Goal: Task Accomplishment & Management: Complete application form

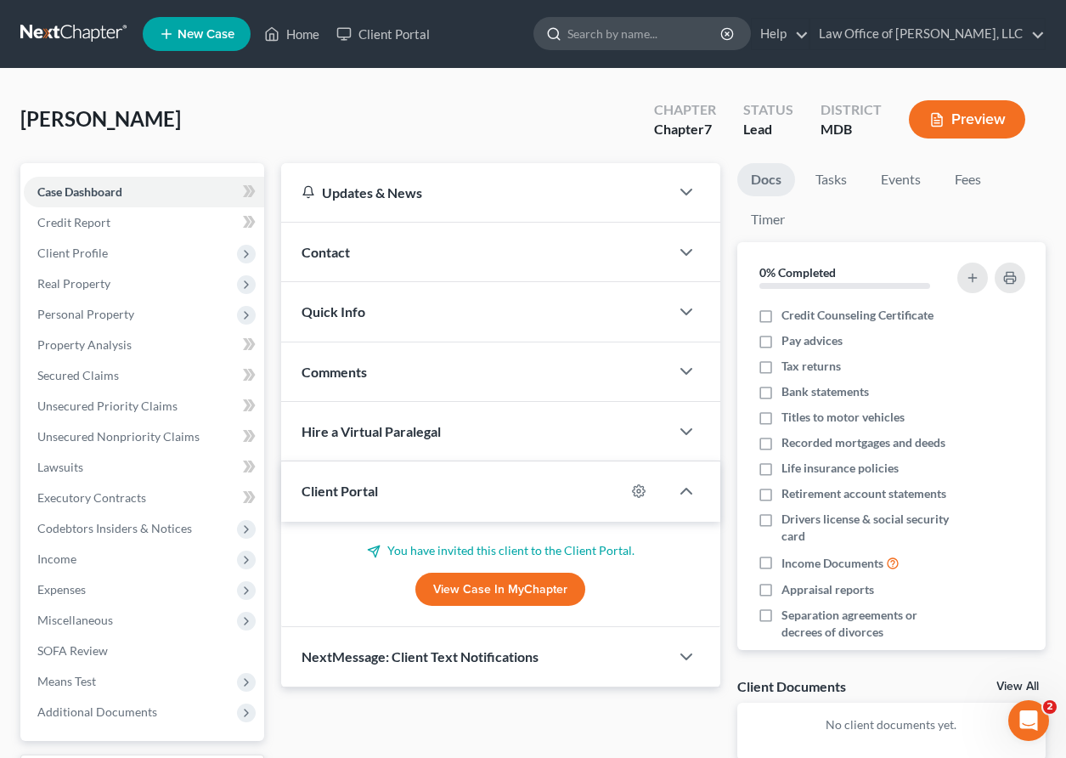
click at [645, 38] on input "search" at bounding box center [645, 33] width 155 height 31
type input "german"
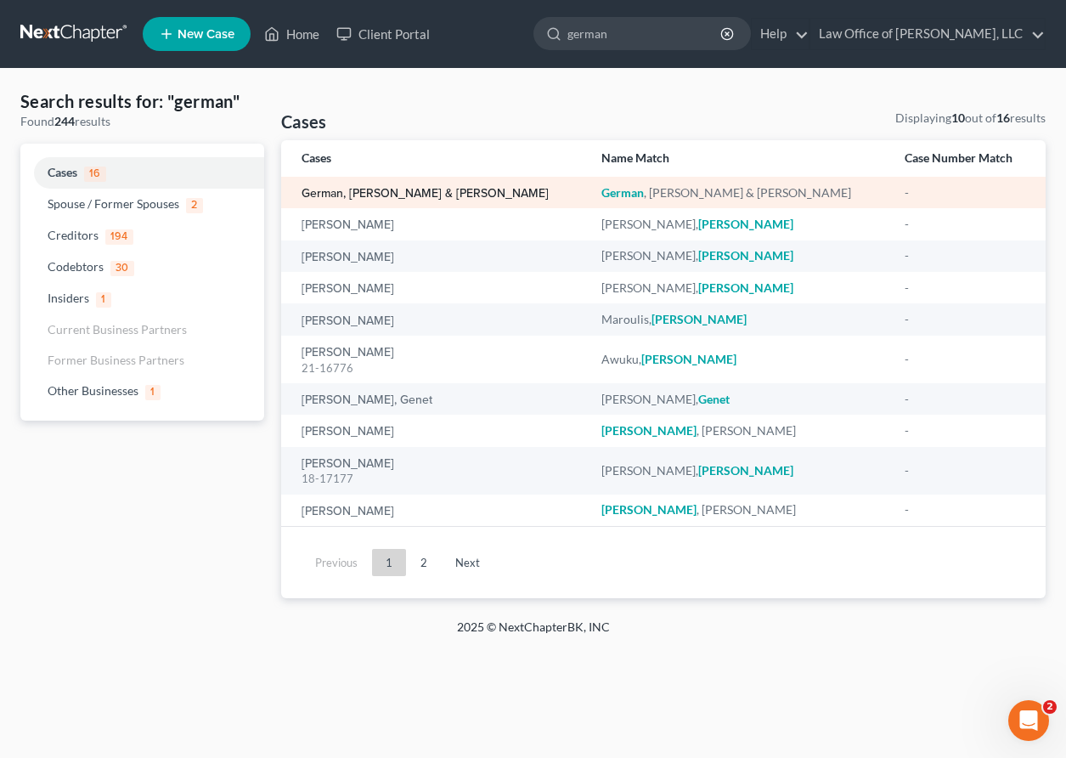
click at [356, 188] on link "German, Nicholas & Munoz, Karen" at bounding box center [425, 194] width 247 height 12
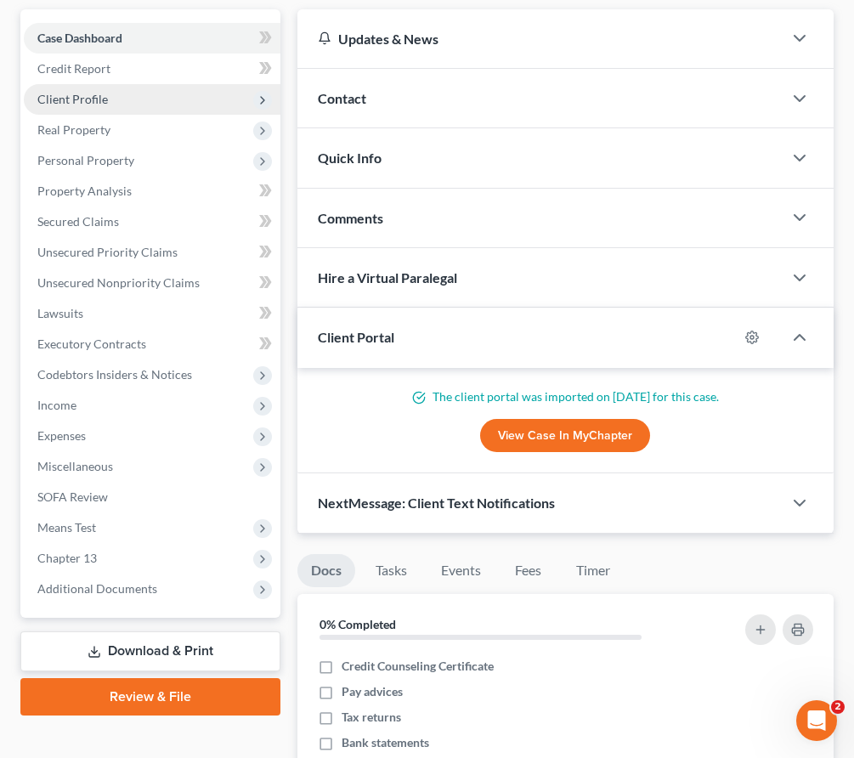
scroll to position [235, 0]
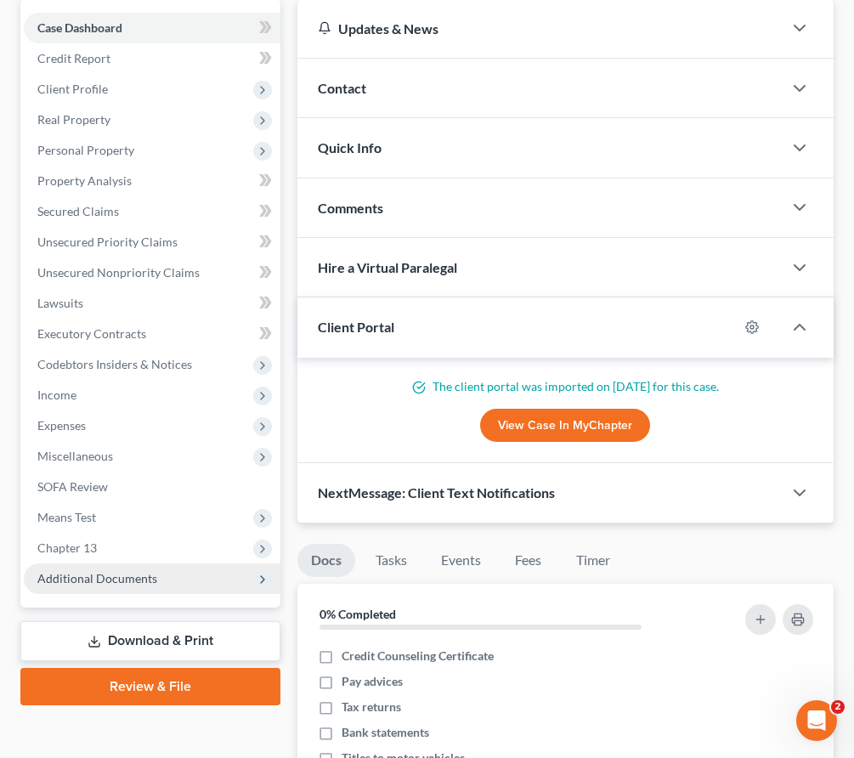
click at [203, 563] on span "Additional Documents" at bounding box center [152, 578] width 257 height 31
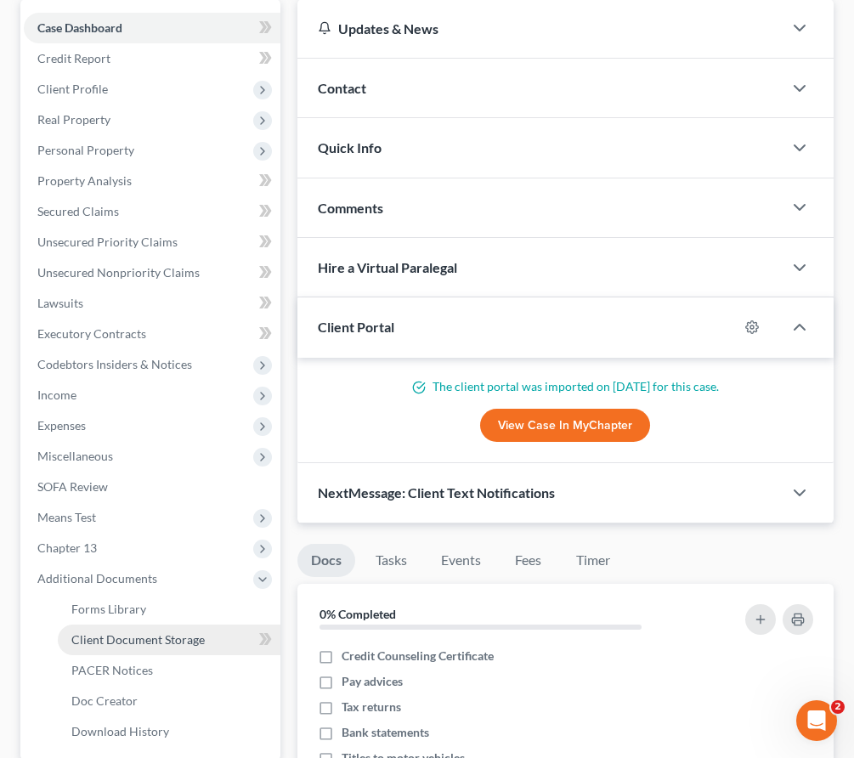
click at [180, 632] on span "Client Document Storage" at bounding box center [137, 639] width 133 height 14
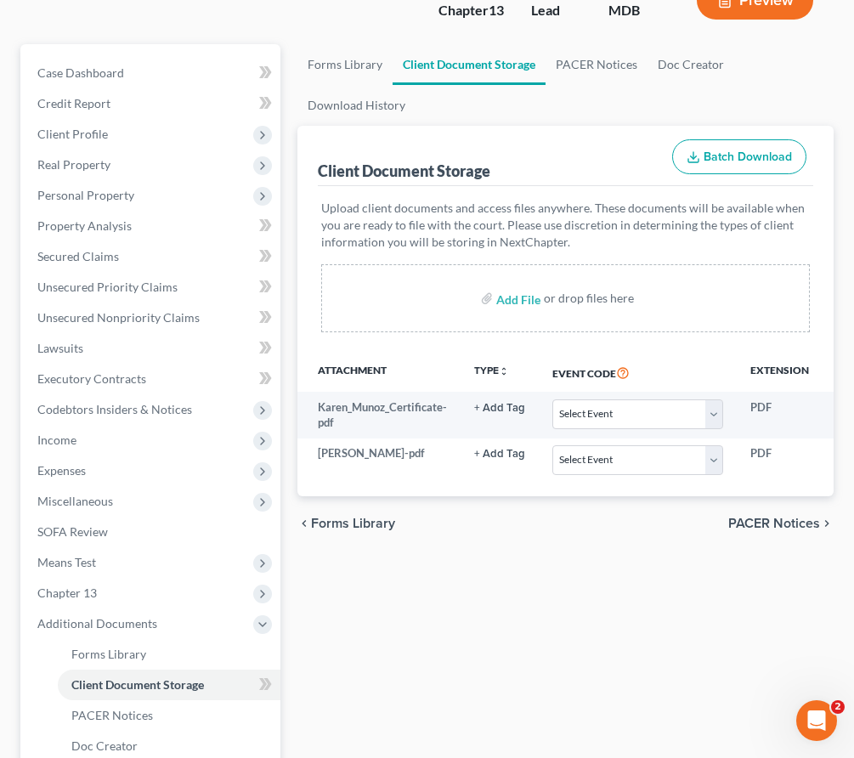
scroll to position [174, 0]
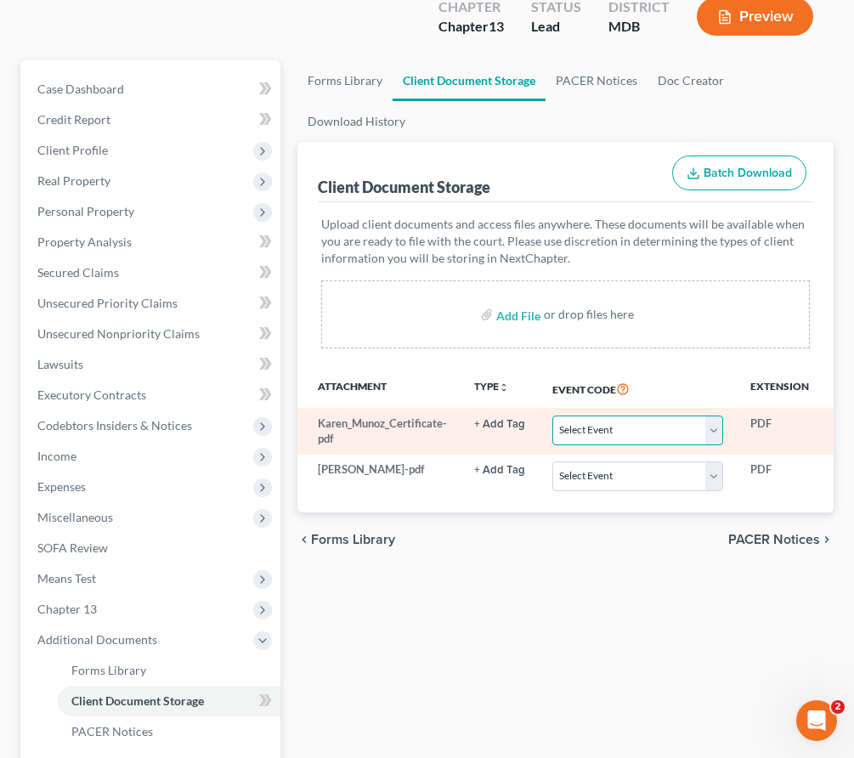
click at [723, 415] on select "Select Event Affidavit Affidavit of Adequate Protection and Lease Payments Affi…" at bounding box center [637, 430] width 171 height 30
select select "14"
click at [569, 415] on select "Select Event Affidavit Affidavit of Adequate Protection and Lease Payments Affi…" at bounding box center [637, 430] width 171 height 30
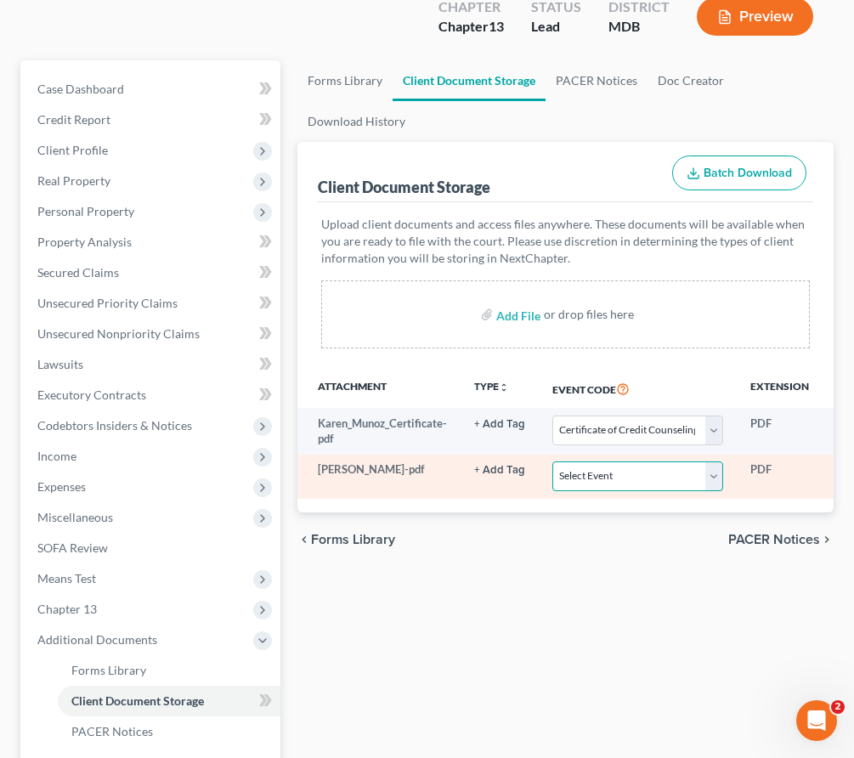
click at [723, 461] on select "Select Event Affidavit Affidavit of Adequate Protection and Lease Payments Affi…" at bounding box center [637, 476] width 171 height 30
select select "14"
click at [569, 461] on select "Select Event Affidavit Affidavit of Adequate Protection and Lease Payments Affi…" at bounding box center [637, 476] width 171 height 30
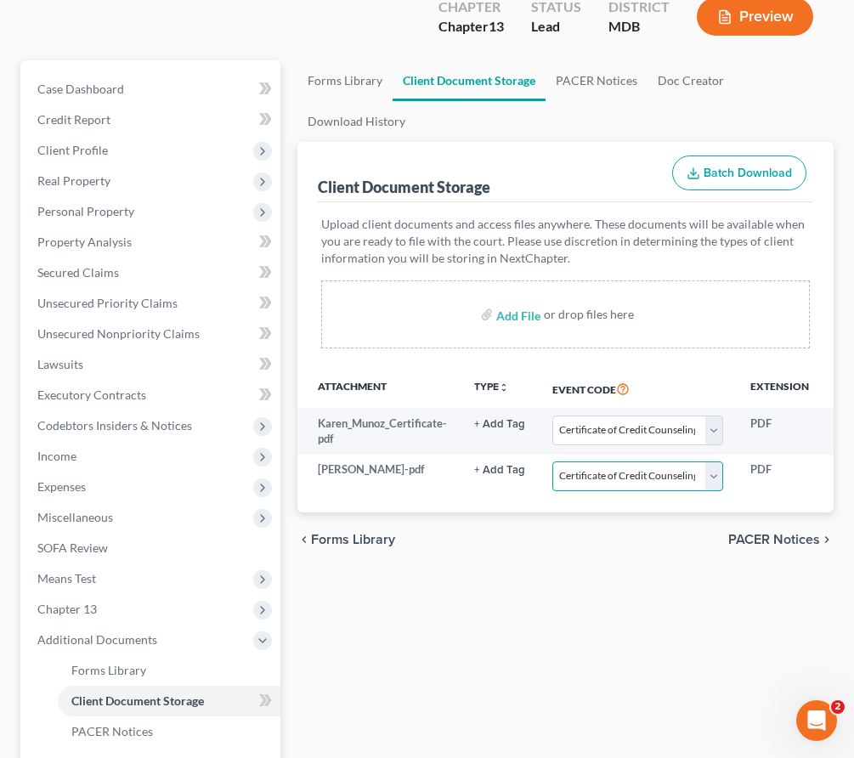
scroll to position [358, 0]
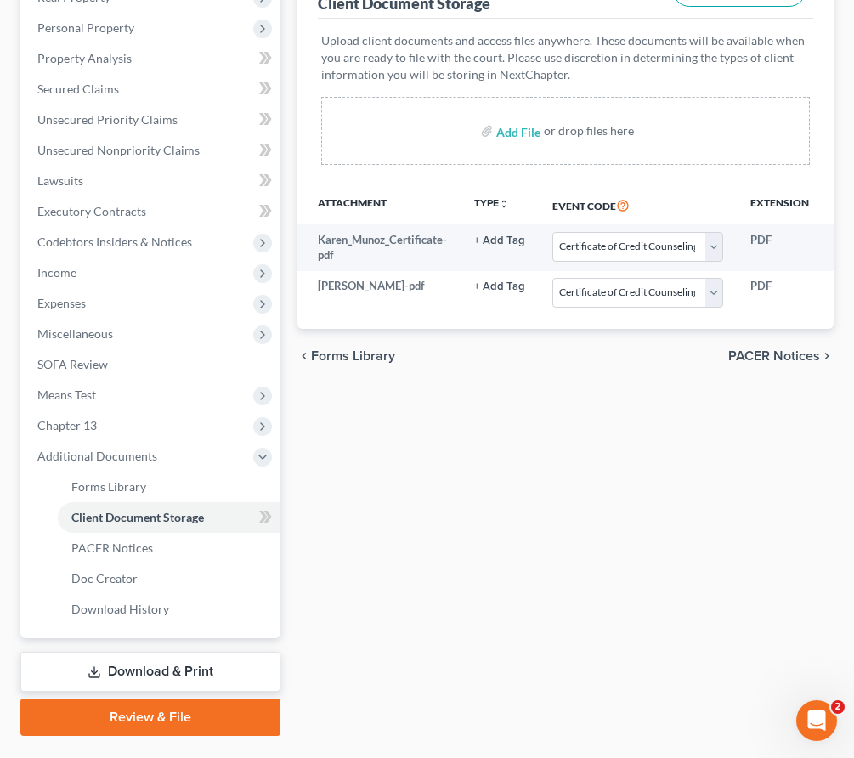
click at [120, 652] on link "Download & Print" at bounding box center [150, 672] width 260 height 40
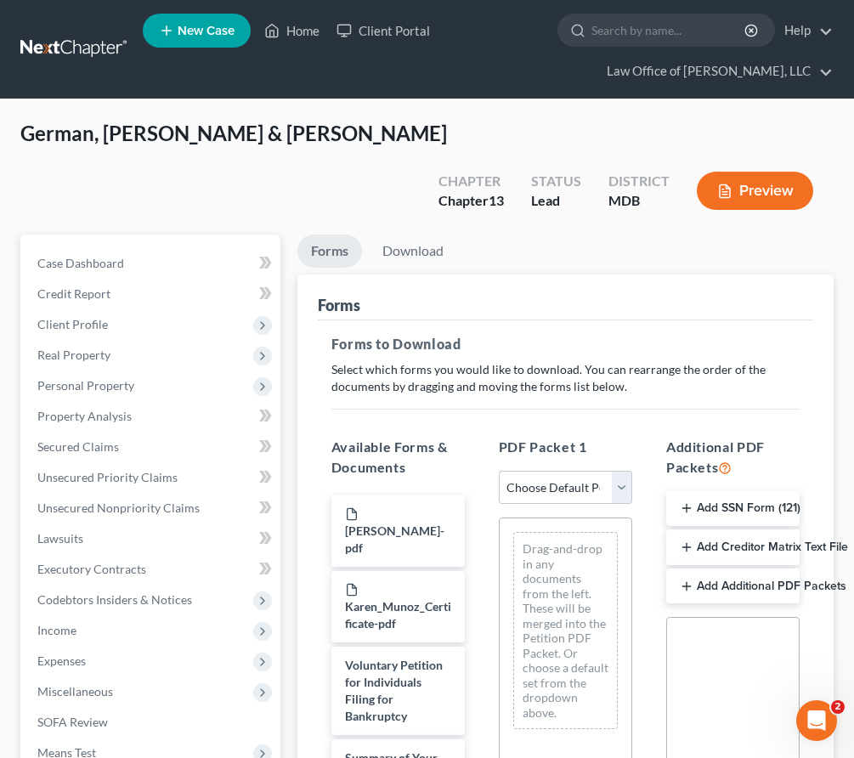
scroll to position [357, 0]
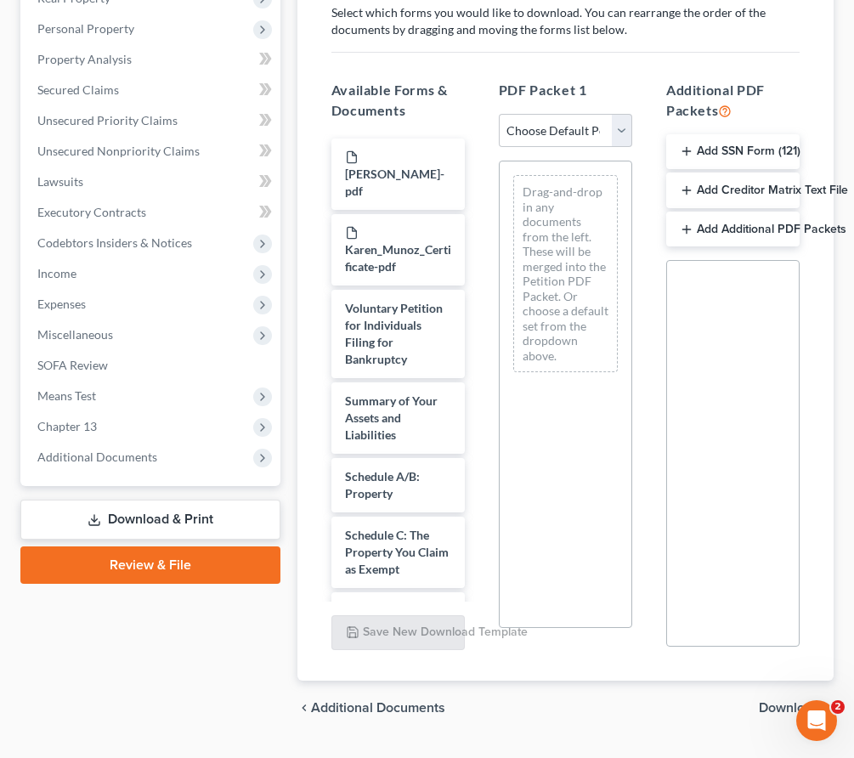
click at [155, 546] on link "Review & File" at bounding box center [150, 564] width 260 height 37
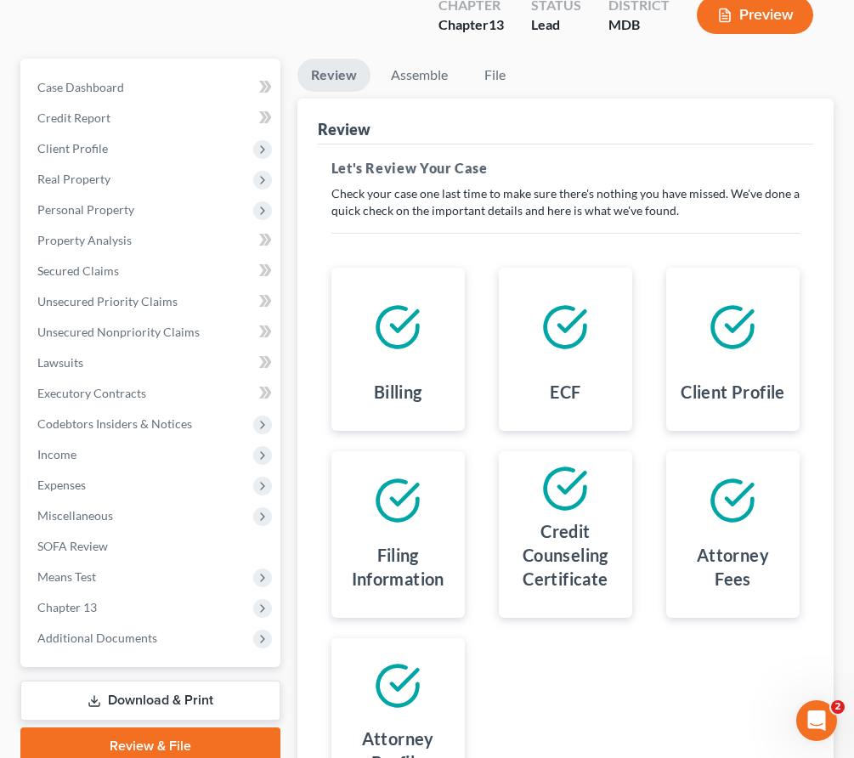
scroll to position [336, 0]
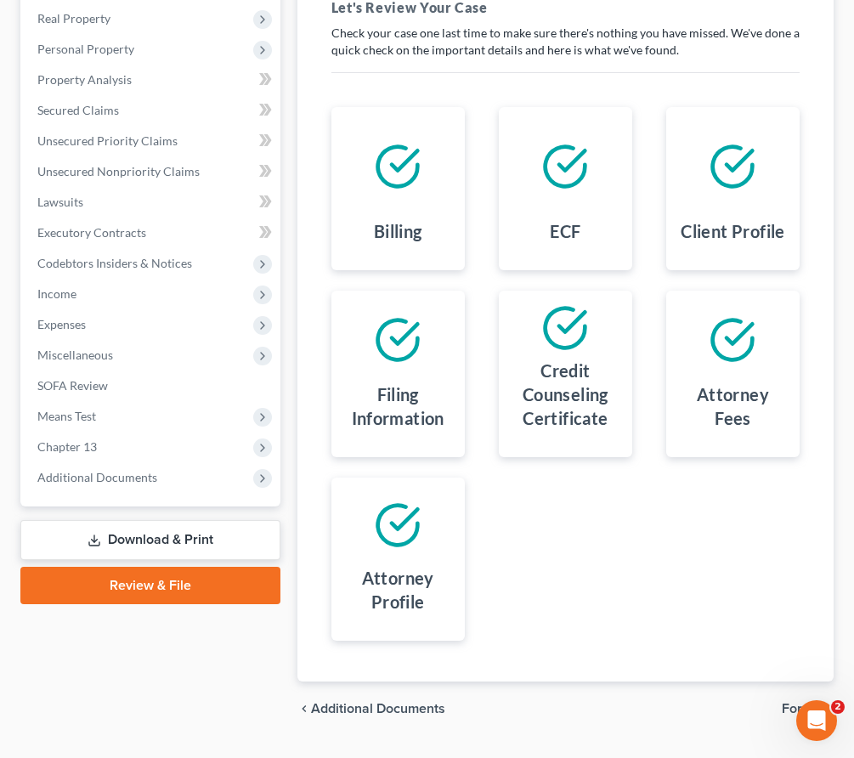
click at [805, 702] on span "Forms" at bounding box center [801, 709] width 38 height 14
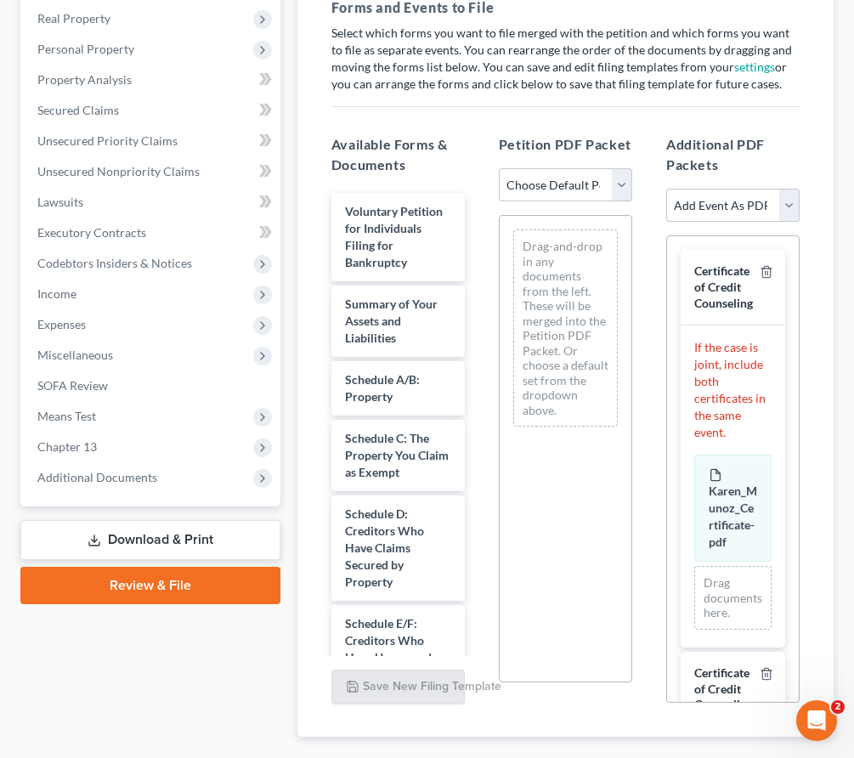
click at [626, 168] on select "Choose Default Petition PDF Packet Emergency Filing (Voluntary Petition and Cre…" at bounding box center [565, 185] width 133 height 34
select select "0"
click at [499, 168] on select "Choose Default Petition PDF Packet Emergency Filing (Voluntary Petition and Cre…" at bounding box center [565, 185] width 133 height 34
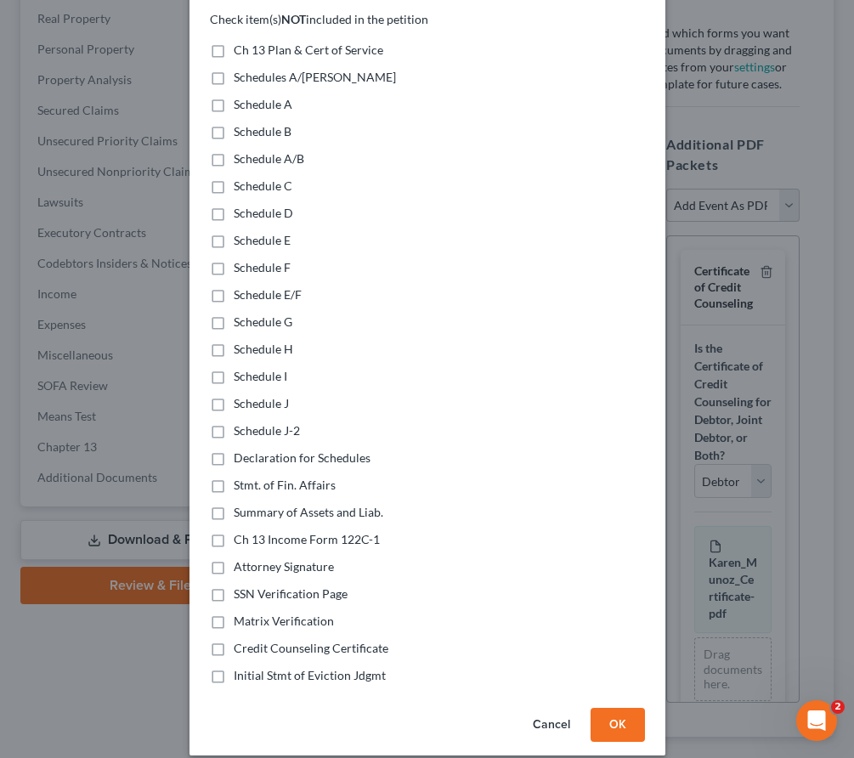
scroll to position [194, 0]
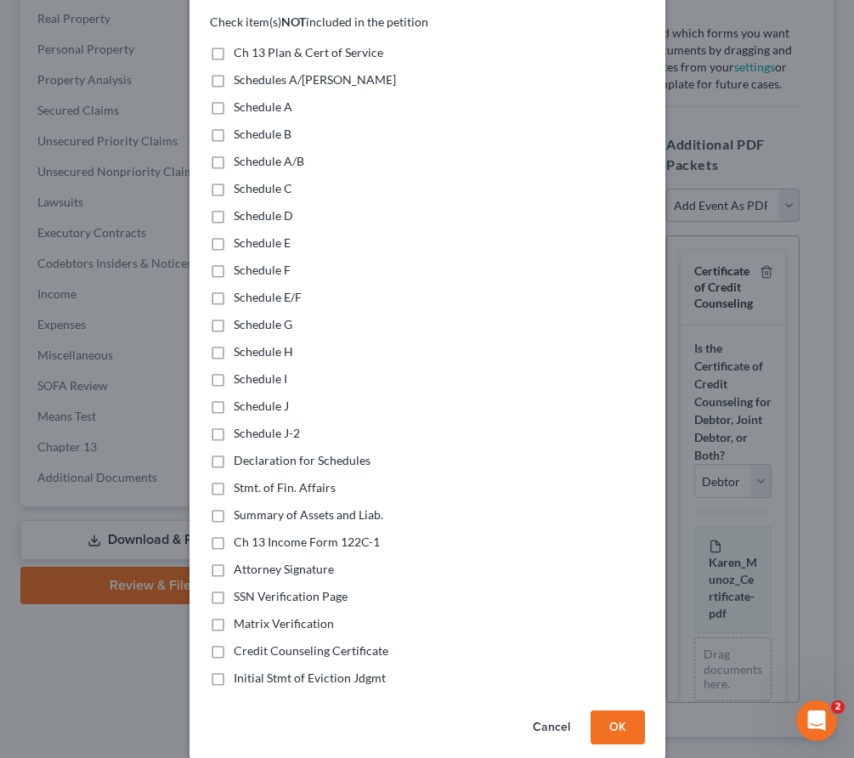
click at [234, 669] on label "Initial Stmt of Eviction Jdgmt" at bounding box center [310, 677] width 152 height 17
click at [240, 669] on input "Initial Stmt of Eviction Jdgmt" at bounding box center [245, 674] width 11 height 11
checkbox input "true"
click at [234, 642] on label "Credit Counseling Certificate" at bounding box center [311, 650] width 155 height 17
click at [240, 642] on input "Credit Counseling Certificate" at bounding box center [245, 647] width 11 height 11
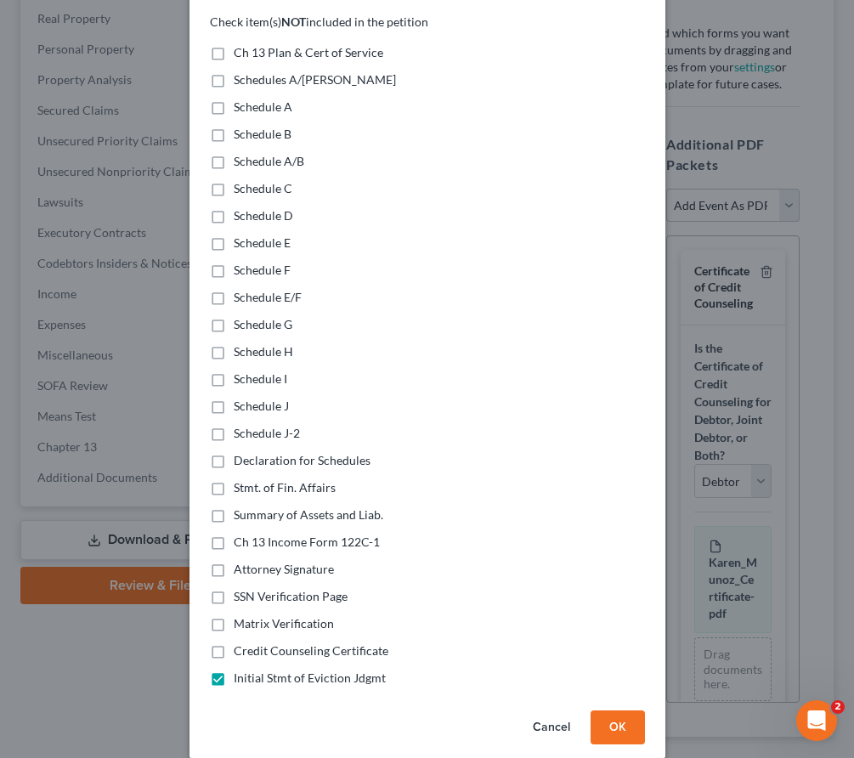
checkbox input "true"
click at [234, 615] on label "Matrix Verification" at bounding box center [284, 623] width 100 height 17
click at [240, 615] on input "Matrix Verification" at bounding box center [245, 620] width 11 height 11
checkbox input "true"
click at [234, 588] on label "SSN Verification Page" at bounding box center [291, 596] width 114 height 17
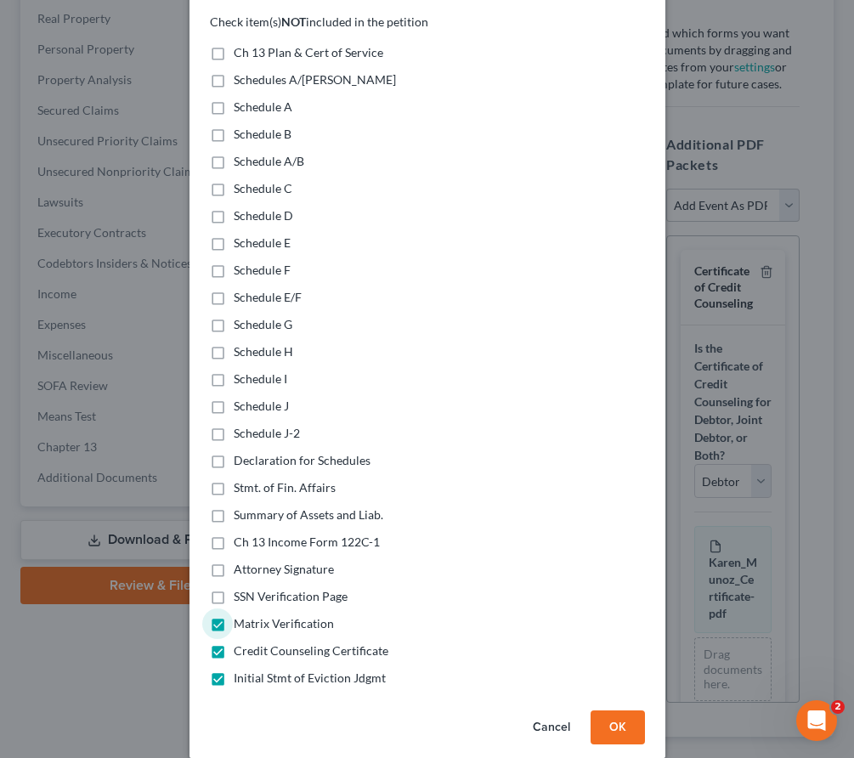
click at [240, 588] on input "SSN Verification Page" at bounding box center [245, 593] width 11 height 11
checkbox input "true"
click at [234, 561] on label "Attorney Signature" at bounding box center [284, 569] width 100 height 17
click at [240, 561] on input "Attorney Signature" at bounding box center [245, 566] width 11 height 11
click at [234, 561] on label "Attorney Signature" at bounding box center [284, 569] width 100 height 17
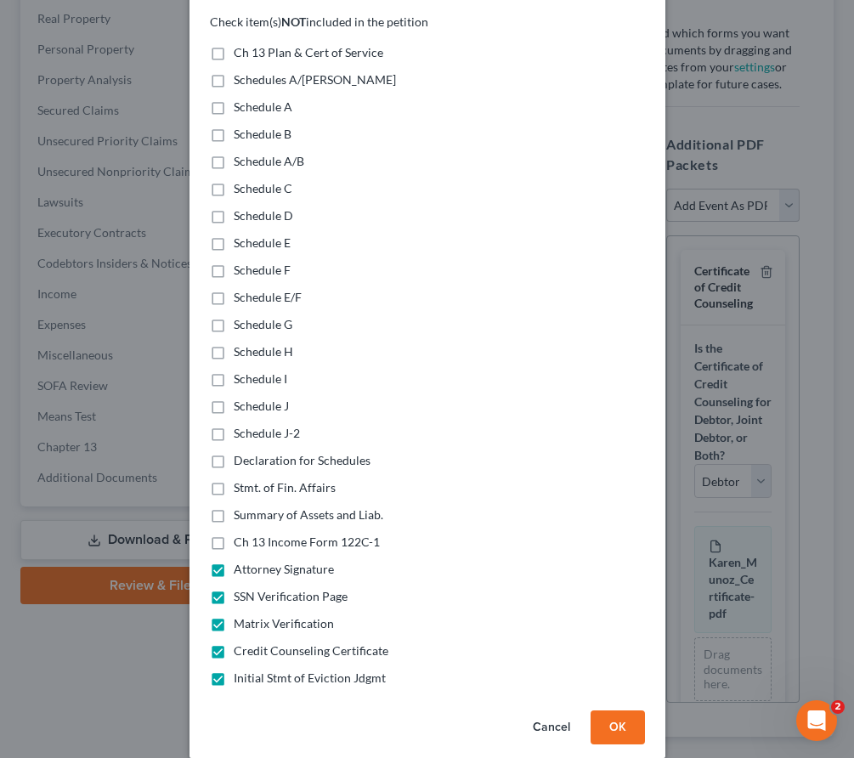
click at [240, 561] on input "Attorney Signature" at bounding box center [245, 566] width 11 height 11
checkbox input "false"
click at [234, 534] on label "Ch 13 Income Form 122C-1" at bounding box center [307, 542] width 146 height 17
click at [240, 534] on input "Ch 13 Income Form 122C-1" at bounding box center [245, 539] width 11 height 11
checkbox input "true"
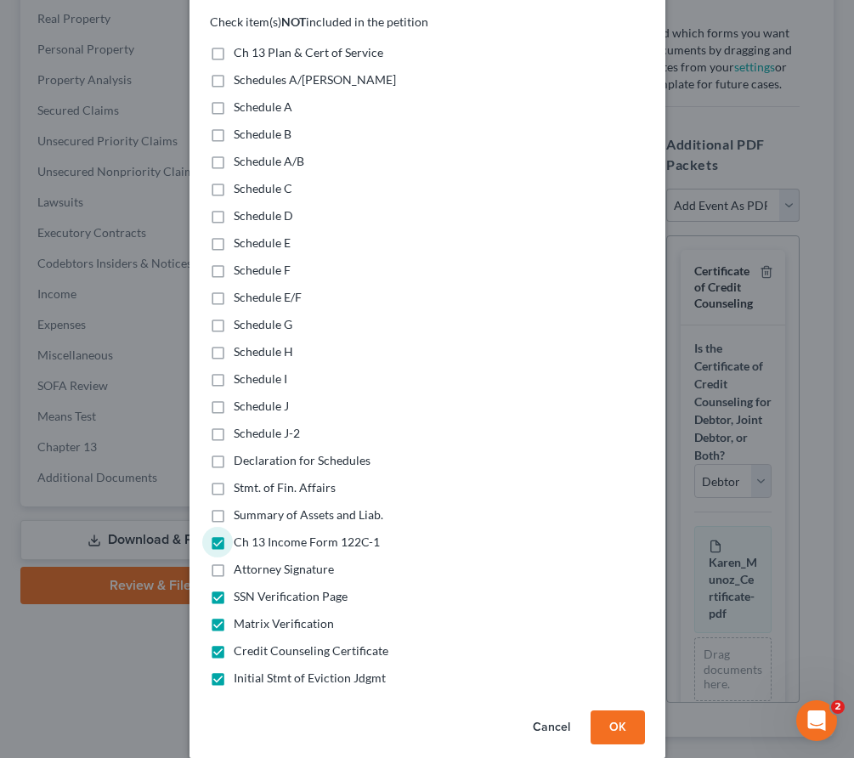
click at [234, 506] on label "Summary of Assets and Liab." at bounding box center [309, 514] width 150 height 17
click at [240, 506] on input "Summary of Assets and Liab." at bounding box center [245, 511] width 11 height 11
checkbox input "true"
click at [234, 479] on label "Stmt. of Fin. Affairs" at bounding box center [285, 487] width 102 height 17
click at [240, 479] on input "Stmt. of Fin. Affairs" at bounding box center [245, 484] width 11 height 11
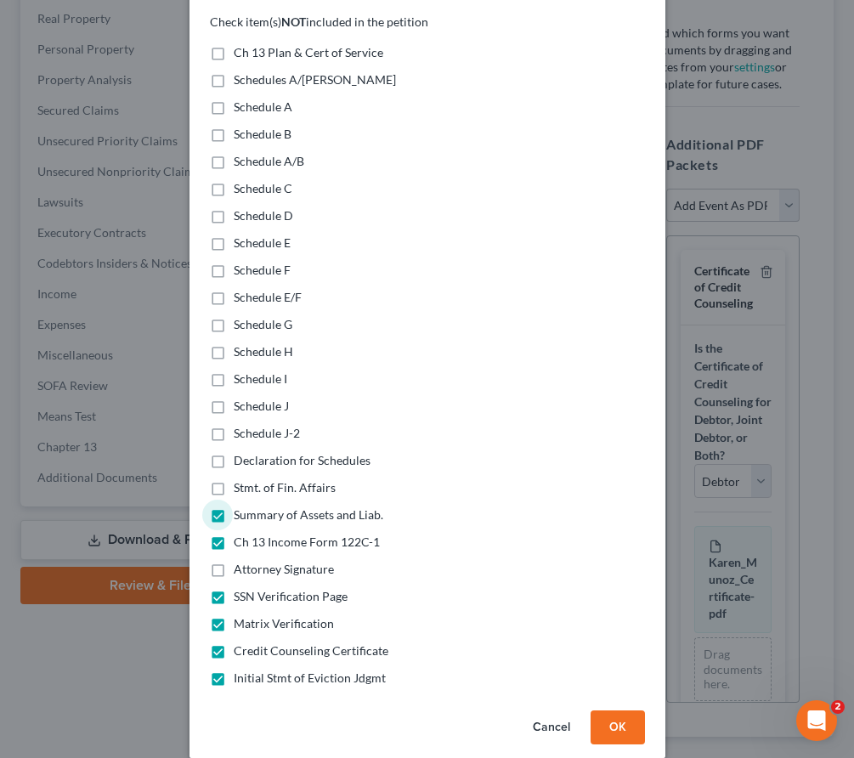
checkbox input "true"
click at [234, 452] on label "Declaration for Schedules" at bounding box center [302, 460] width 137 height 17
click at [240, 452] on input "Declaration for Schedules" at bounding box center [245, 457] width 11 height 11
checkbox input "true"
click at [234, 425] on label "Schedule J-2" at bounding box center [267, 433] width 66 height 17
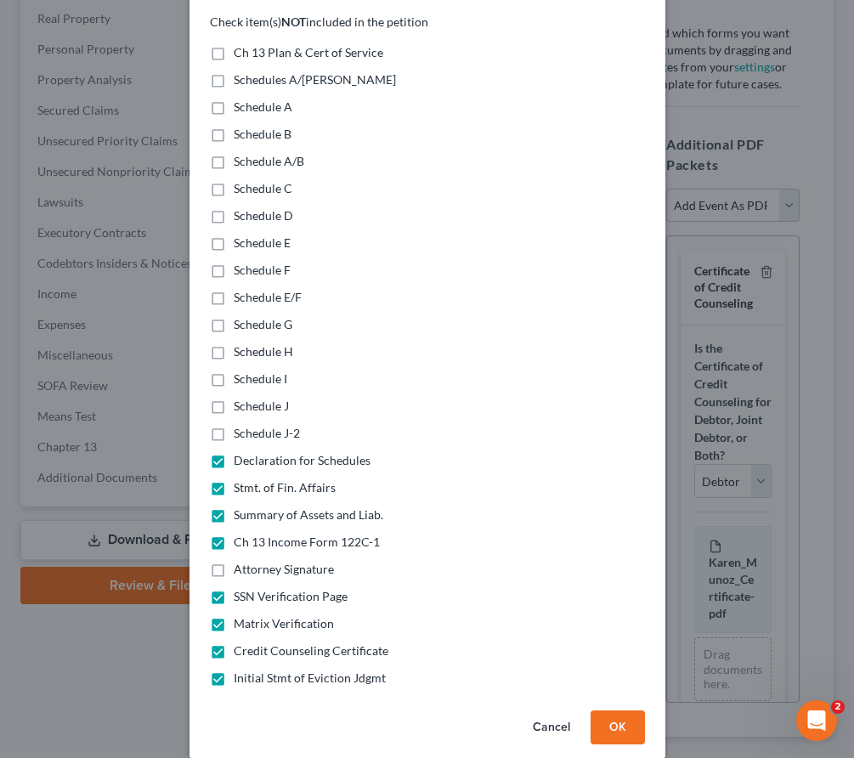
click at [240, 425] on input "Schedule J-2" at bounding box center [245, 430] width 11 height 11
checkbox input "true"
click at [234, 398] on label "Schedule J" at bounding box center [261, 406] width 55 height 17
click at [240, 398] on input "Schedule J" at bounding box center [245, 403] width 11 height 11
checkbox input "true"
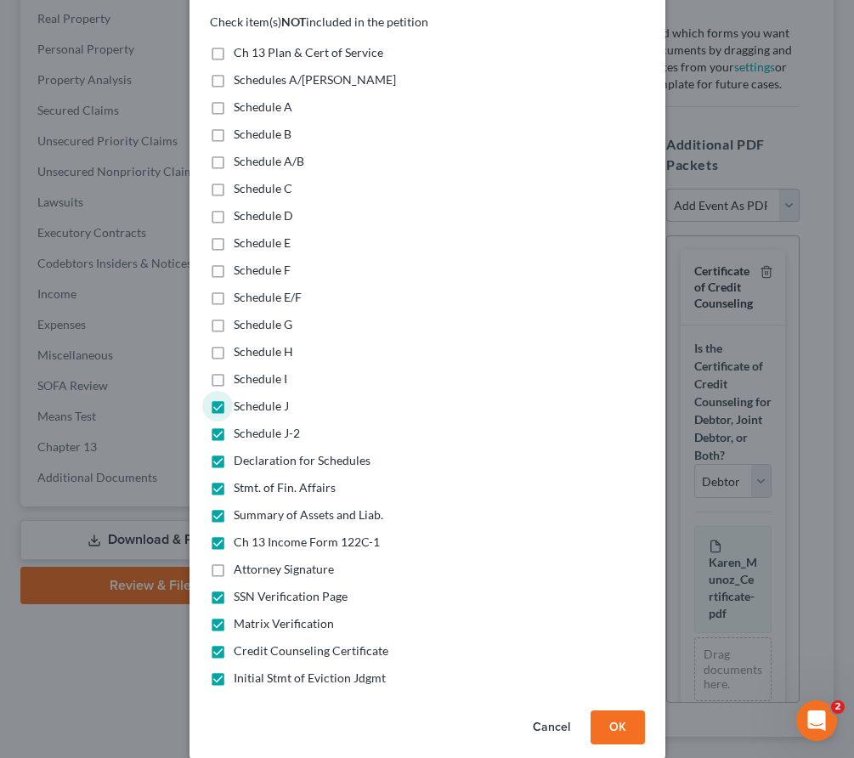
click at [234, 370] on label "Schedule I" at bounding box center [261, 378] width 54 height 17
click at [240, 370] on input "Schedule I" at bounding box center [245, 375] width 11 height 11
checkbox input "true"
click at [234, 343] on label "Schedule H" at bounding box center [263, 351] width 59 height 17
click at [240, 343] on input "Schedule H" at bounding box center [245, 348] width 11 height 11
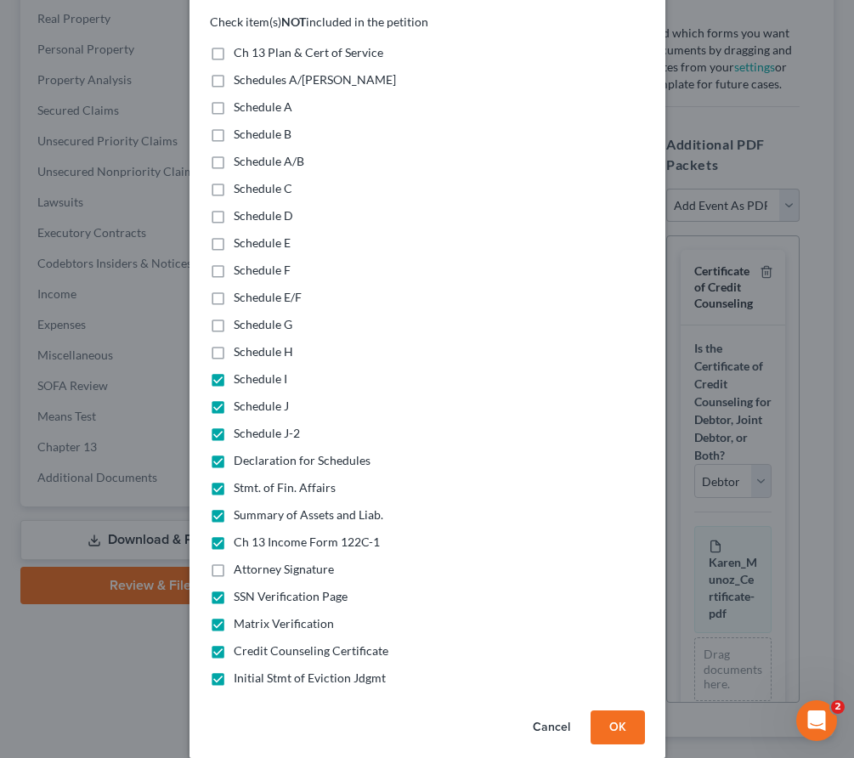
checkbox input "true"
click at [234, 316] on label "Schedule G" at bounding box center [263, 324] width 59 height 17
click at [240, 316] on input "Schedule G" at bounding box center [245, 321] width 11 height 11
checkbox input "true"
click at [234, 289] on label "Schedule E/F" at bounding box center [268, 297] width 68 height 17
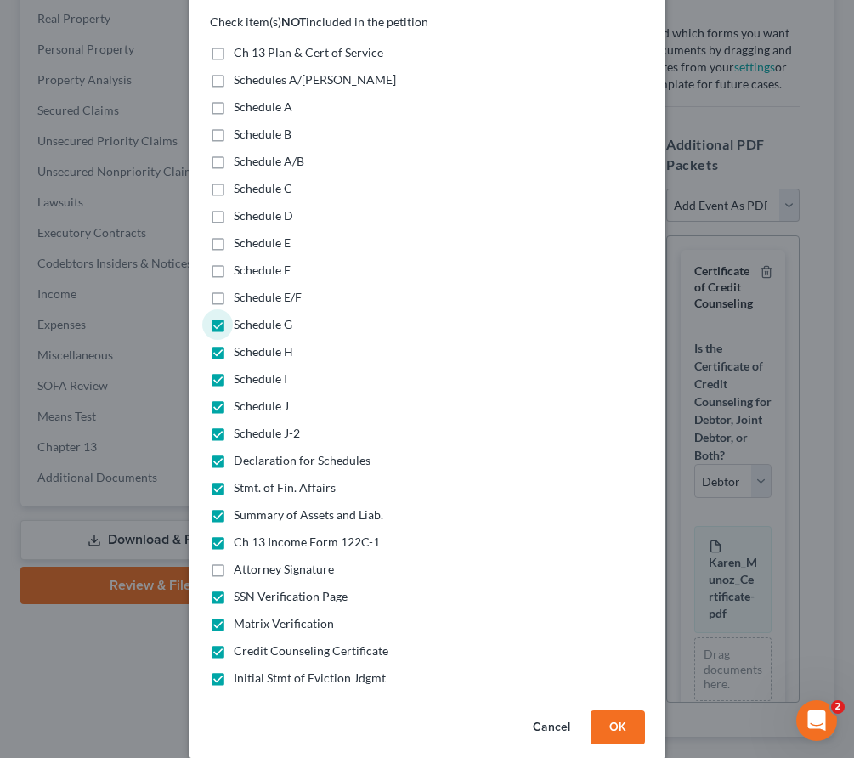
click at [240, 289] on input "Schedule E/F" at bounding box center [245, 294] width 11 height 11
checkbox input "true"
click at [234, 262] on label "Schedule F" at bounding box center [262, 270] width 57 height 17
click at [240, 262] on input "Schedule F" at bounding box center [245, 267] width 11 height 11
checkbox input "true"
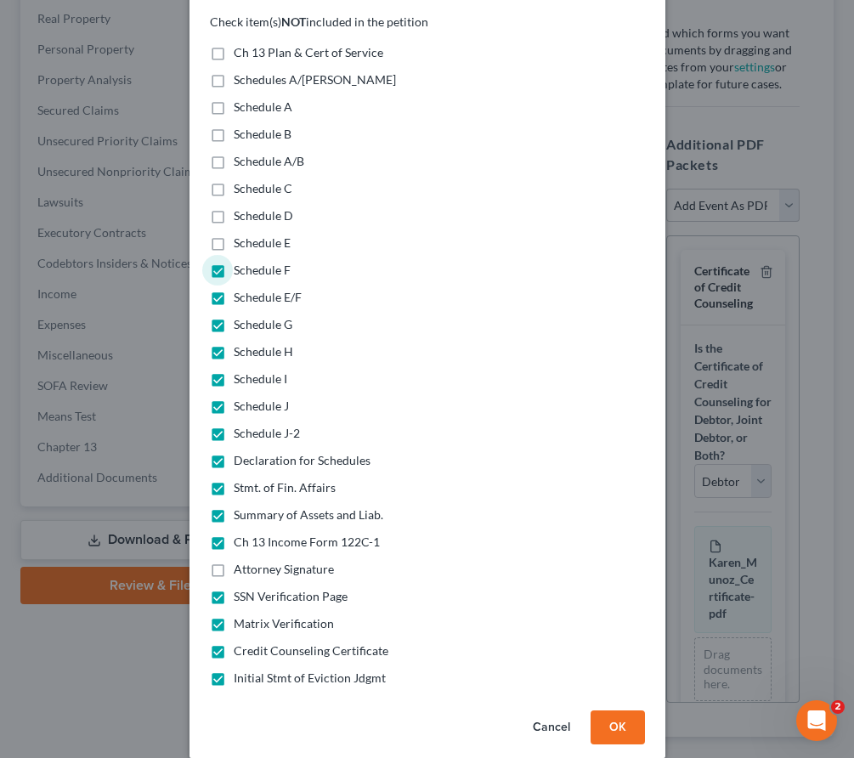
click at [234, 234] on label "Schedule E" at bounding box center [262, 242] width 57 height 17
click at [240, 234] on input "Schedule E" at bounding box center [245, 239] width 11 height 11
checkbox input "true"
click at [234, 207] on label "Schedule D" at bounding box center [263, 215] width 59 height 17
click at [240, 207] on input "Schedule D" at bounding box center [245, 212] width 11 height 11
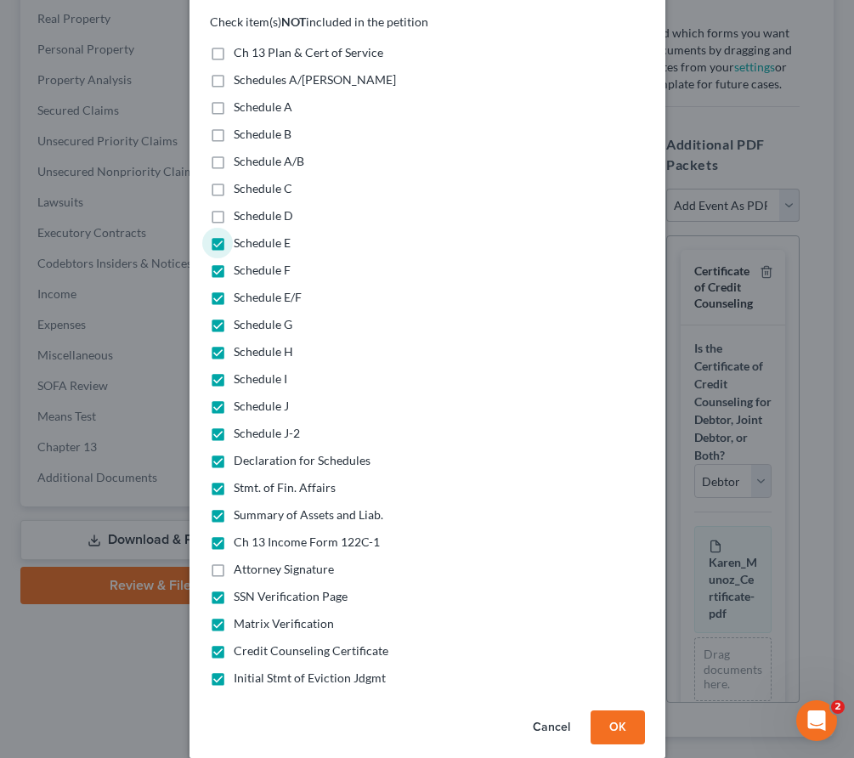
checkbox input "true"
click at [234, 180] on label "Schedule C" at bounding box center [263, 188] width 59 height 17
click at [240, 180] on input "Schedule C" at bounding box center [245, 185] width 11 height 11
checkbox input "true"
click at [234, 153] on label "Schedule A/B" at bounding box center [269, 161] width 71 height 17
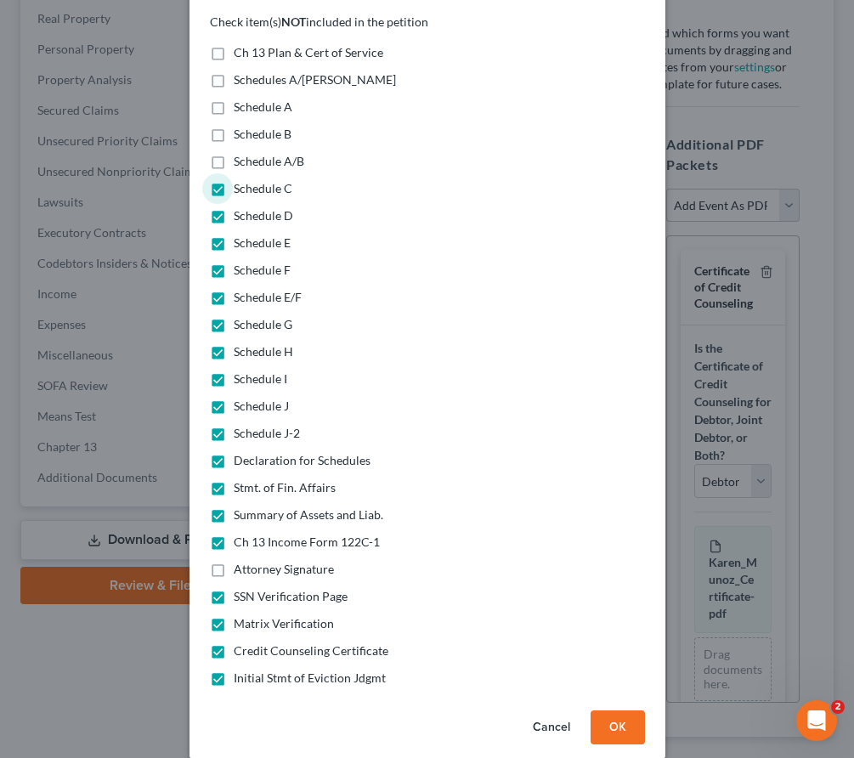
click at [240, 153] on input "Schedule A/B" at bounding box center [245, 158] width 11 height 11
checkbox input "true"
click at [234, 126] on label "Schedule B" at bounding box center [263, 134] width 58 height 17
click at [240, 126] on input "Schedule B" at bounding box center [245, 131] width 11 height 11
checkbox input "true"
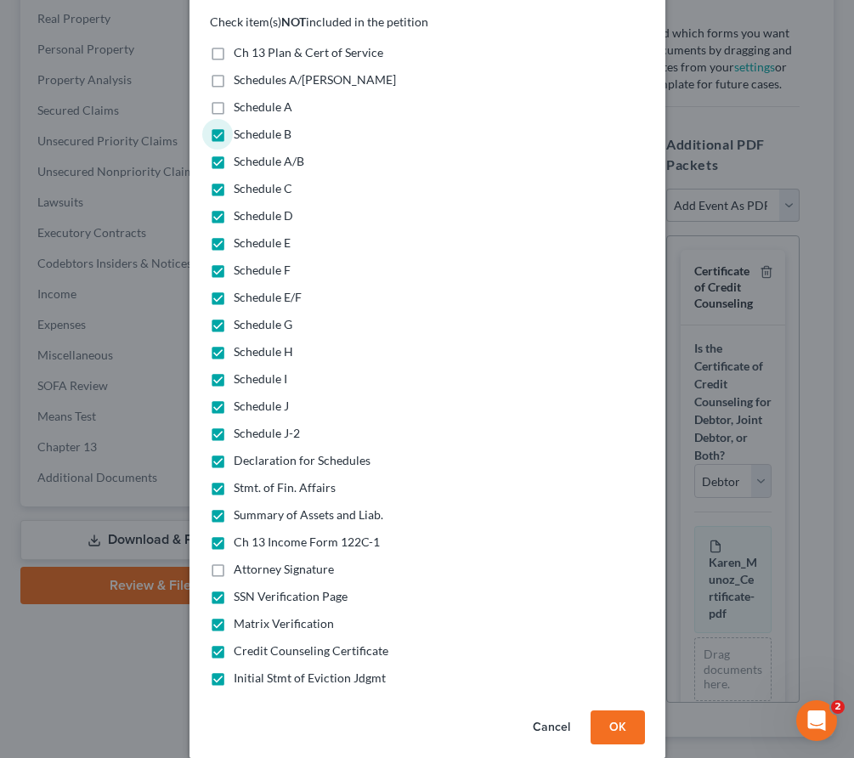
click at [234, 99] on label "Schedule A" at bounding box center [263, 107] width 59 height 17
click at [240, 99] on input "Schedule A" at bounding box center [245, 104] width 11 height 11
checkbox input "true"
click at [234, 71] on label "Schedules A/[PERSON_NAME]" at bounding box center [315, 79] width 162 height 17
click at [240, 71] on input "Schedules A/[PERSON_NAME]" at bounding box center [245, 76] width 11 height 11
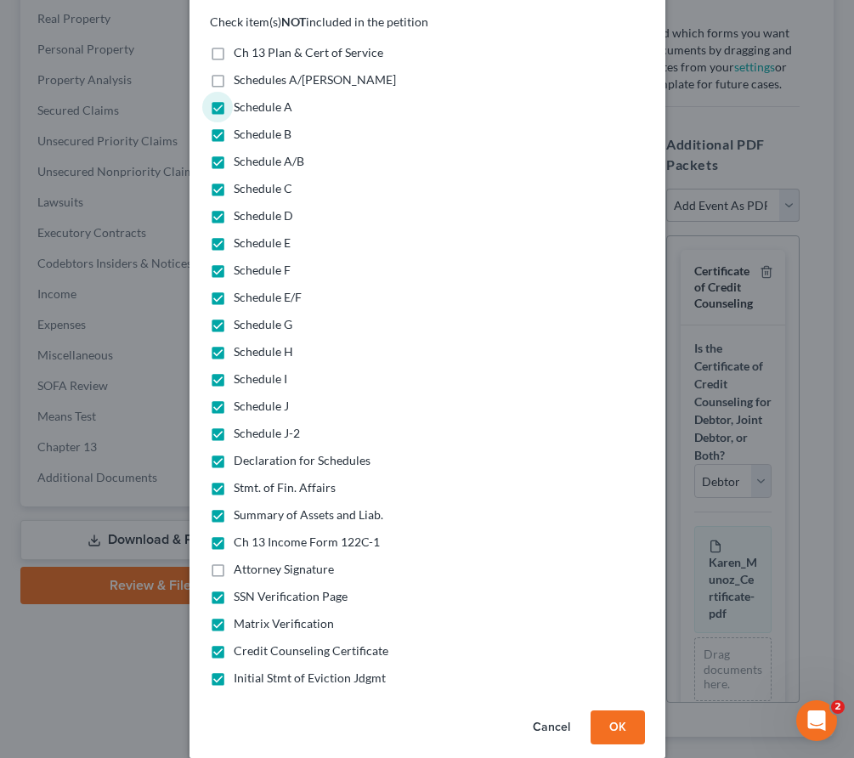
checkbox input "true"
click at [234, 44] on label "Ch 13 Plan & Cert of Service" at bounding box center [309, 52] width 150 height 17
click at [240, 44] on input "Ch 13 Plan & Cert of Service" at bounding box center [245, 49] width 11 height 11
checkbox input "true"
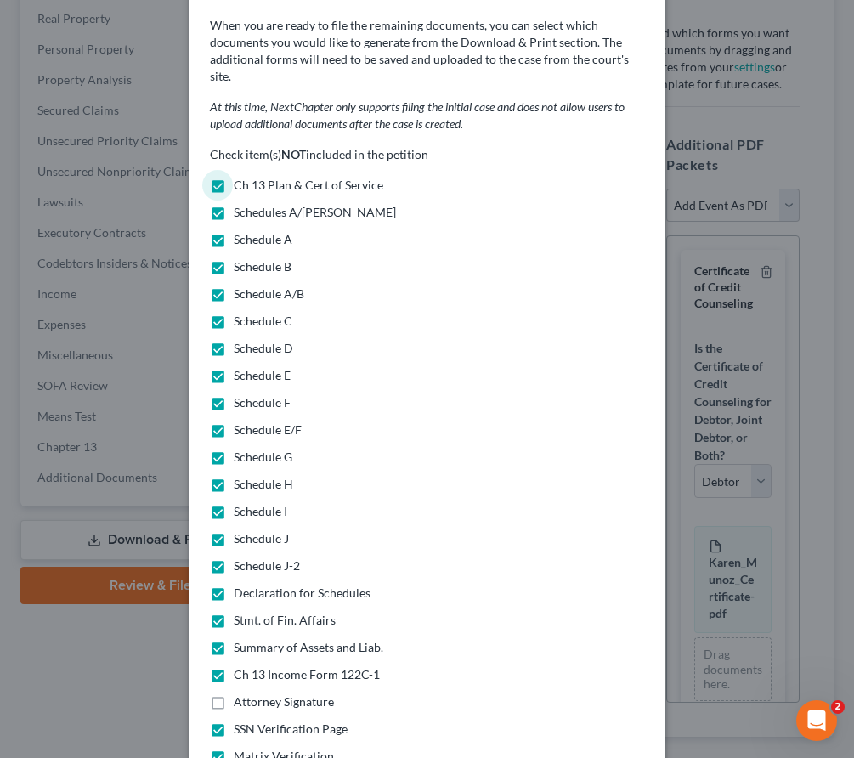
scroll to position [196, 0]
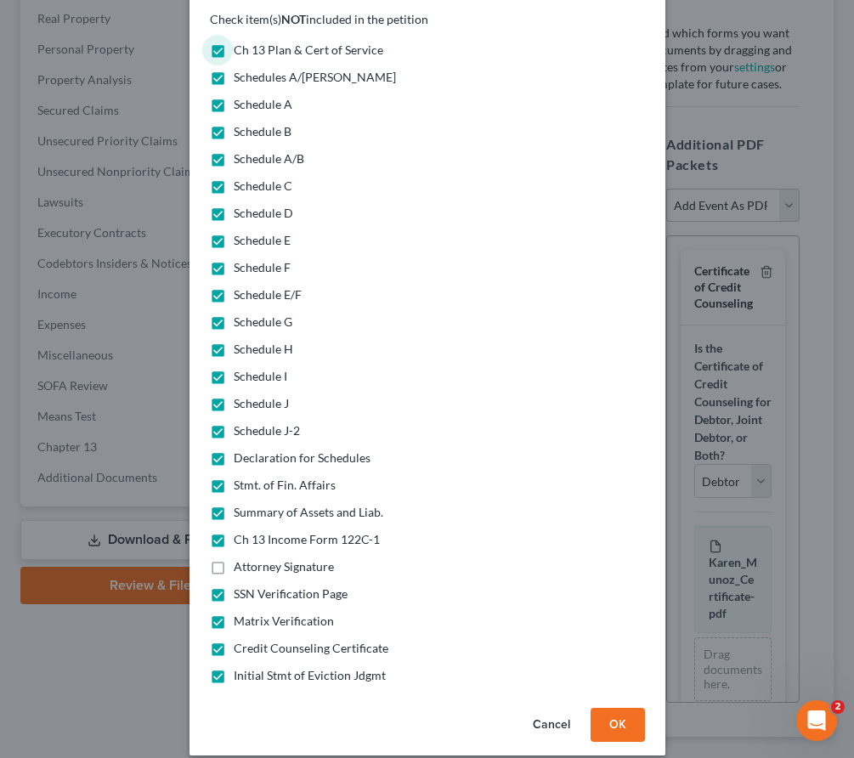
click at [619, 708] on button "OK" at bounding box center [617, 725] width 54 height 34
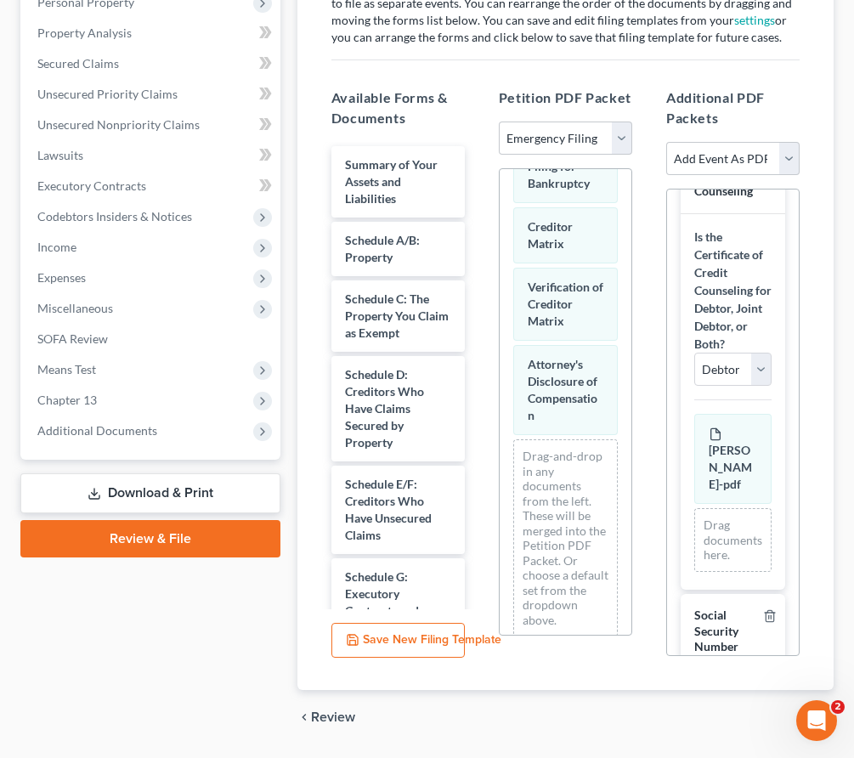
scroll to position [542, 0]
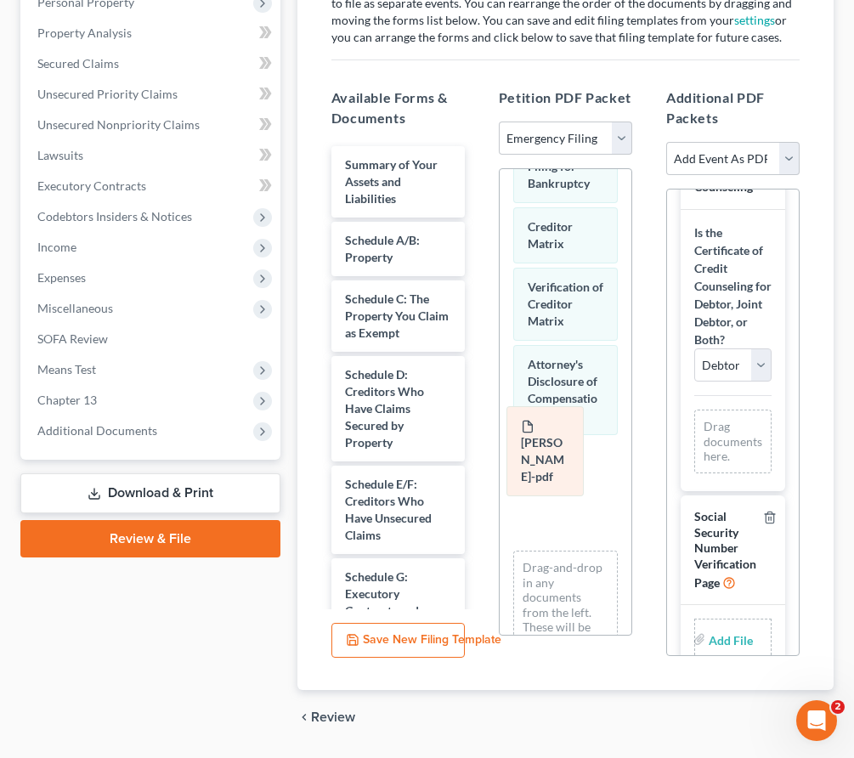
drag, startPoint x: 746, startPoint y: 410, endPoint x: 558, endPoint y: 448, distance: 191.4
click at [694, 448] on div "Nicholas_German_Certificate-pdf Amended Nicholas_German_Certificate-pdf Nichola…" at bounding box center [732, 441] width 77 height 64
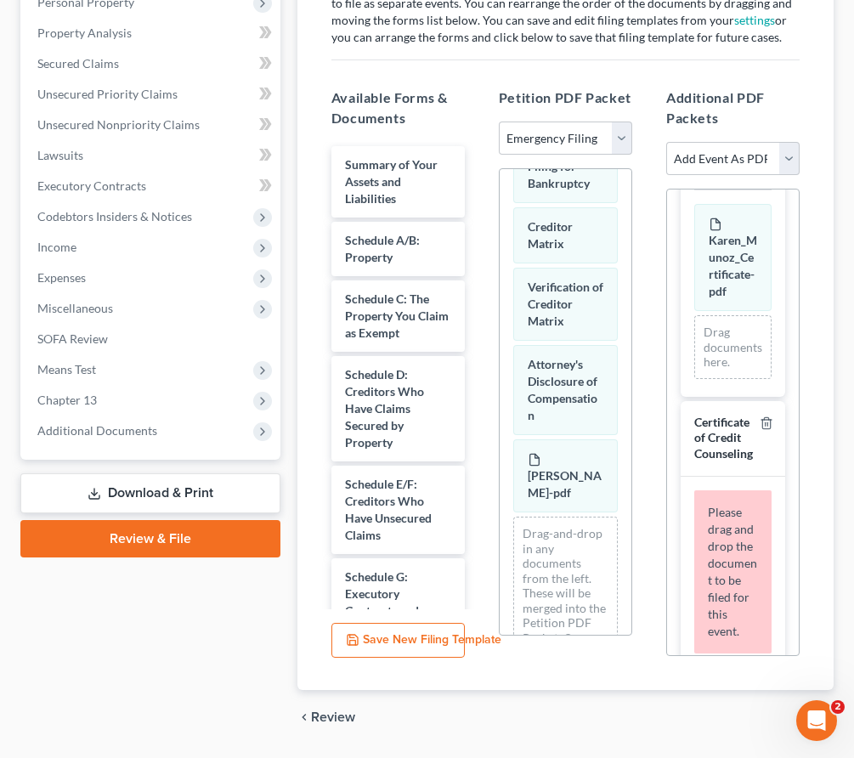
scroll to position [268, 0]
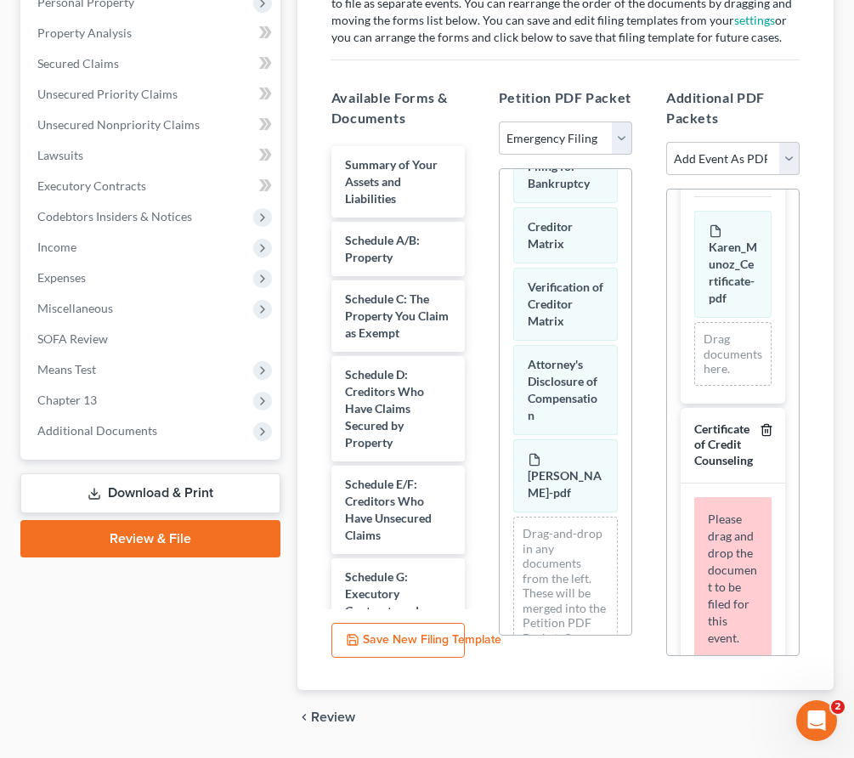
click at [770, 424] on icon "button" at bounding box center [766, 429] width 8 height 11
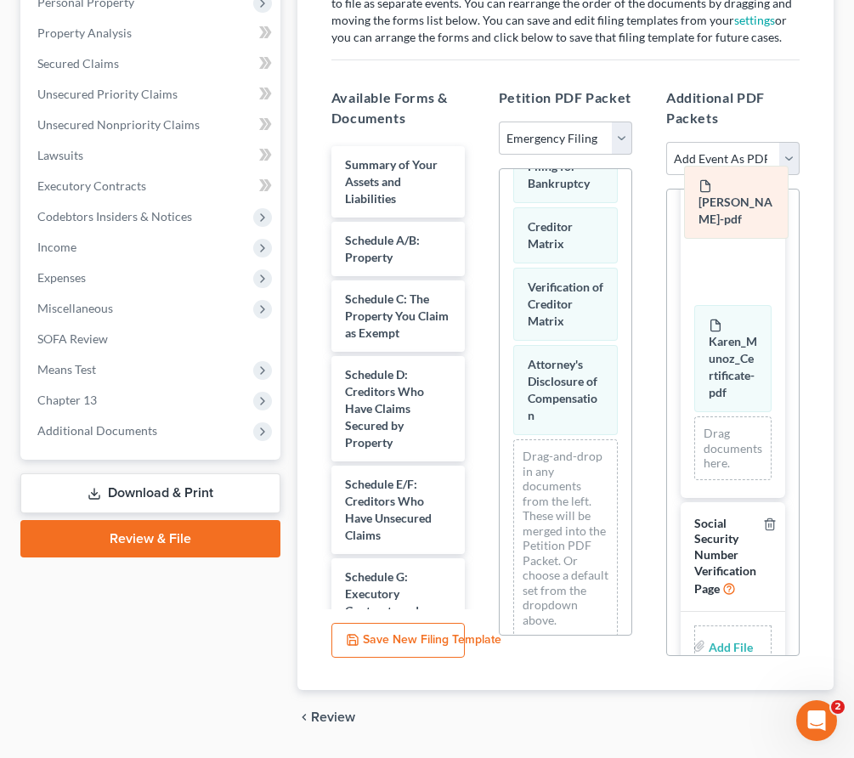
drag, startPoint x: 579, startPoint y: 438, endPoint x: 749, endPoint y: 207, distance: 287.3
click at [631, 207] on div "Nicholas_German_Certificate-pdf Voluntary Petition for Individuals Filing for B…" at bounding box center [566, 293] width 132 height 713
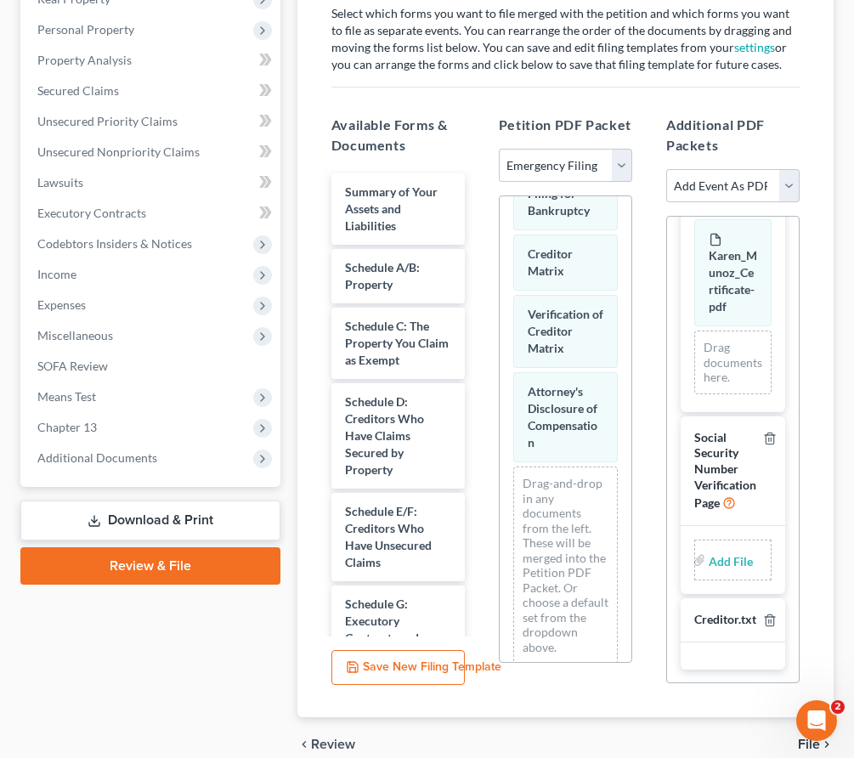
scroll to position [393, 0]
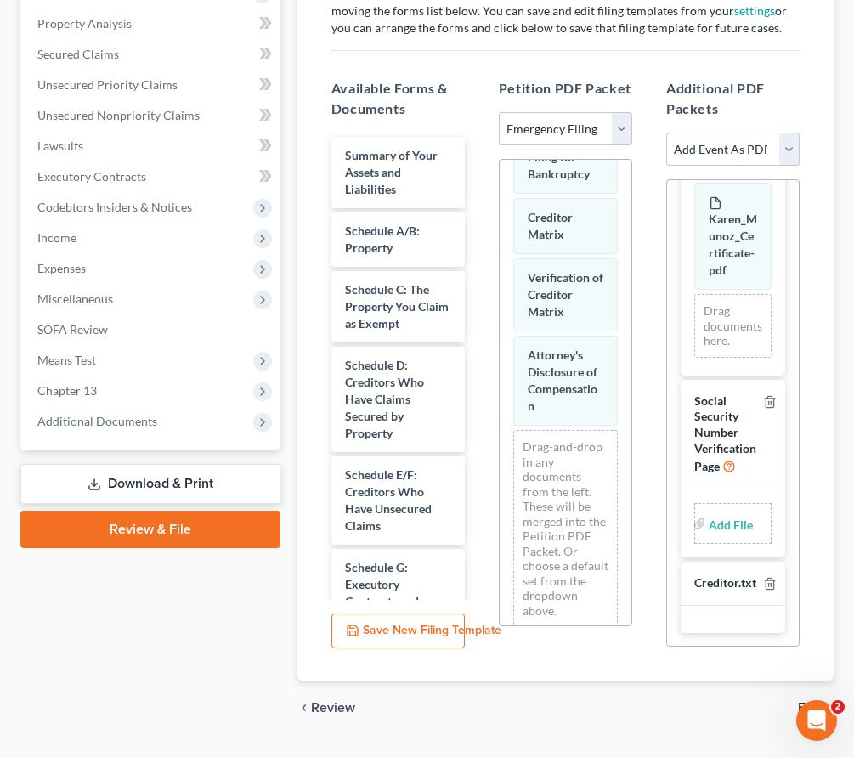
type input "C:\fakepath\SSV.pdf"
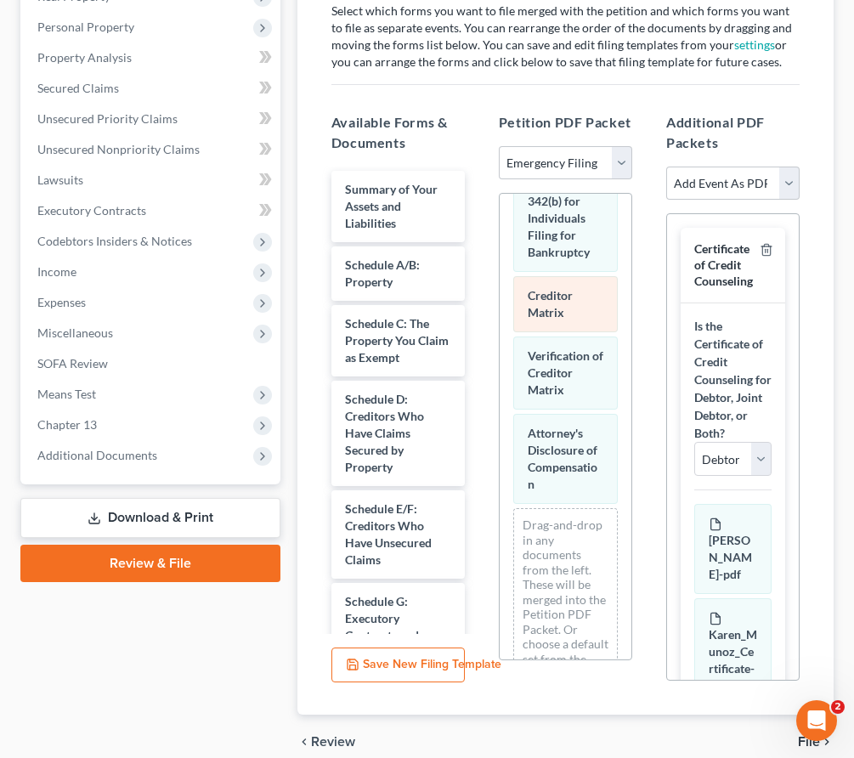
scroll to position [184, 0]
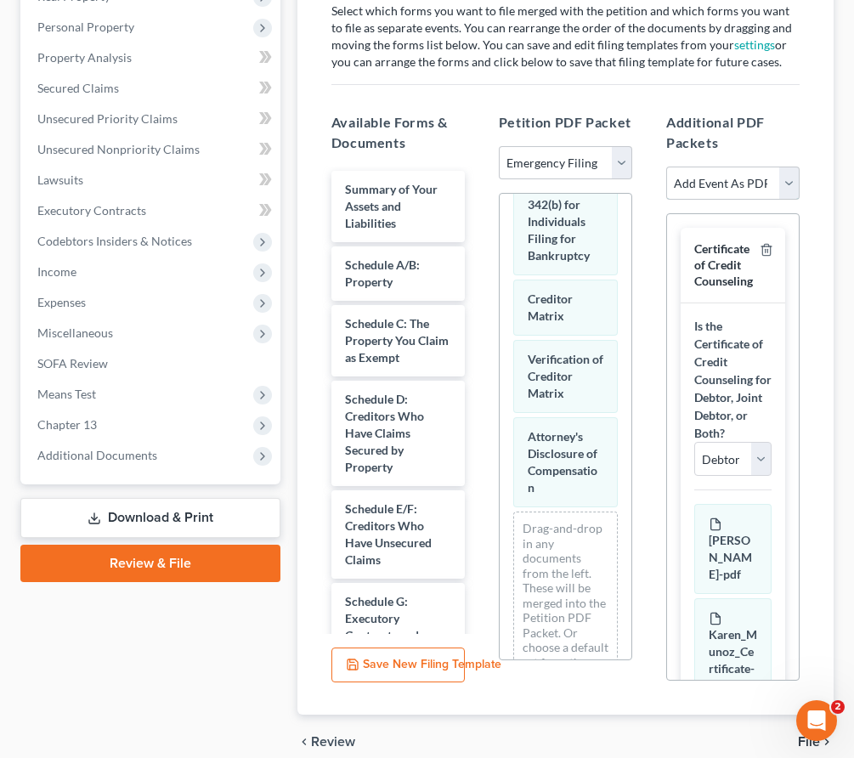
click at [732, 167] on select "Add Event As PDF Packet Affidavit Affidavit of Adequate Protection and Lease Pa…" at bounding box center [732, 184] width 133 height 34
select select "29"
click at [666, 167] on select "Add Event As PDF Packet Affidavit Affidavit of Adequate Protection and Lease Pa…" at bounding box center [732, 184] width 133 height 34
select select
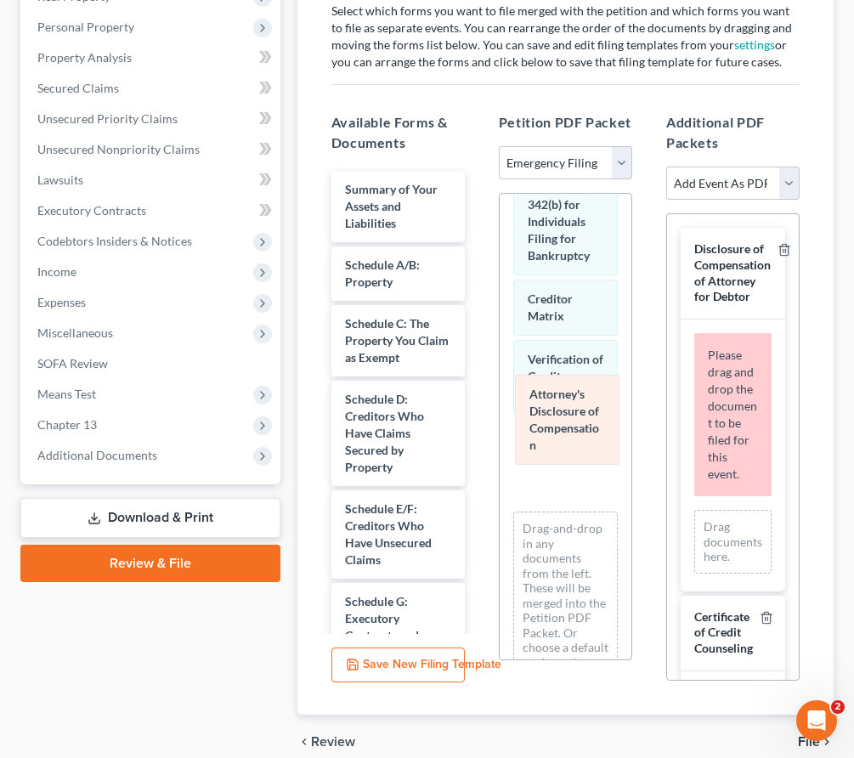
scroll to position [138, 0]
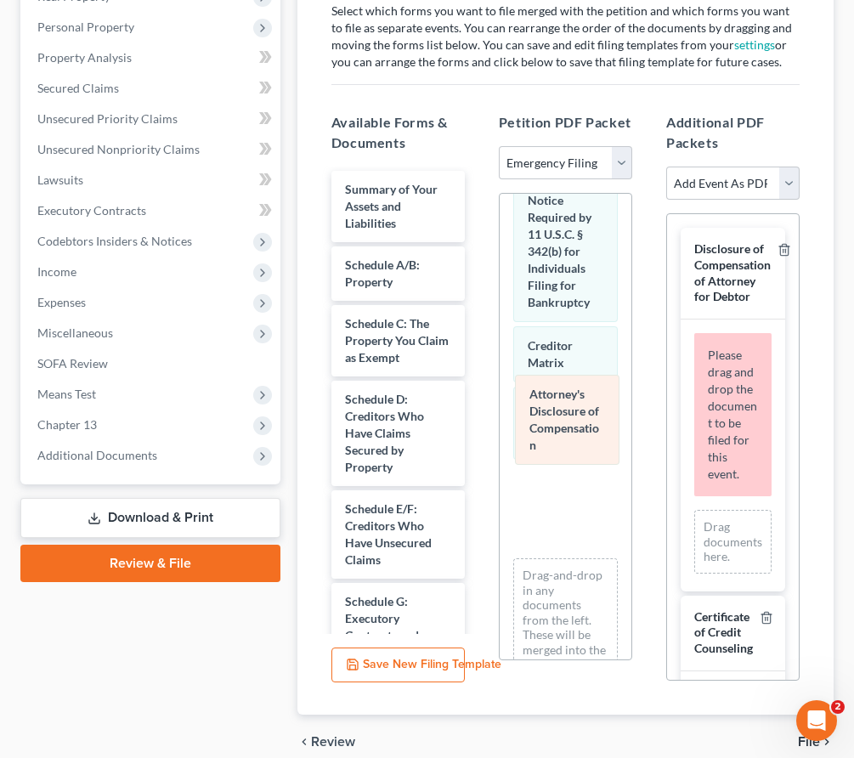
drag, startPoint x: 558, startPoint y: 418, endPoint x: 698, endPoint y: 464, distance: 147.5
click at [631, 464] on div "Attorney's Disclosure of Compensation Voluntary Petition for Individuals Filing…" at bounding box center [566, 412] width 132 height 713
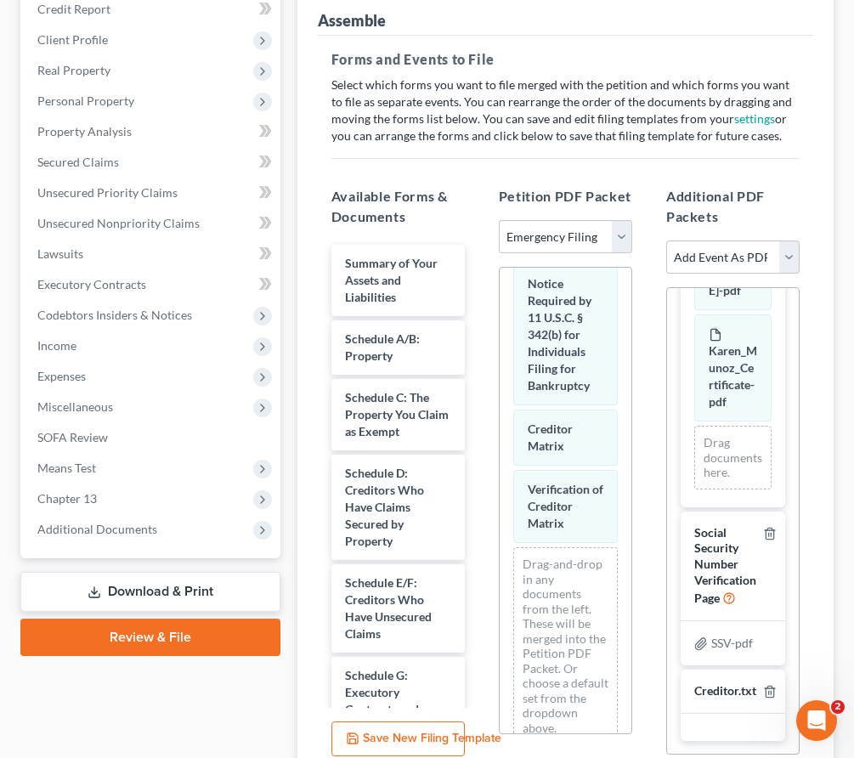
scroll to position [393, 0]
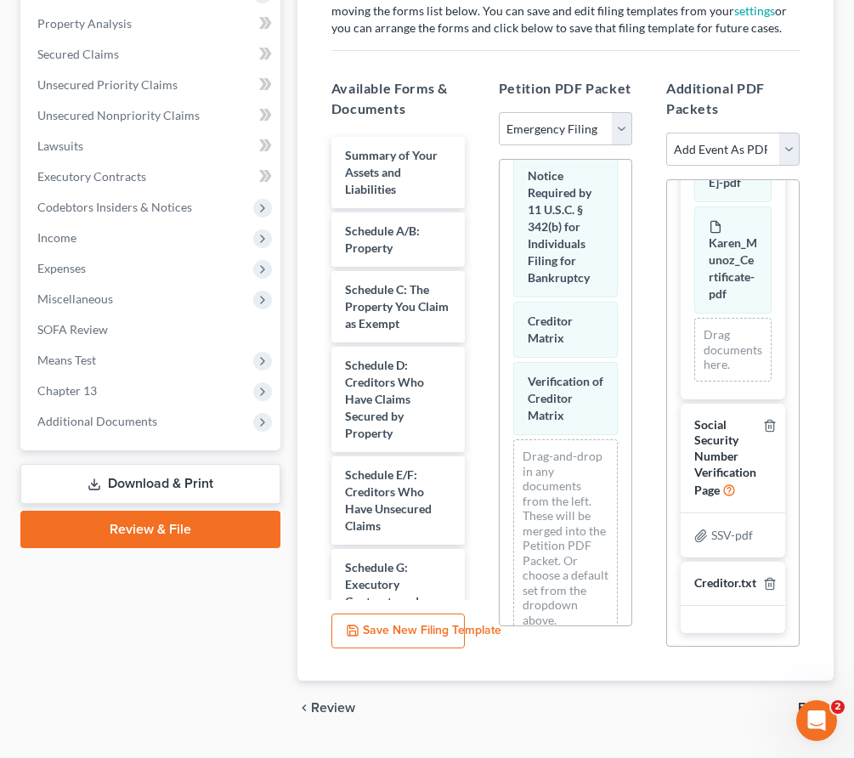
click at [809, 701] on span "File" at bounding box center [809, 708] width 22 height 14
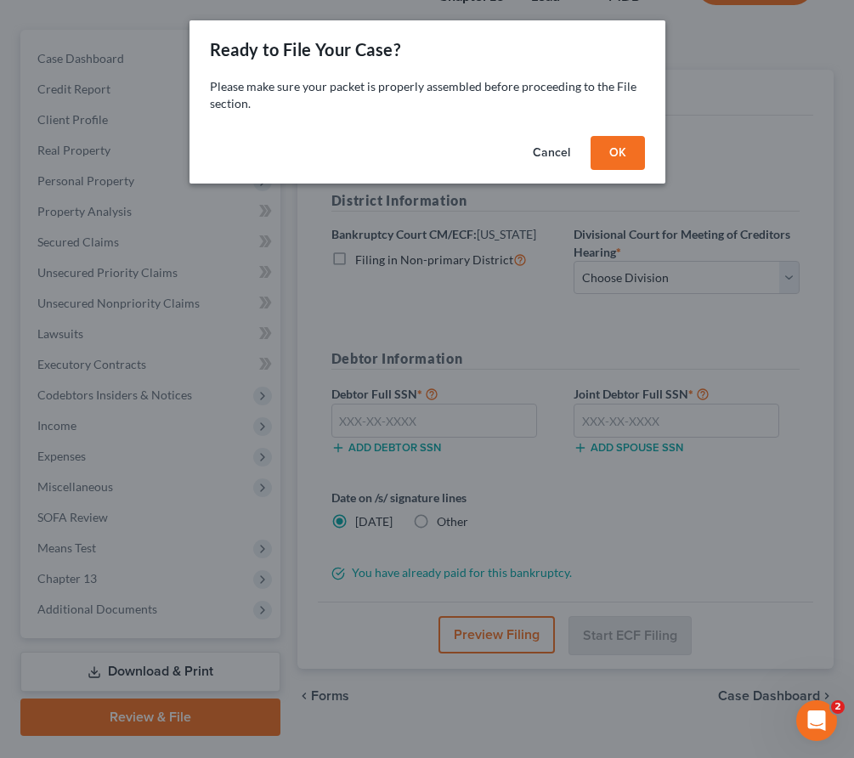
click at [618, 152] on button "OK" at bounding box center [617, 153] width 54 height 34
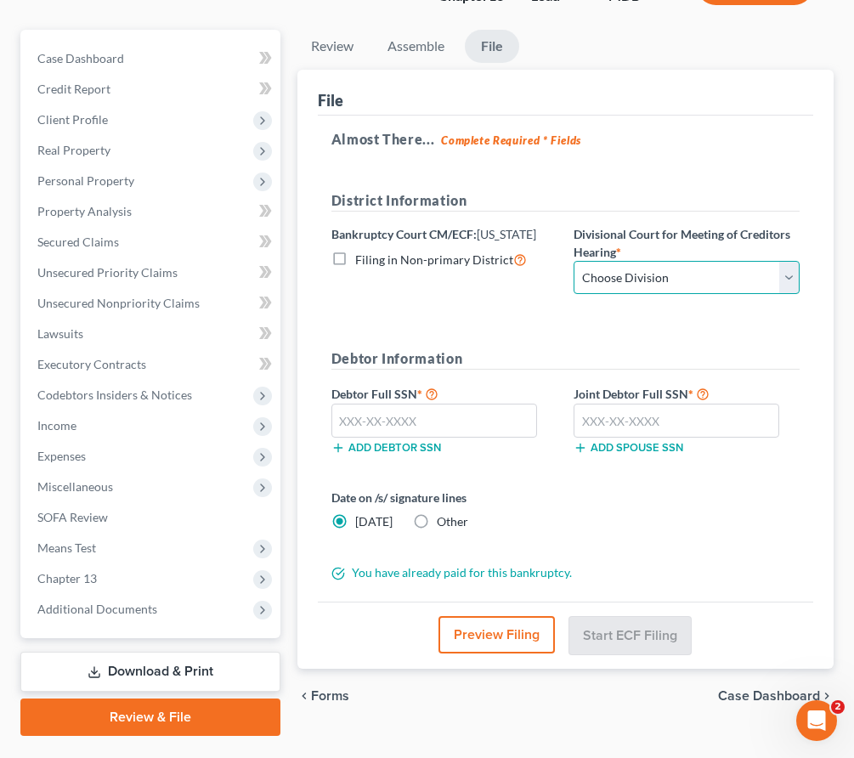
click at [625, 261] on select "Choose Division Baltimore Greenbelt" at bounding box center [686, 278] width 226 height 34
select select "1"
click at [573, 261] on select "Choose Division Baltimore Greenbelt" at bounding box center [686, 278] width 226 height 34
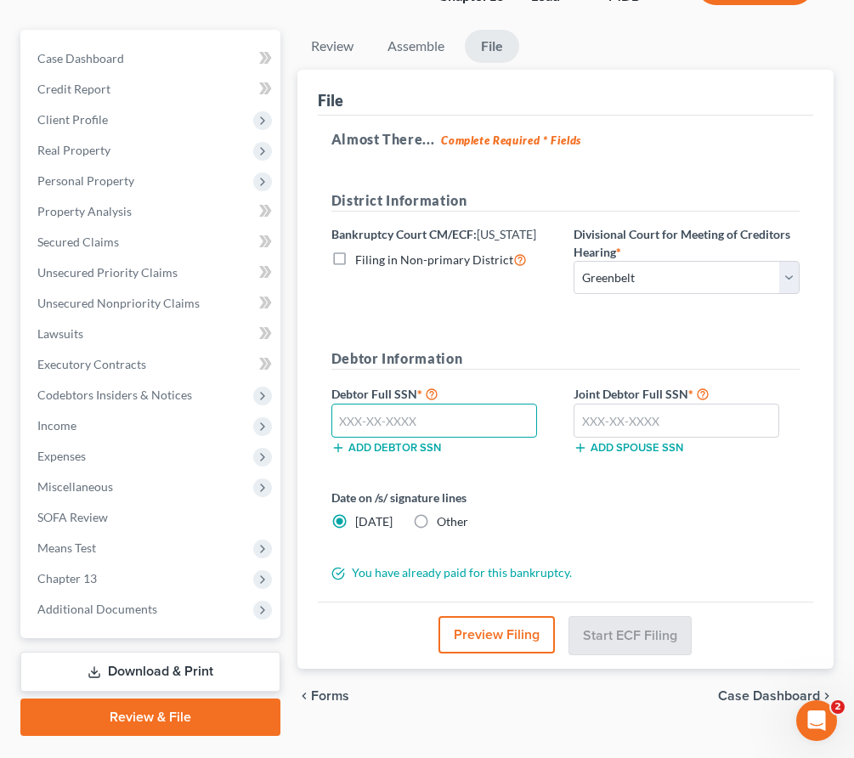
click at [384, 404] on input "text" at bounding box center [434, 421] width 206 height 34
type input "214-94-5190"
click at [622, 404] on input "text" at bounding box center [676, 421] width 206 height 34
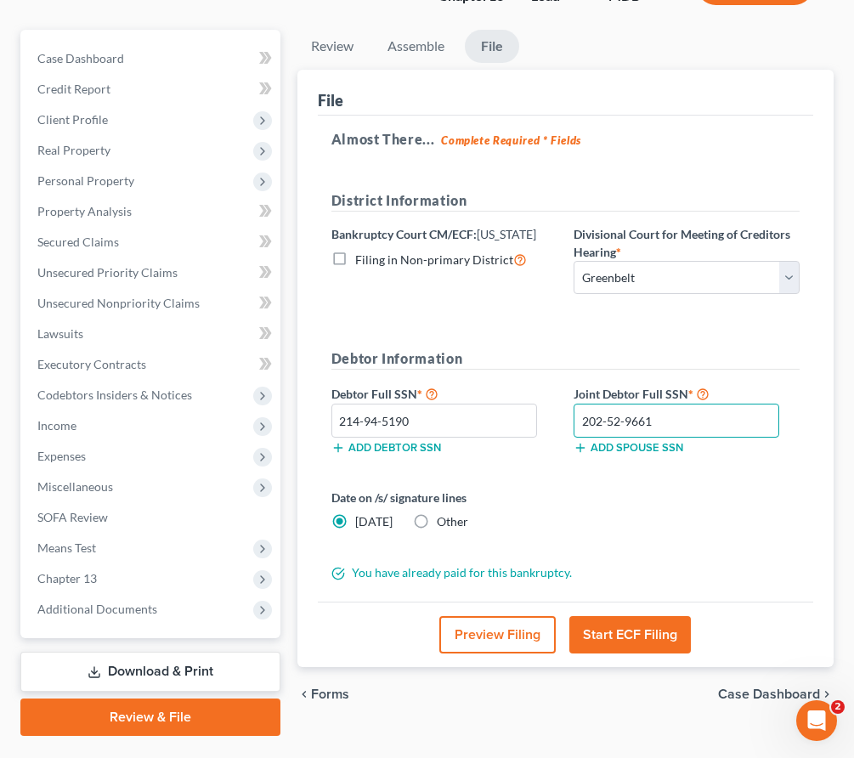
type input "202-52-9661"
click at [620, 616] on button "Start ECF Filing" at bounding box center [629, 634] width 121 height 37
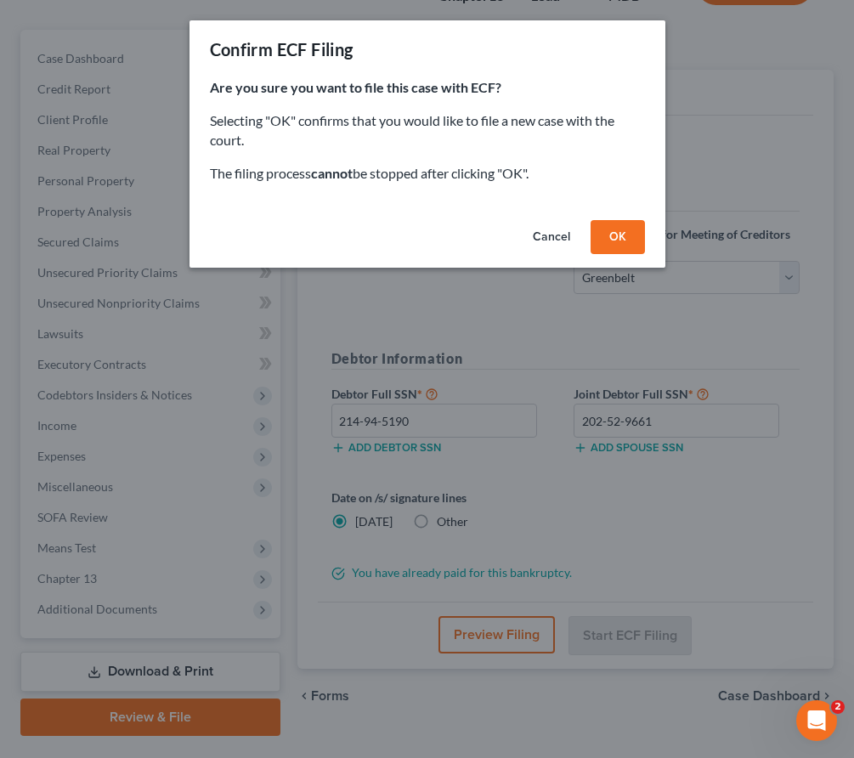
click at [599, 227] on button "OK" at bounding box center [617, 237] width 54 height 34
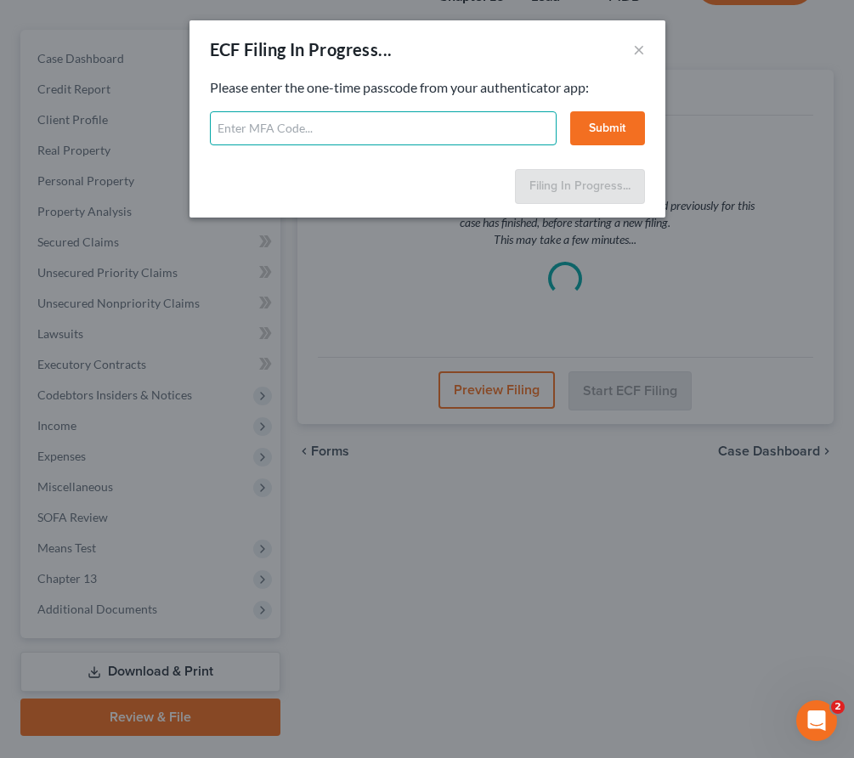
click at [251, 121] on input "text" at bounding box center [383, 128] width 347 height 34
type input "412540"
click at [620, 131] on button "Submit" at bounding box center [607, 128] width 75 height 34
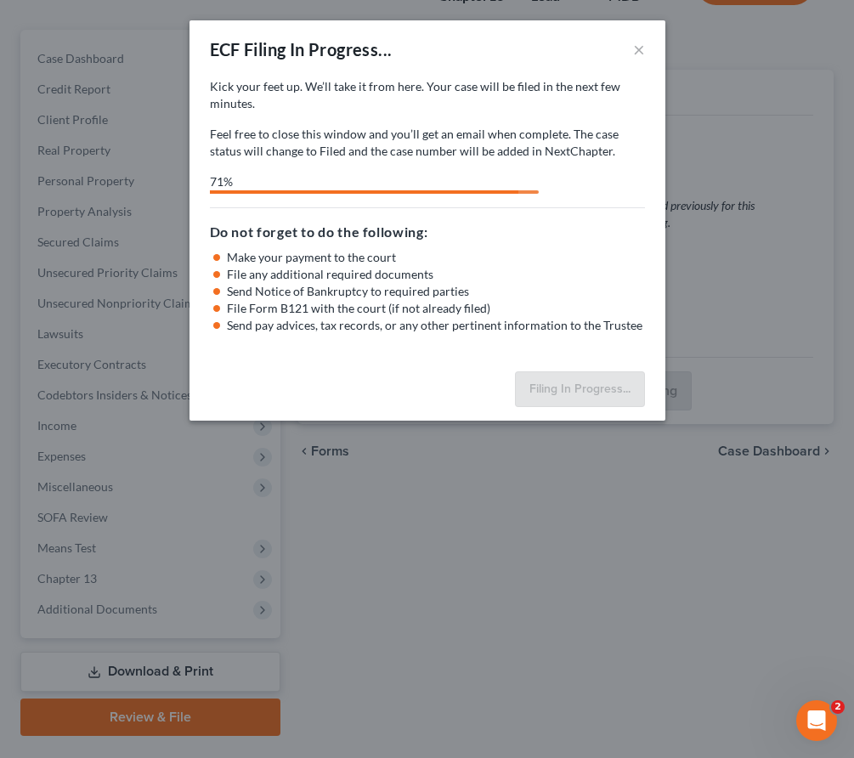
select select "1"
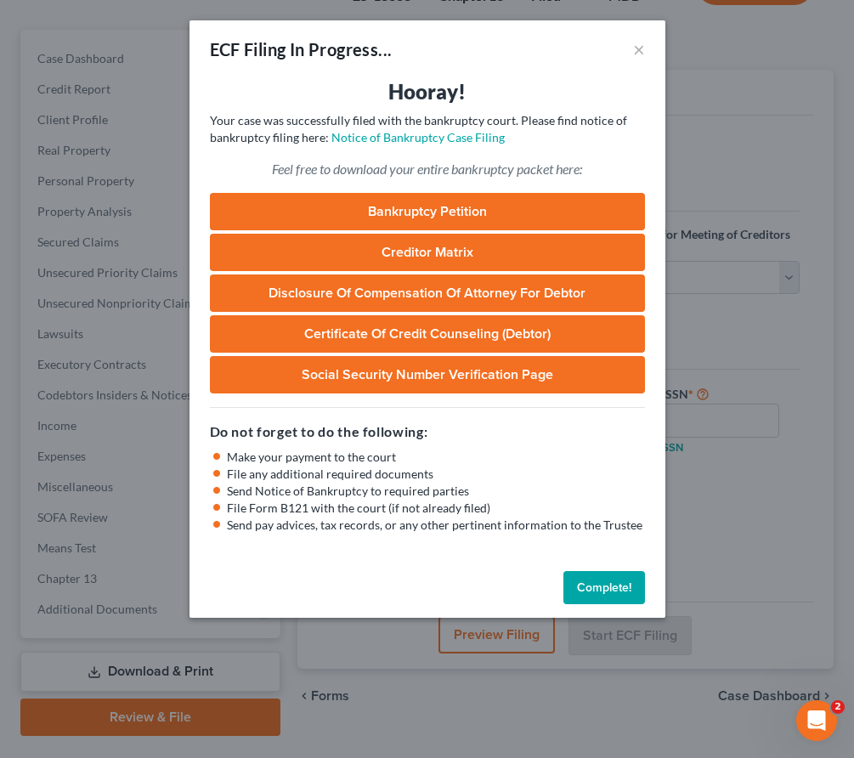
scroll to position [246, 0]
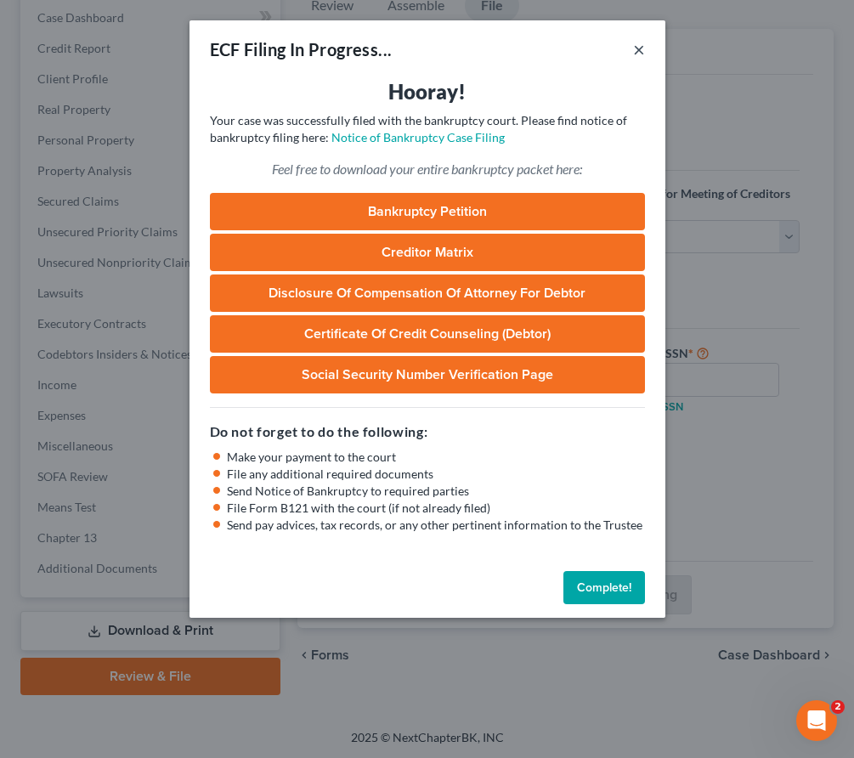
click at [641, 46] on button "×" at bounding box center [639, 49] width 12 height 20
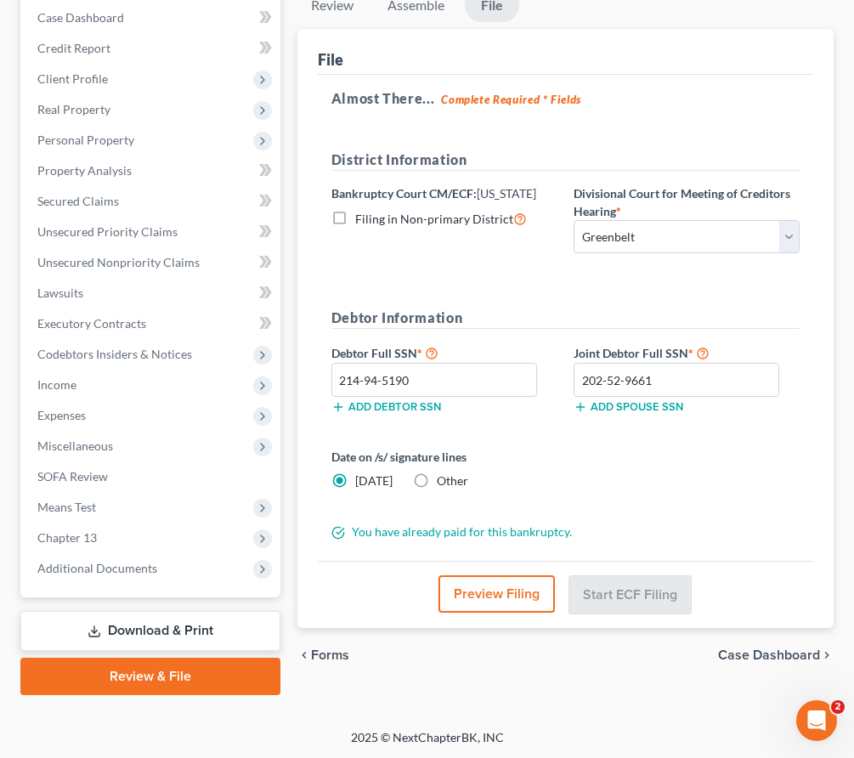
scroll to position [0, 0]
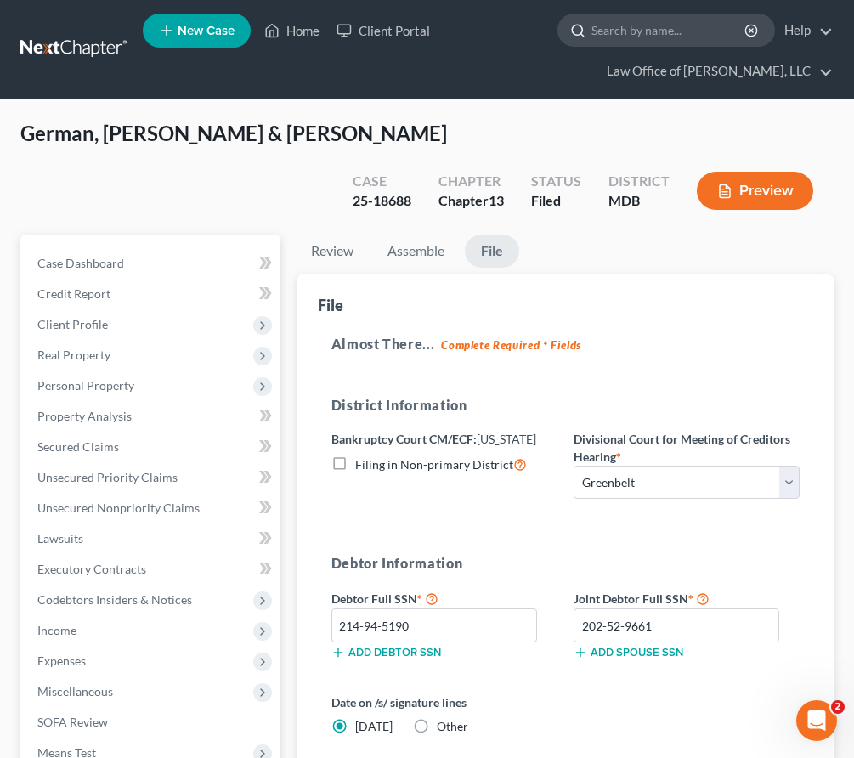
click at [607, 25] on input "search" at bounding box center [668, 29] width 155 height 31
type input "[PERSON_NAME]"
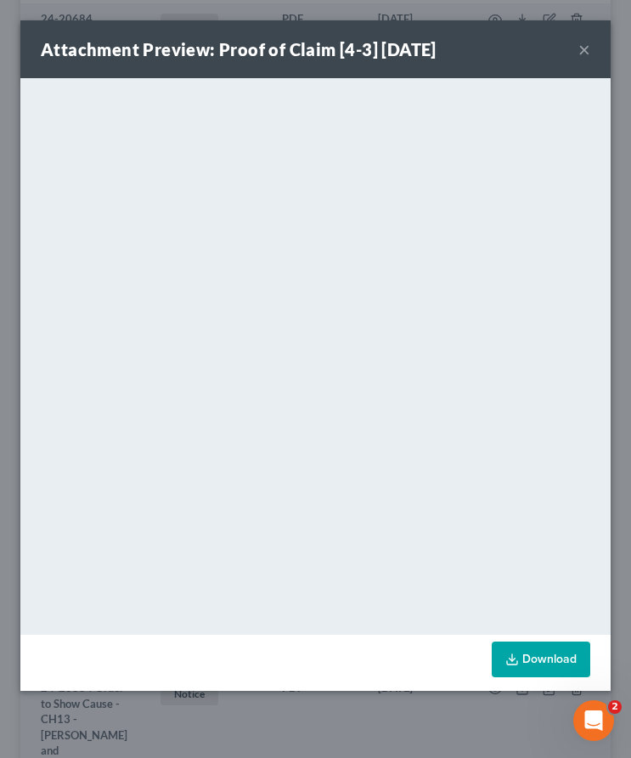
click at [580, 45] on button "×" at bounding box center [585, 49] width 12 height 20
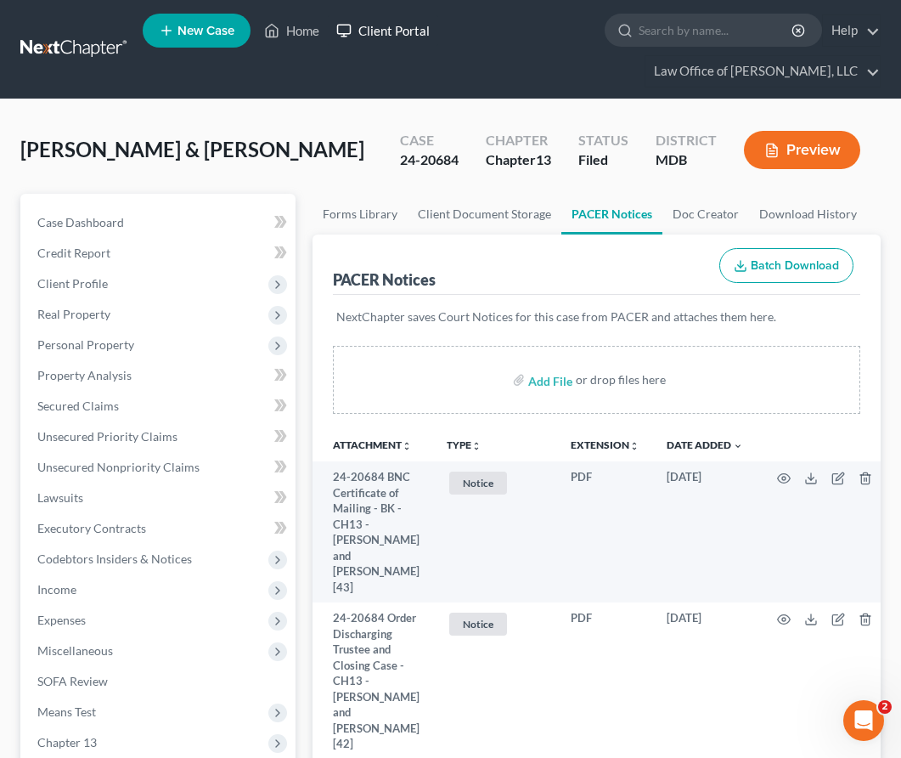
click at [384, 37] on link "Client Portal" at bounding box center [383, 30] width 110 height 31
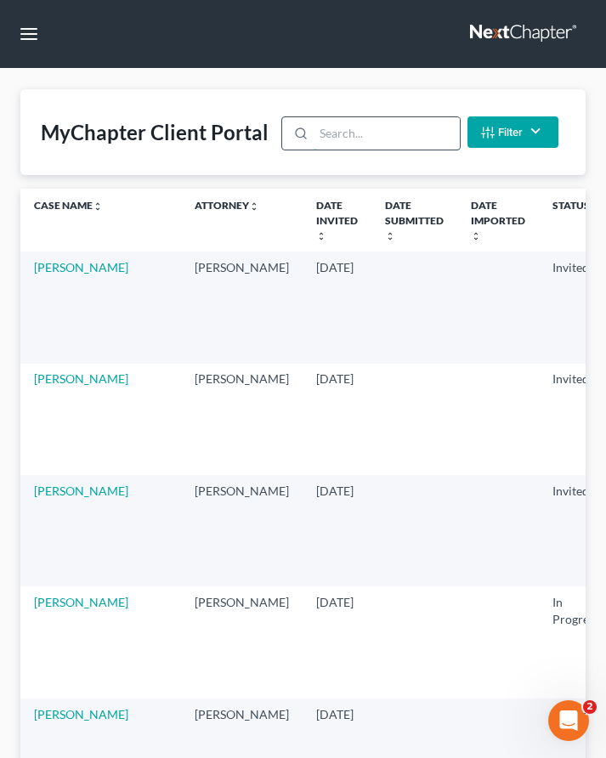
click at [359, 140] on input "search" at bounding box center [385, 133] width 145 height 32
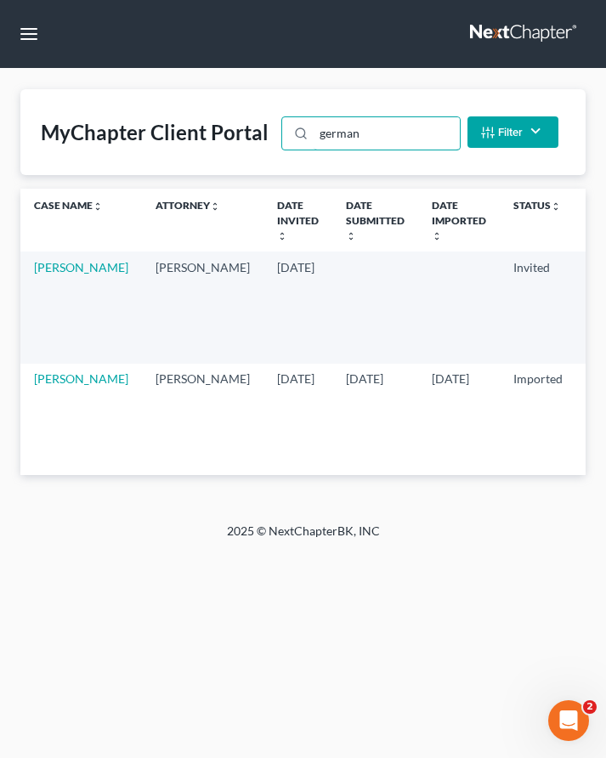
type input "german"
click at [471, 27] on link at bounding box center [524, 34] width 109 height 31
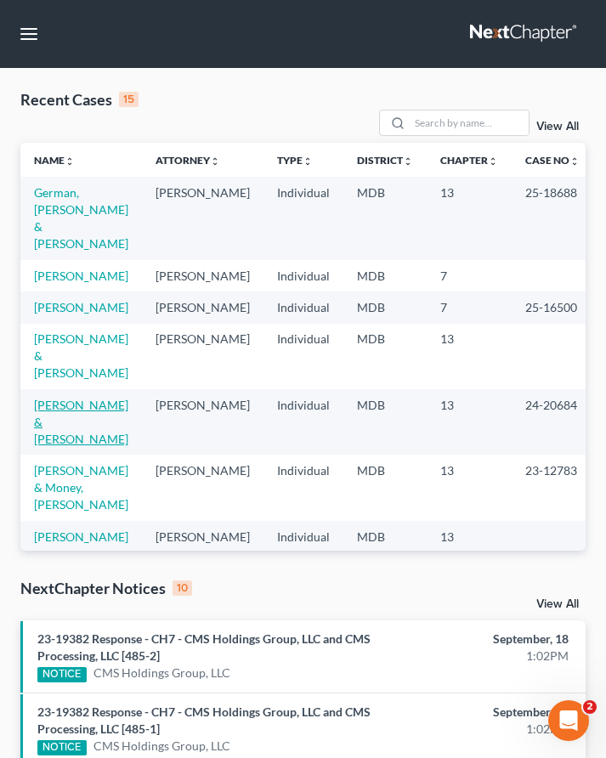
click at [54, 398] on link "[PERSON_NAME] & [PERSON_NAME]" at bounding box center [81, 422] width 94 height 48
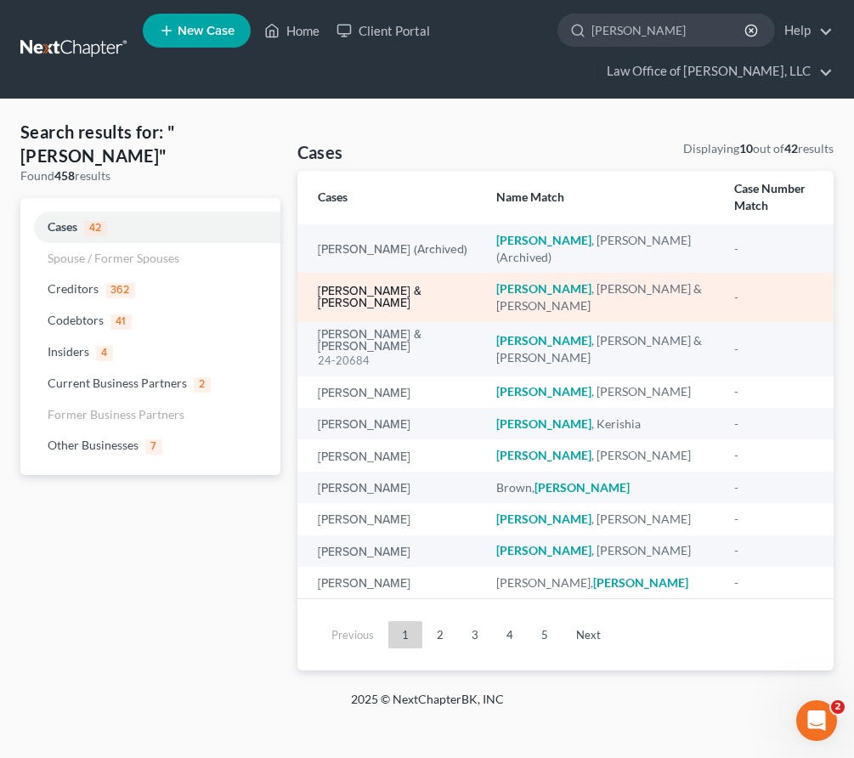
click at [354, 285] on link "[PERSON_NAME] & [PERSON_NAME]" at bounding box center [393, 297] width 151 height 24
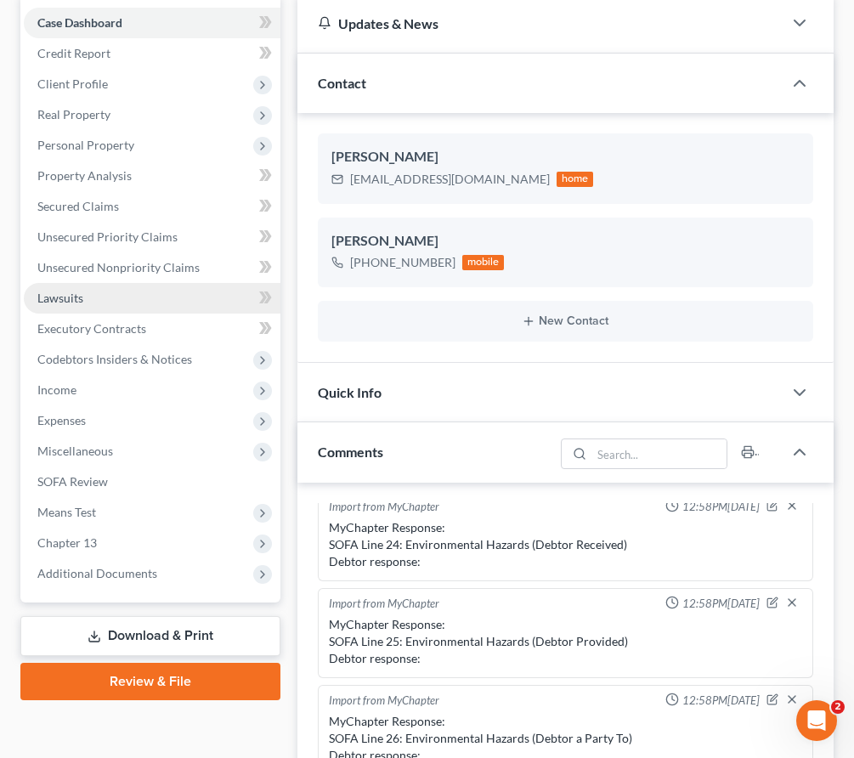
scroll to position [283, 0]
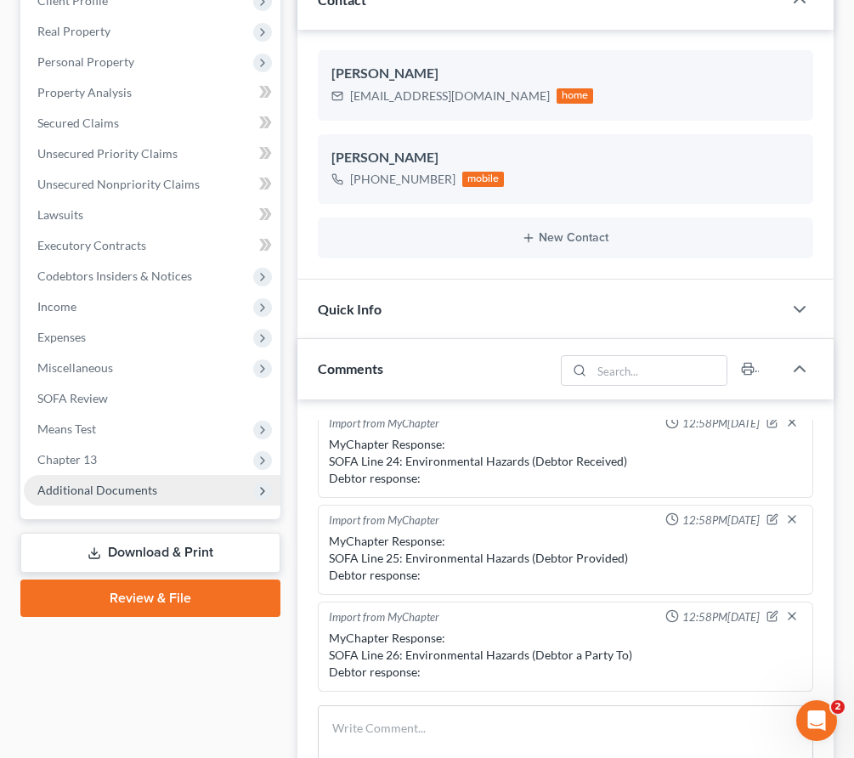
click at [166, 483] on span "Additional Documents" at bounding box center [152, 490] width 257 height 31
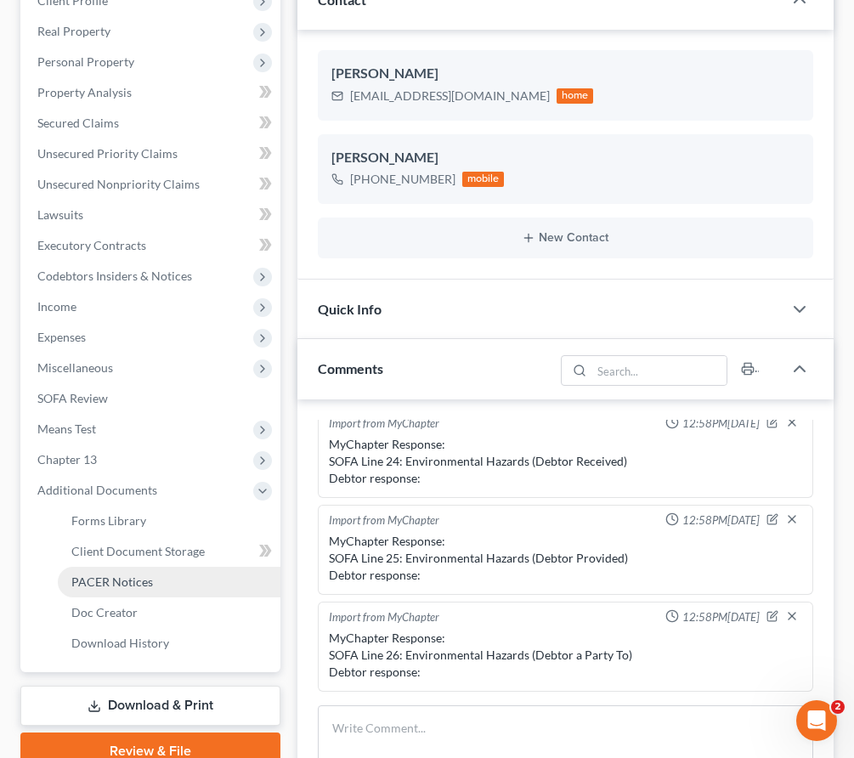
click at [154, 587] on link "PACER Notices" at bounding box center [169, 582] width 223 height 31
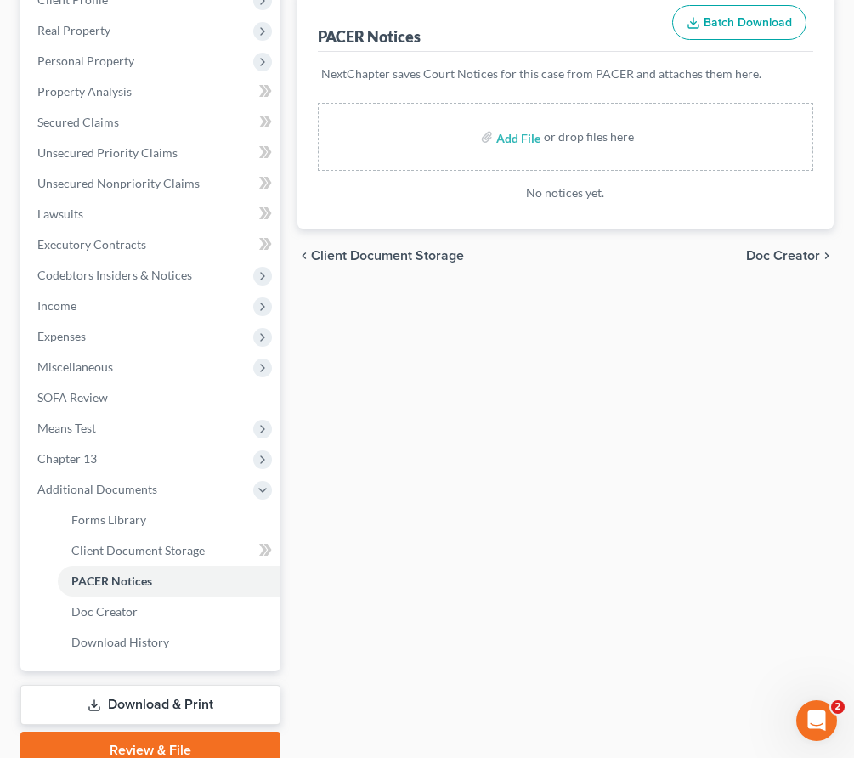
scroll to position [358, 0]
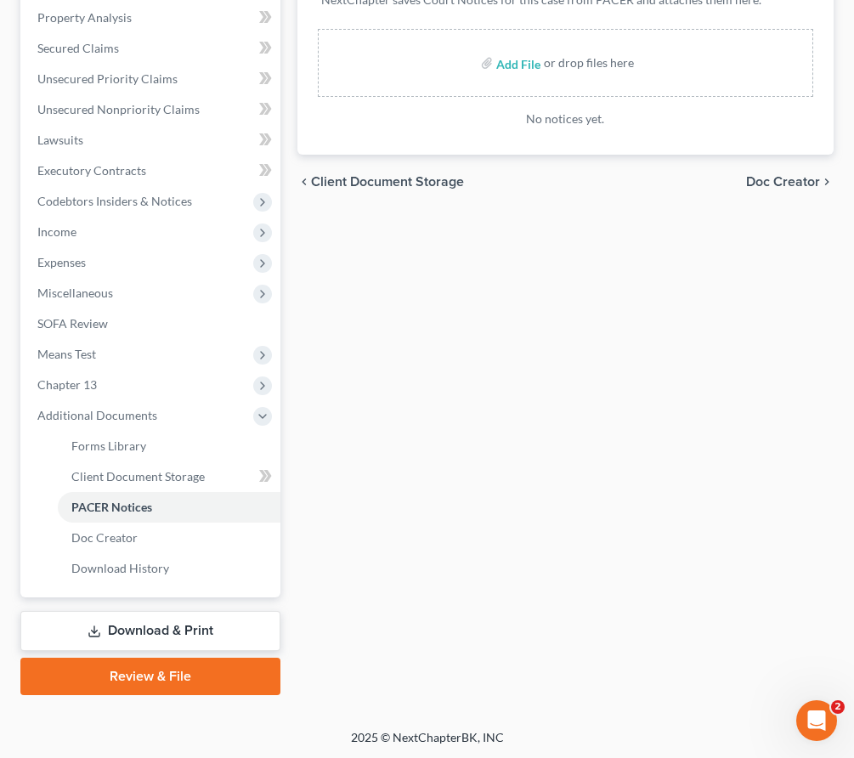
click at [152, 669] on link "Review & File" at bounding box center [150, 676] width 260 height 37
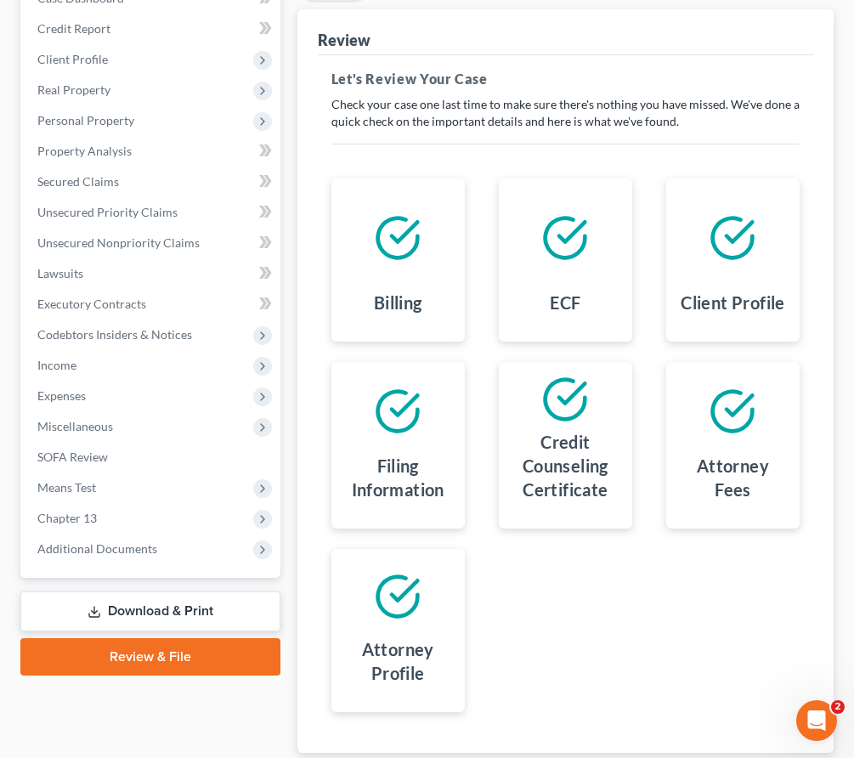
scroll to position [218, 0]
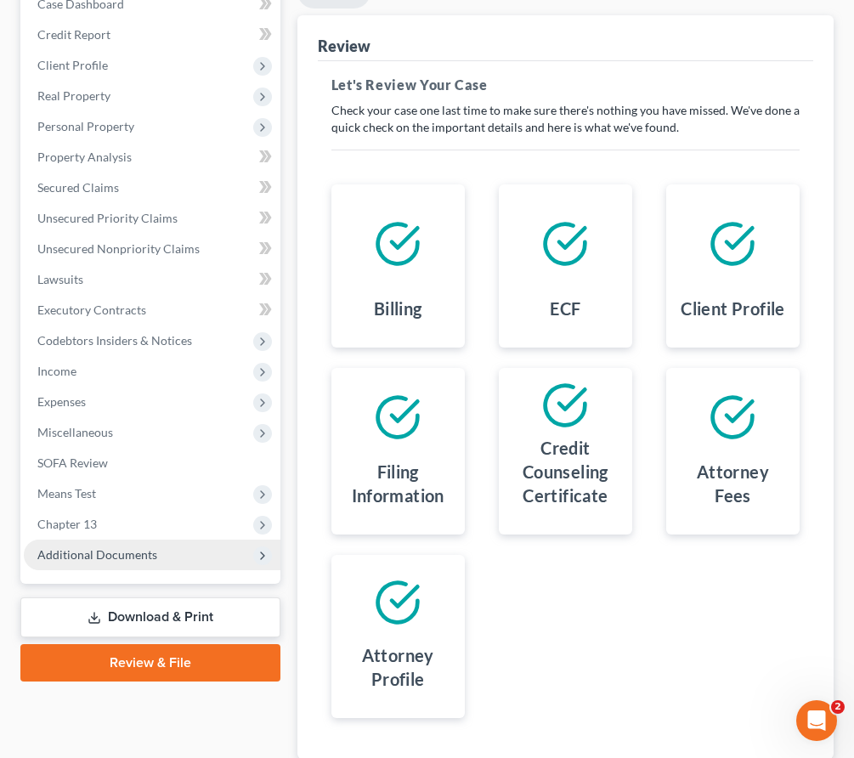
click at [101, 551] on span "Additional Documents" at bounding box center [97, 554] width 120 height 14
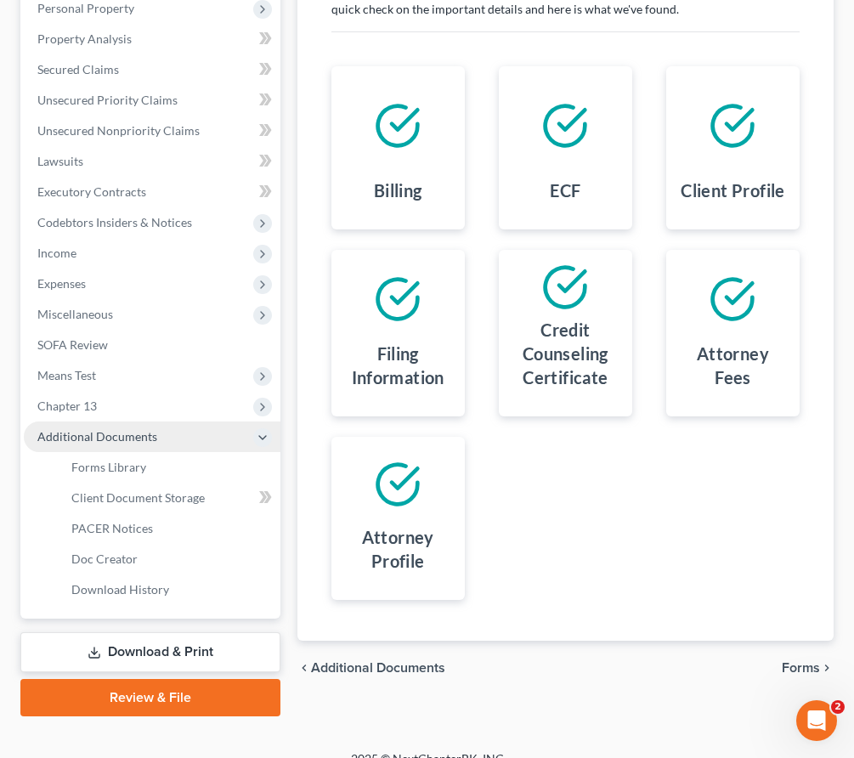
scroll to position [355, 0]
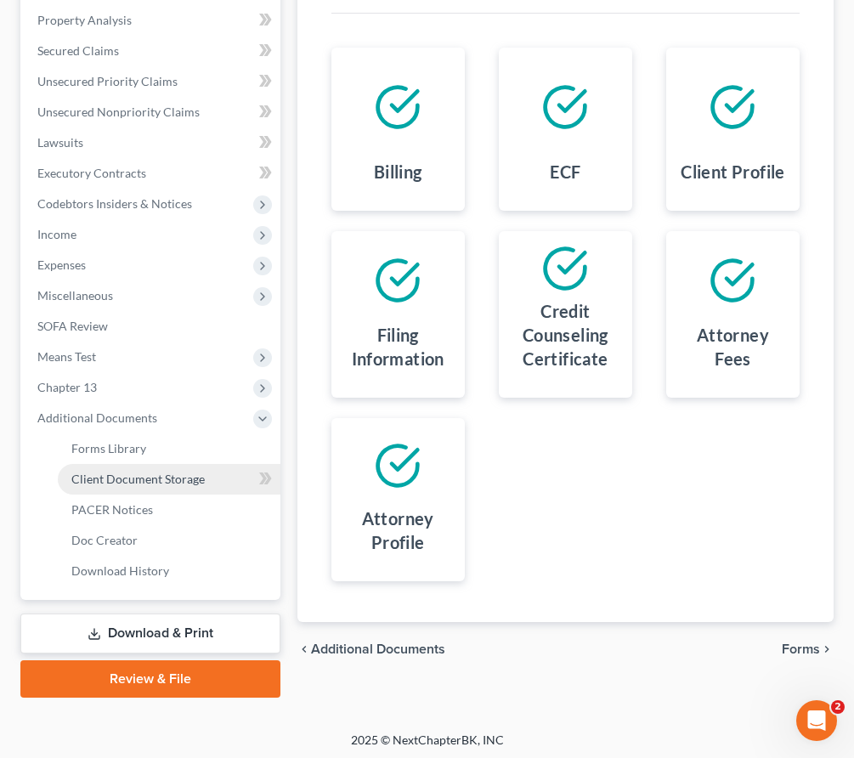
click at [100, 476] on span "Client Document Storage" at bounding box center [137, 479] width 133 height 14
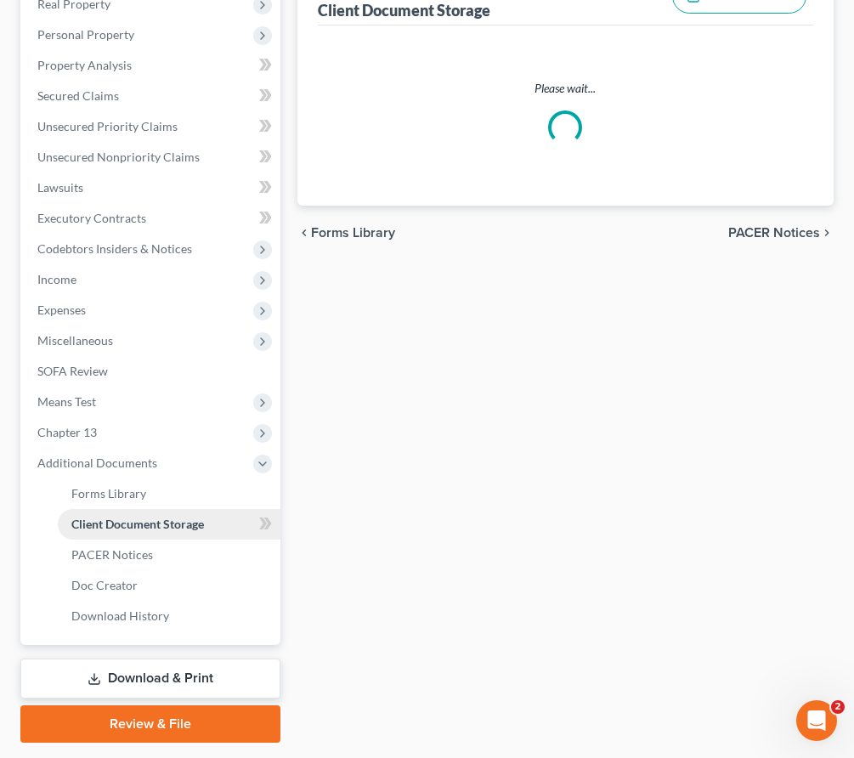
select select "14"
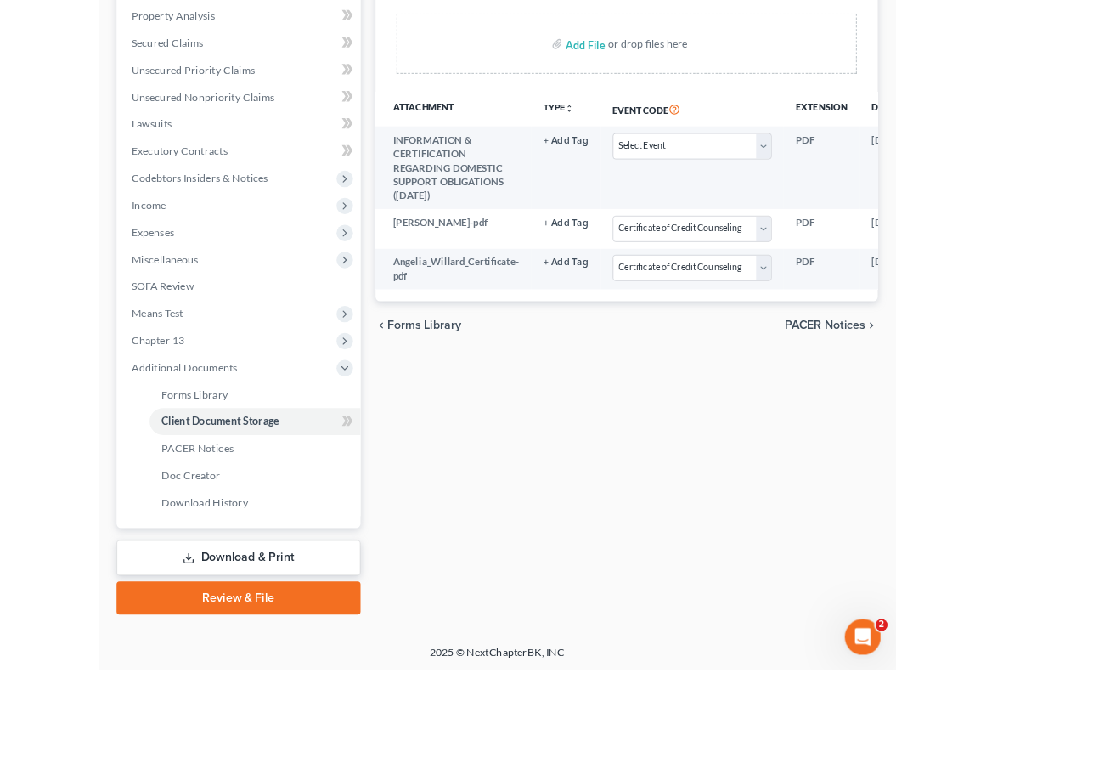
scroll to position [327, 0]
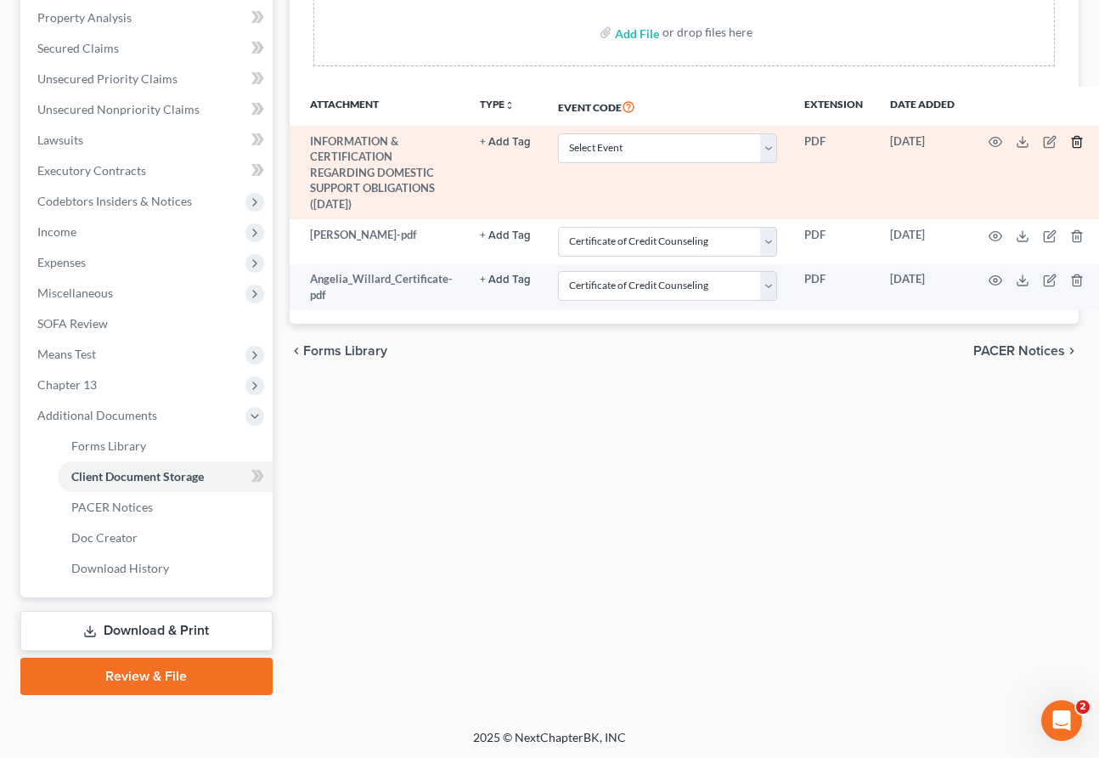
click at [853, 138] on icon "button" at bounding box center [1077, 142] width 14 height 14
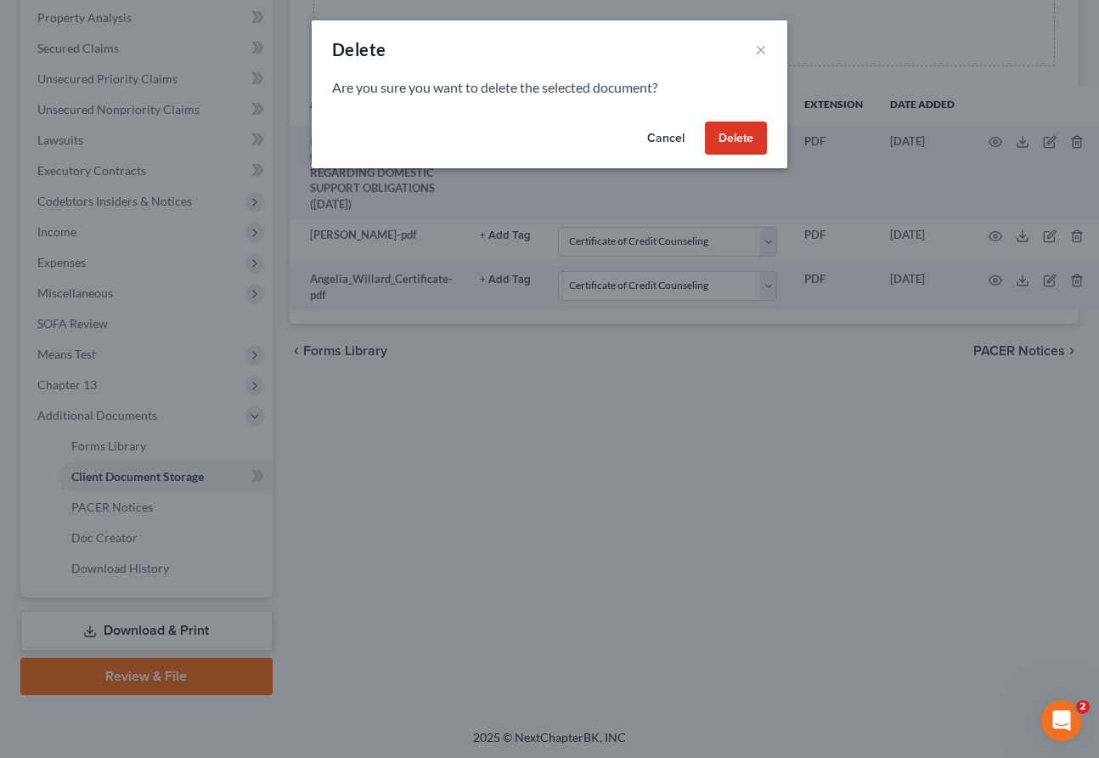
click at [728, 145] on button "Delete" at bounding box center [736, 138] width 62 height 34
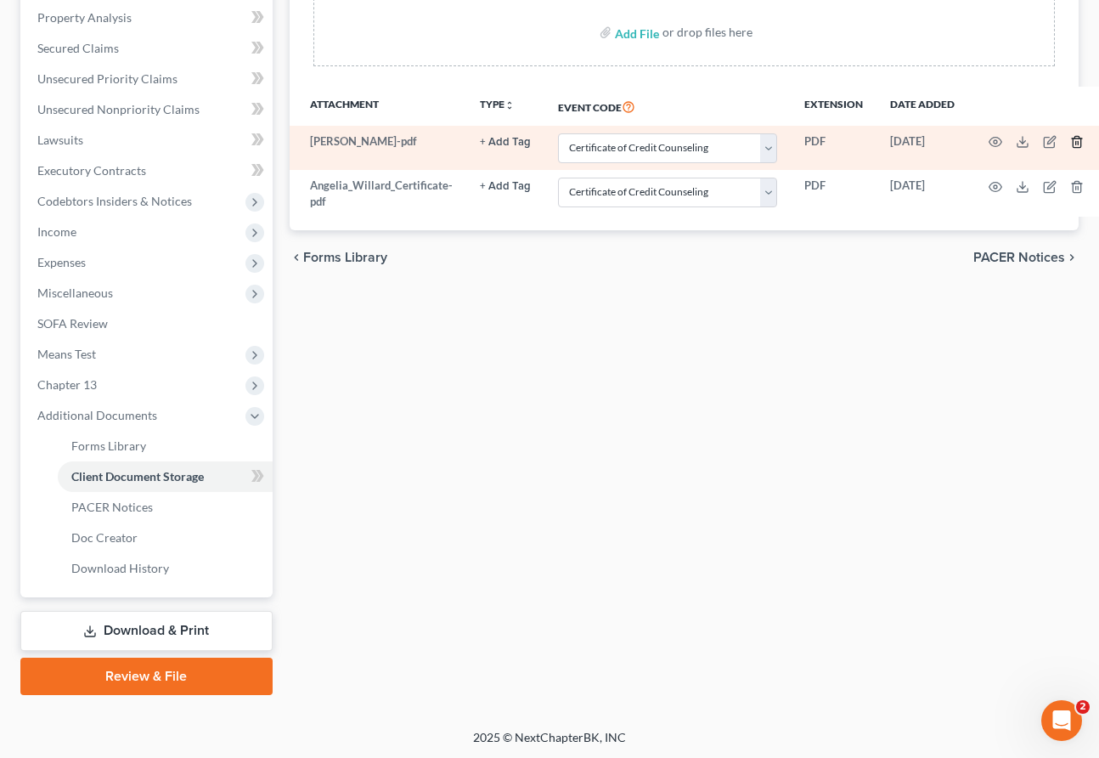
click at [853, 136] on icon "button" at bounding box center [1077, 142] width 14 height 14
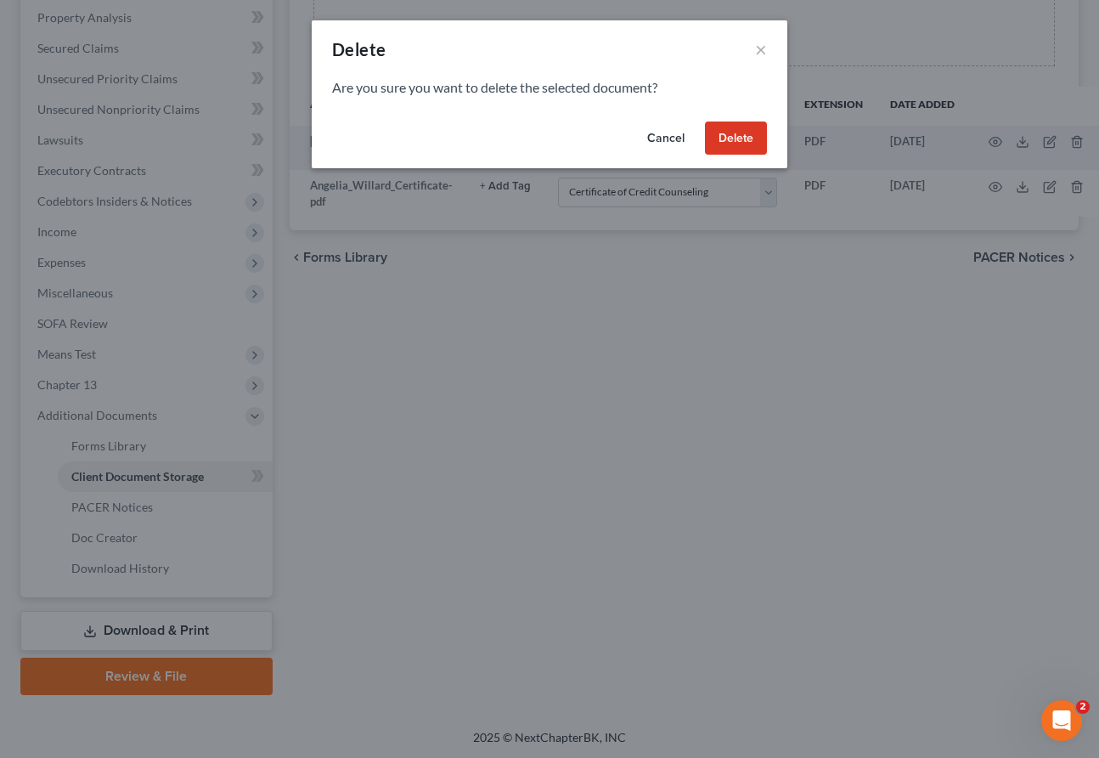
click at [761, 124] on button "Delete" at bounding box center [736, 138] width 62 height 34
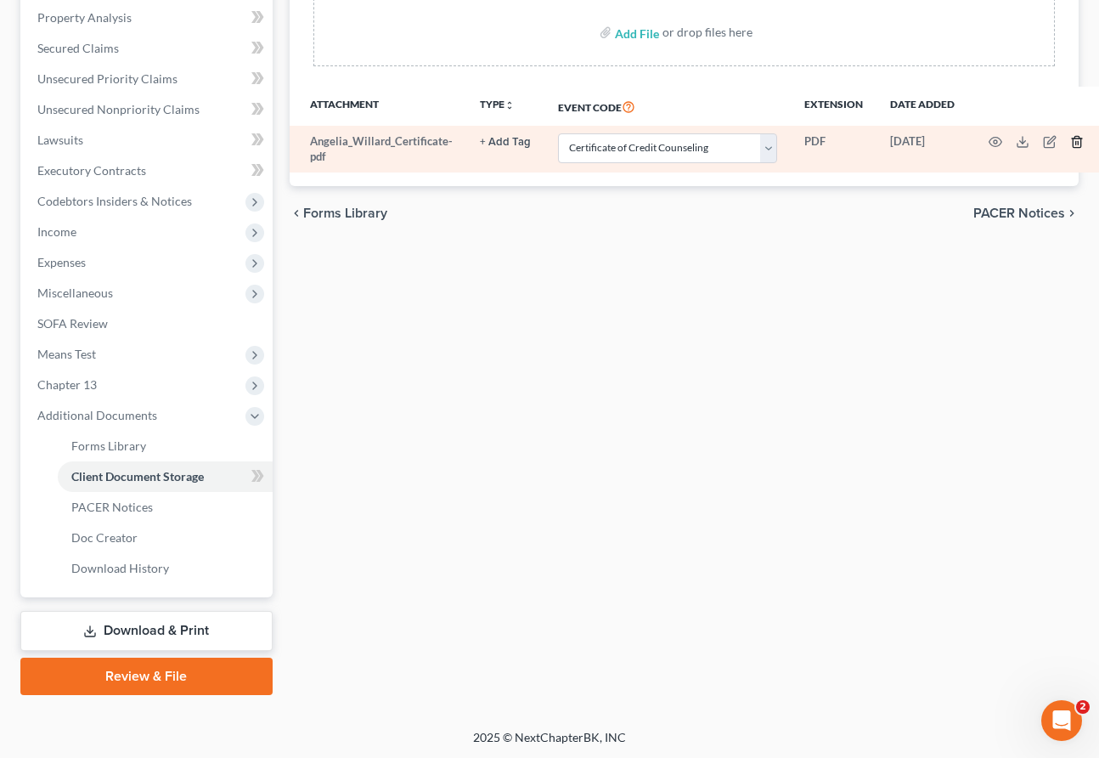
click at [853, 137] on icon "button" at bounding box center [1078, 142] width 8 height 11
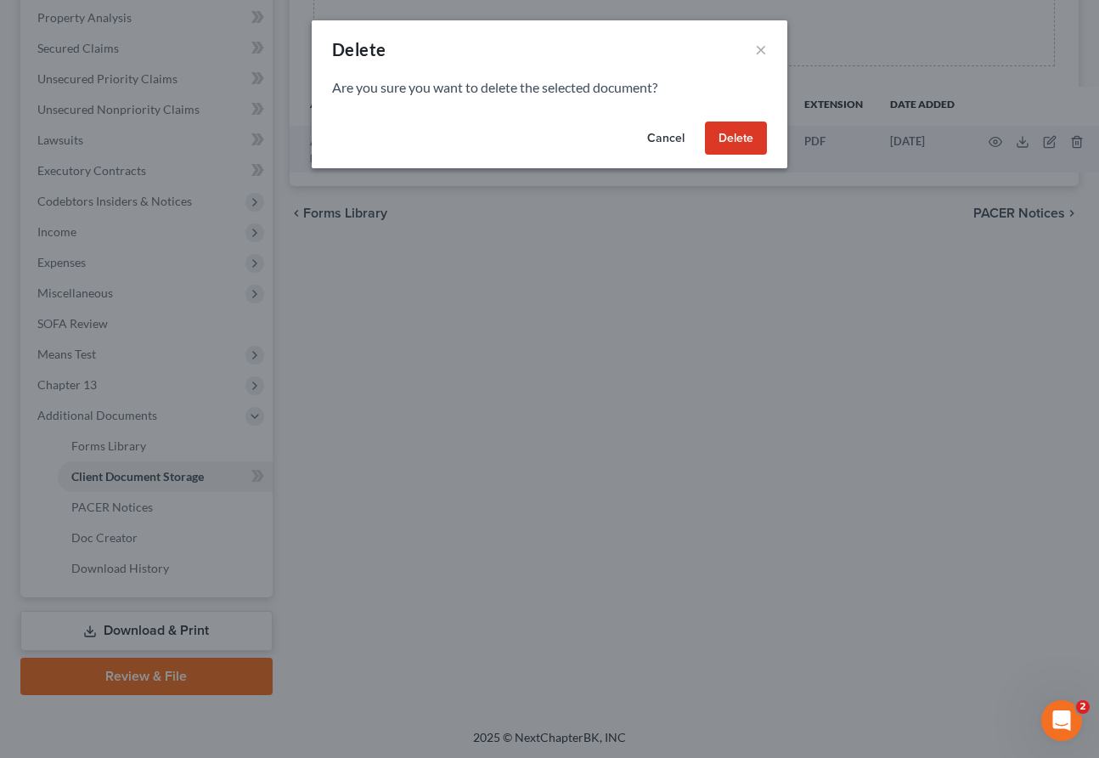
click at [733, 150] on button "Delete" at bounding box center [736, 138] width 62 height 34
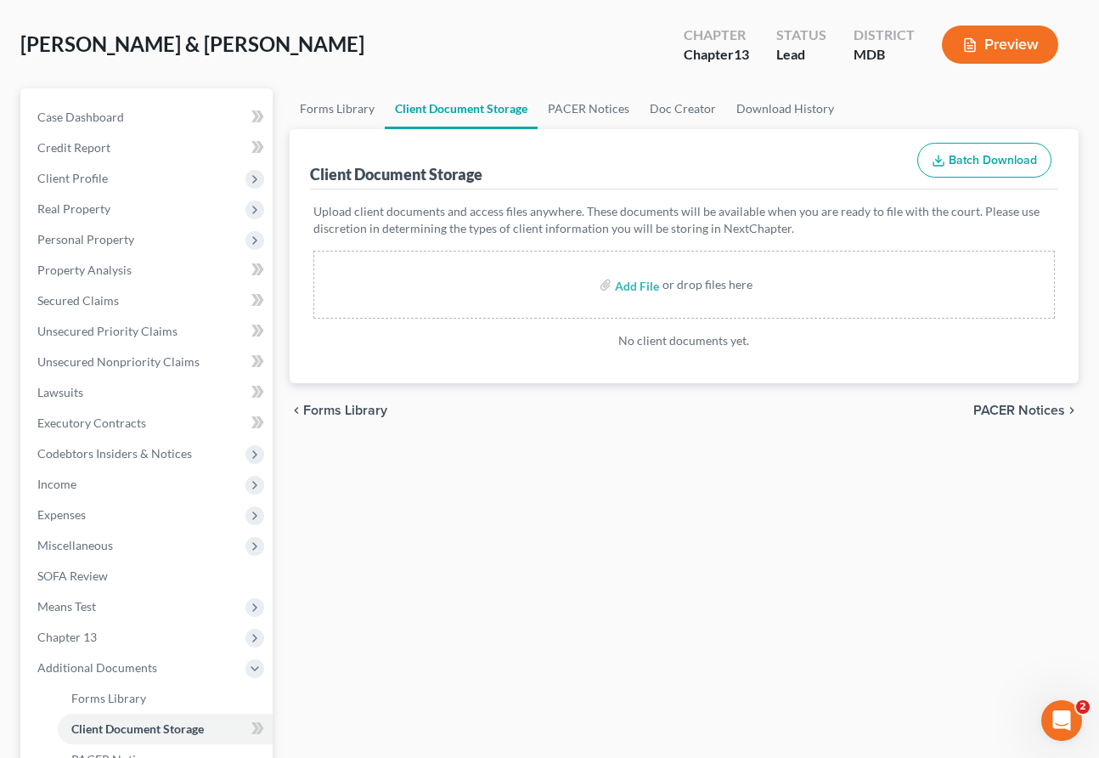
scroll to position [0, 0]
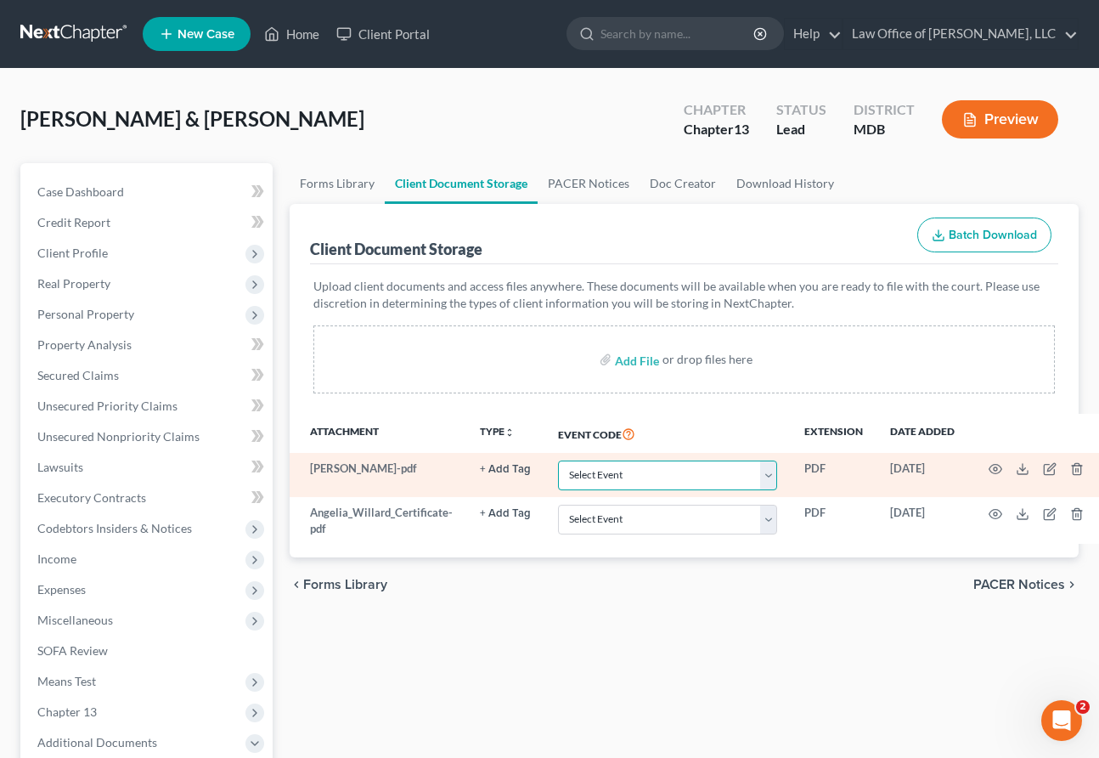
click at [681, 466] on select "Select Event Affidavit Affidavit of Adequate Protection and Lease Payments Affi…" at bounding box center [668, 475] width 220 height 30
select select "14"
click at [558, 460] on select "Select Event Affidavit Affidavit of Adequate Protection and Lease Payments Affi…" at bounding box center [668, 475] width 220 height 30
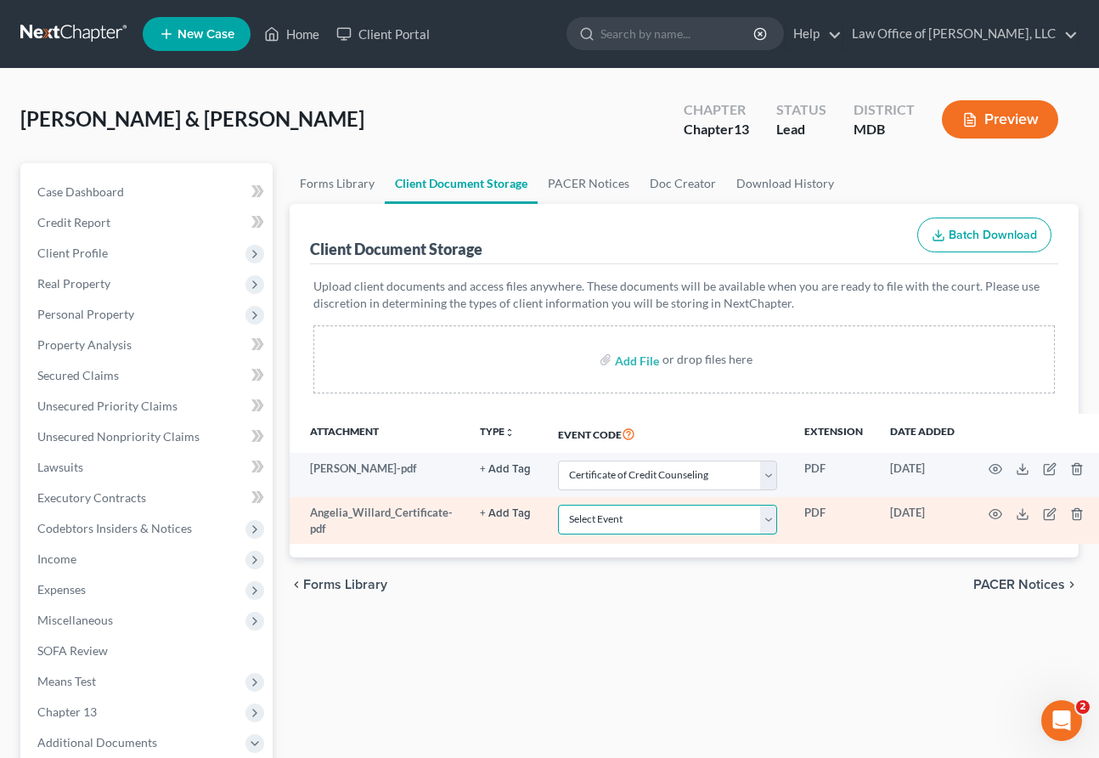
click at [633, 513] on select "Select Event Affidavit Affidavit of Adequate Protection and Lease Payments Affi…" at bounding box center [668, 520] width 220 height 30
select select "14"
click at [558, 506] on select "Select Event Affidavit Affidavit of Adequate Protection and Lease Payments Affi…" at bounding box center [668, 520] width 220 height 30
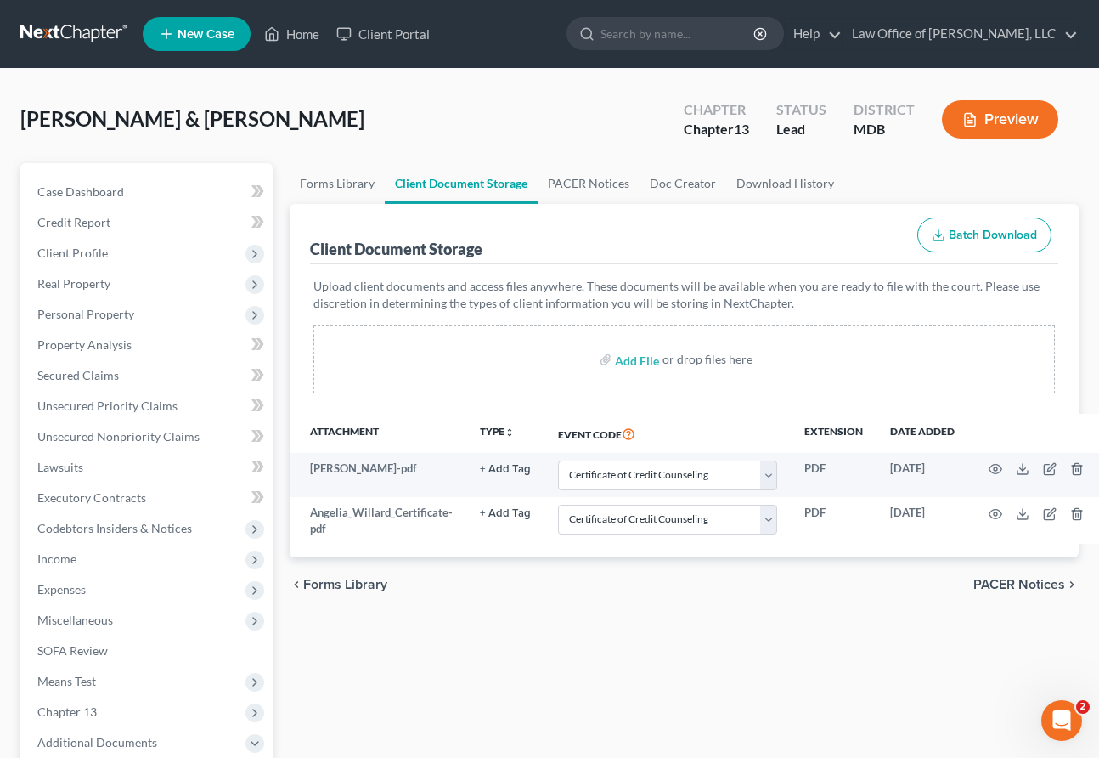
click at [853, 590] on span "PACER Notices" at bounding box center [1020, 585] width 92 height 14
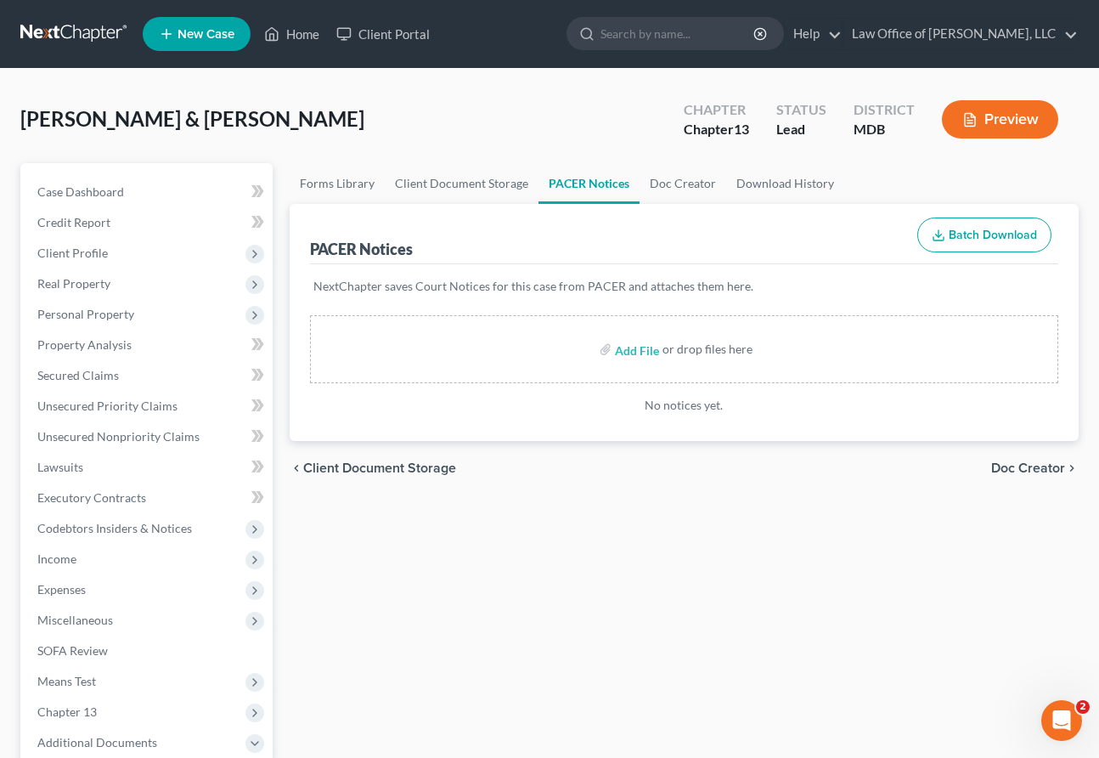
scroll to position [327, 0]
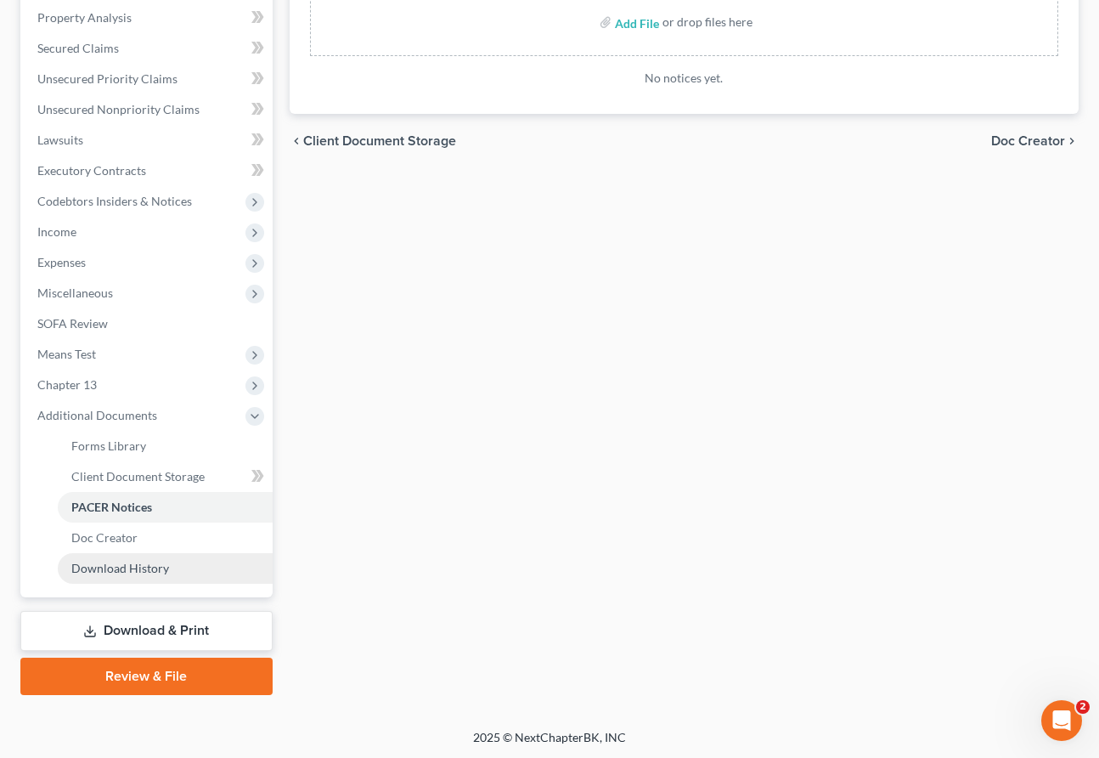
click at [92, 577] on link "Download History" at bounding box center [165, 568] width 215 height 31
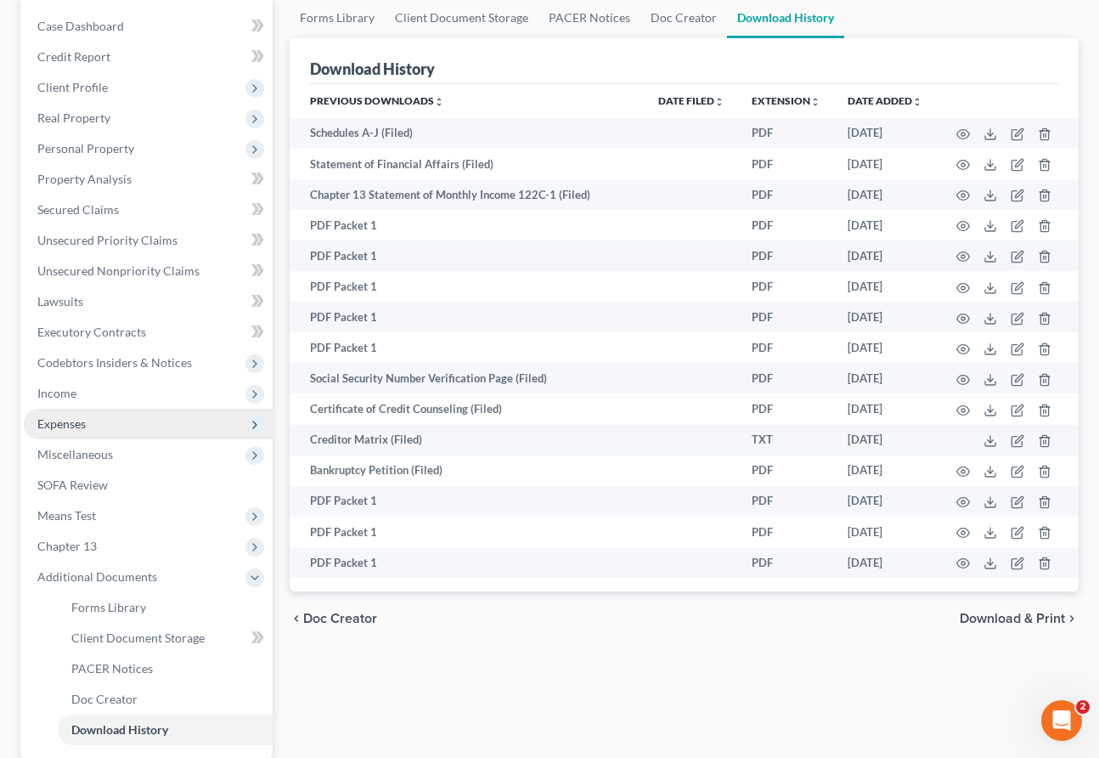
scroll to position [327, 0]
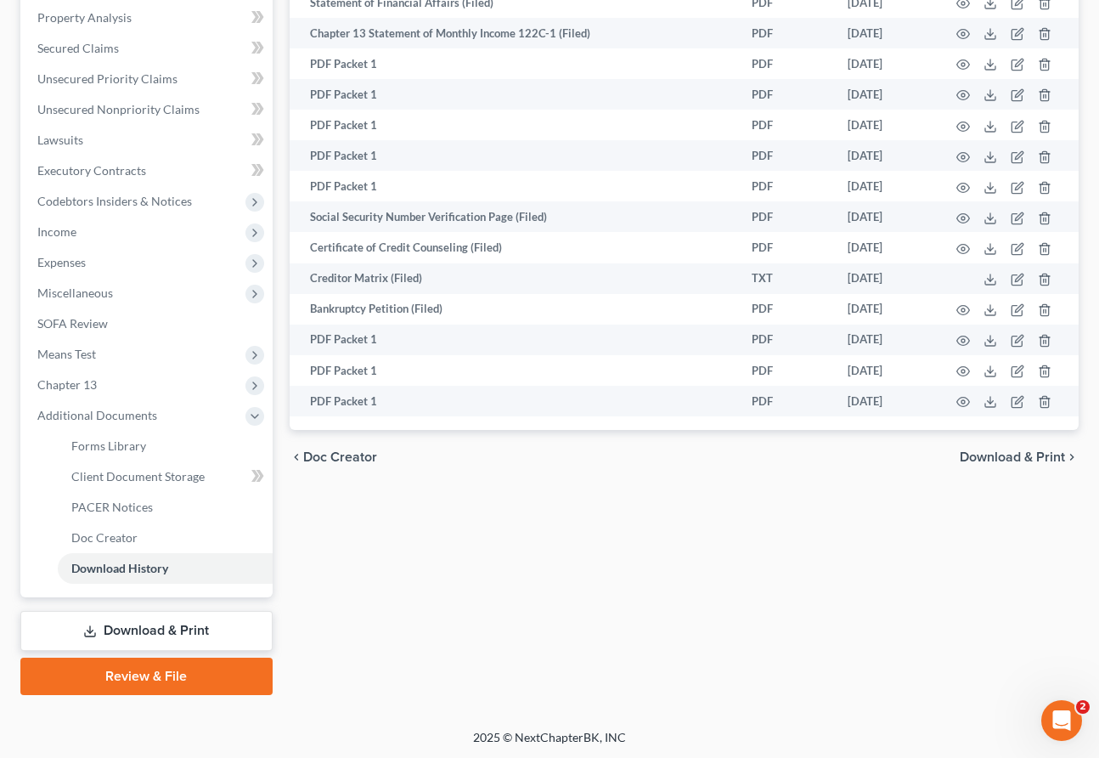
click at [121, 623] on link "Download & Print" at bounding box center [146, 631] width 252 height 40
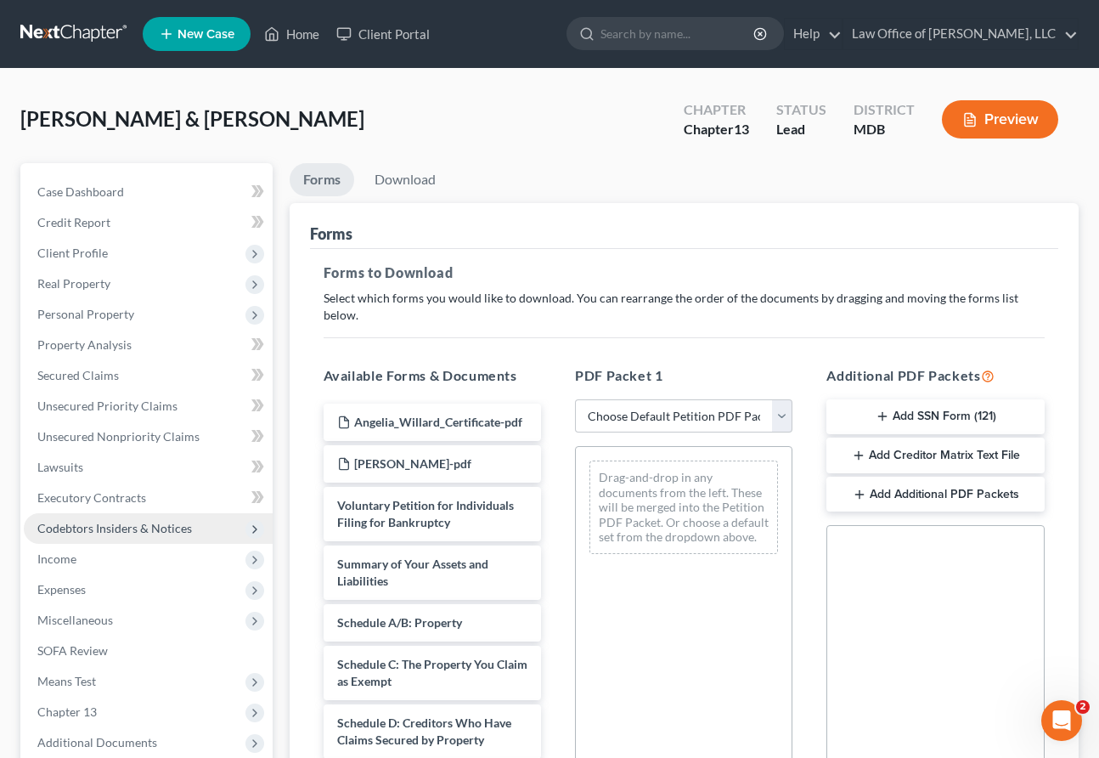
scroll to position [291, 0]
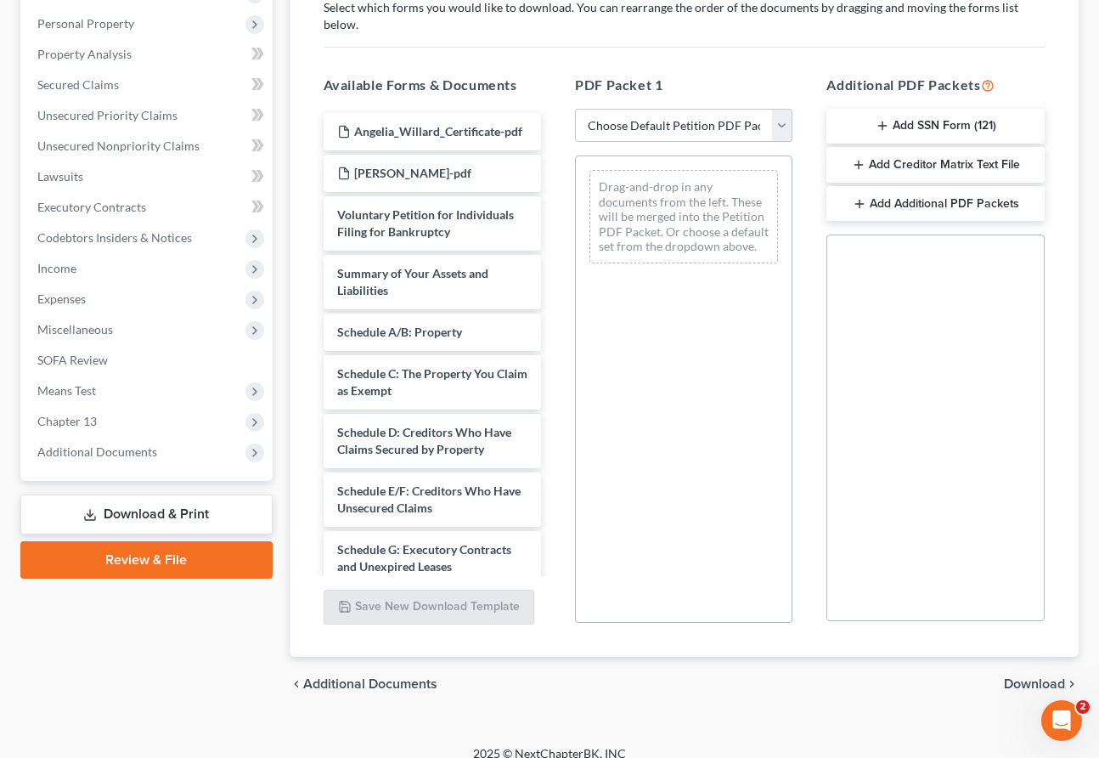
click at [167, 561] on link "Review & File" at bounding box center [146, 559] width 252 height 37
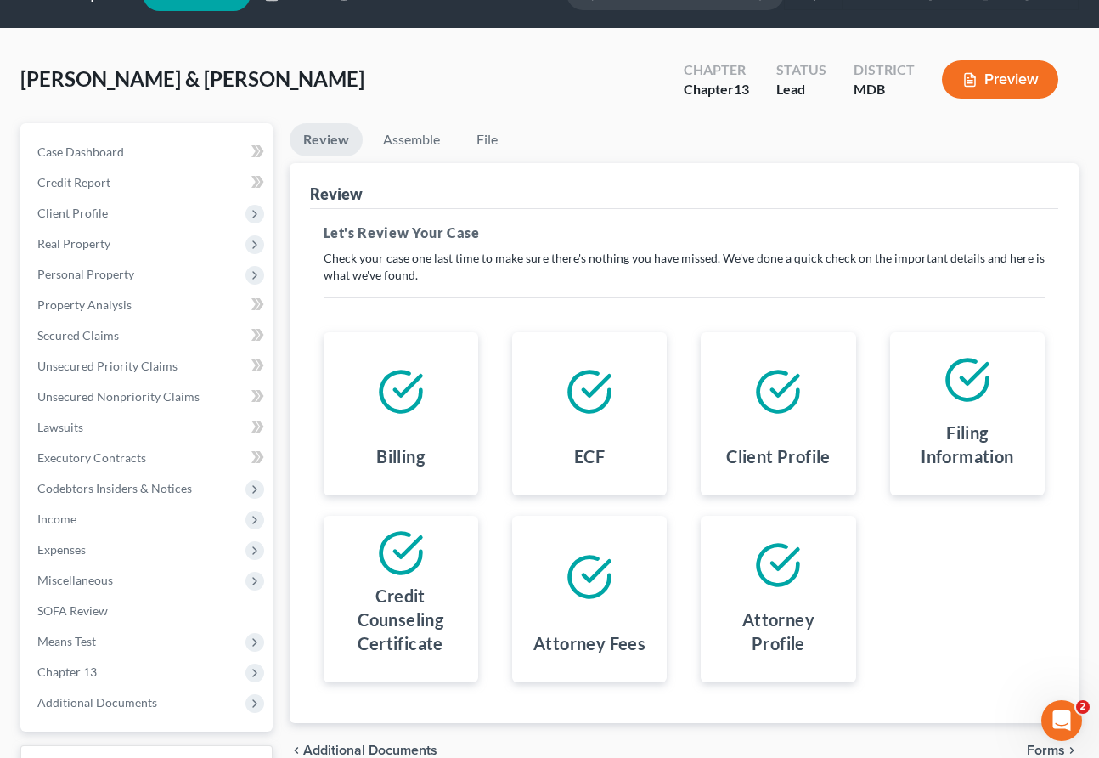
scroll to position [42, 0]
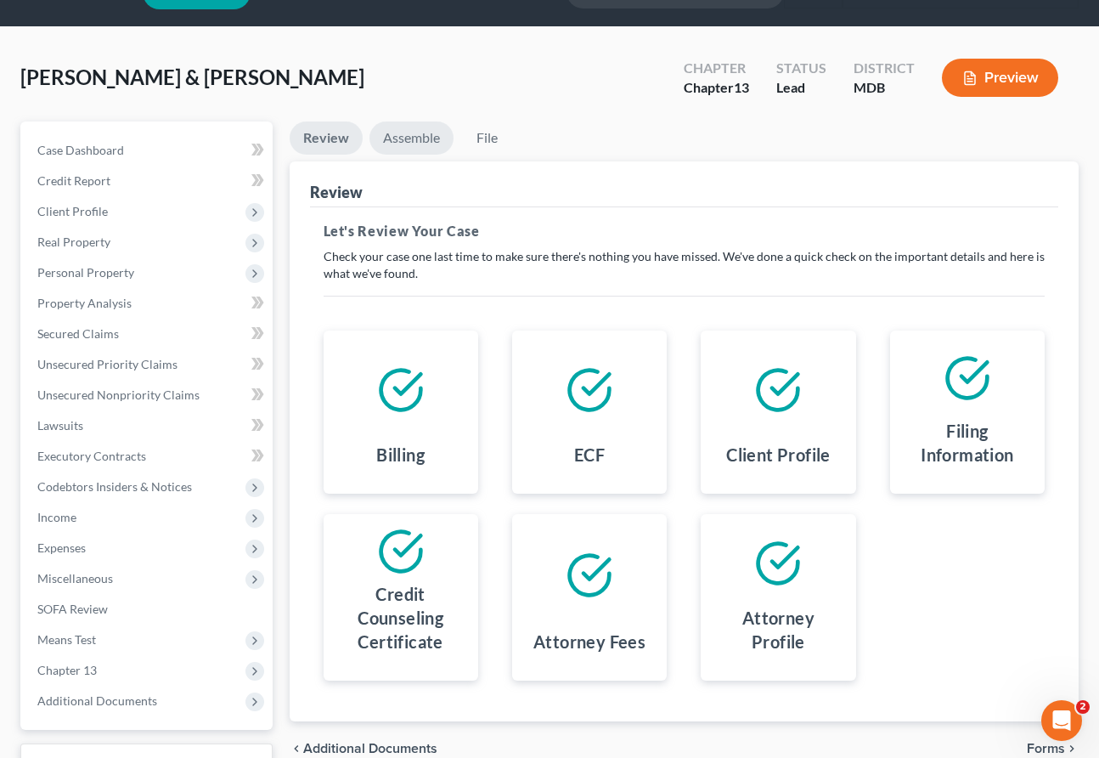
click at [411, 134] on link "Assemble" at bounding box center [412, 137] width 84 height 33
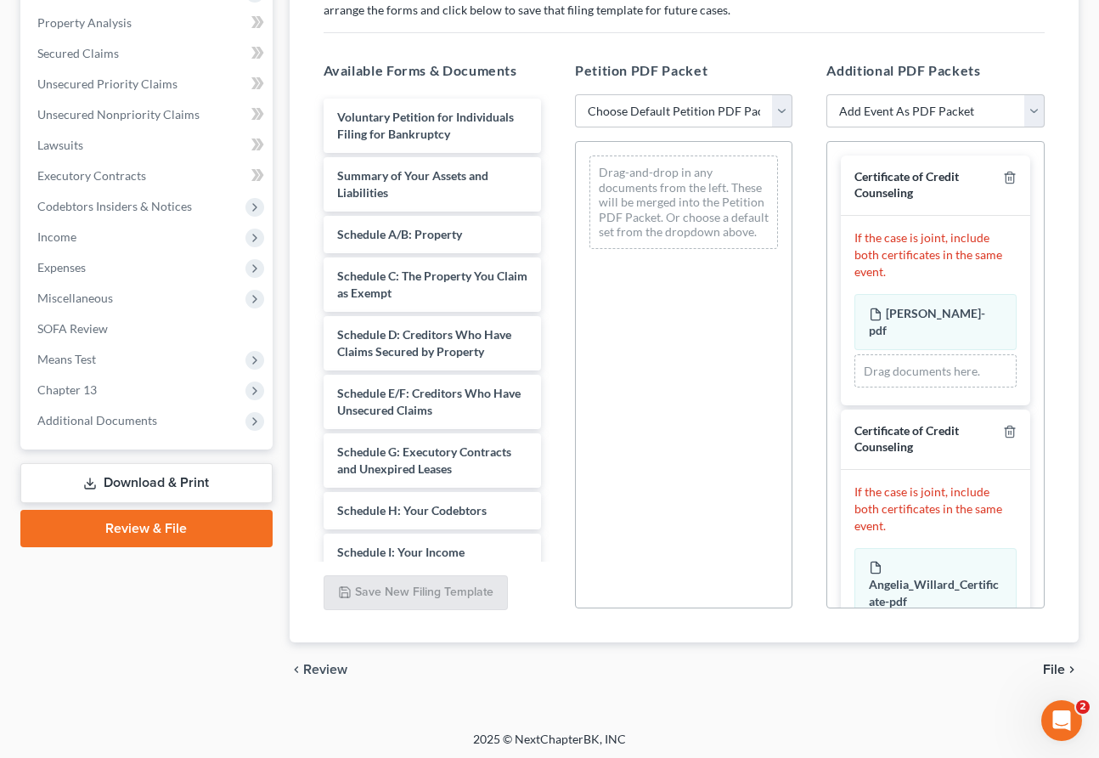
scroll to position [325, 0]
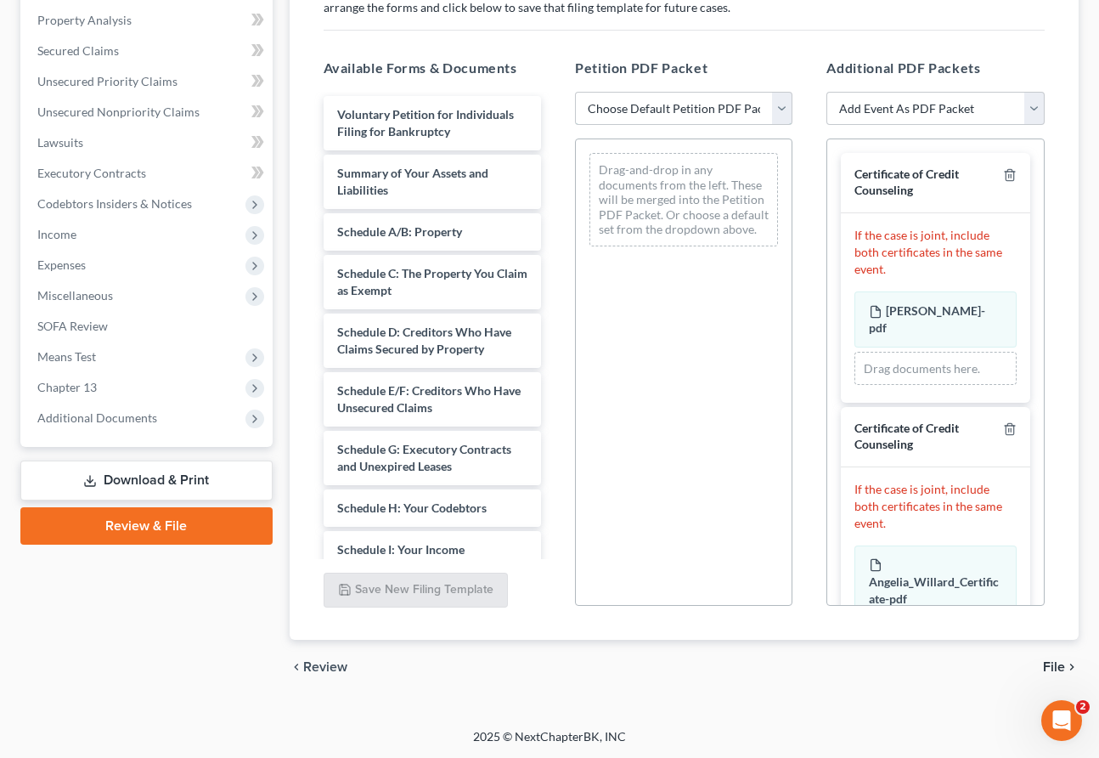
click at [728, 116] on select "Choose Default Petition PDF Packet Emergency Filing (Voluntary Petition and Cre…" at bounding box center [683, 109] width 217 height 34
select select "0"
click at [575, 92] on select "Choose Default Petition PDF Packet Emergency Filing (Voluntary Petition and Cre…" at bounding box center [683, 109] width 217 height 34
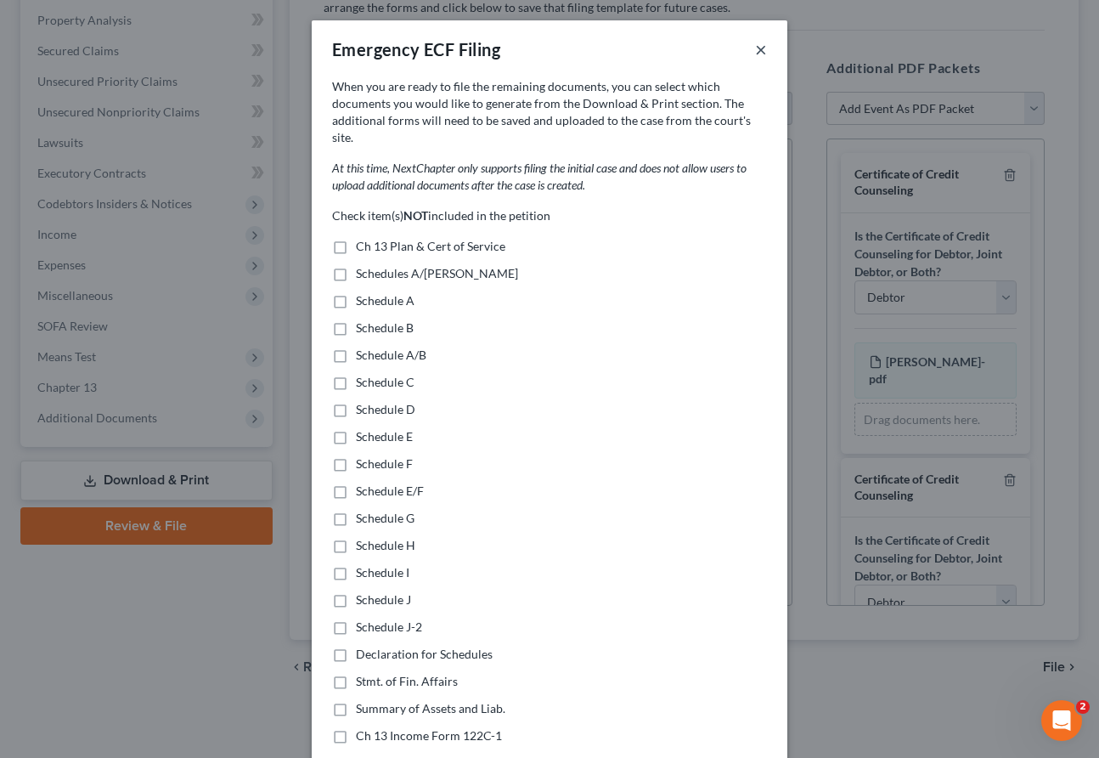
click at [755, 46] on button "×" at bounding box center [761, 49] width 12 height 20
select select
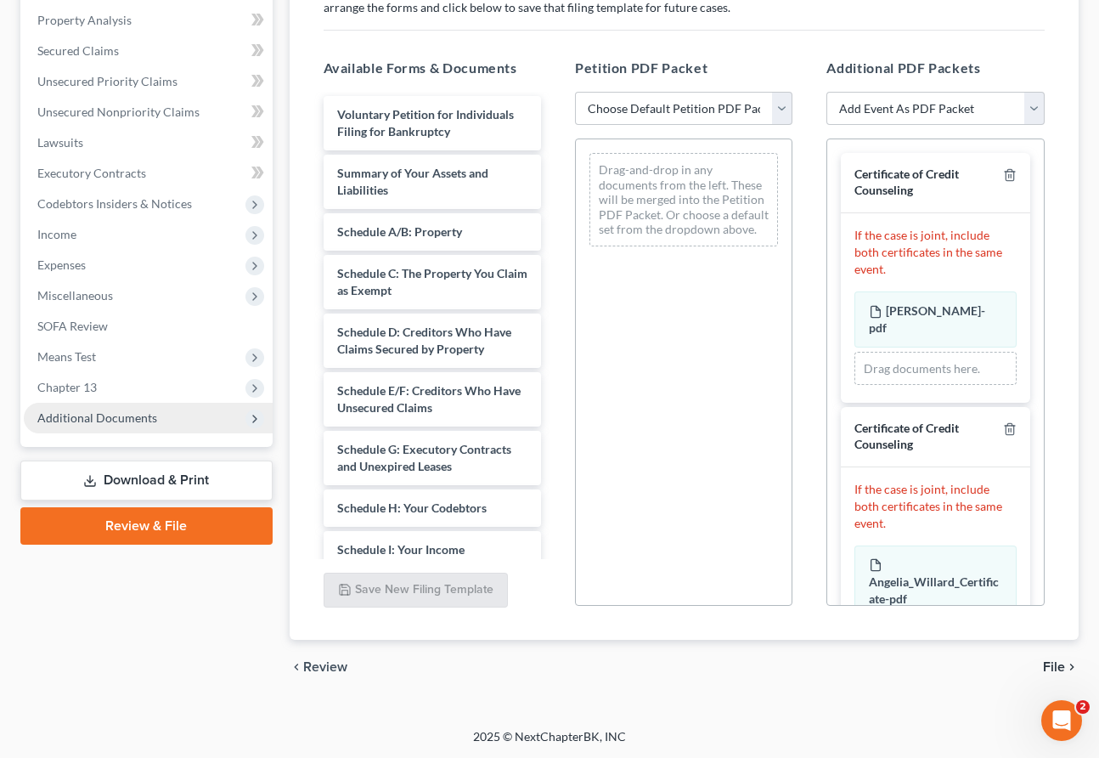
click at [145, 415] on span "Additional Documents" at bounding box center [97, 417] width 120 height 14
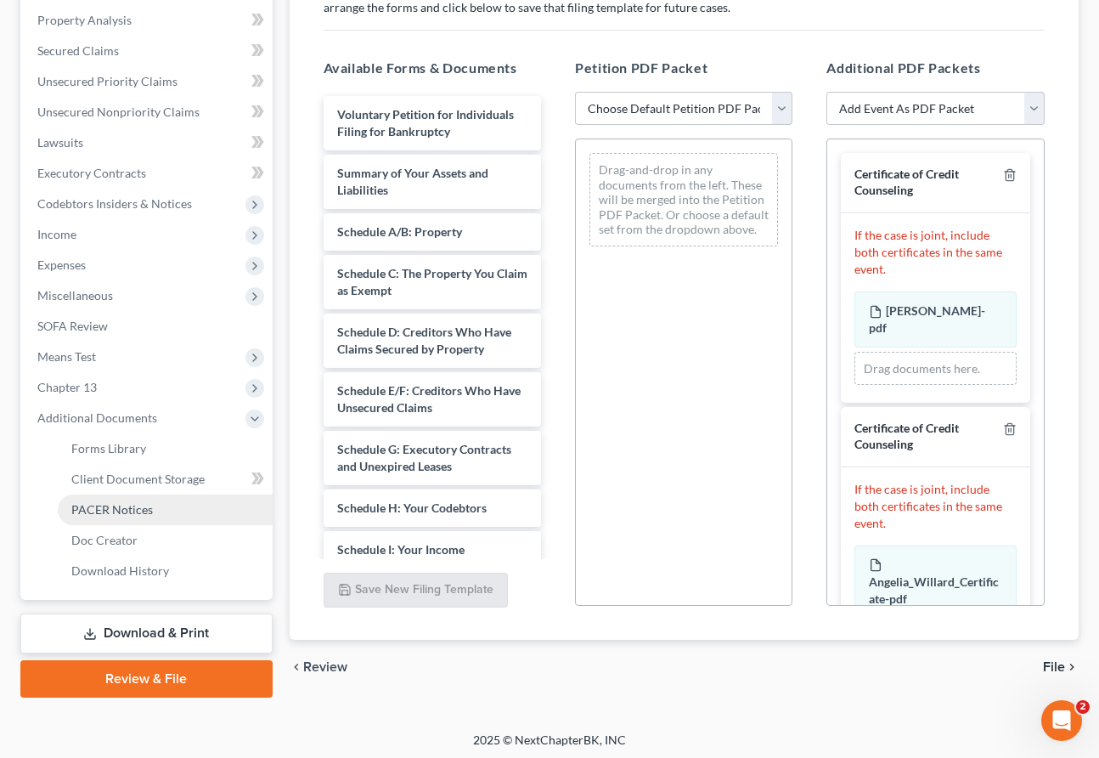
click at [142, 499] on link "PACER Notices" at bounding box center [165, 509] width 215 height 31
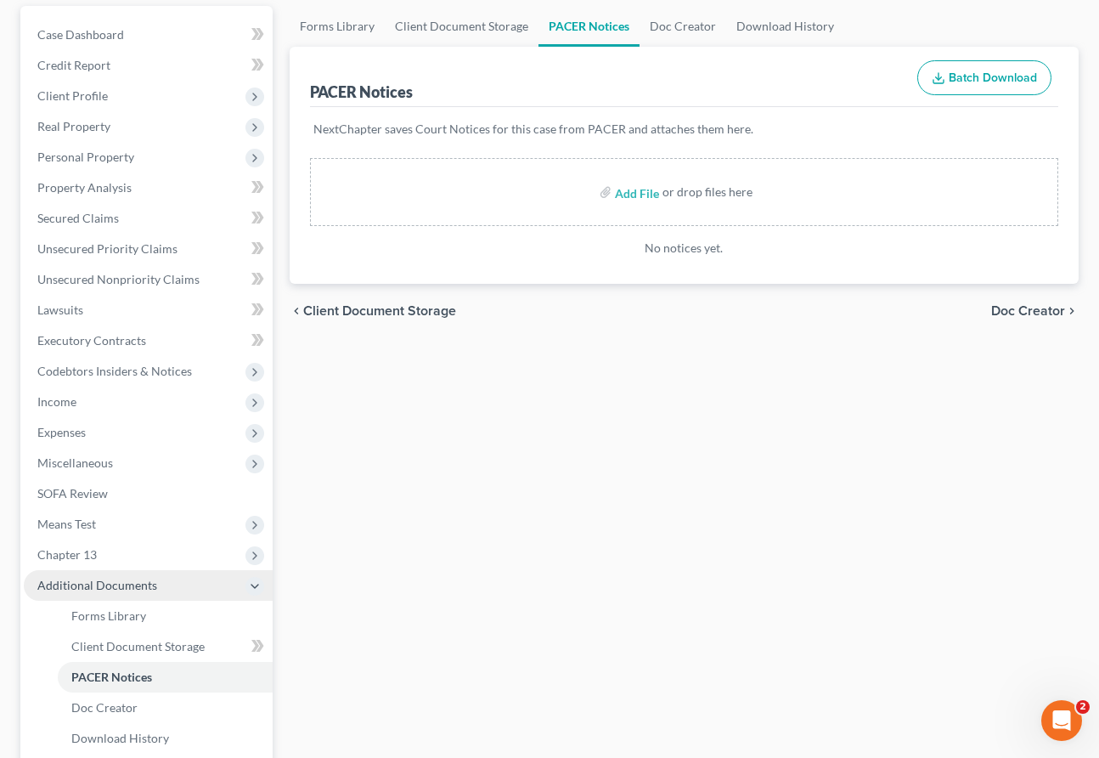
click at [85, 582] on span "Additional Documents" at bounding box center [97, 585] width 120 height 14
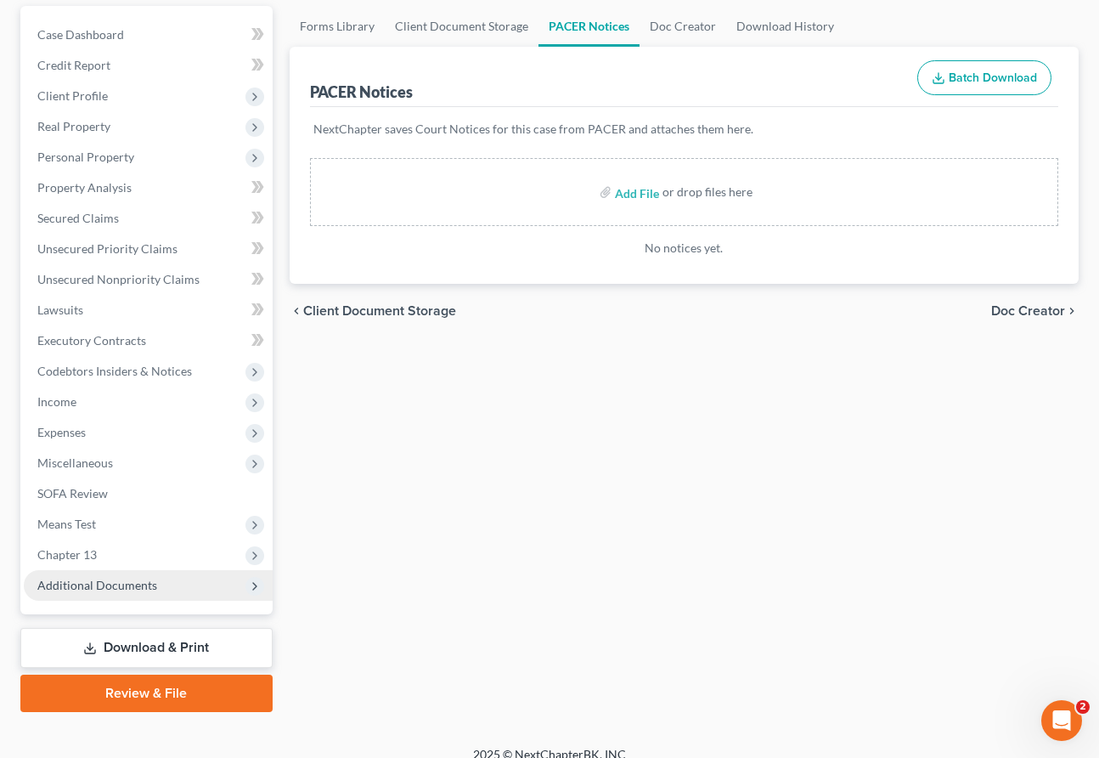
scroll to position [174, 0]
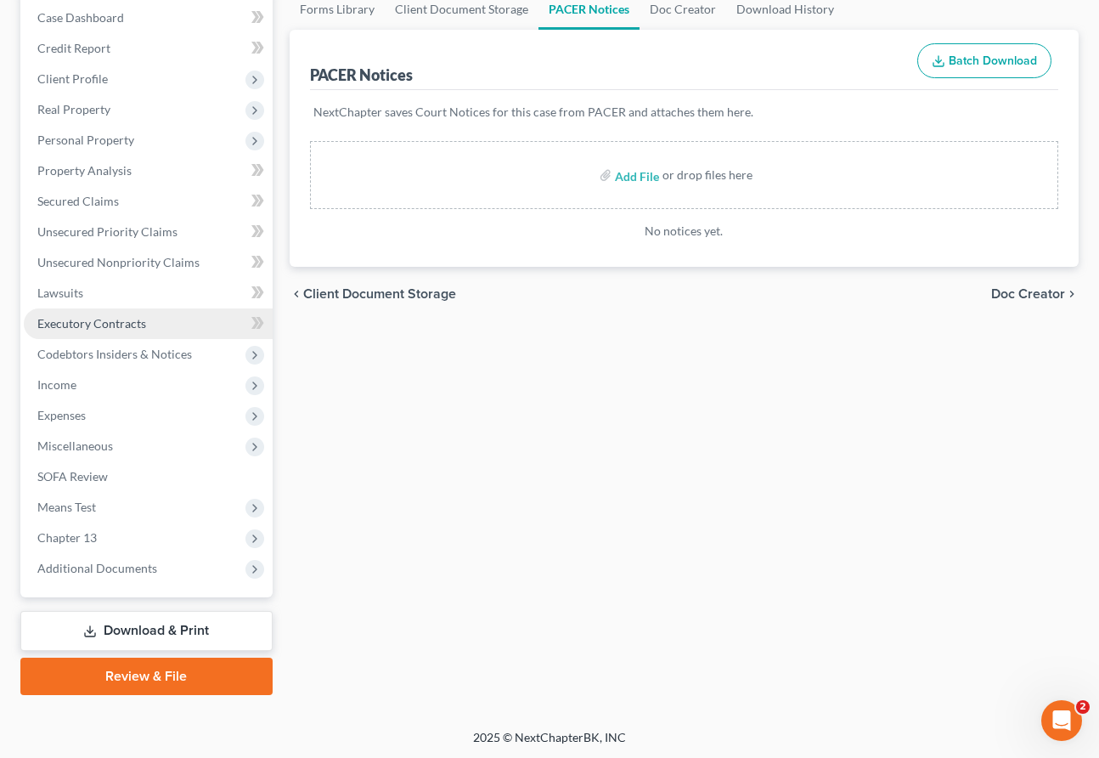
click at [104, 330] on link "Executory Contracts" at bounding box center [148, 323] width 249 height 31
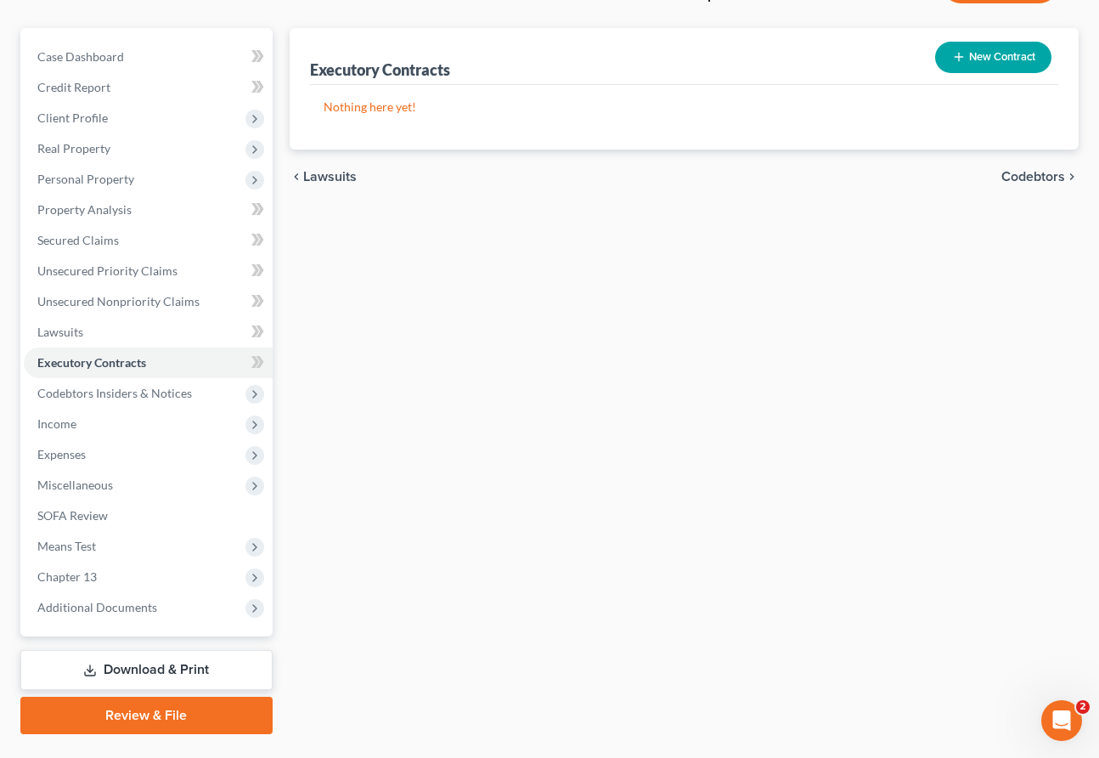
scroll to position [174, 0]
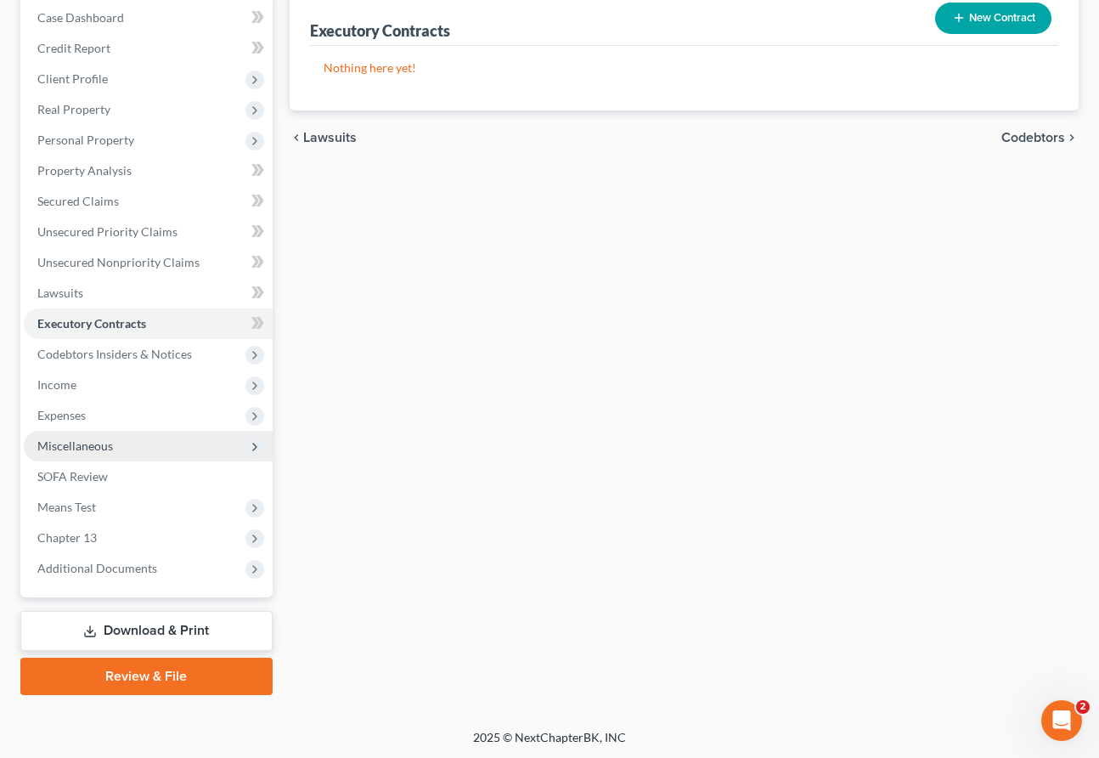
click at [75, 446] on span "Miscellaneous" at bounding box center [75, 445] width 76 height 14
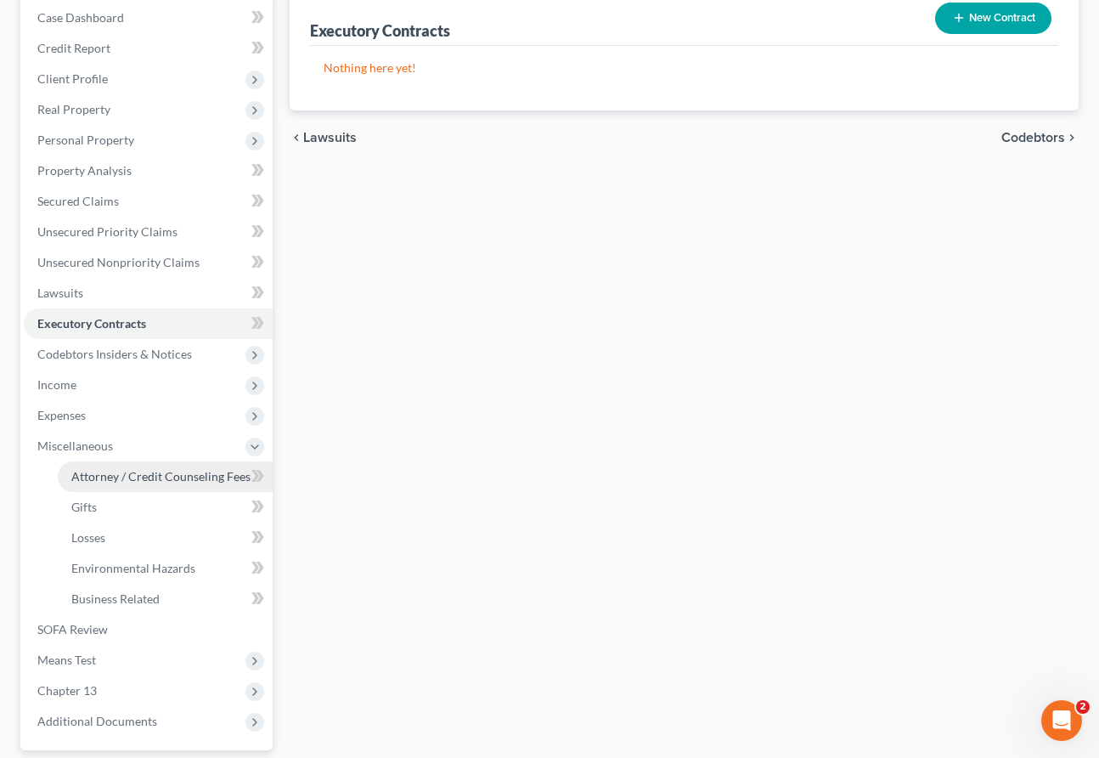
click at [86, 473] on span "Attorney / Credit Counseling Fees" at bounding box center [160, 476] width 179 height 14
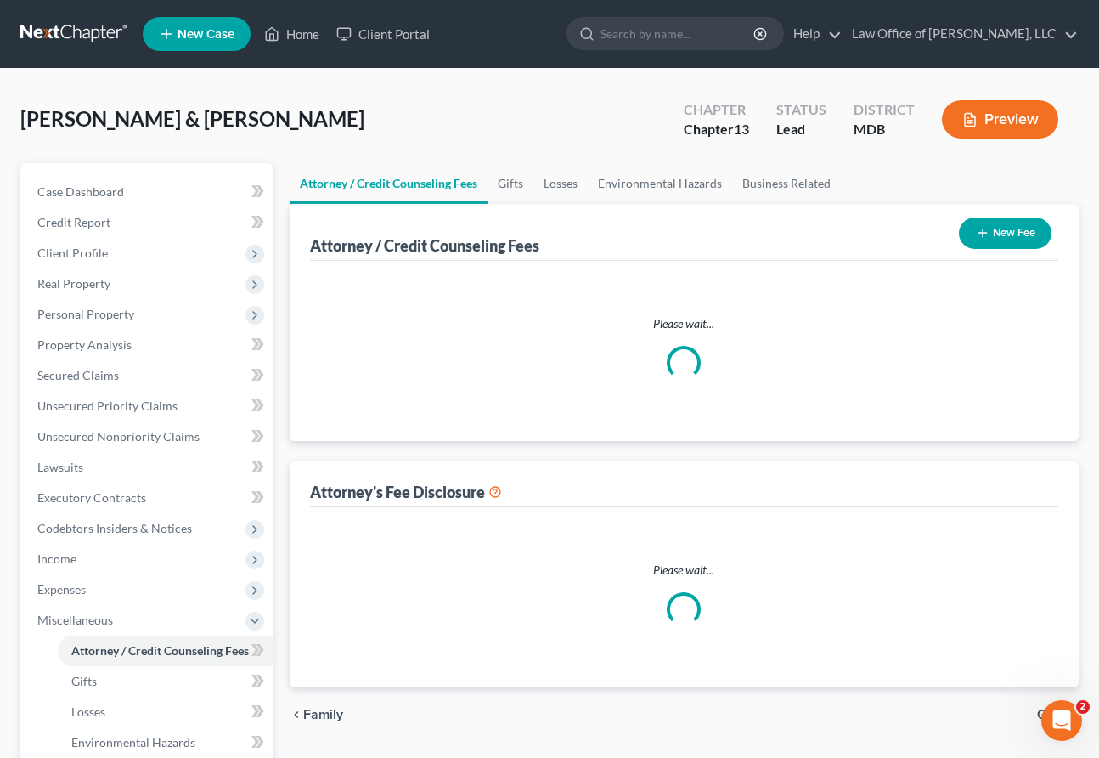
select select "2"
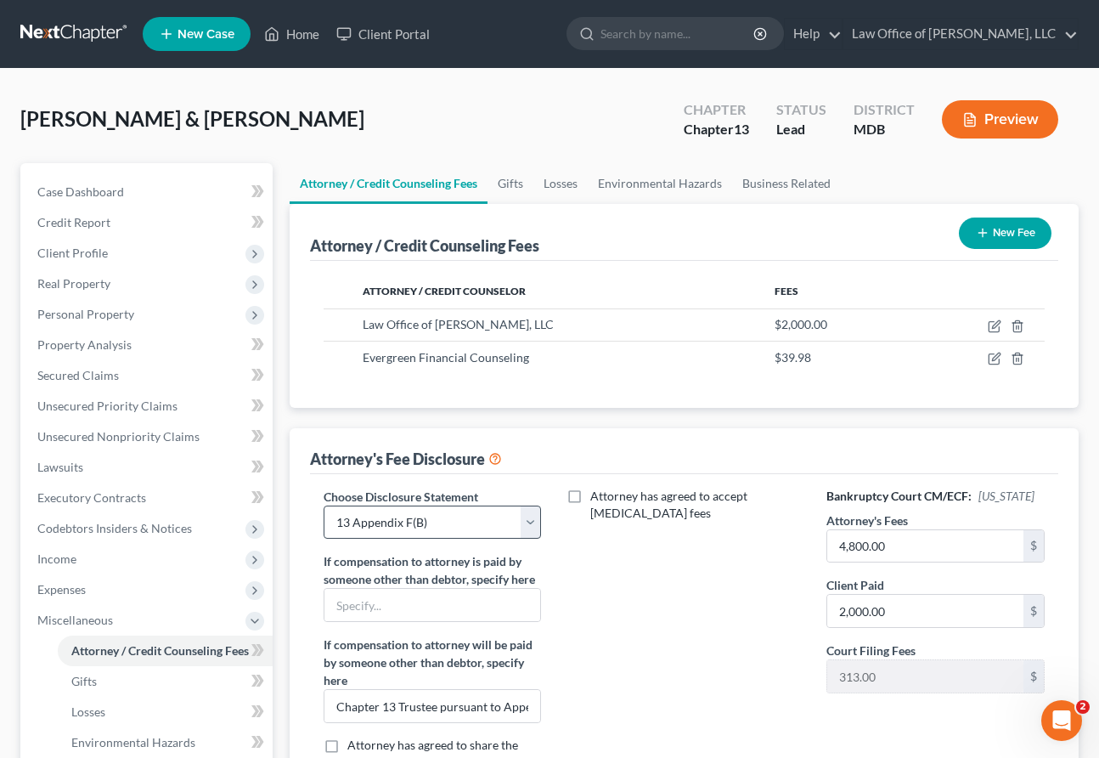
scroll to position [1, 0]
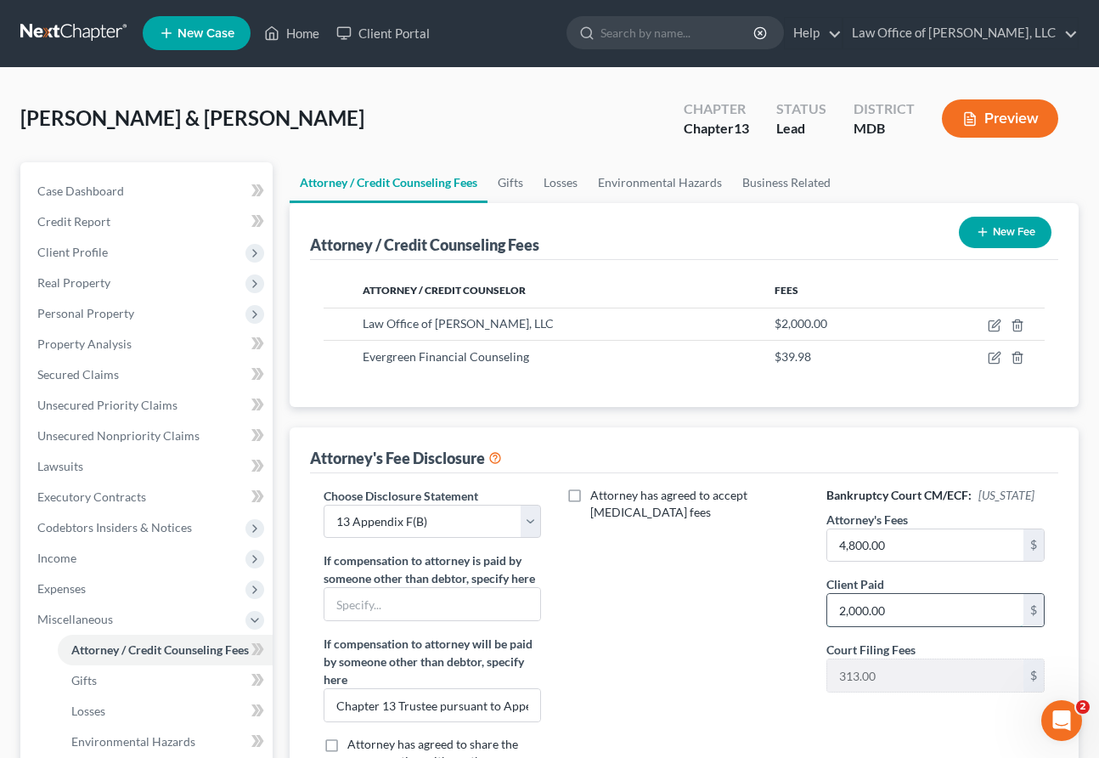
click at [853, 608] on input "2,000.00" at bounding box center [925, 610] width 196 height 32
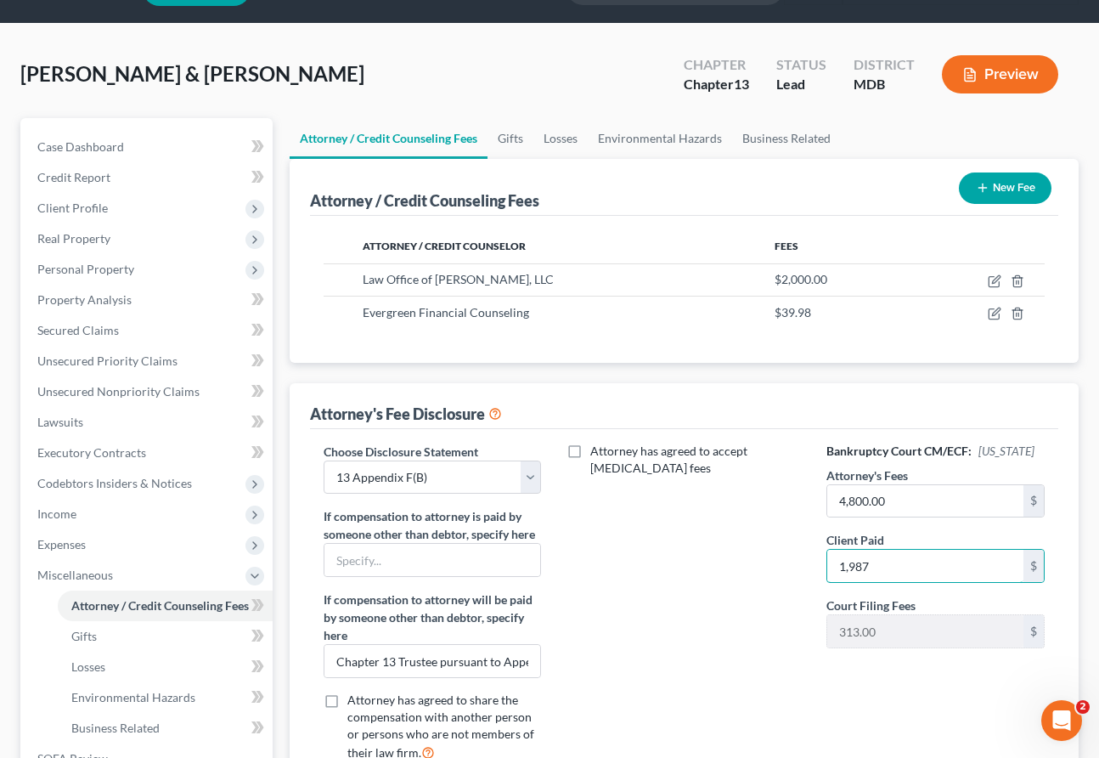
scroll to position [40, 0]
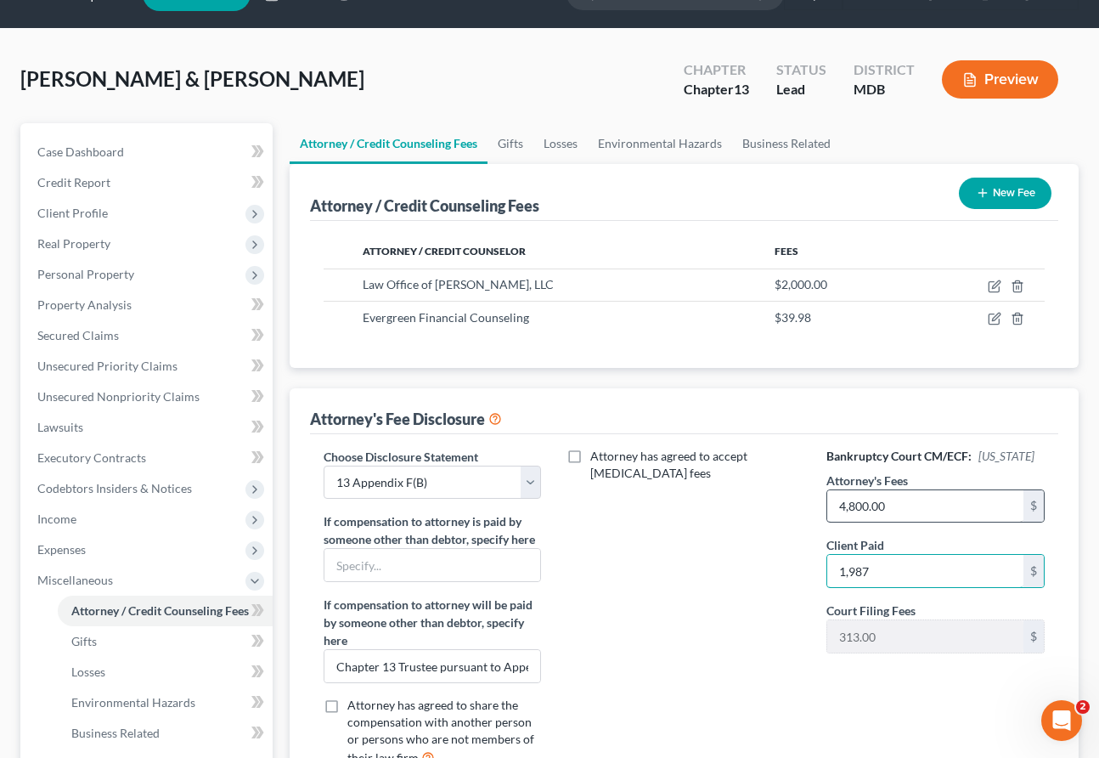
type input "1,987"
click at [845, 504] on input "4,800.00" at bounding box center [925, 506] width 196 height 32
drag, startPoint x: 884, startPoint y: 505, endPoint x: 681, endPoint y: 501, distance: 203.1
click at [682, 503] on div "Choose Disclosure Statement Select Hourly Chapter 13(A) 13 Appendix F(B) [PERSO…" at bounding box center [685, 614] width 756 height 333
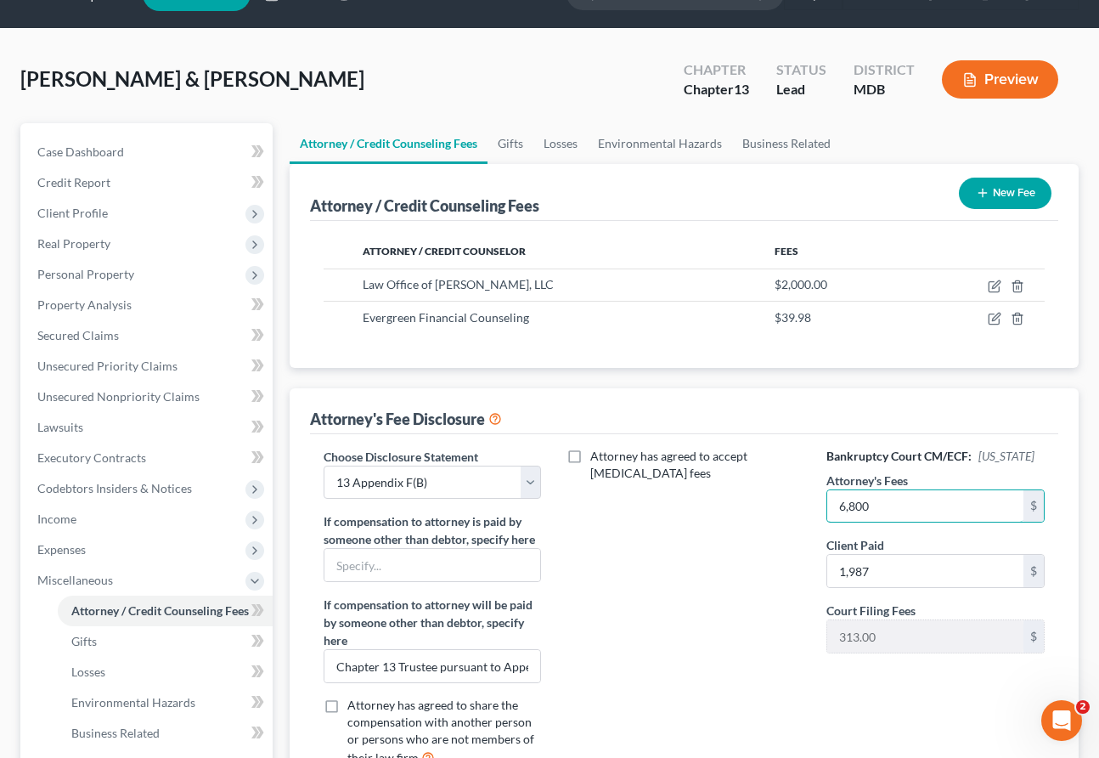
type input "6,800"
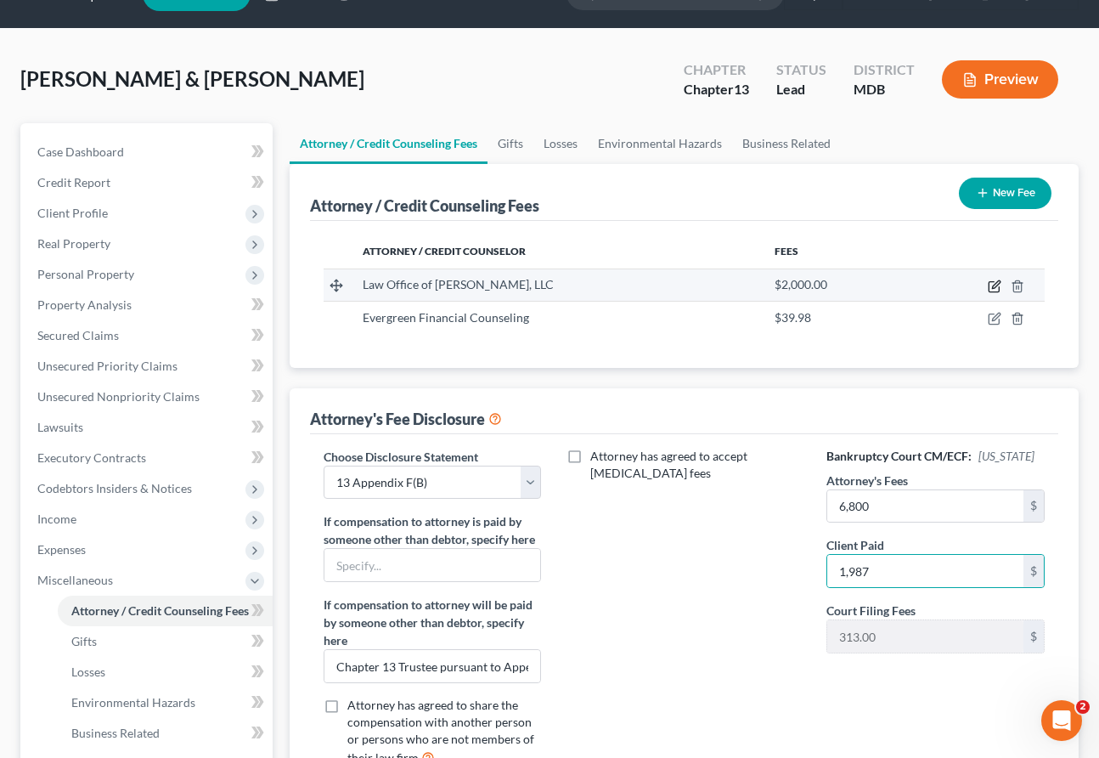
click at [853, 280] on icon "button" at bounding box center [995, 287] width 14 height 14
select select "21"
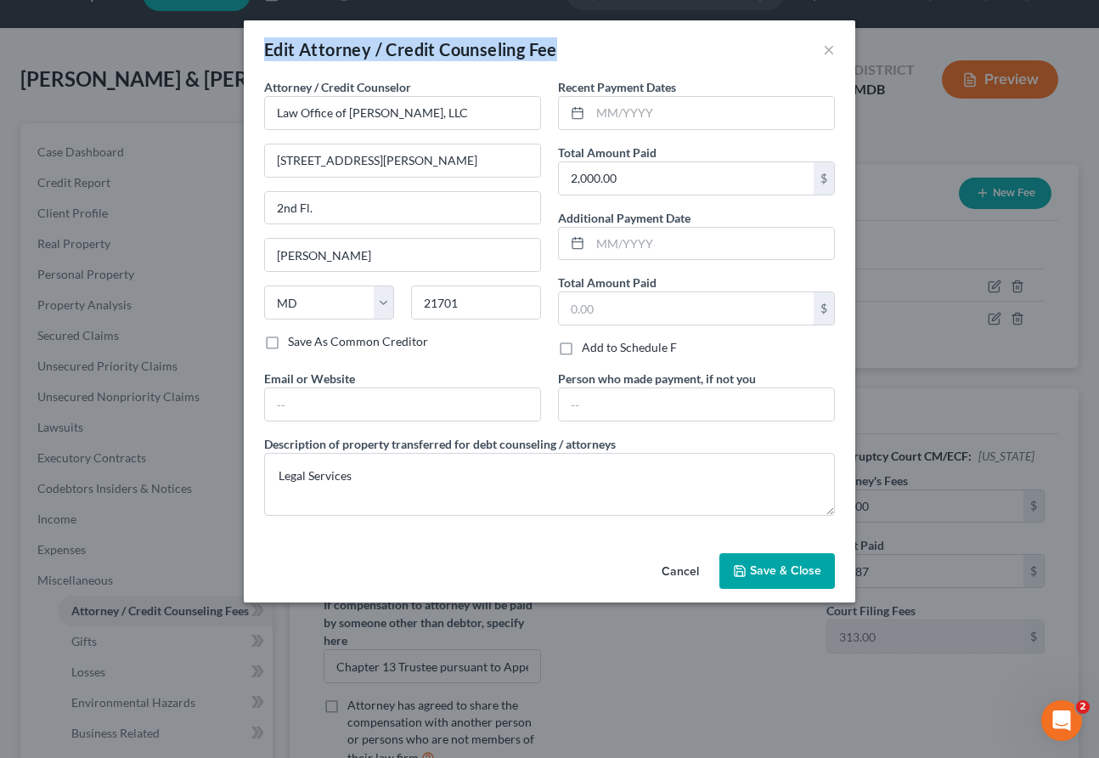
drag, startPoint x: 726, startPoint y: 33, endPoint x: 486, endPoint y: 31, distance: 240.4
click at [484, 32] on div "Edit Attorney / Credit Counseling Fee ×" at bounding box center [550, 49] width 612 height 58
click at [638, 173] on input "2,000.00" at bounding box center [686, 178] width 255 height 32
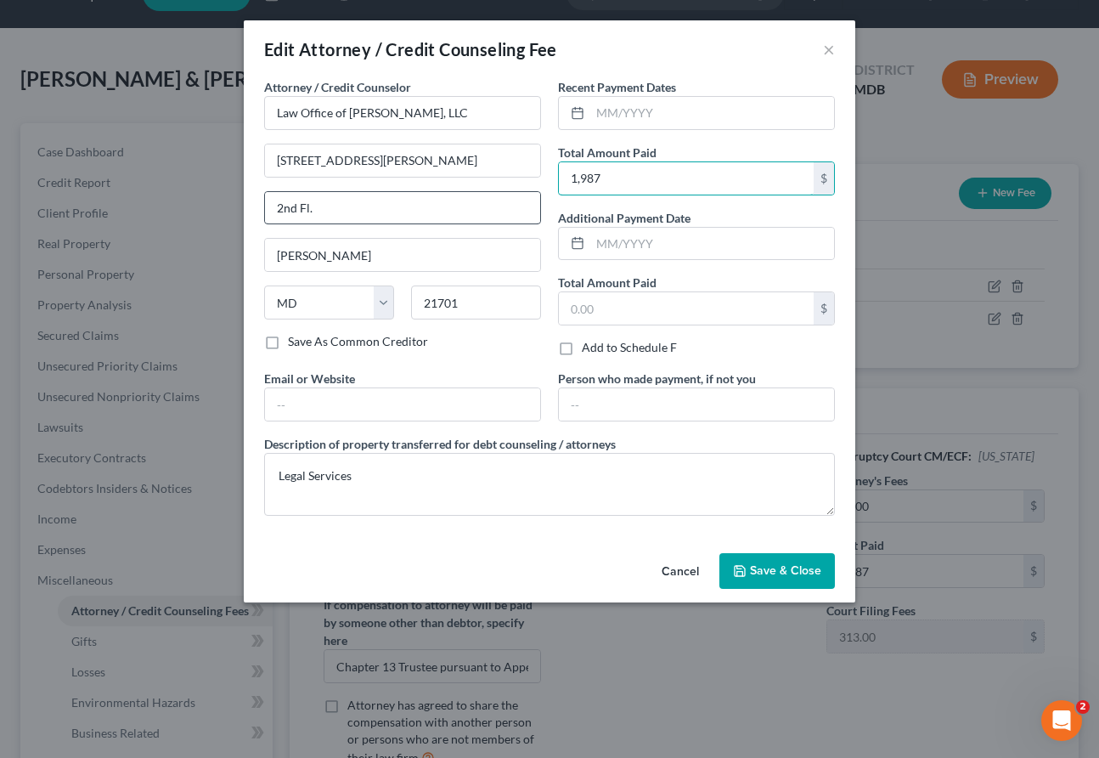
type input "1,987"
drag, startPoint x: 326, startPoint y: 212, endPoint x: 189, endPoint y: 206, distance: 137.0
click at [189, 206] on div "Edit Attorney / Credit Counseling Fee × Attorney / Credit Counselor * Law Offic…" at bounding box center [549, 379] width 1099 height 758
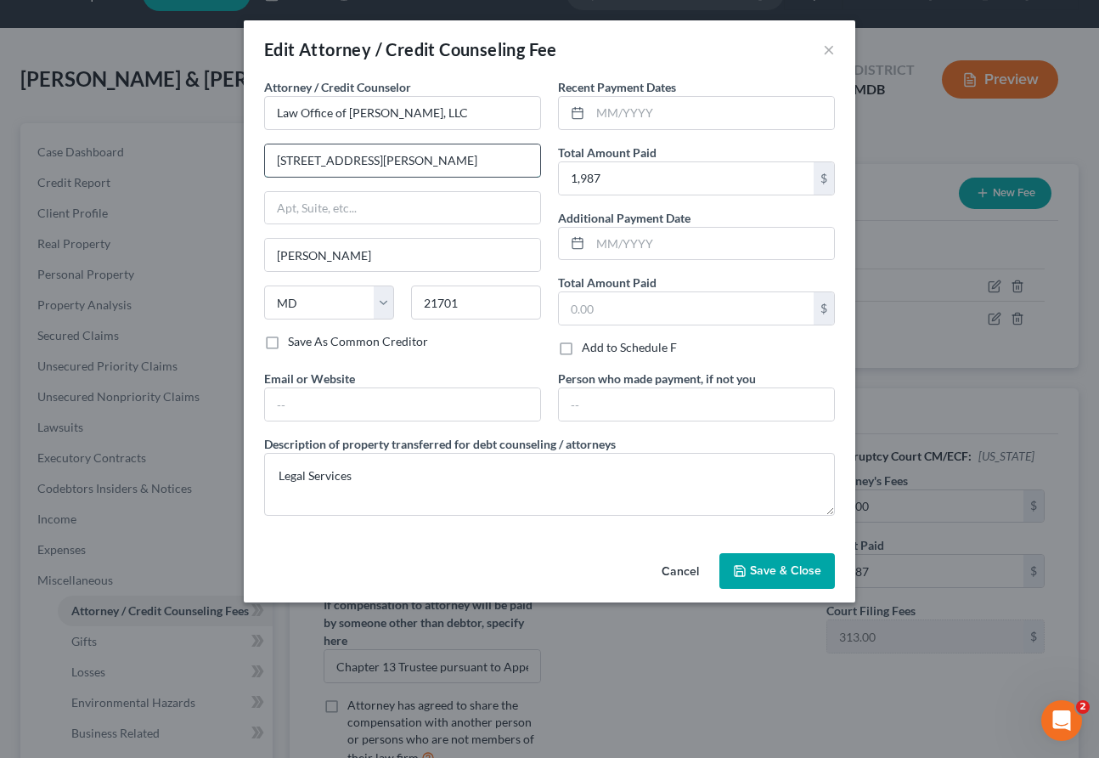
click at [315, 171] on input "[STREET_ADDRESS][PERSON_NAME]" at bounding box center [402, 160] width 275 height 32
click at [313, 161] on input "[STREET_ADDRESS][PERSON_NAME]" at bounding box center [402, 160] width 275 height 32
type input "[STREET_ADDRESS][PERSON_NAME]"
click at [312, 217] on input "text" at bounding box center [402, 208] width 275 height 32
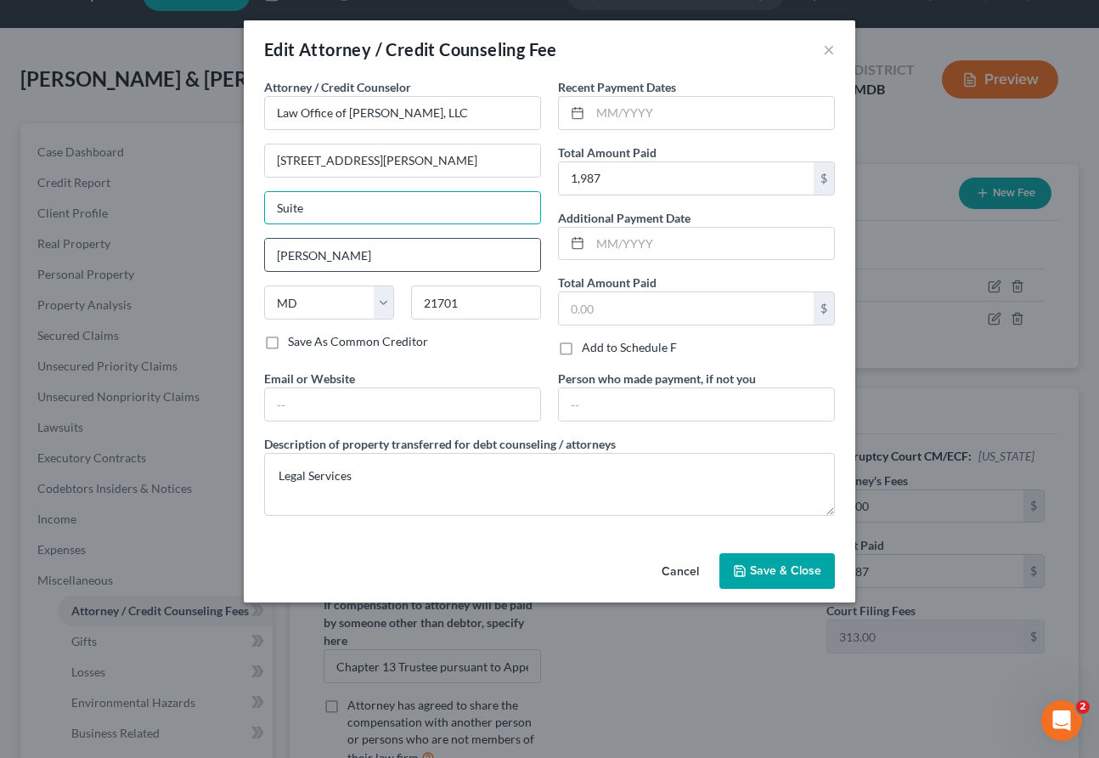
type input "Suite 10"
click at [745, 580] on button "Save & Close" at bounding box center [778, 571] width 116 height 36
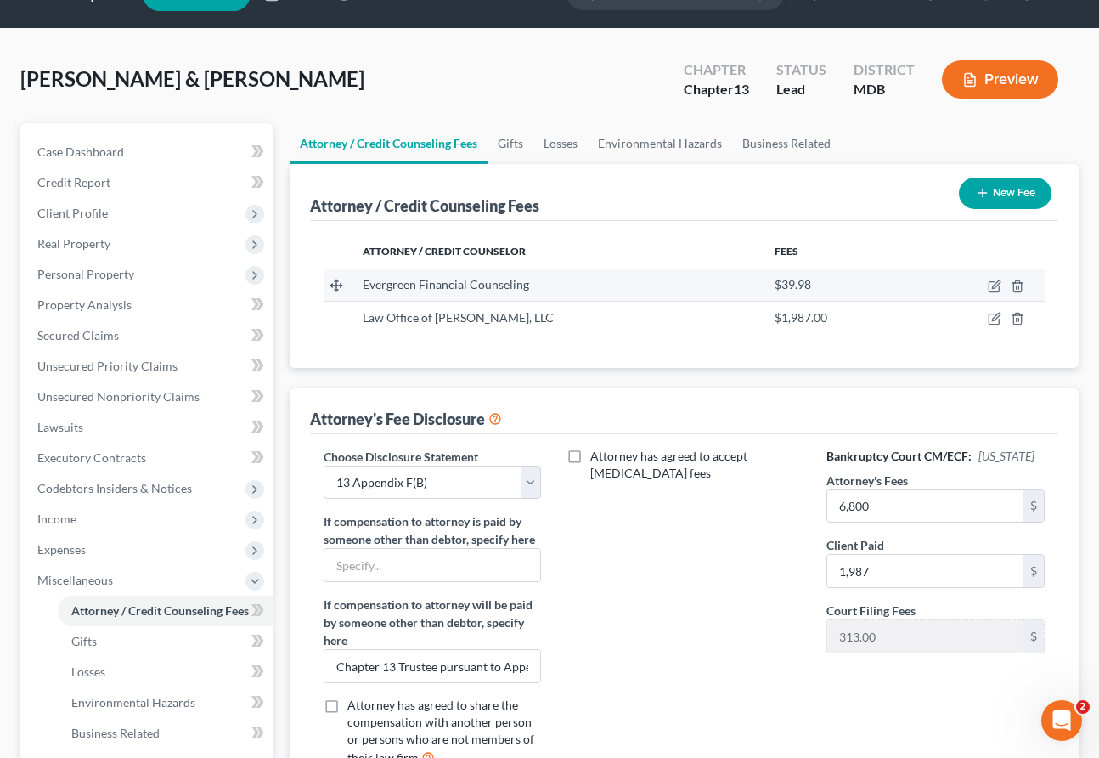
click at [853, 290] on td at bounding box center [978, 284] width 133 height 32
click at [853, 288] on icon "button" at bounding box center [1018, 287] width 14 height 14
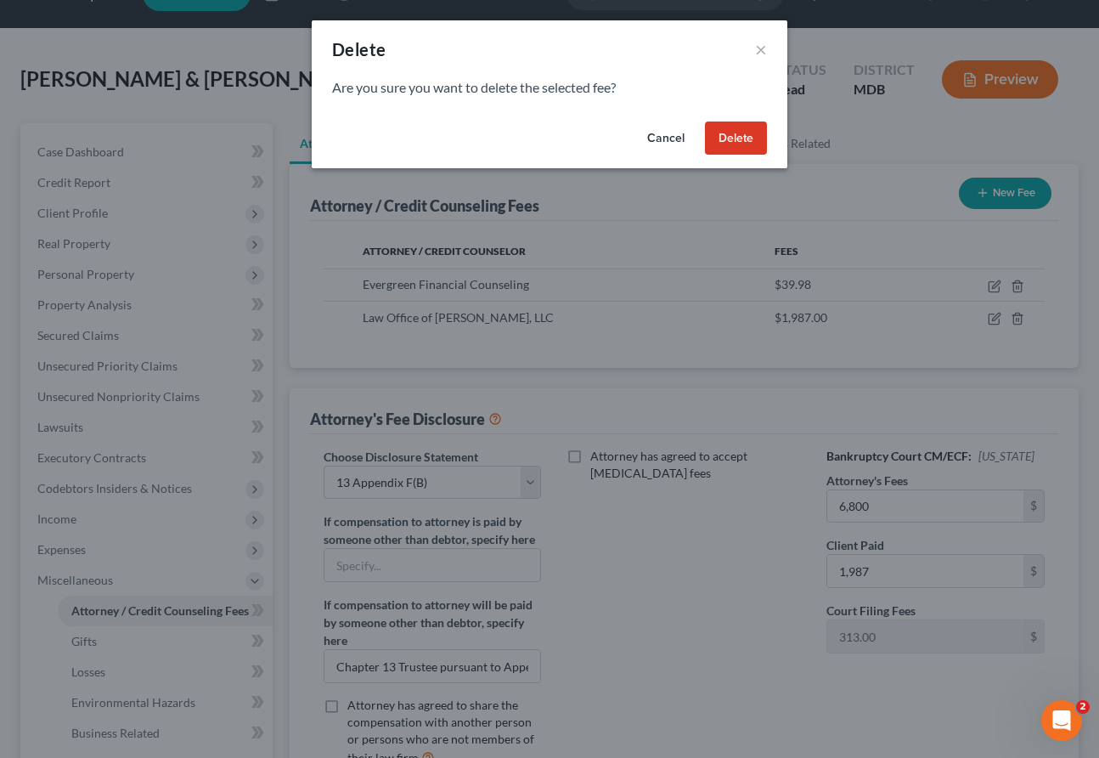
click at [723, 128] on button "Delete" at bounding box center [736, 138] width 62 height 34
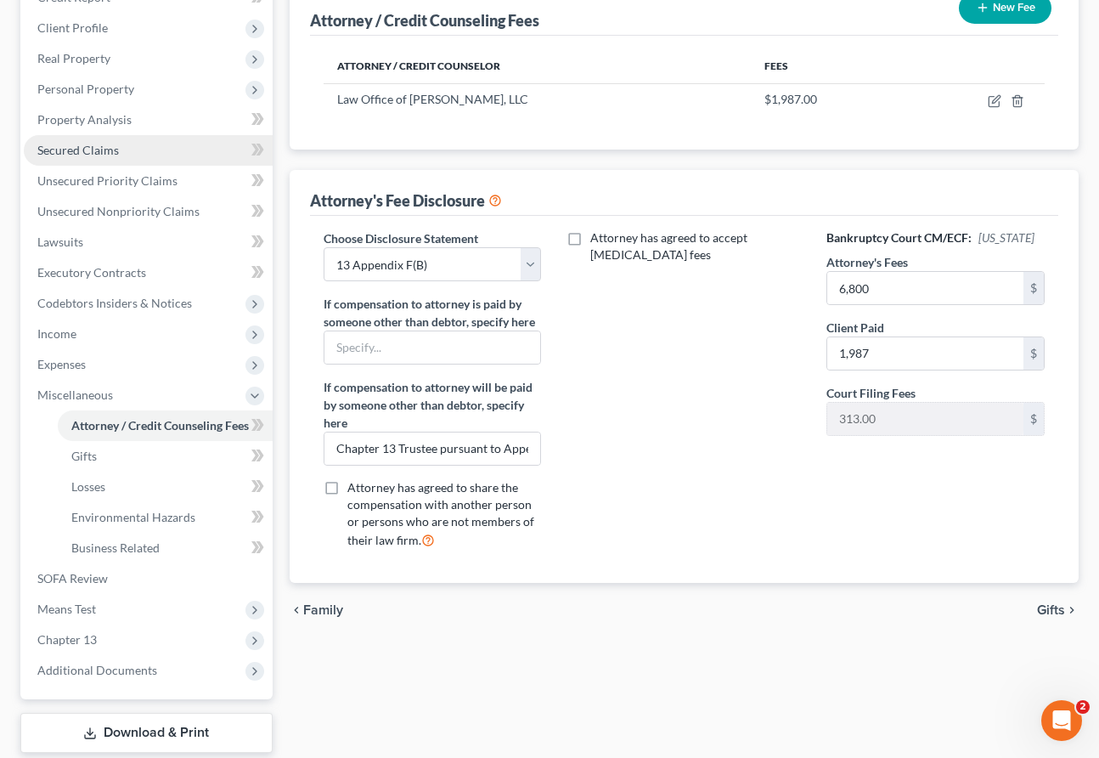
scroll to position [254, 0]
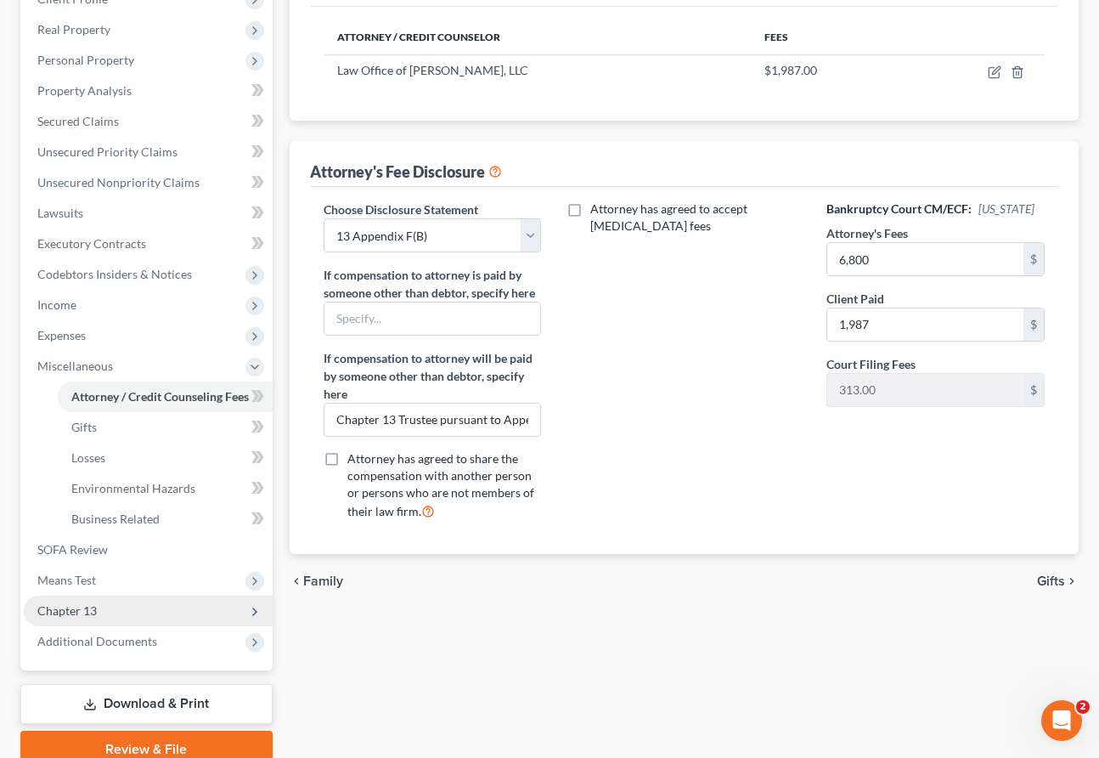
click at [95, 607] on span "Chapter 13" at bounding box center [66, 610] width 59 height 14
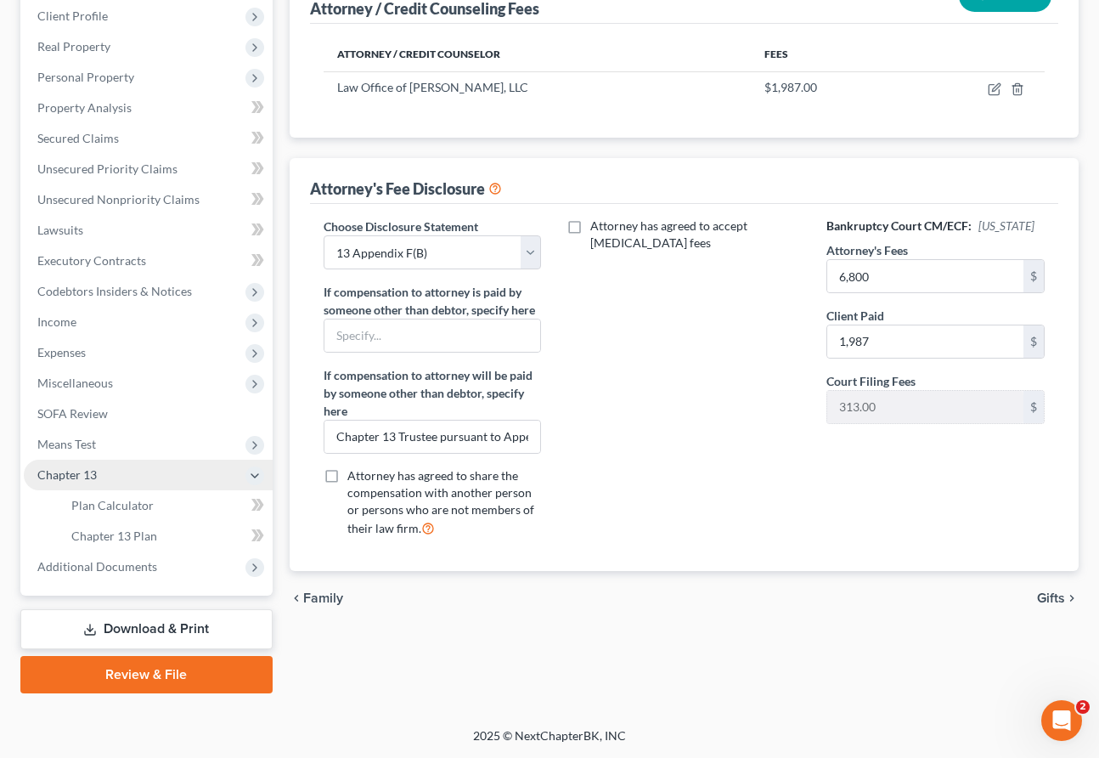
scroll to position [235, 0]
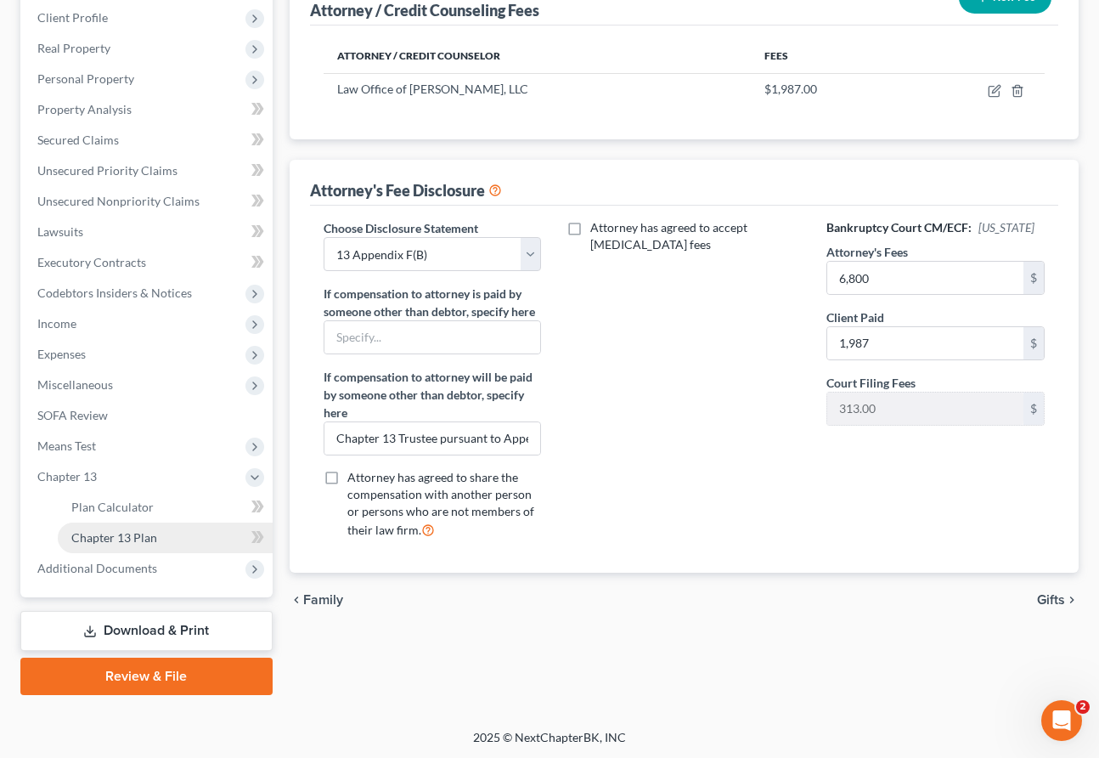
click at [89, 534] on span "Chapter 13 Plan" at bounding box center [114, 537] width 86 height 14
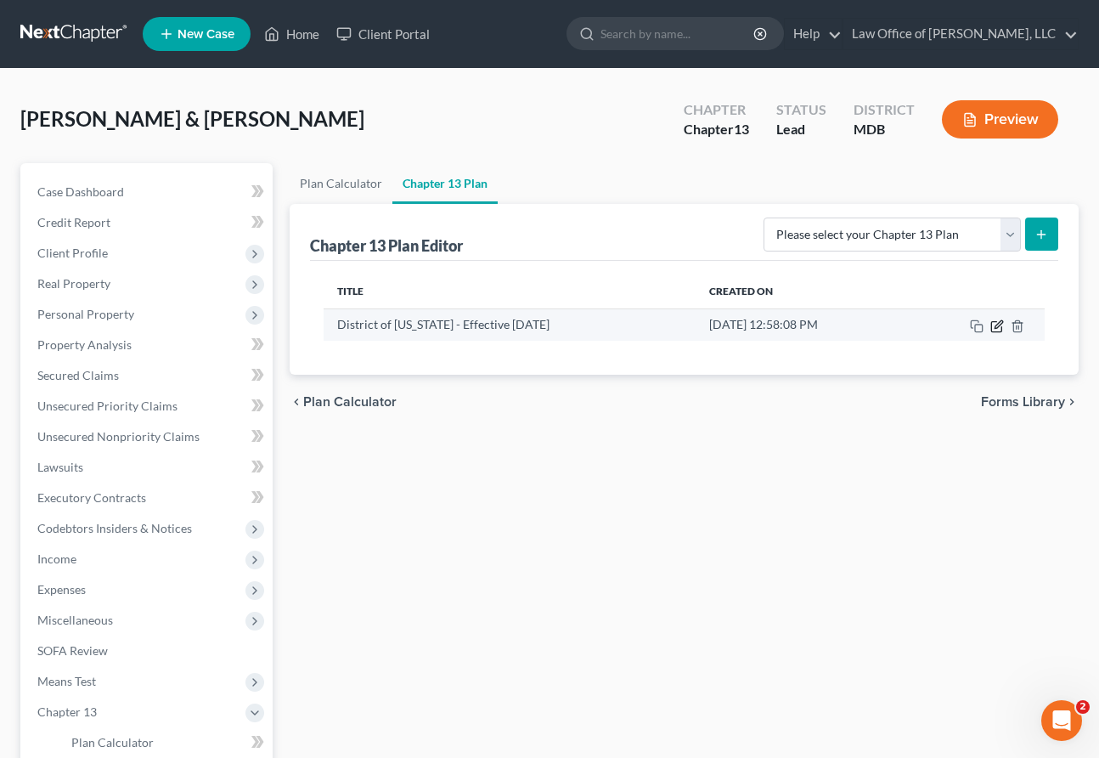
click at [853, 322] on icon "button" at bounding box center [998, 326] width 14 height 14
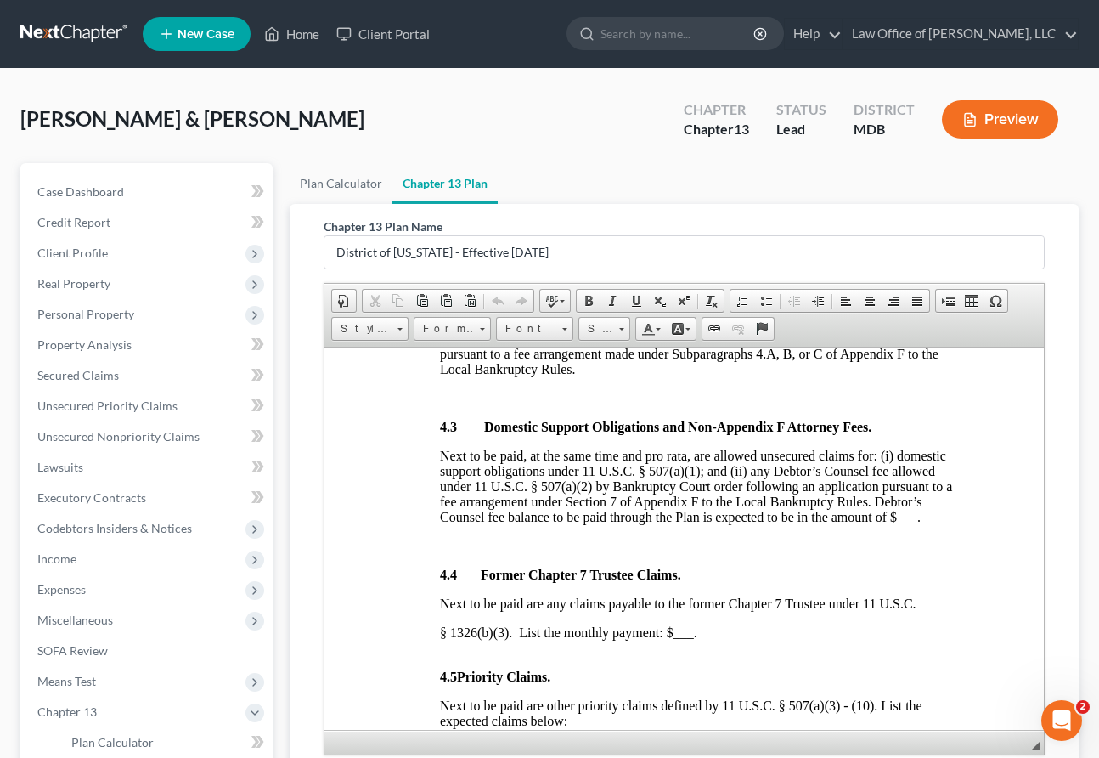
scroll to position [2219, 0]
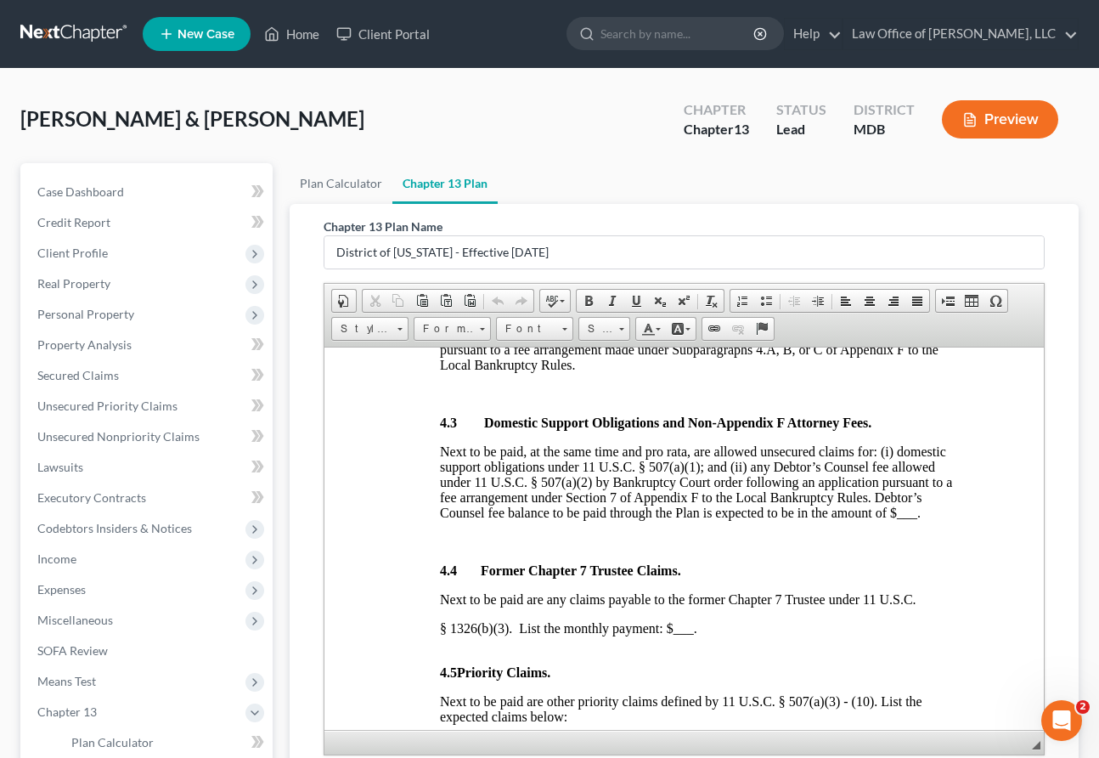
click at [826, 341] on u "$4,800.00" at bounding box center [815, 333] width 54 height 14
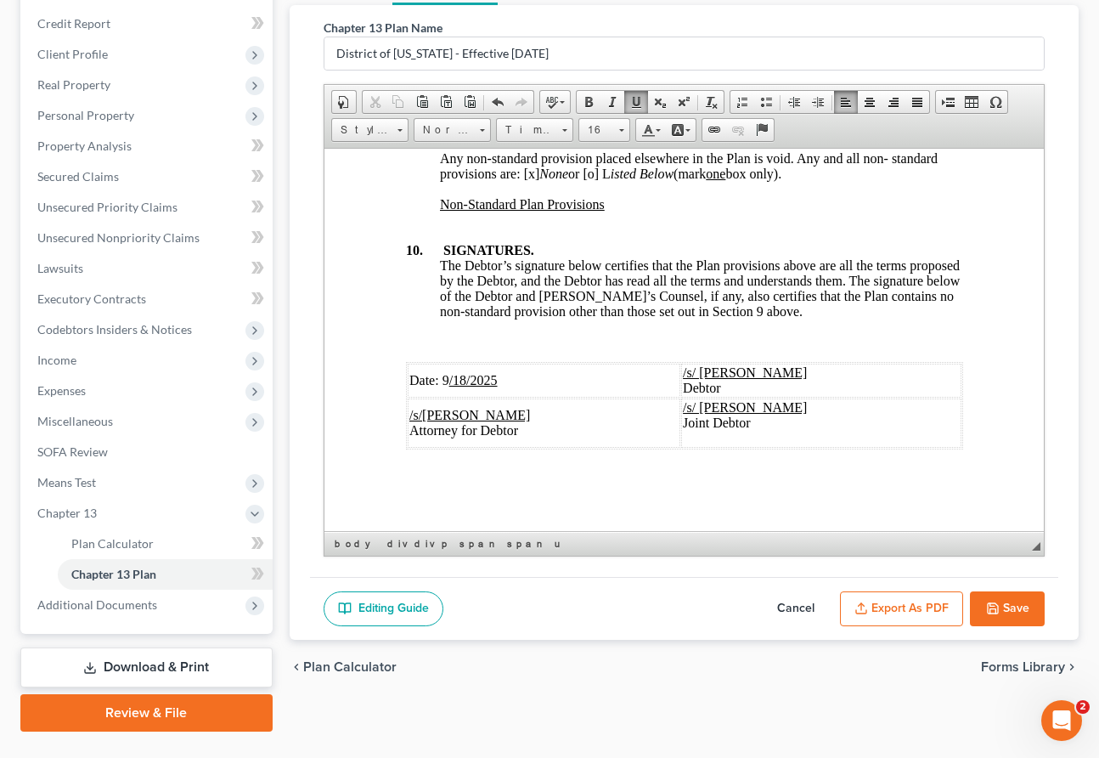
scroll to position [235, 0]
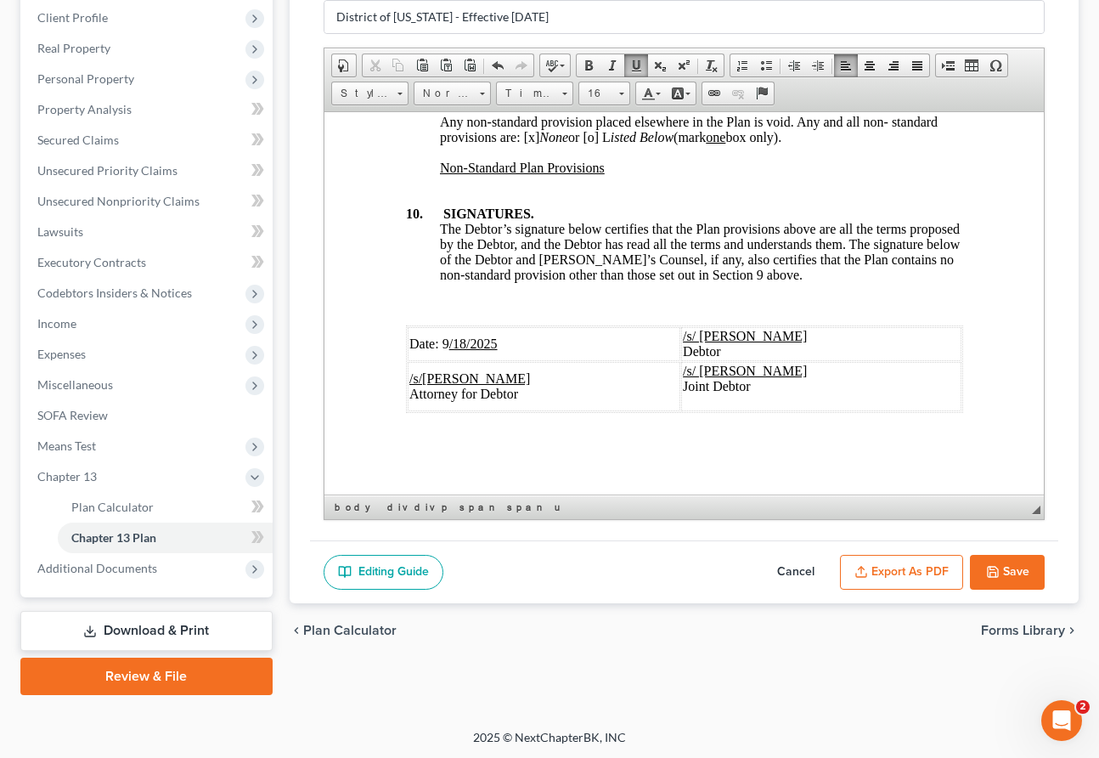
click at [853, 573] on button "Export as PDF" at bounding box center [901, 573] width 123 height 36
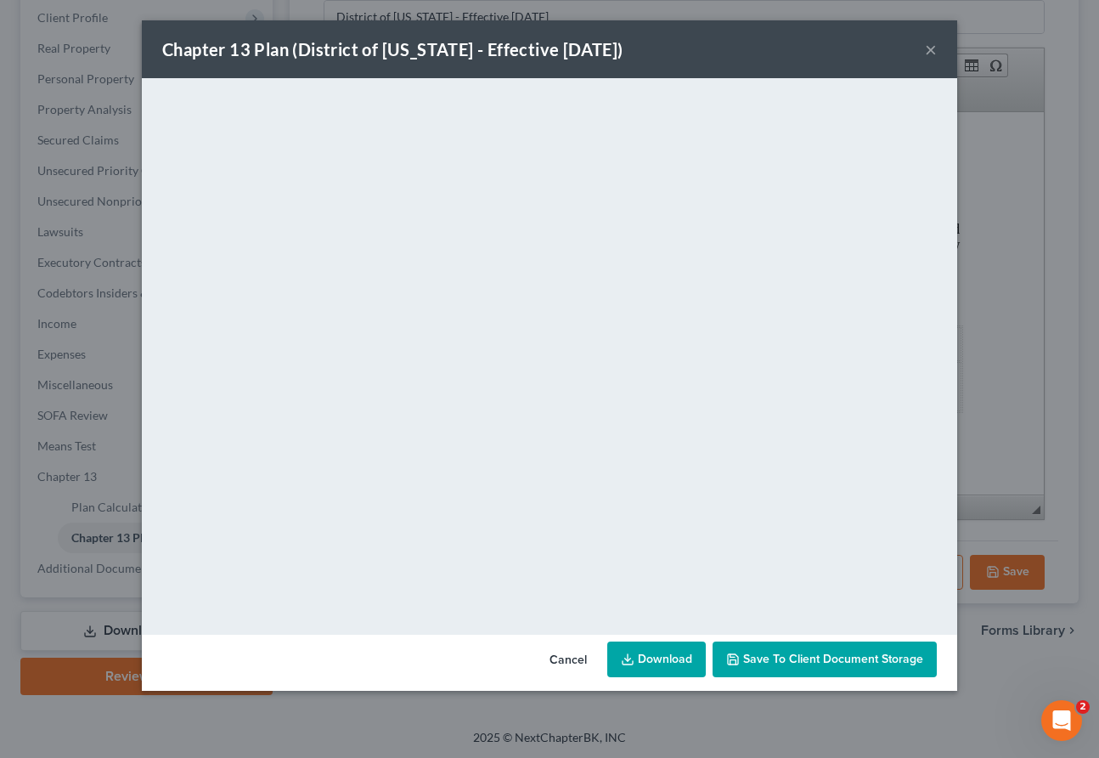
click at [853, 51] on button "×" at bounding box center [931, 49] width 12 height 20
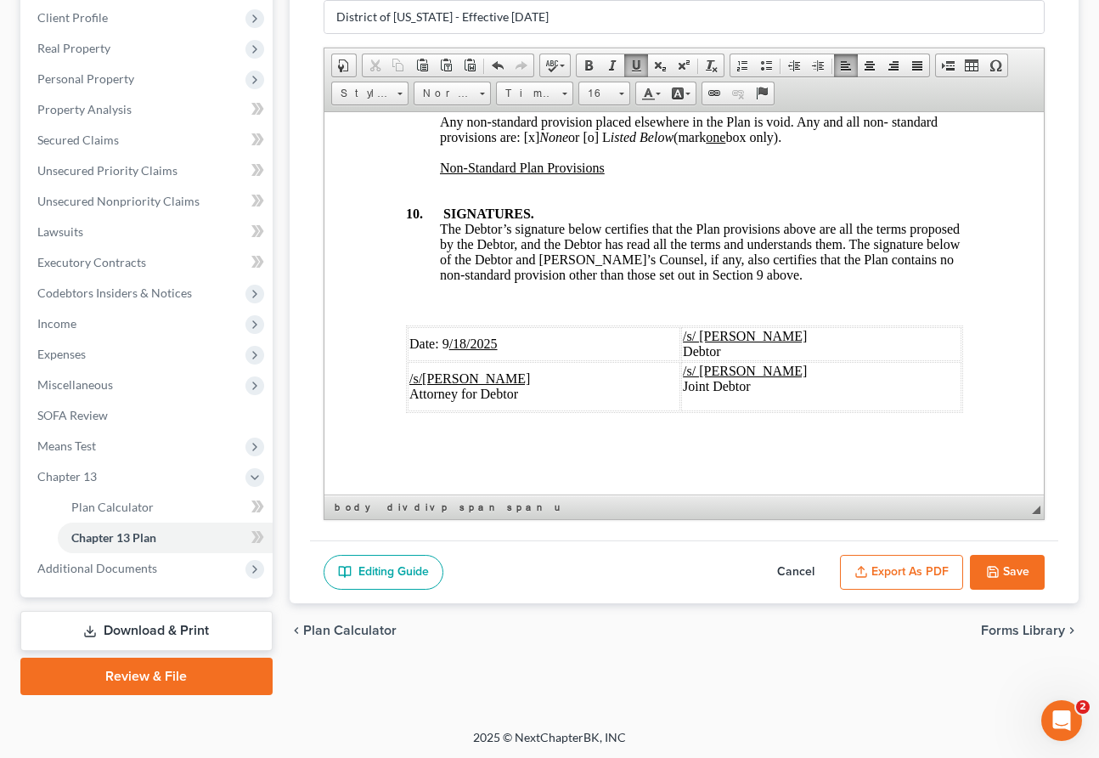
click at [853, 562] on button "Save" at bounding box center [1007, 573] width 75 height 36
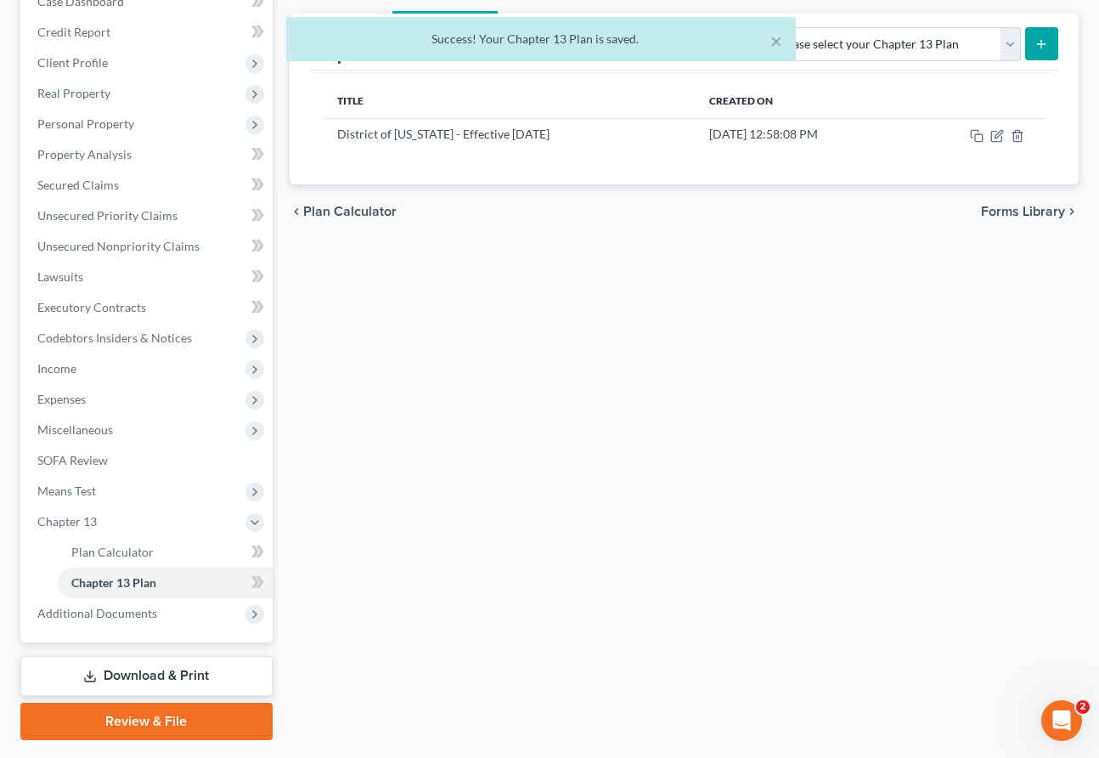
scroll to position [189, 0]
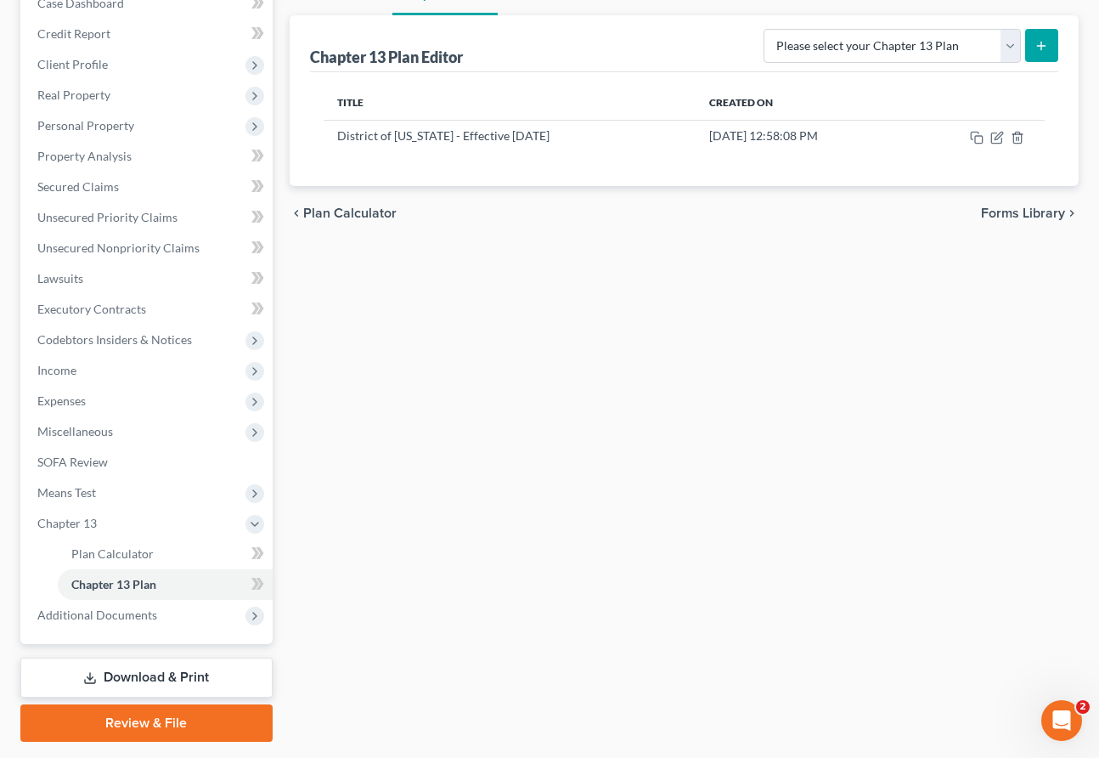
click at [144, 723] on link "Review & File" at bounding box center [146, 722] width 252 height 37
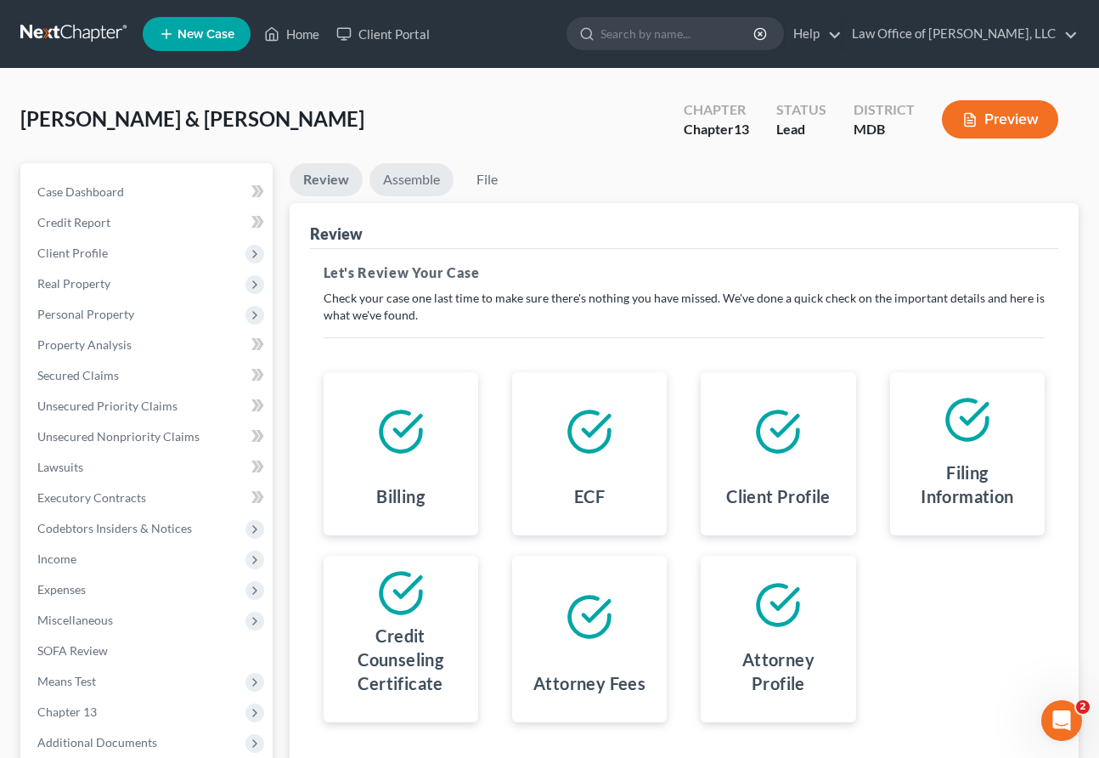
click at [402, 173] on link "Assemble" at bounding box center [412, 179] width 84 height 33
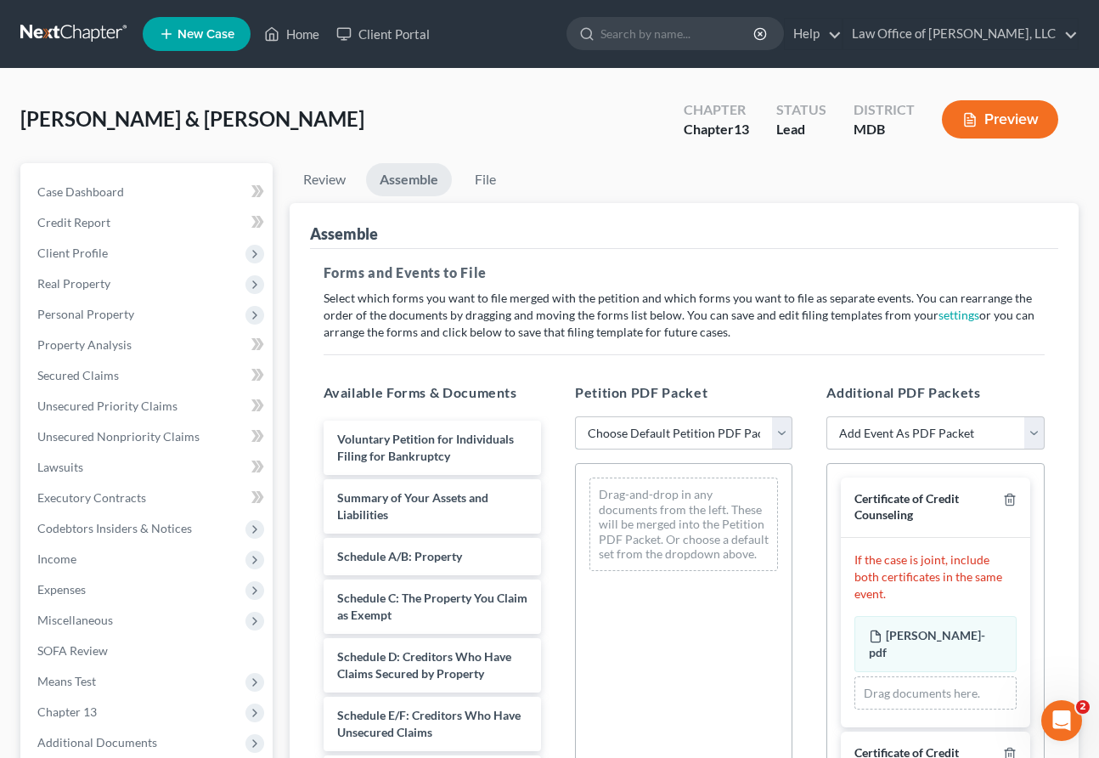
click at [764, 424] on select "Choose Default Petition PDF Packet Emergency Filing (Voluntary Petition and Cre…" at bounding box center [683, 433] width 217 height 34
select select "0"
click at [575, 416] on select "Choose Default Petition PDF Packet Emergency Filing (Voluntary Petition and Cre…" at bounding box center [683, 433] width 217 height 34
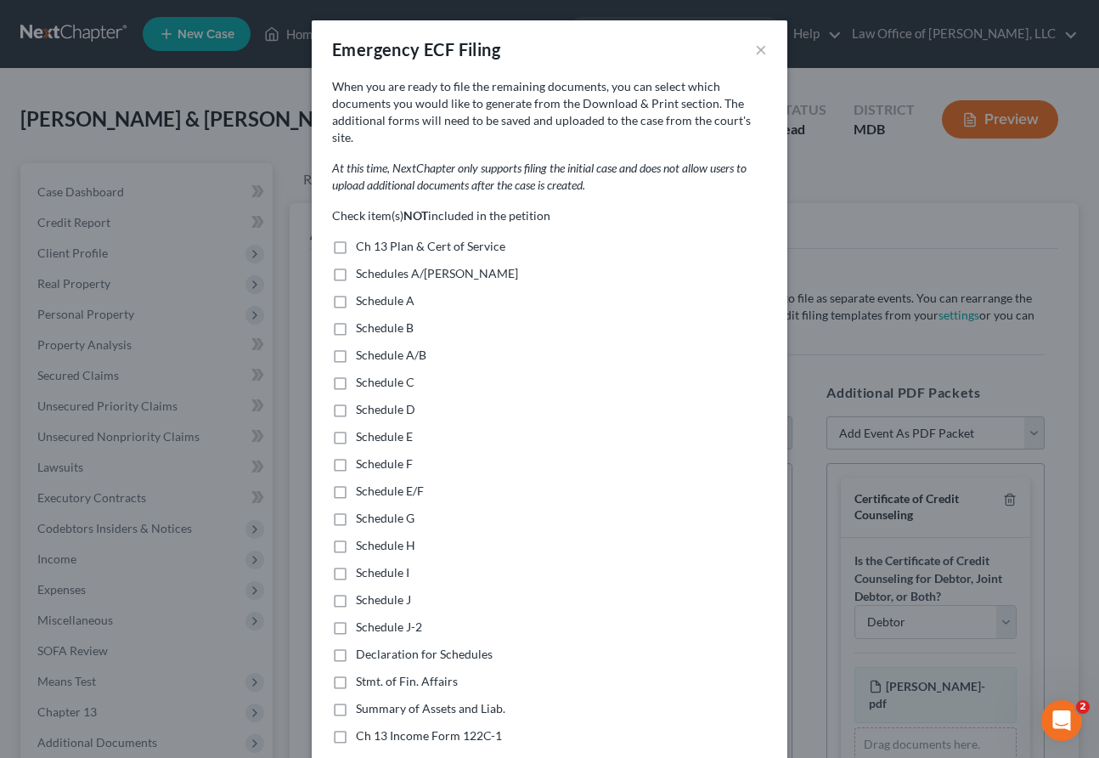
click at [356, 238] on label "Ch 13 Plan & Cert of Service" at bounding box center [431, 246] width 150 height 17
click at [363, 238] on input "Ch 13 Plan & Cert of Service" at bounding box center [368, 243] width 11 height 11
checkbox input "true"
click at [356, 265] on label "Schedules A/[PERSON_NAME]" at bounding box center [437, 273] width 162 height 17
click at [363, 265] on input "Schedules A/[PERSON_NAME]" at bounding box center [368, 270] width 11 height 11
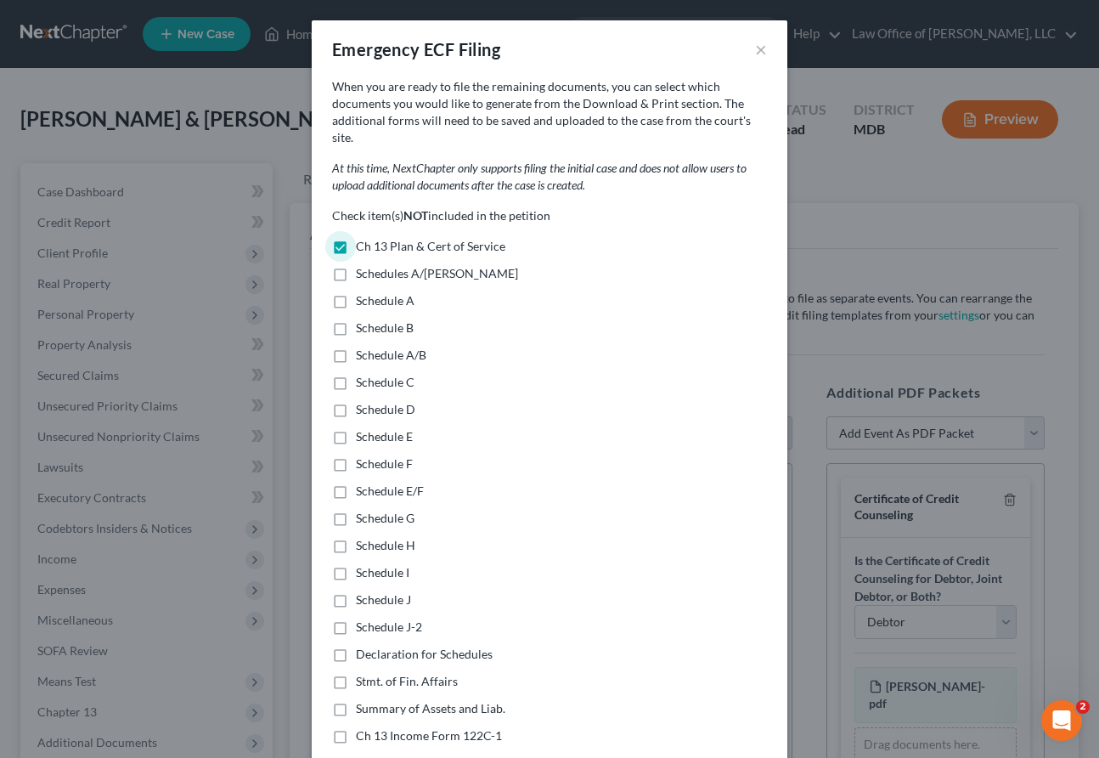
checkbox input "true"
click at [356, 238] on label "Ch 13 Plan & Cert of Service" at bounding box center [431, 246] width 150 height 17
click at [363, 238] on input "Ch 13 Plan & Cert of Service" at bounding box center [368, 243] width 11 height 11
checkbox input "false"
click at [356, 292] on label "Schedule A" at bounding box center [385, 300] width 59 height 17
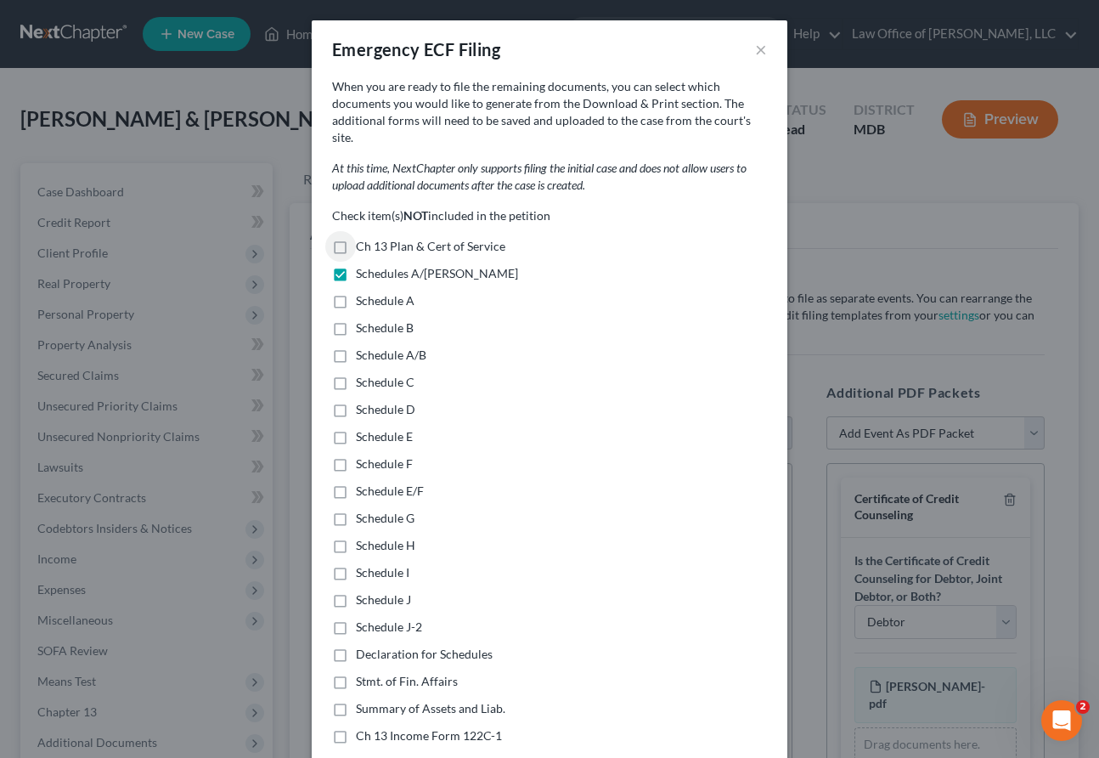
click at [363, 292] on input "Schedule A" at bounding box center [368, 297] width 11 height 11
checkbox input "true"
click at [356, 319] on label "Schedule B" at bounding box center [385, 327] width 58 height 17
click at [363, 319] on input "Schedule B" at bounding box center [368, 324] width 11 height 11
checkbox input "true"
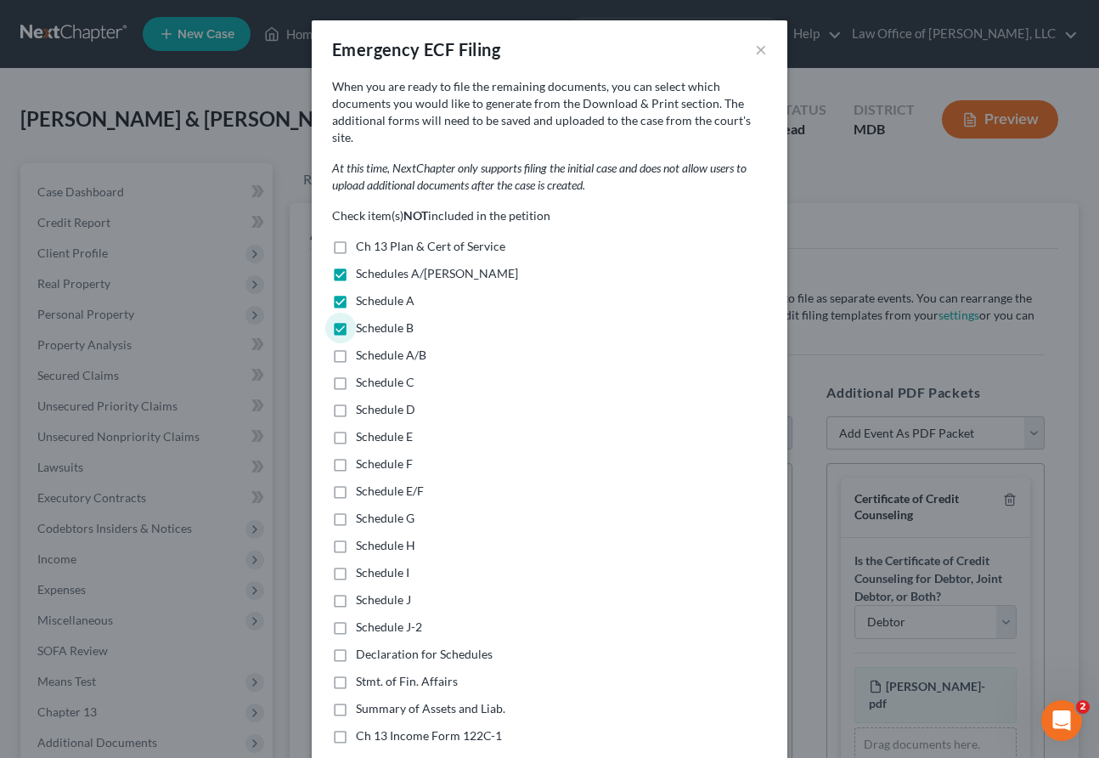
click at [356, 347] on label "Schedule A/B" at bounding box center [391, 355] width 71 height 17
click at [363, 347] on input "Schedule A/B" at bounding box center [368, 352] width 11 height 11
checkbox input "true"
click at [356, 374] on label "Schedule C" at bounding box center [385, 382] width 59 height 17
click at [363, 374] on input "Schedule C" at bounding box center [368, 379] width 11 height 11
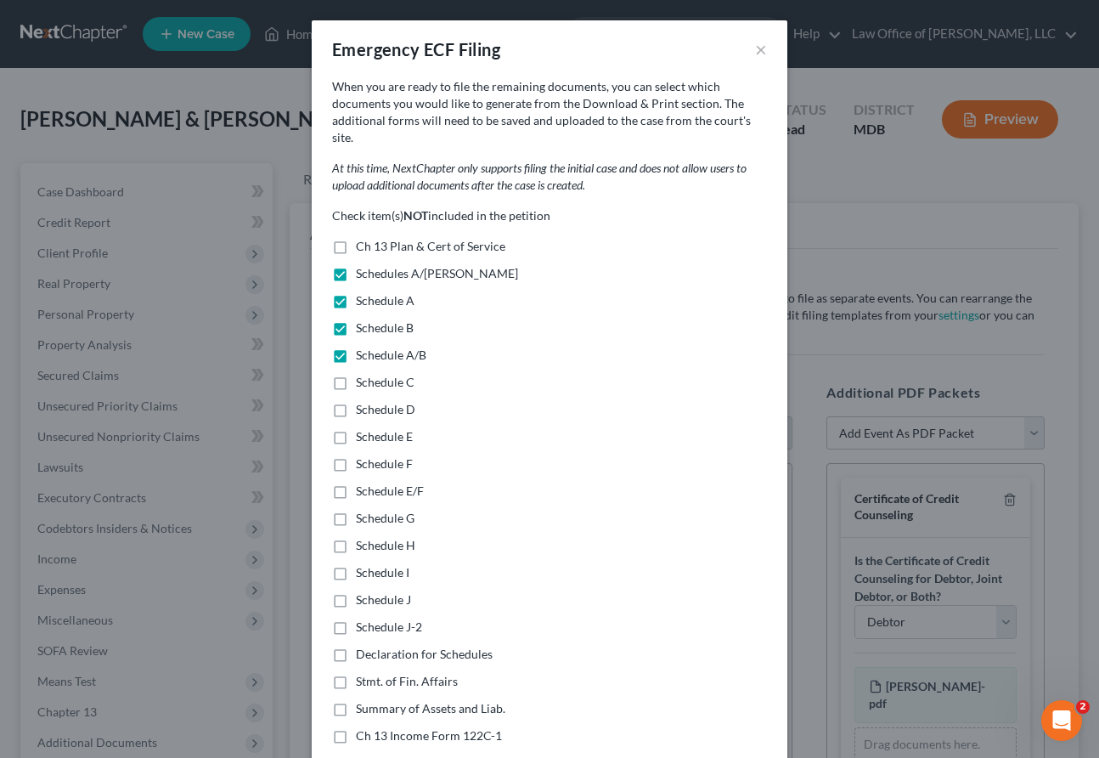
checkbox input "true"
click at [356, 401] on label "Schedule D" at bounding box center [385, 409] width 59 height 17
click at [363, 401] on input "Schedule D" at bounding box center [368, 406] width 11 height 11
checkbox input "true"
click at [356, 428] on label "Schedule E" at bounding box center [384, 436] width 57 height 17
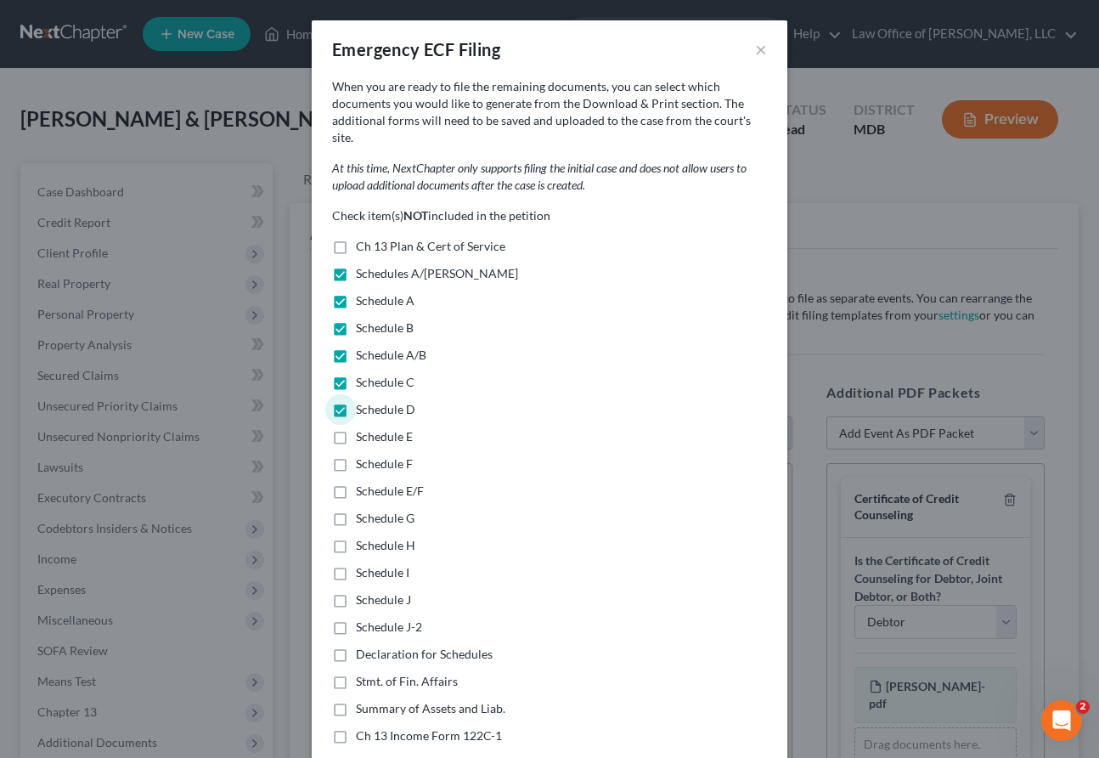
click at [363, 428] on input "Schedule E" at bounding box center [368, 433] width 11 height 11
checkbox input "true"
click at [356, 455] on label "Schedule F" at bounding box center [384, 463] width 57 height 17
click at [363, 455] on input "Schedule F" at bounding box center [368, 460] width 11 height 11
checkbox input "true"
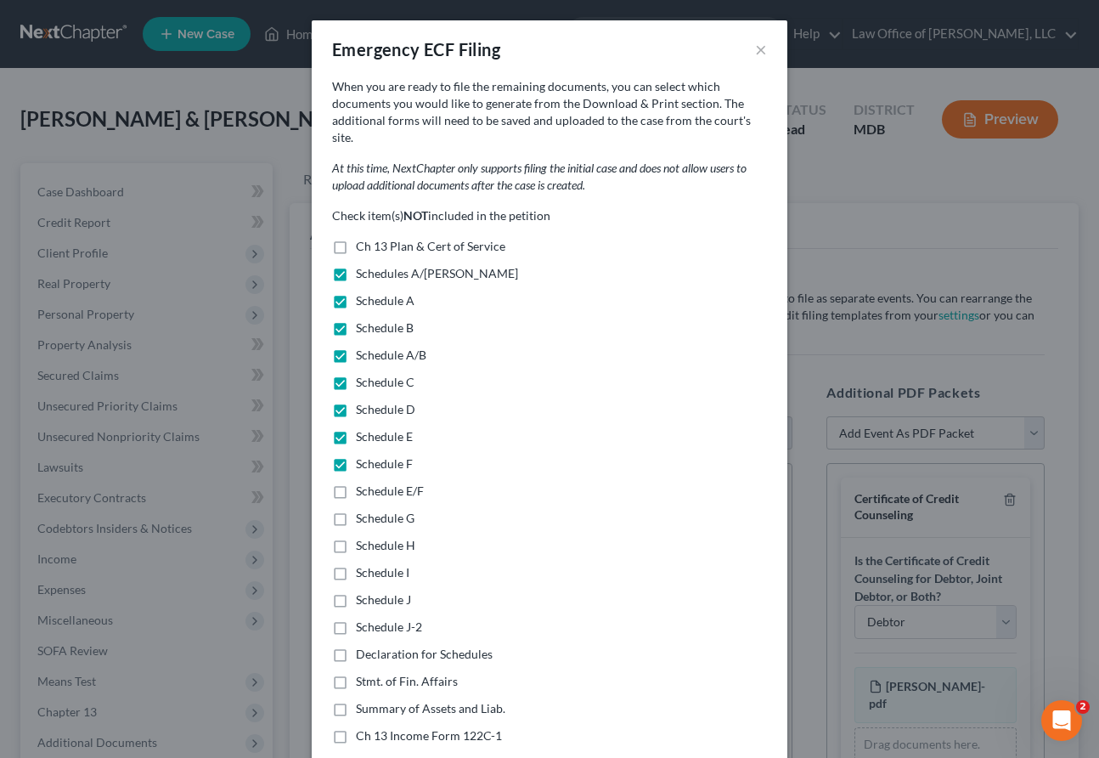
click at [356, 483] on label "Schedule E/F" at bounding box center [390, 491] width 68 height 17
click at [363, 483] on input "Schedule E/F" at bounding box center [368, 488] width 11 height 11
checkbox input "true"
click at [356, 510] on label "Schedule G" at bounding box center [385, 518] width 59 height 17
click at [363, 510] on input "Schedule G" at bounding box center [368, 515] width 11 height 11
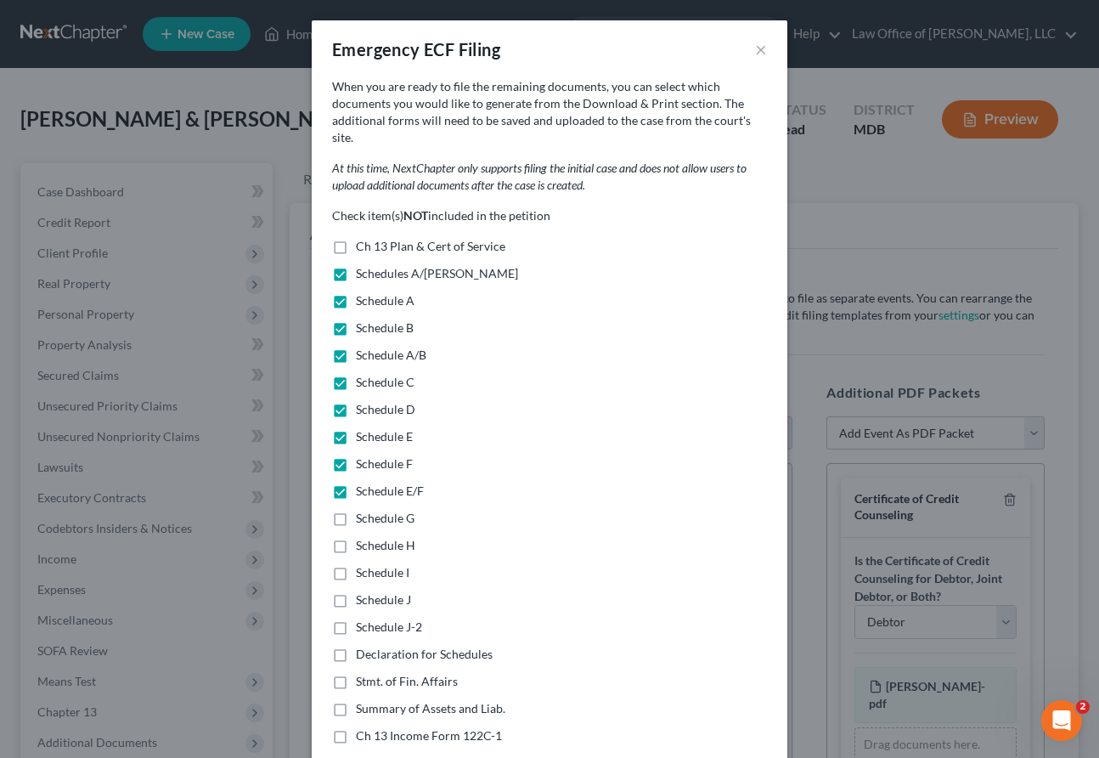
checkbox input "true"
click at [356, 537] on label "Schedule H" at bounding box center [385, 545] width 59 height 17
click at [363, 537] on input "Schedule H" at bounding box center [368, 542] width 11 height 11
checkbox input "true"
click at [356, 564] on label "Schedule I" at bounding box center [383, 572] width 54 height 17
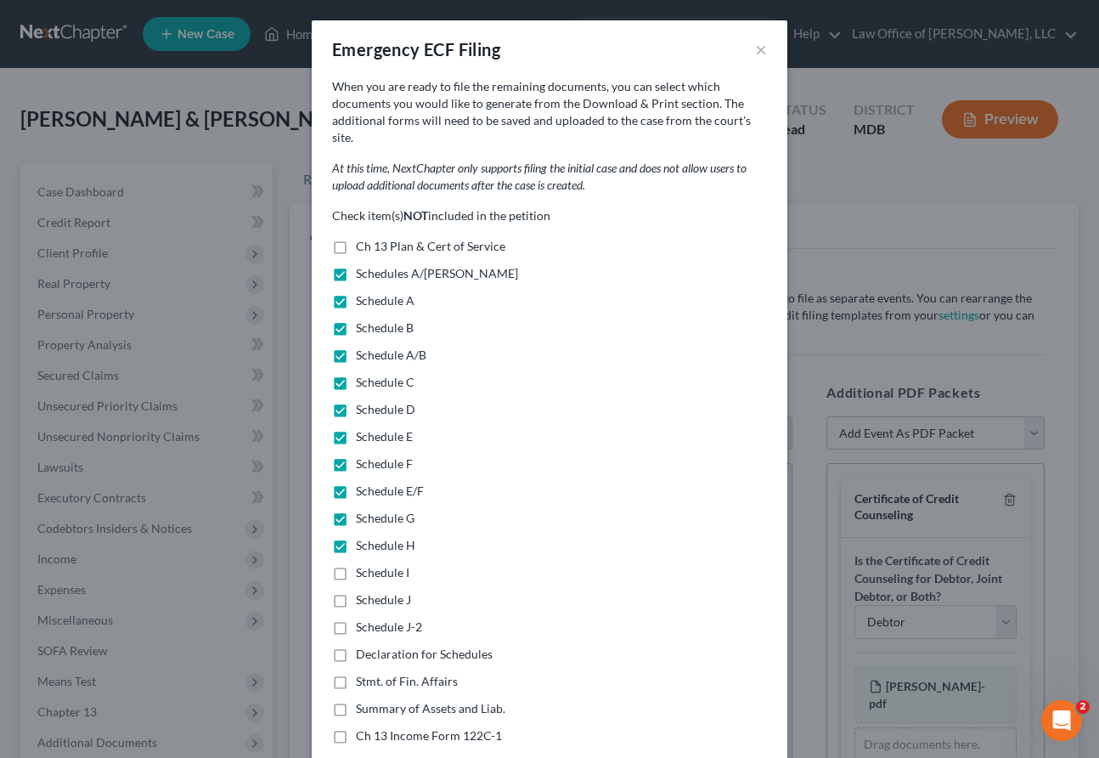
click at [363, 564] on input "Schedule I" at bounding box center [368, 569] width 11 height 11
checkbox input "true"
click at [356, 591] on label "Schedule J" at bounding box center [383, 599] width 55 height 17
click at [363, 591] on input "Schedule J" at bounding box center [368, 596] width 11 height 11
checkbox input "true"
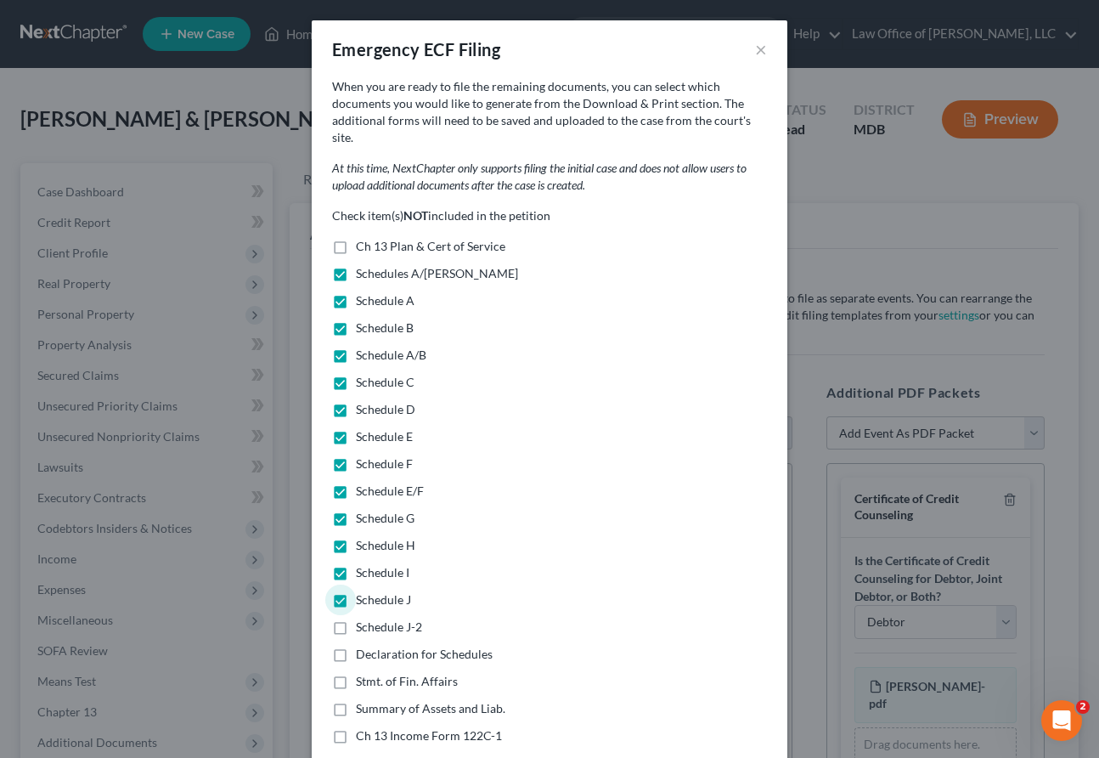
click at [356, 618] on label "Schedule J-2" at bounding box center [389, 626] width 66 height 17
click at [363, 618] on input "Schedule J-2" at bounding box center [368, 623] width 11 height 11
checkbox input "true"
click at [356, 646] on label "Declaration for Schedules" at bounding box center [424, 654] width 137 height 17
click at [363, 646] on input "Declaration for Schedules" at bounding box center [368, 651] width 11 height 11
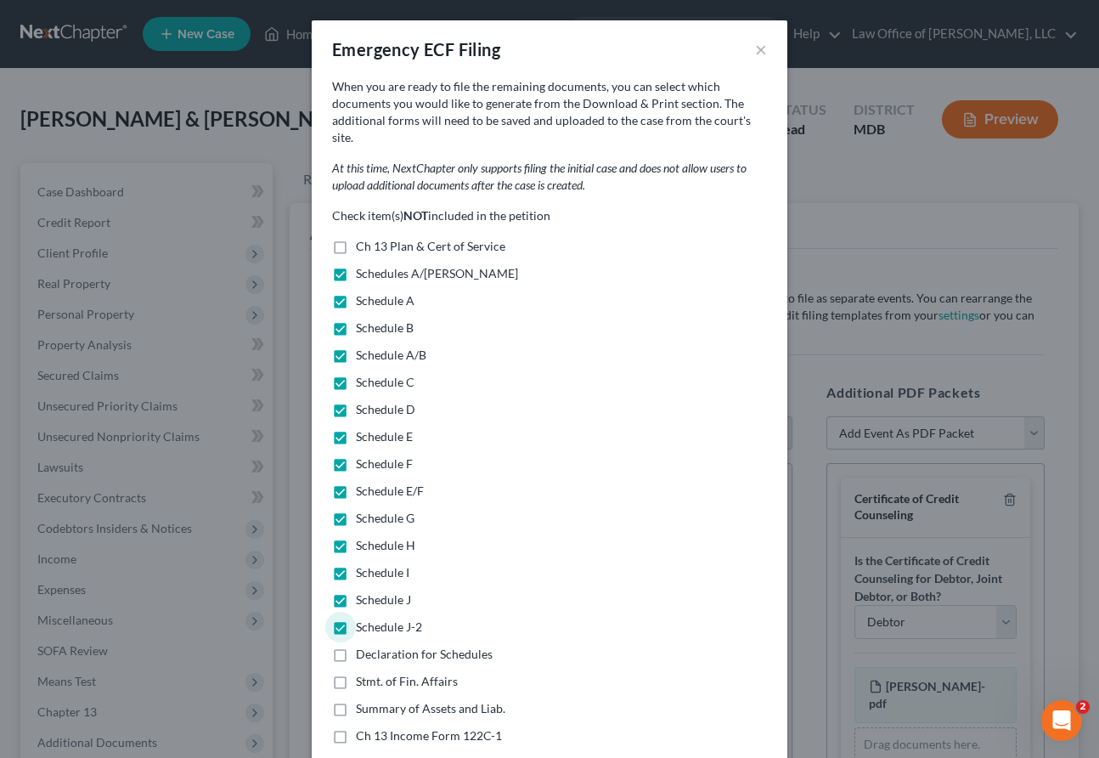
checkbox input "true"
click at [356, 673] on label "Stmt. of Fin. Affairs" at bounding box center [407, 681] width 102 height 17
click at [363, 673] on input "Stmt. of Fin. Affairs" at bounding box center [368, 678] width 11 height 11
checkbox input "true"
click at [356, 700] on label "Summary of Assets and Liab." at bounding box center [431, 708] width 150 height 17
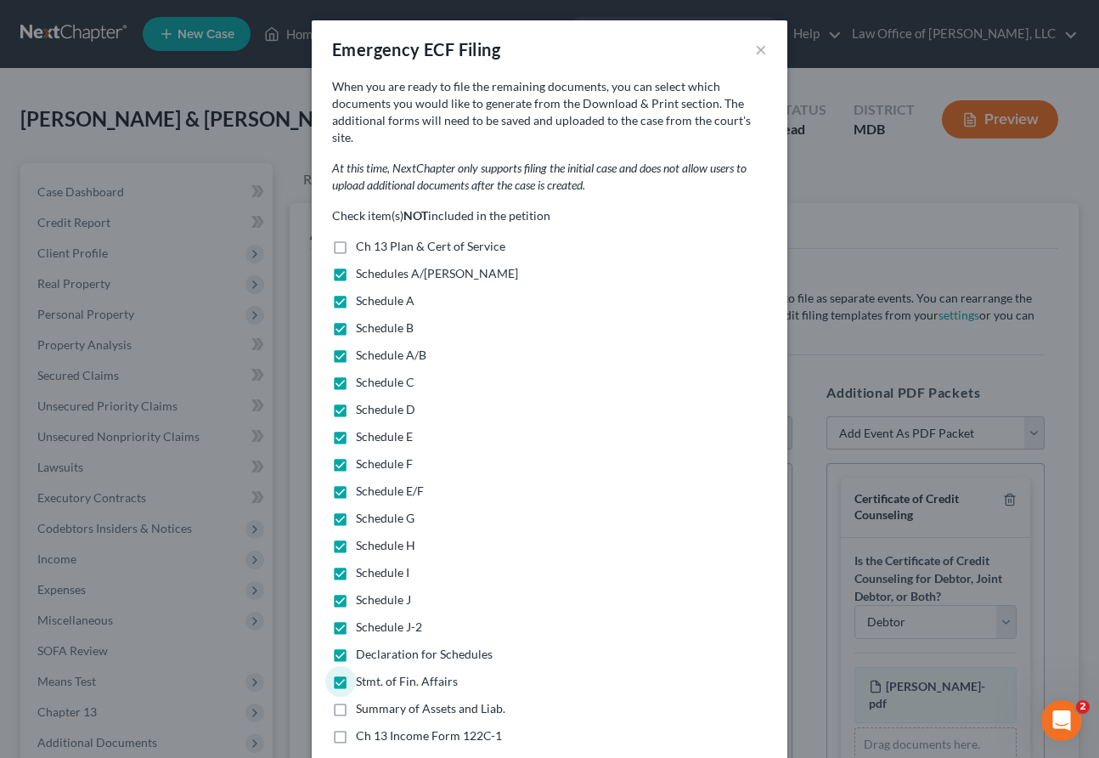
click at [363, 700] on input "Summary of Assets and Liab." at bounding box center [368, 705] width 11 height 11
checkbox input "true"
click at [356, 727] on label "Ch 13 Income Form 122C-1" at bounding box center [429, 735] width 146 height 17
click at [363, 727] on input "Ch 13 Income Form 122C-1" at bounding box center [368, 732] width 11 height 11
checkbox input "true"
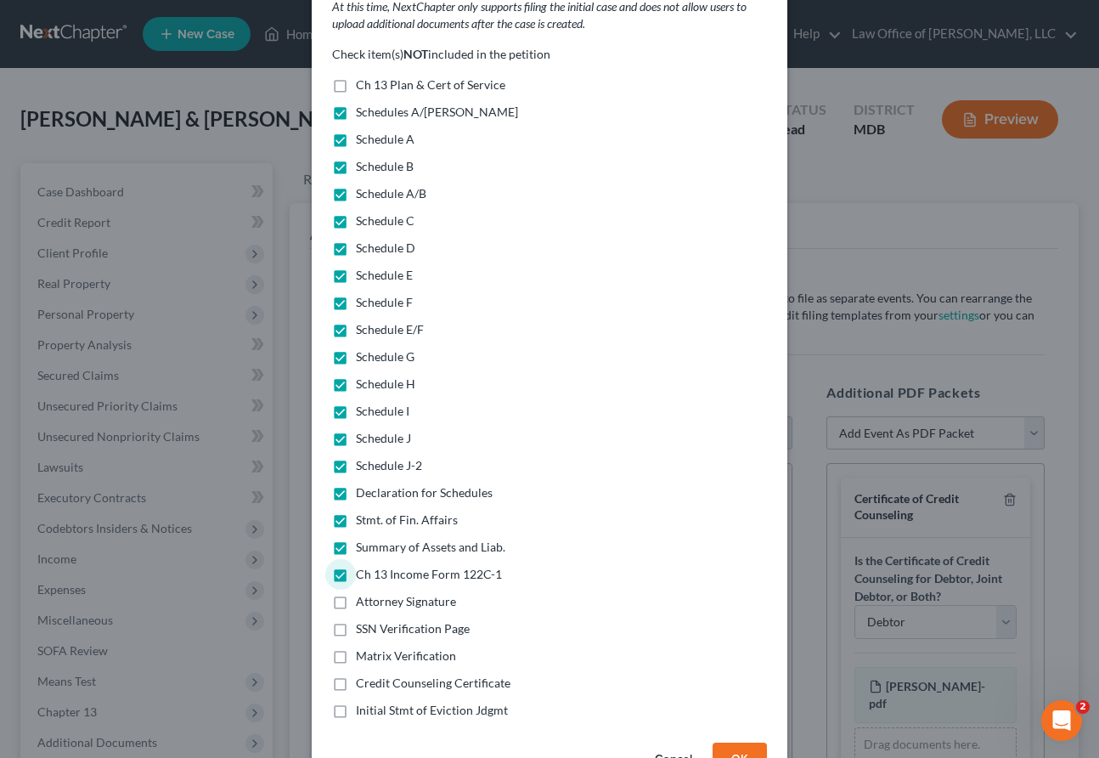
scroll to position [196, 0]
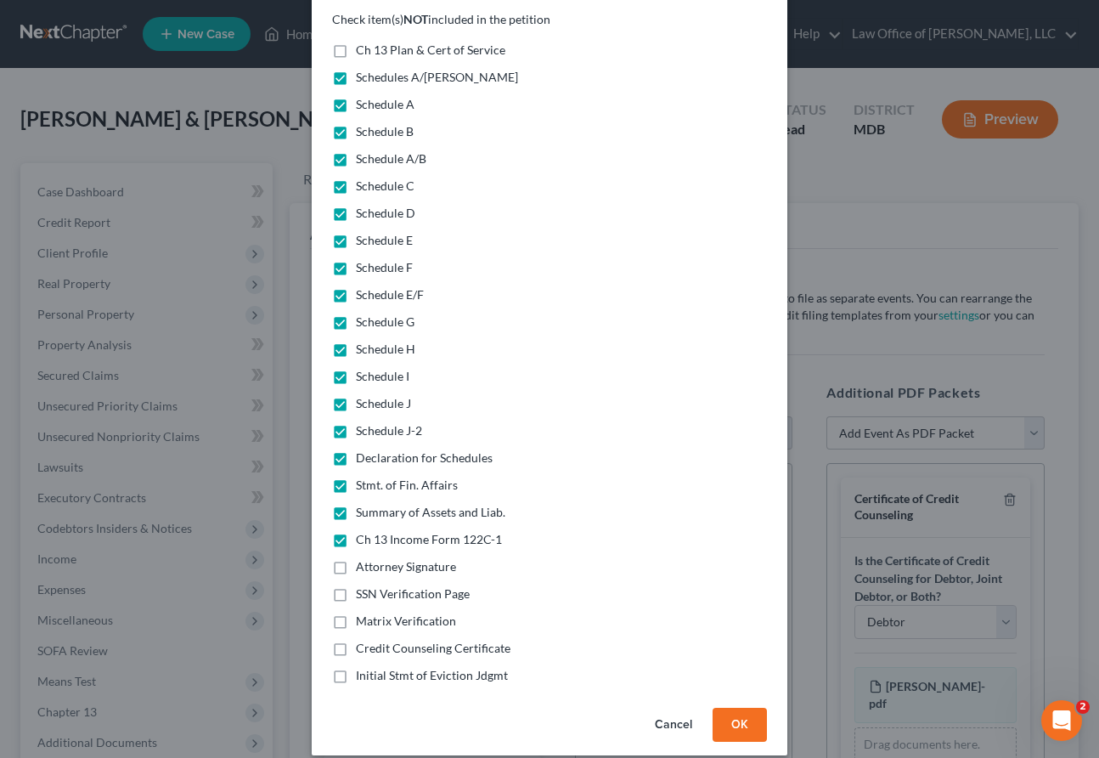
click at [737, 713] on button "OK" at bounding box center [740, 725] width 54 height 34
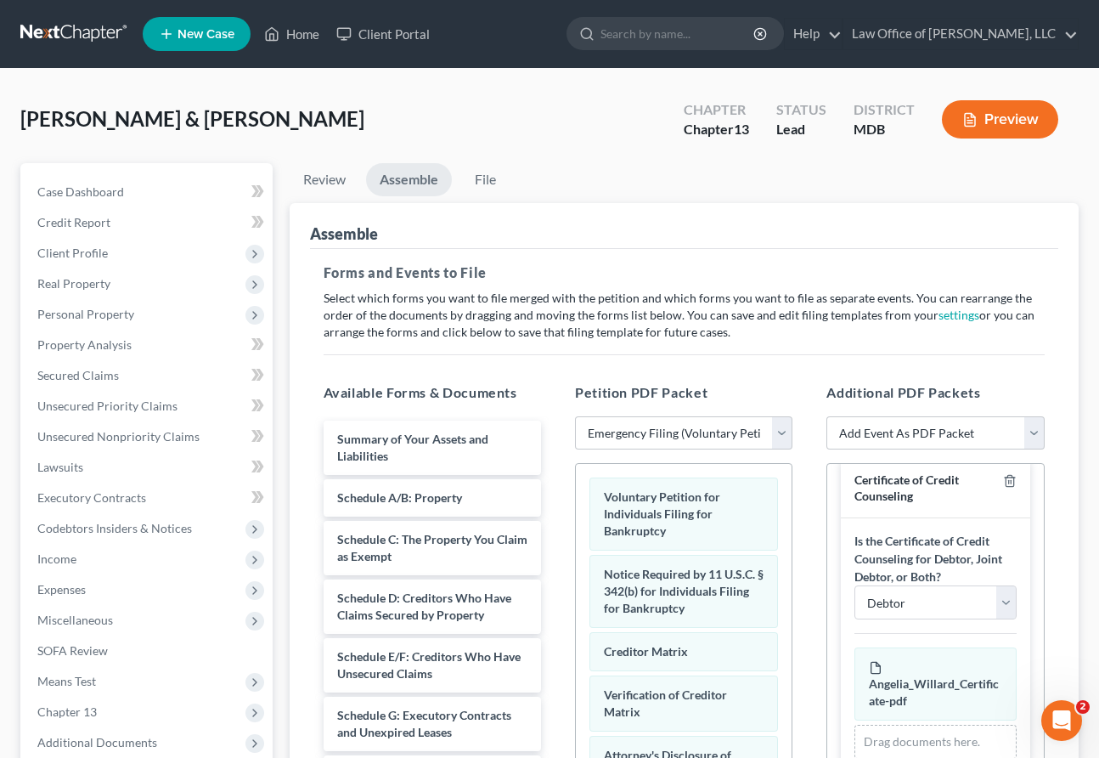
scroll to position [410, 0]
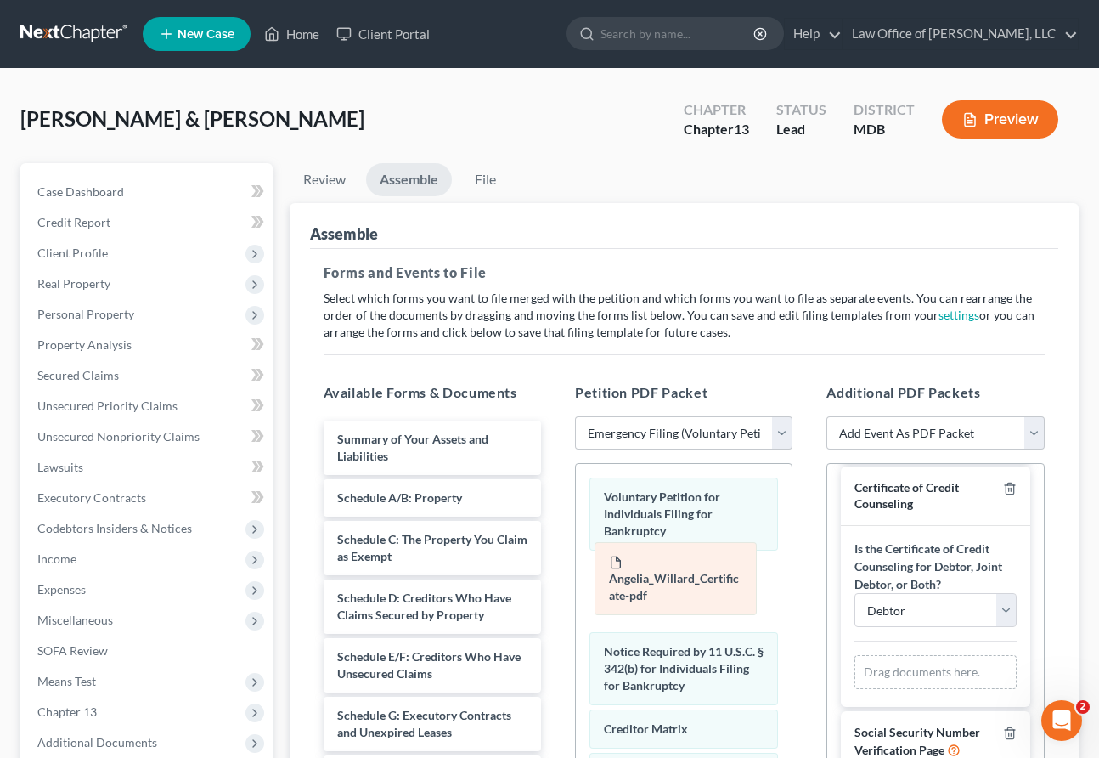
drag, startPoint x: 908, startPoint y: 616, endPoint x: 648, endPoint y: 581, distance: 262.3
click at [853, 655] on div "Angelia_Willard_Certificate-pdf Amended Angelia_Willard_Certificate-pdf Angelia…" at bounding box center [935, 672] width 161 height 34
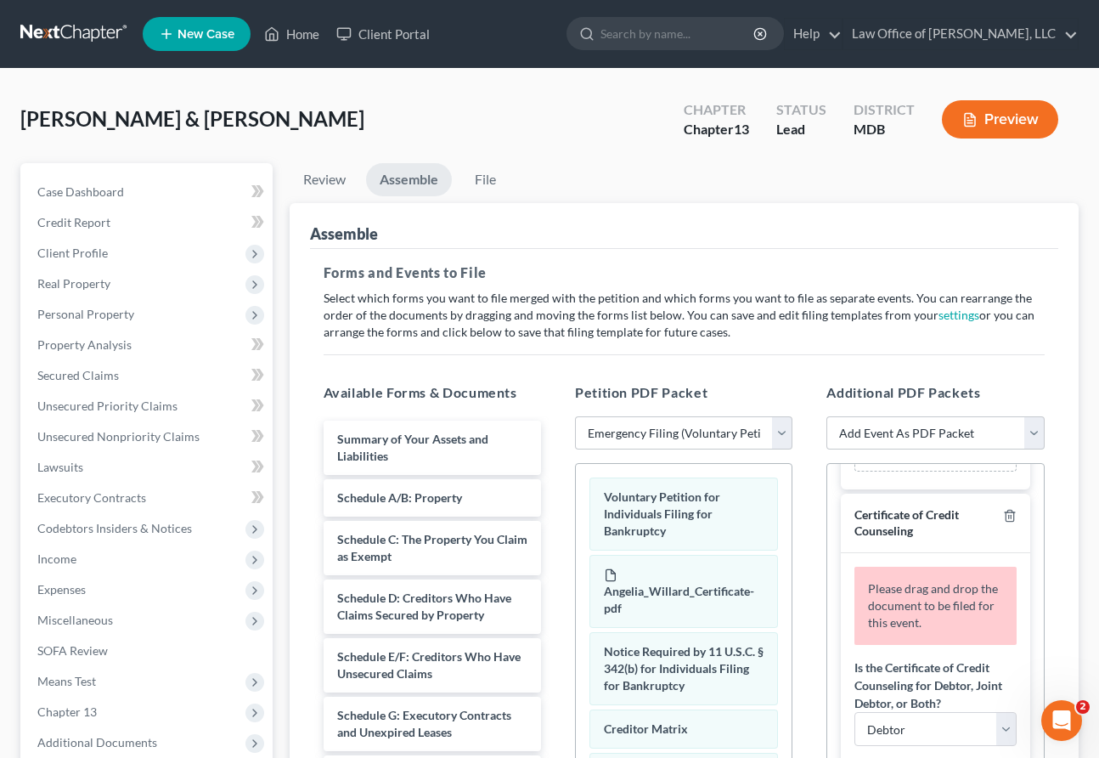
scroll to position [174, 0]
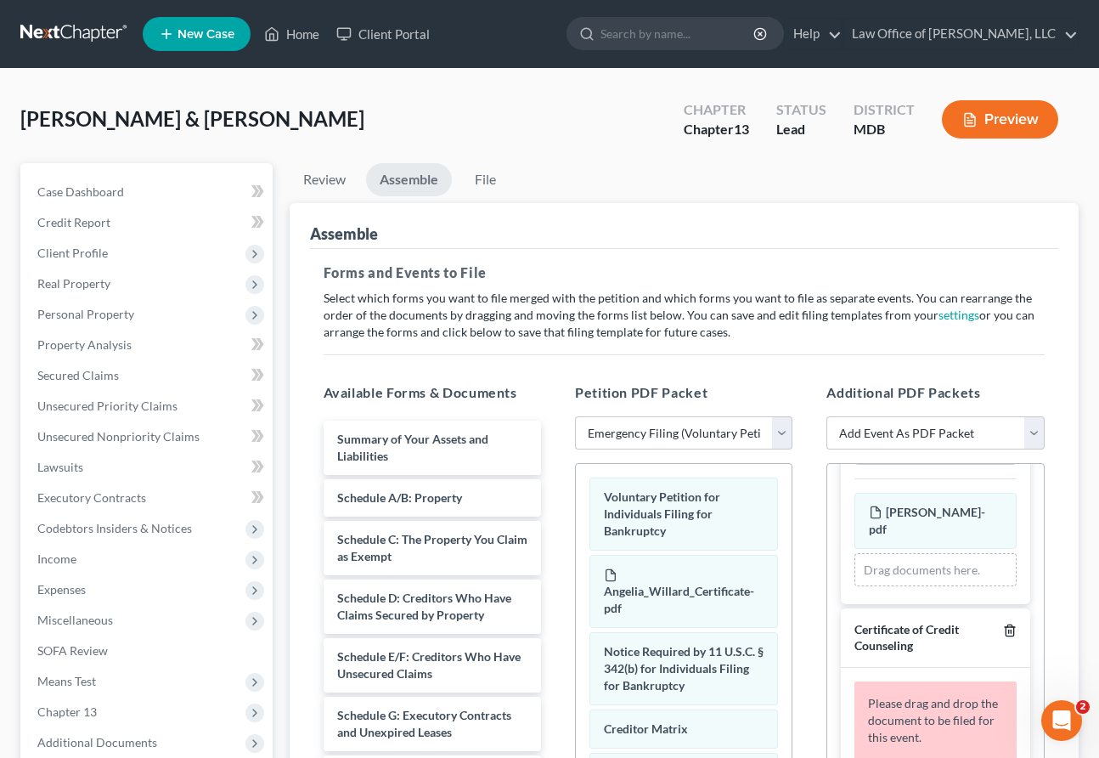
click at [853, 637] on icon "button" at bounding box center [1010, 631] width 14 height 14
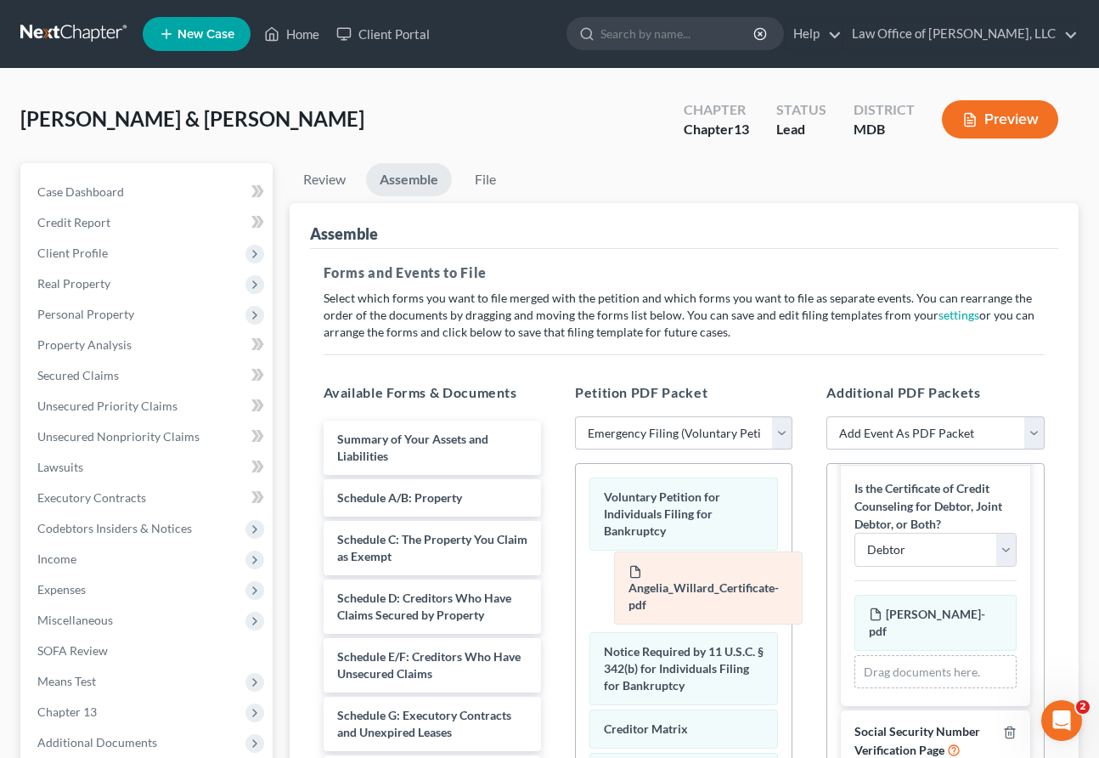
scroll to position [166, 0]
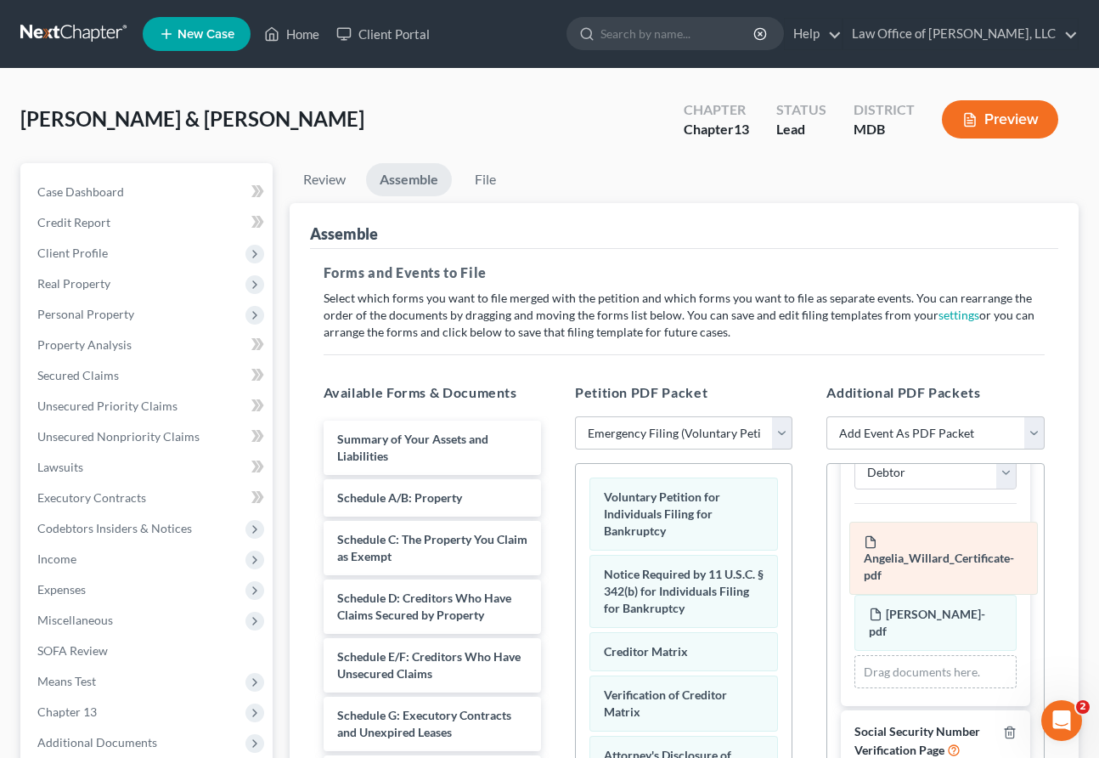
drag, startPoint x: 684, startPoint y: 593, endPoint x: 944, endPoint y: 561, distance: 262.0
click at [792, 561] on div "Angelia_Willard_Certificate-pdf Voluntary Petition for Individuals Filing for B…" at bounding box center [684, 683] width 216 height 439
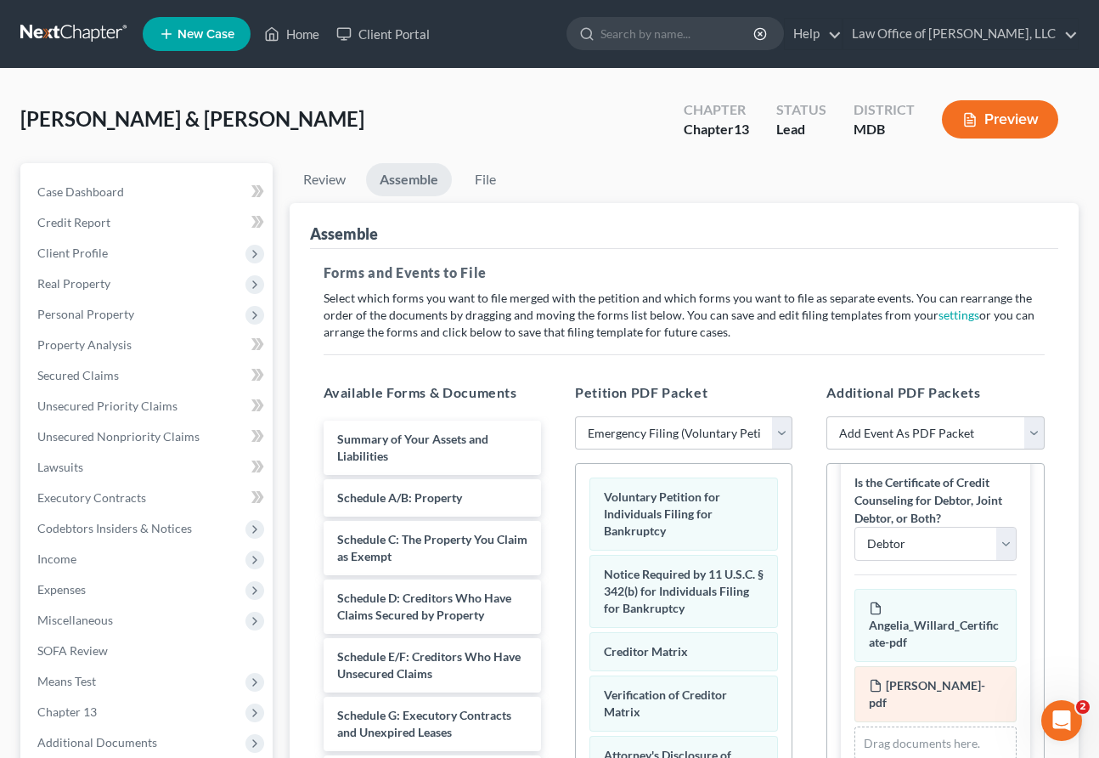
scroll to position [62, 0]
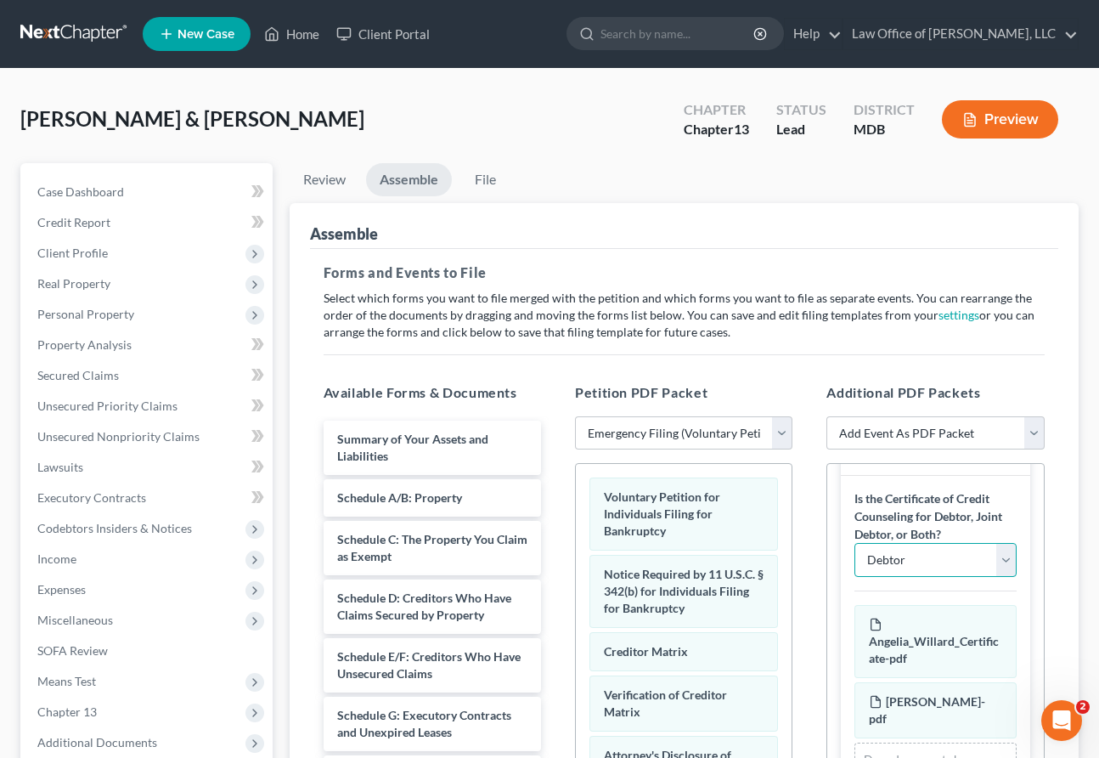
click at [853, 557] on select "Debtor Joint Debtor Debtor and Joint Debtor" at bounding box center [935, 560] width 161 height 34
select select "2"
click at [853, 543] on select "Debtor Joint Debtor Debtor and Joint Debtor" at bounding box center [935, 560] width 161 height 34
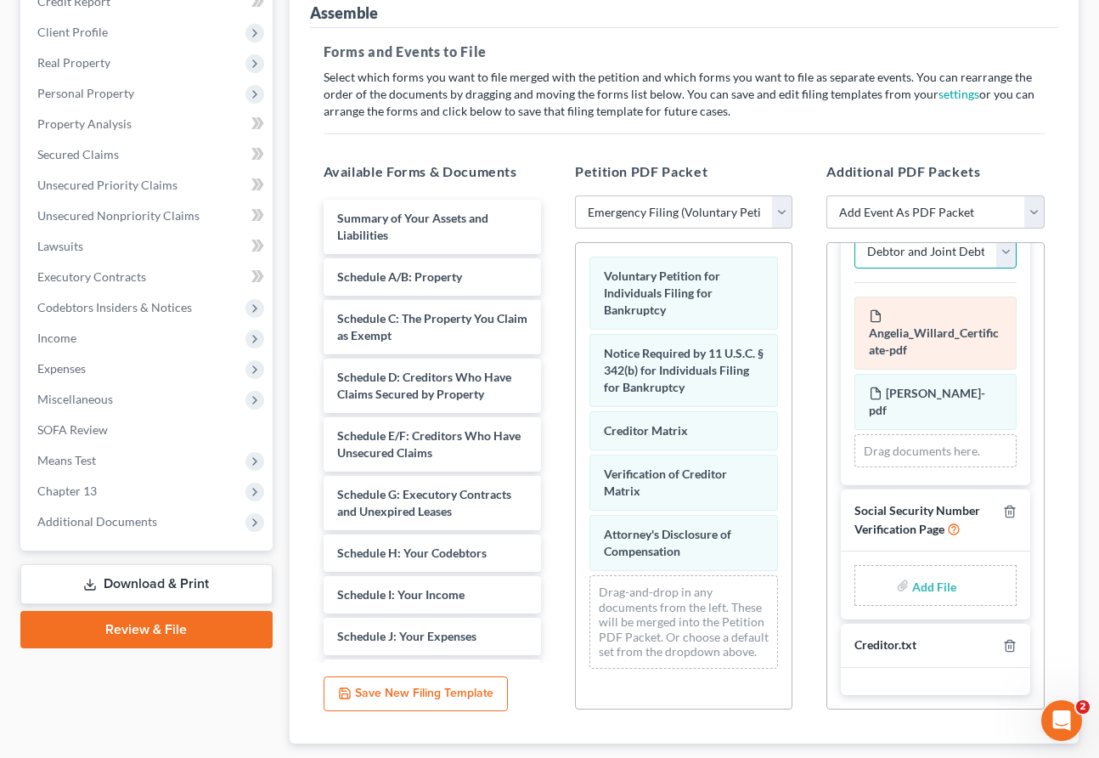
scroll to position [282, 0]
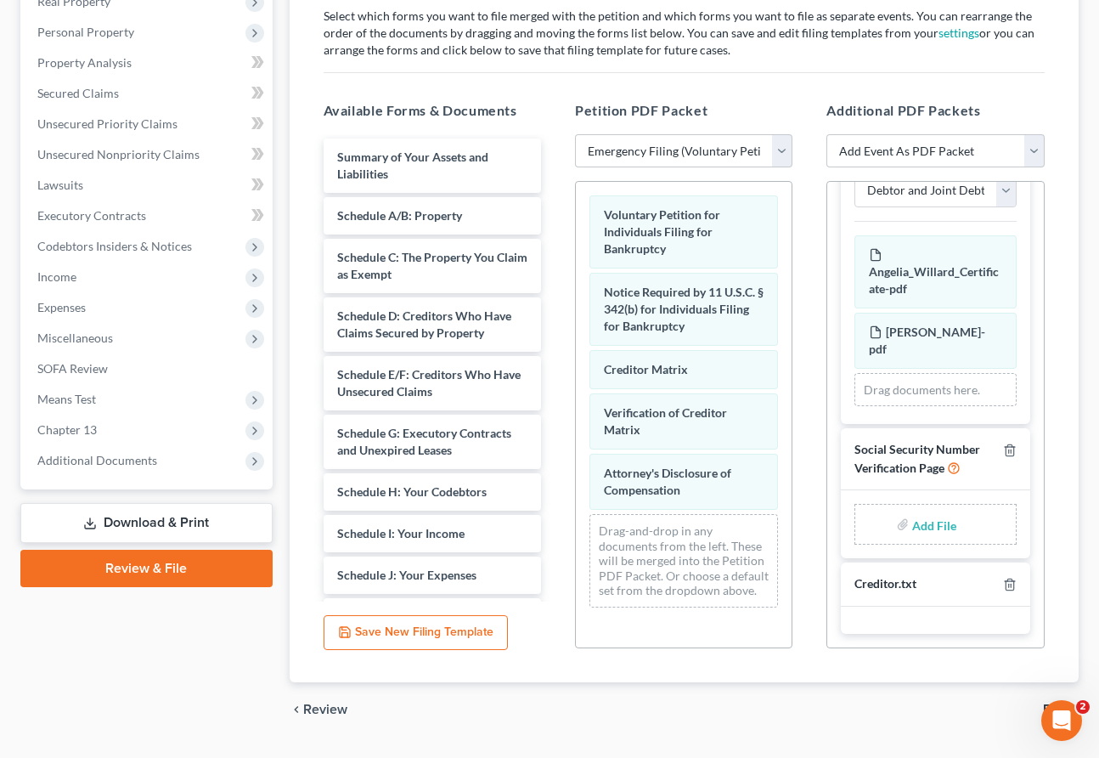
type input "C:\fakepath\SSV.pdf"
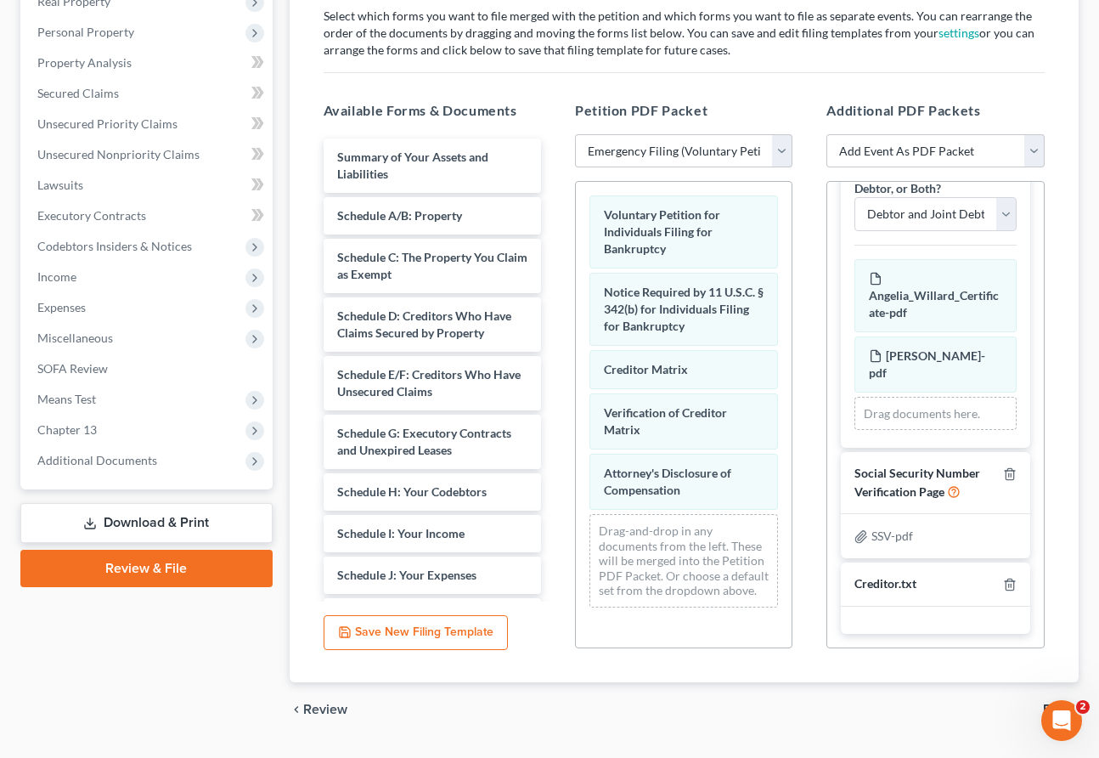
scroll to position [0, 0]
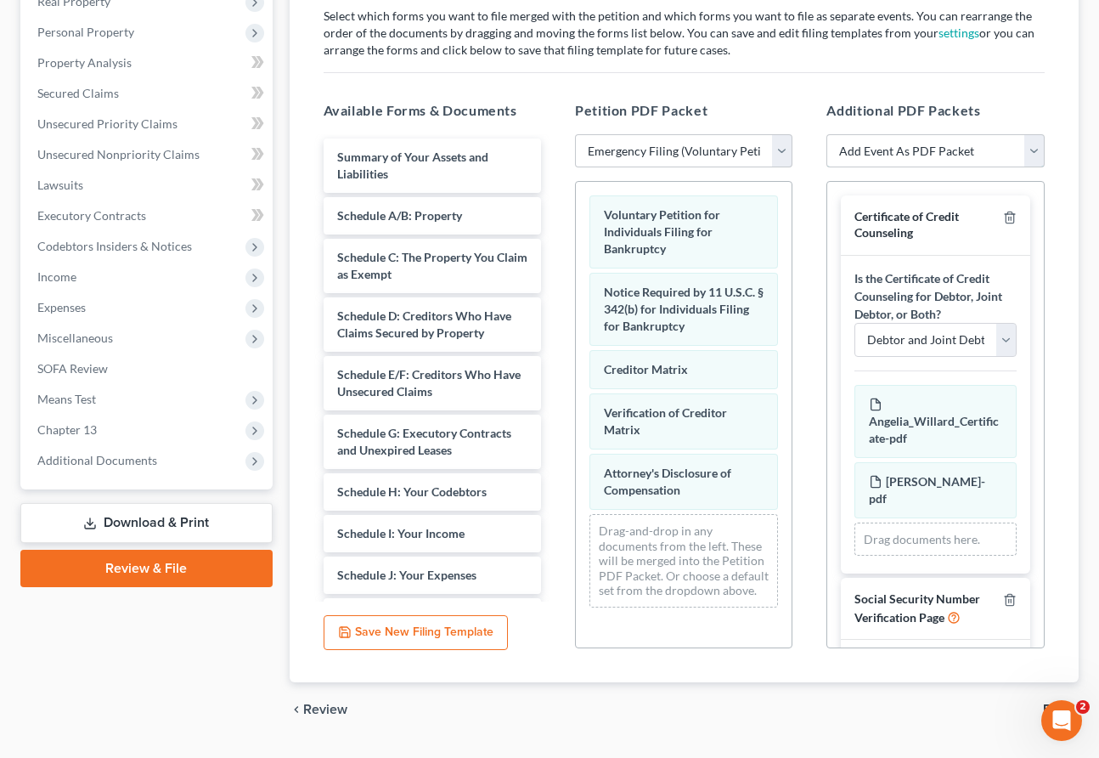
click at [853, 144] on select "Add Event As PDF Packet Affidavit Affidavit of Adequate Protection and Lease Pa…" at bounding box center [935, 151] width 217 height 34
select select "29"
click at [827, 134] on select "Add Event As PDF Packet Affidavit Affidavit of Adequate Protection and Lease Pa…" at bounding box center [935, 151] width 217 height 34
select select
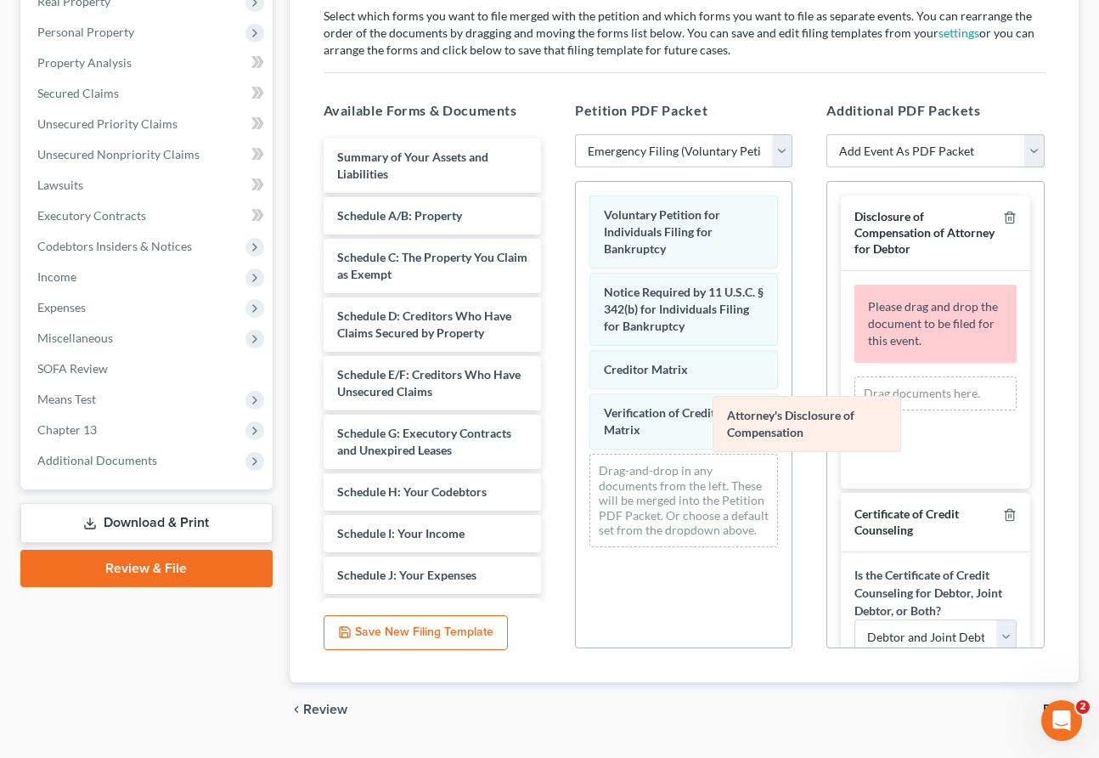
drag, startPoint x: 709, startPoint y: 487, endPoint x: 934, endPoint y: 391, distance: 244.8
click at [792, 391] on div "Attorney's Disclosure of Compensation Voluntary Petition for Individuals Filing…" at bounding box center [684, 371] width 216 height 379
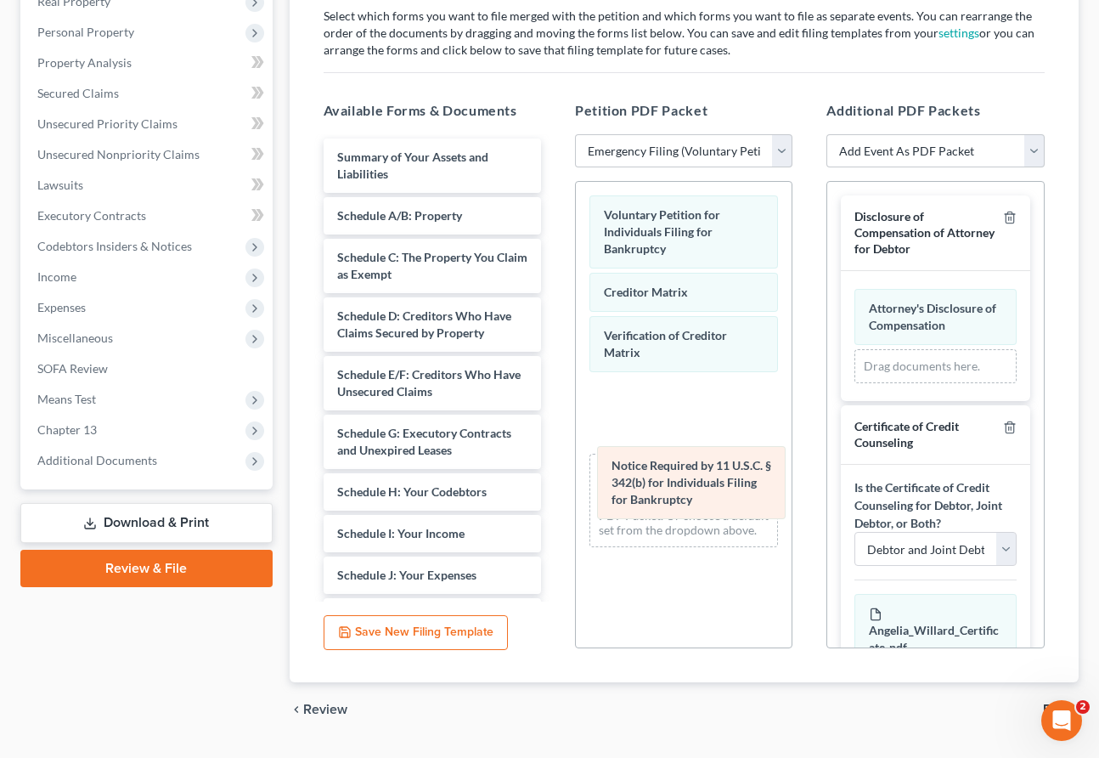
drag, startPoint x: 657, startPoint y: 304, endPoint x: 655, endPoint y: 407, distance: 102.8
click at [655, 407] on div "Notice Required by 11 U.S.C. § 342(b) for Individuals Filing for Bankruptcy Vol…" at bounding box center [684, 371] width 216 height 379
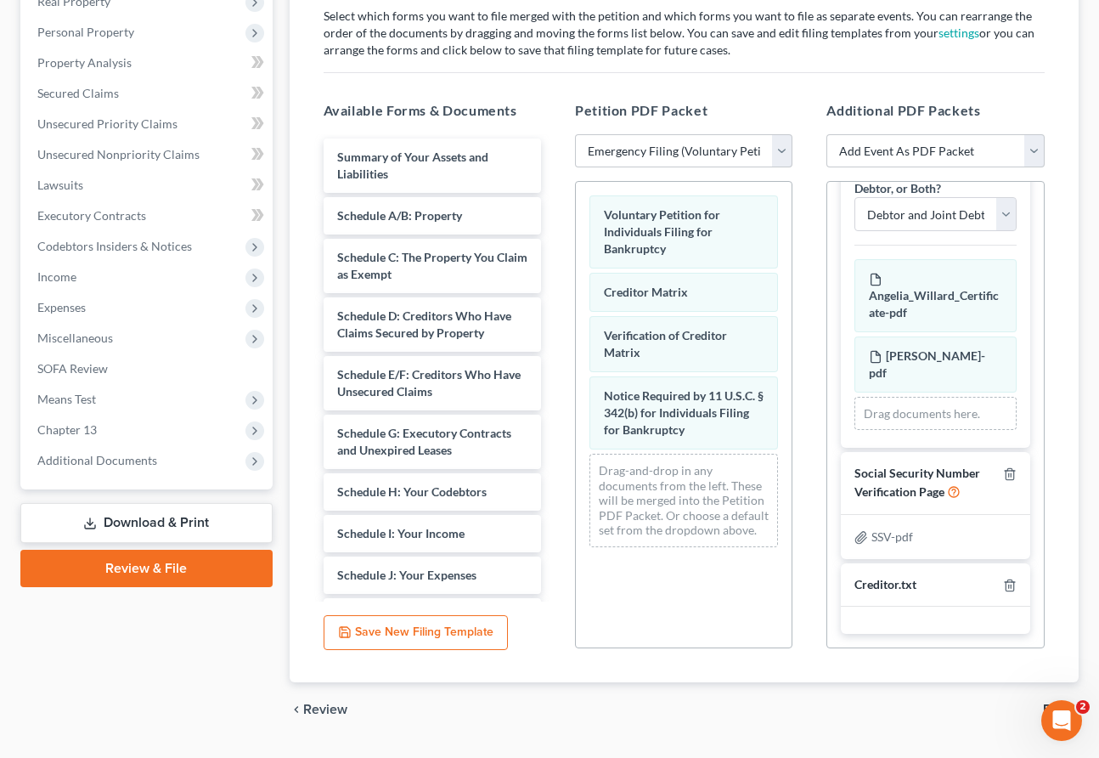
scroll to position [325, 0]
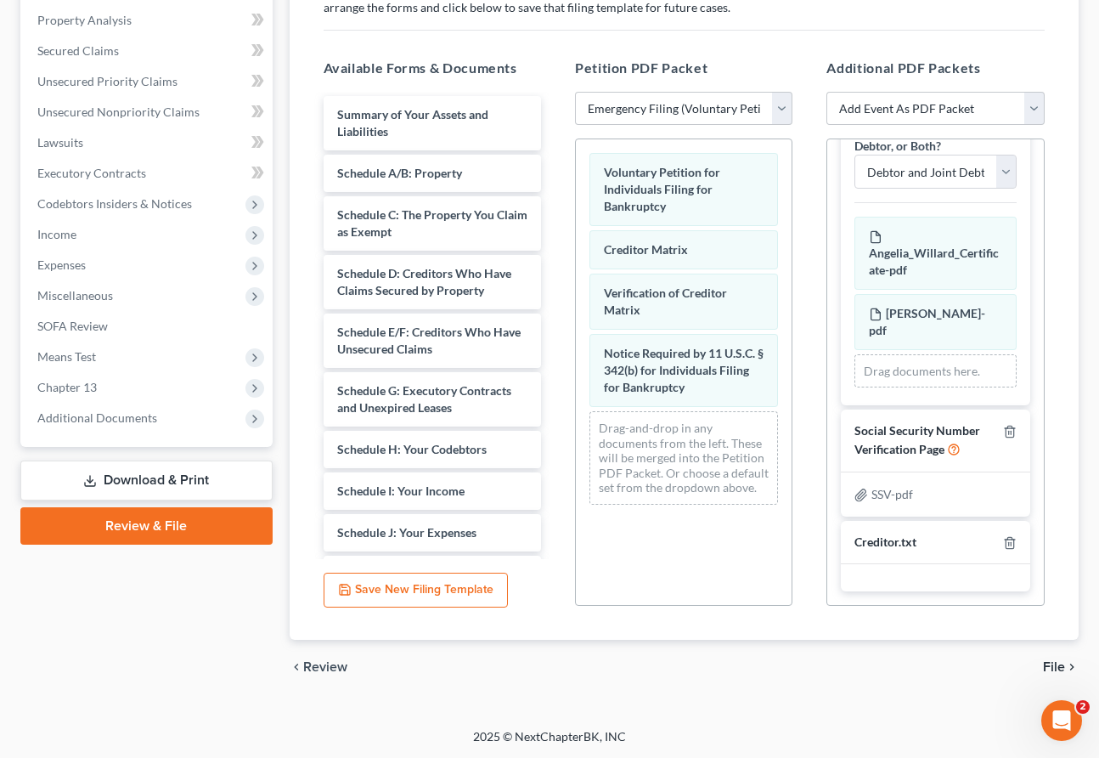
click at [853, 667] on span "File" at bounding box center [1054, 667] width 22 height 14
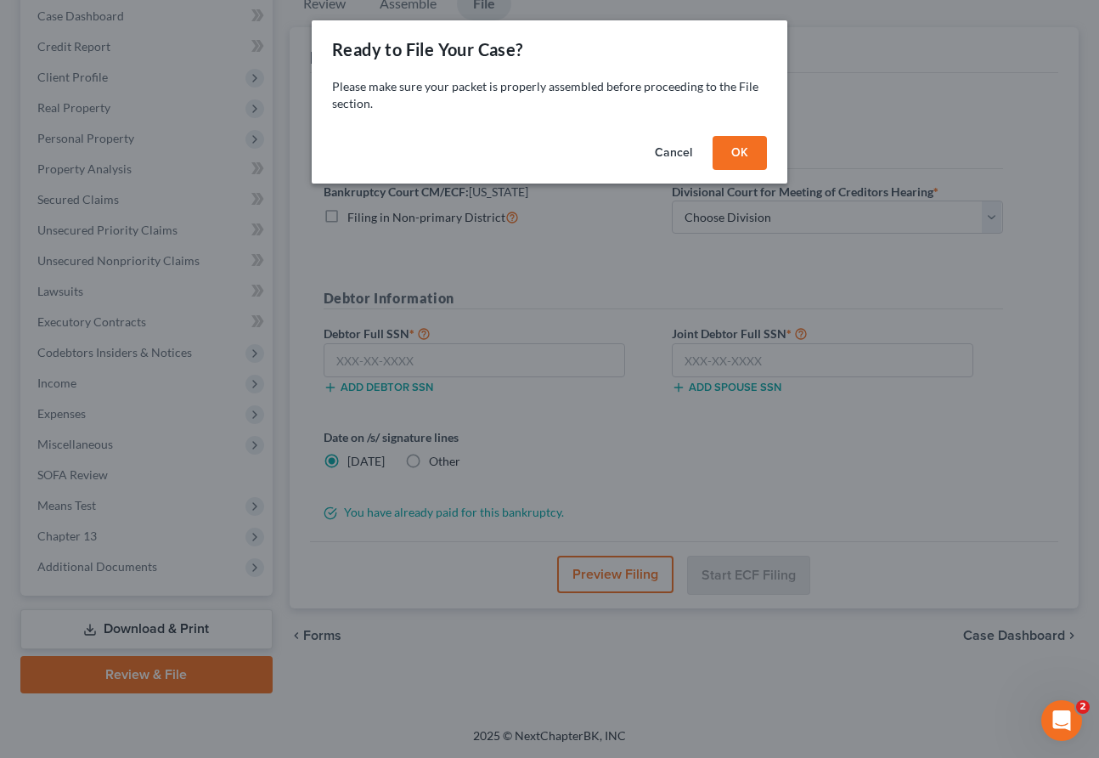
scroll to position [174, 0]
click at [753, 148] on button "OK" at bounding box center [740, 153] width 54 height 34
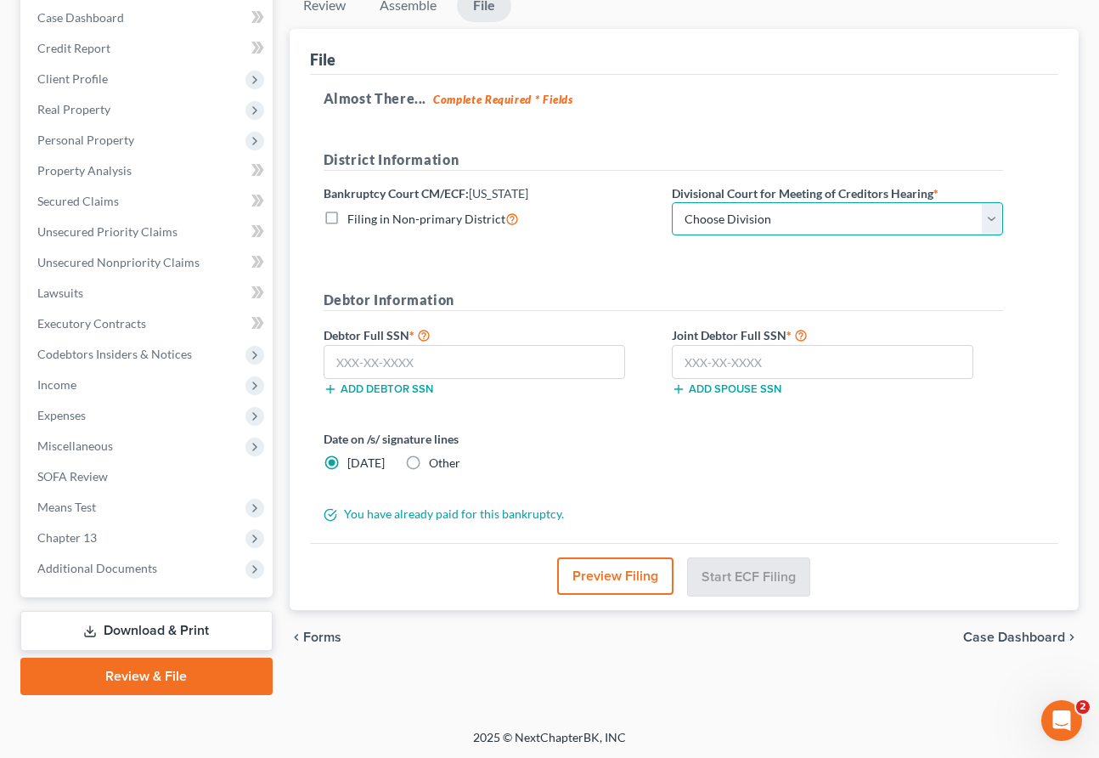
click at [741, 208] on select "Choose Division Baltimore Greenbelt" at bounding box center [837, 219] width 331 height 34
select select "1"
click at [672, 202] on select "Choose Division Baltimore Greenbelt" at bounding box center [837, 219] width 331 height 34
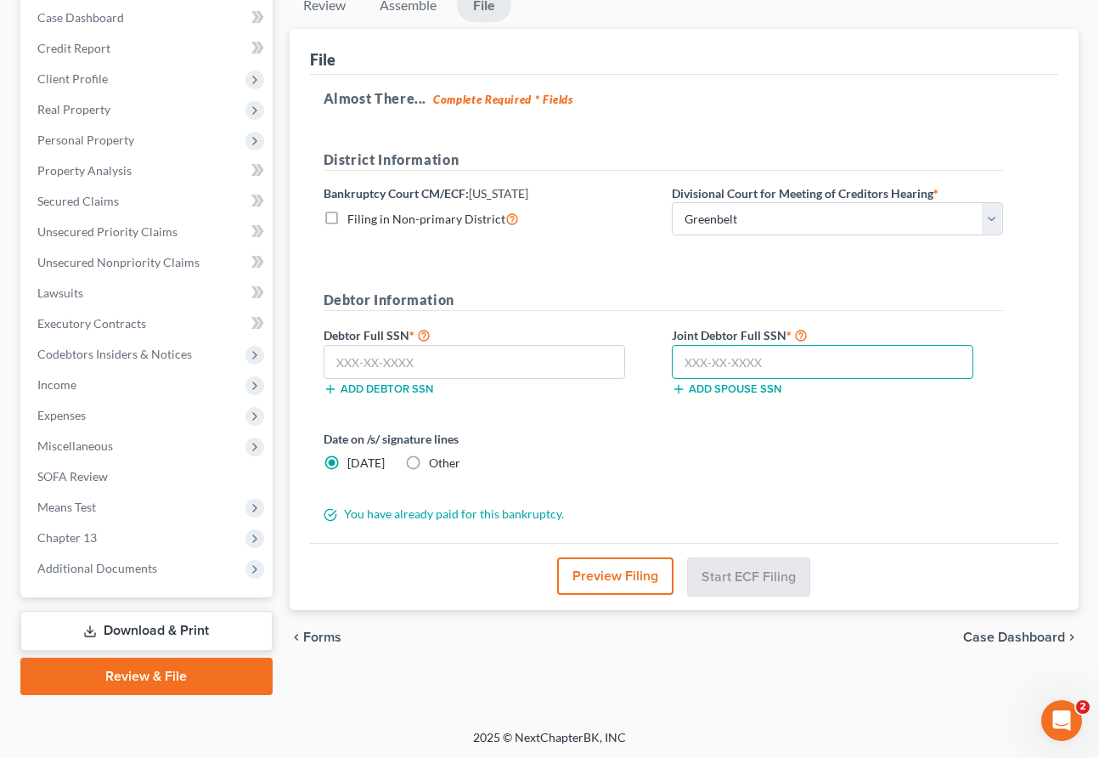
click at [707, 354] on input "text" at bounding box center [823, 362] width 302 height 34
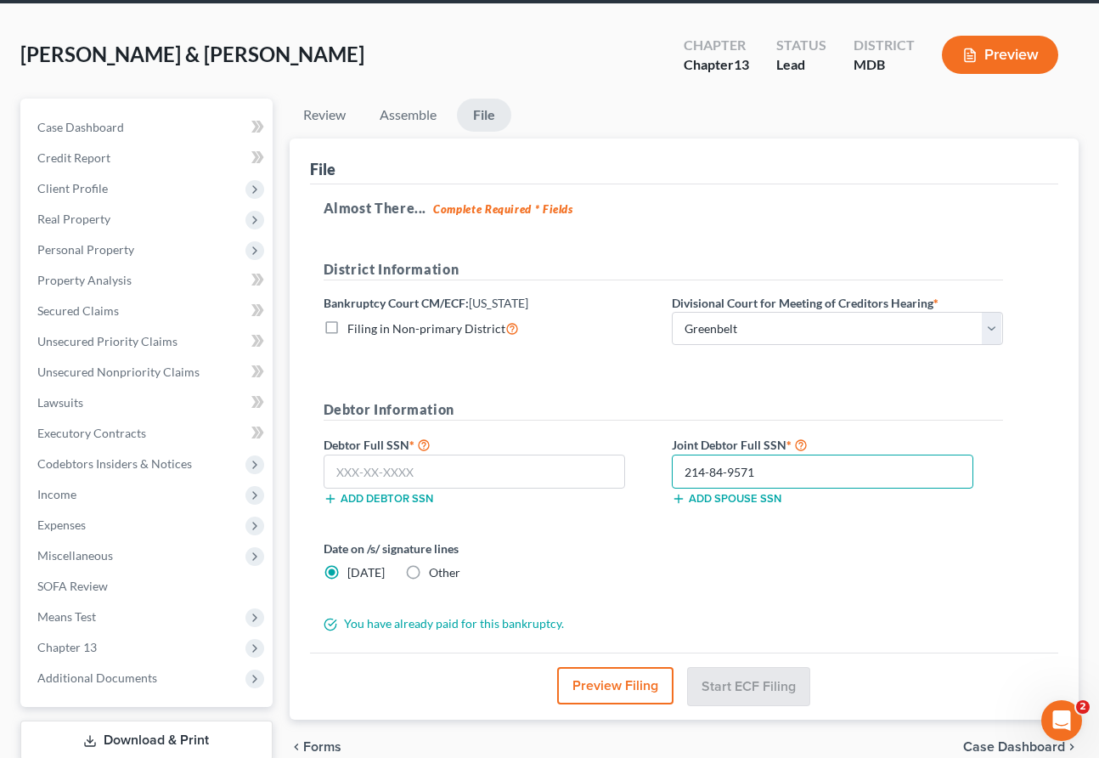
scroll to position [0, 0]
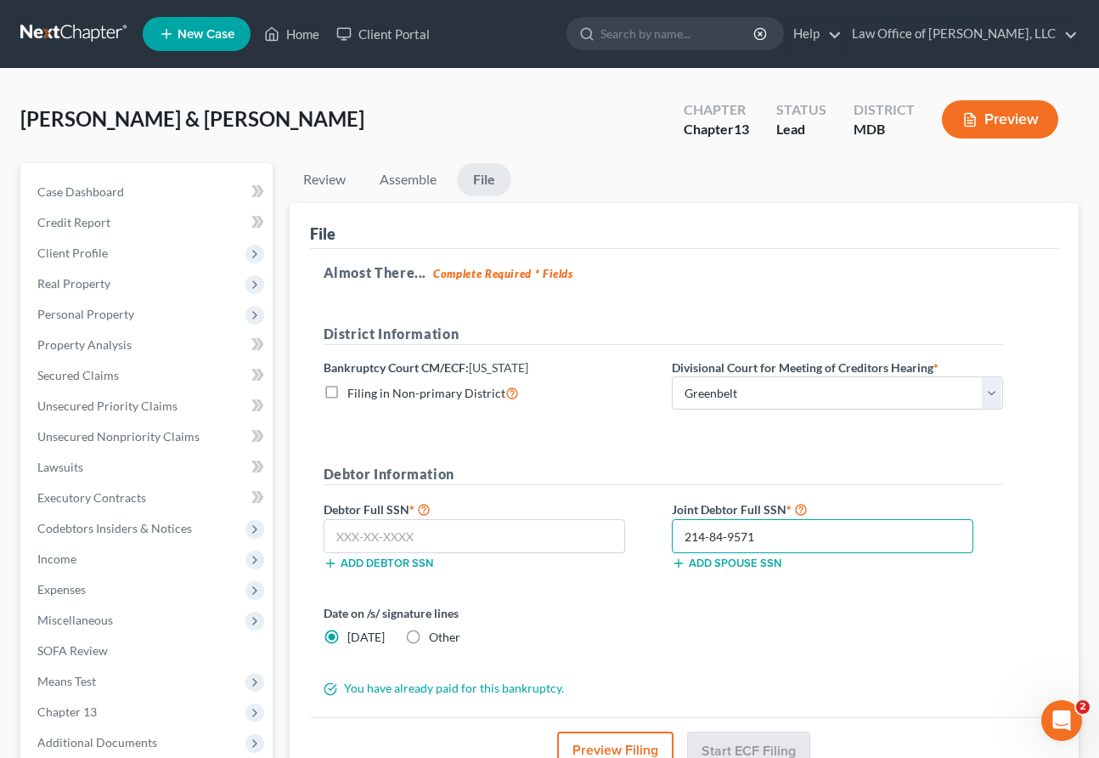
type input "214-84-9571"
click at [395, 540] on input "text" at bounding box center [475, 536] width 302 height 34
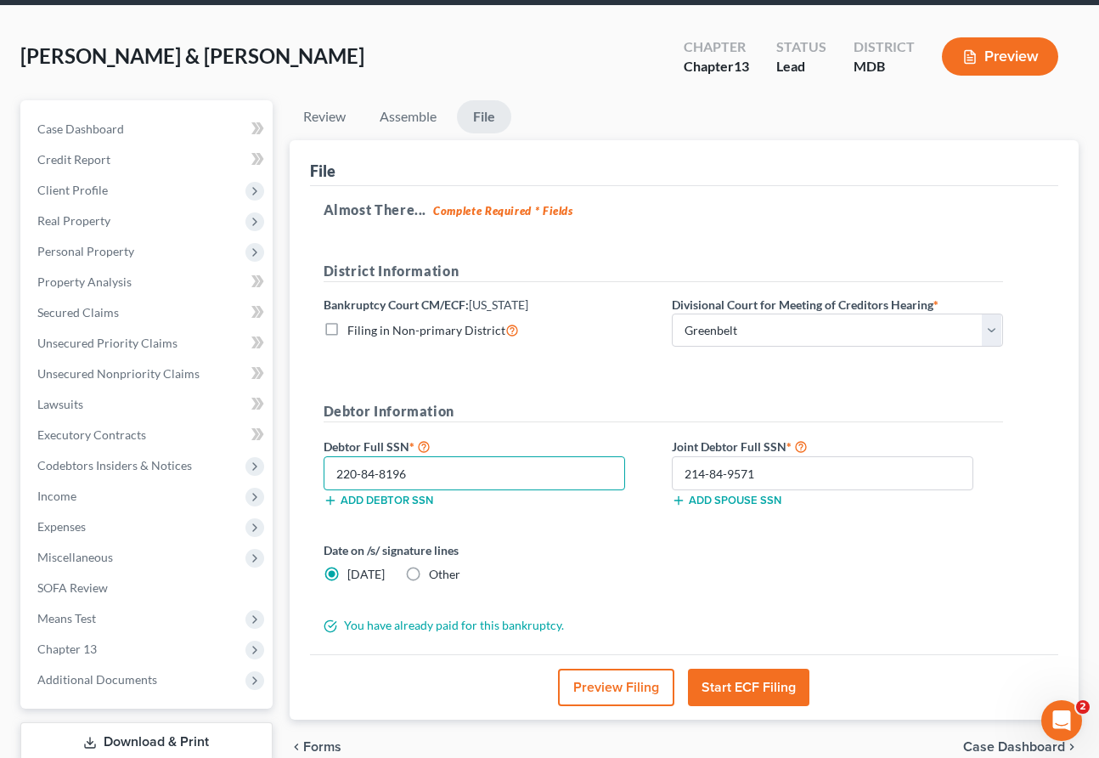
scroll to position [174, 0]
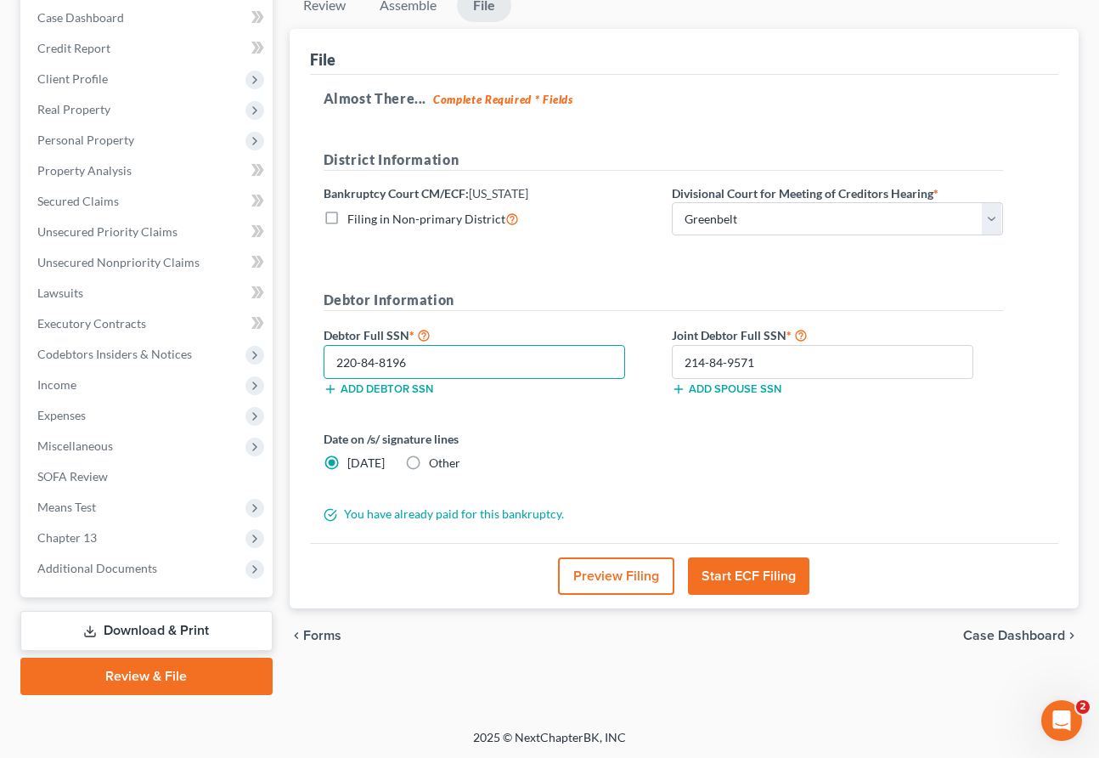
type input "220-84-8196"
click at [721, 574] on button "Start ECF Filing" at bounding box center [748, 575] width 121 height 37
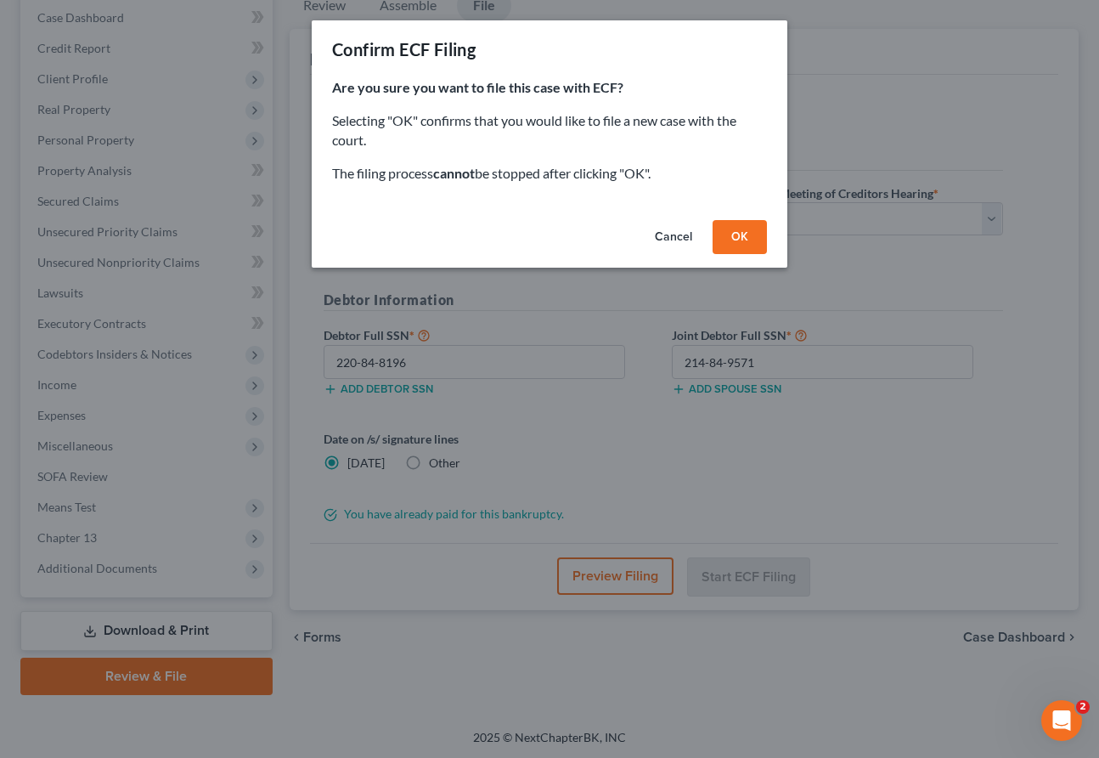
click at [729, 227] on button "OK" at bounding box center [740, 237] width 54 height 34
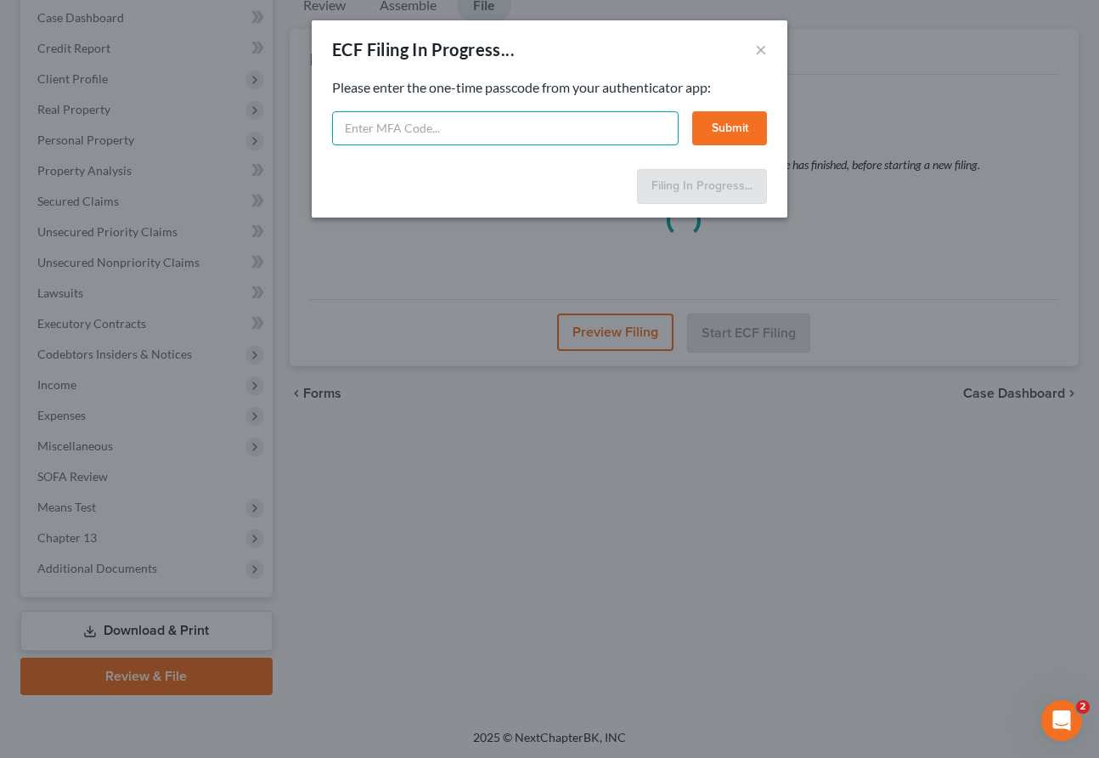
click at [442, 122] on input "text" at bounding box center [505, 128] width 347 height 34
type input "708462"
click at [711, 121] on button "Submit" at bounding box center [729, 128] width 75 height 34
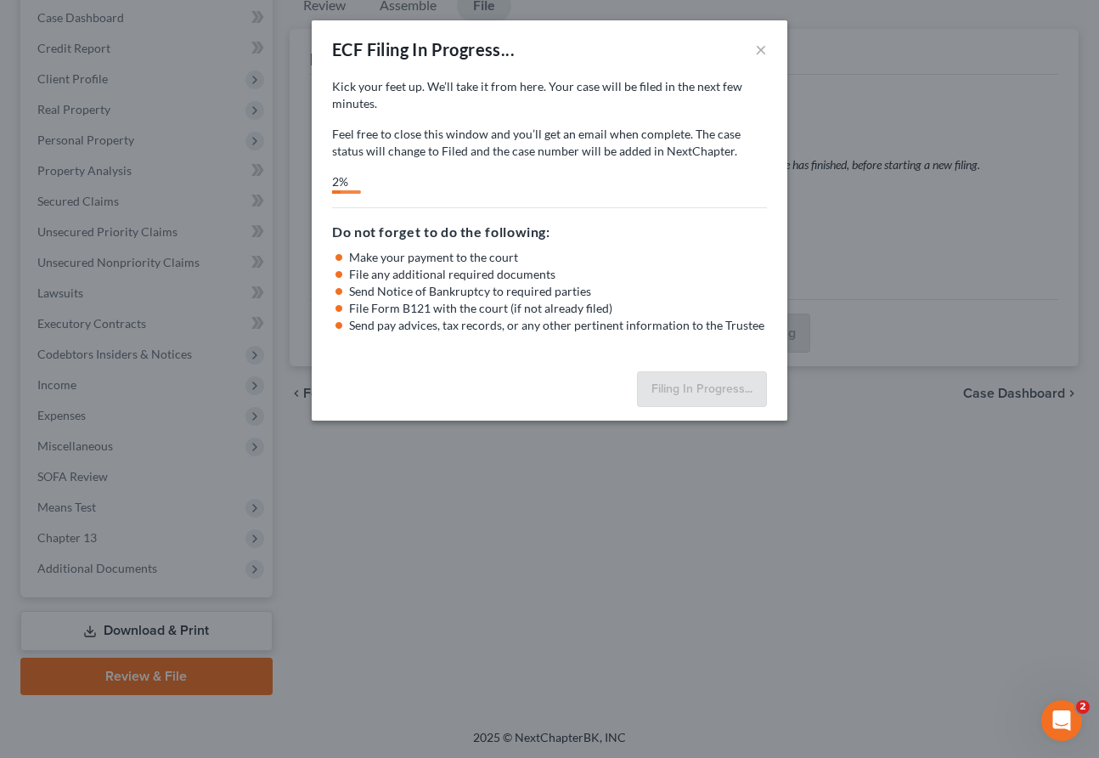
select select "1"
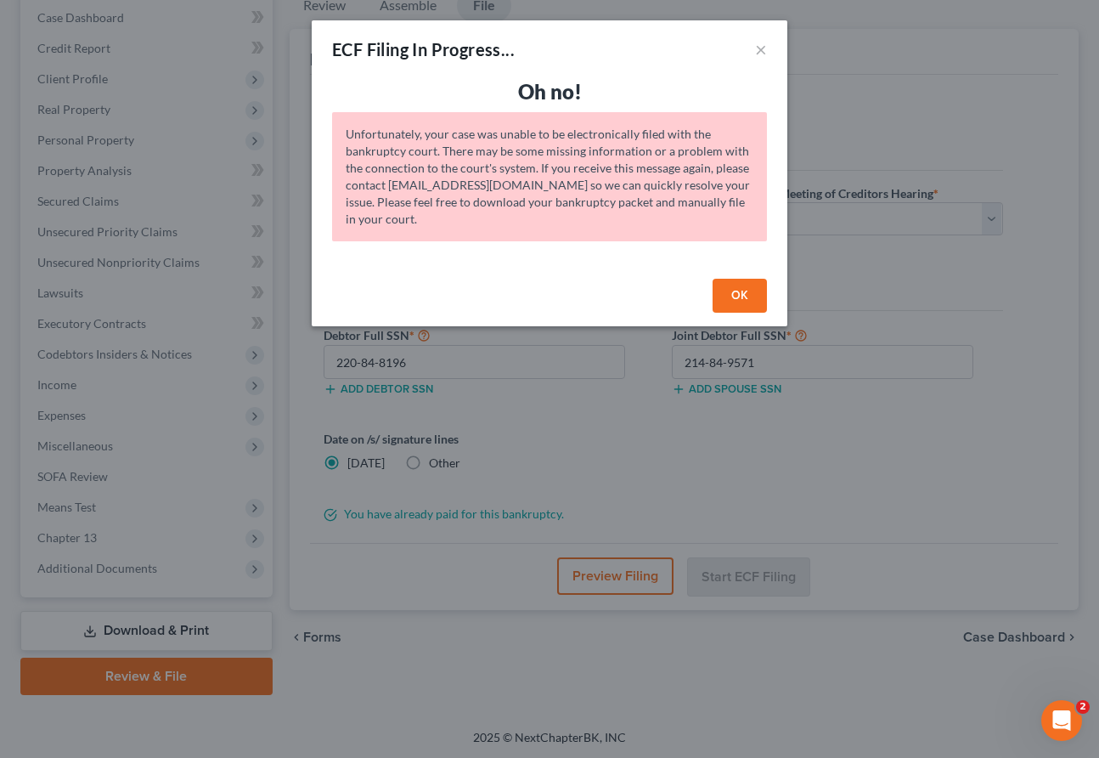
click at [726, 292] on button "OK" at bounding box center [740, 296] width 54 height 34
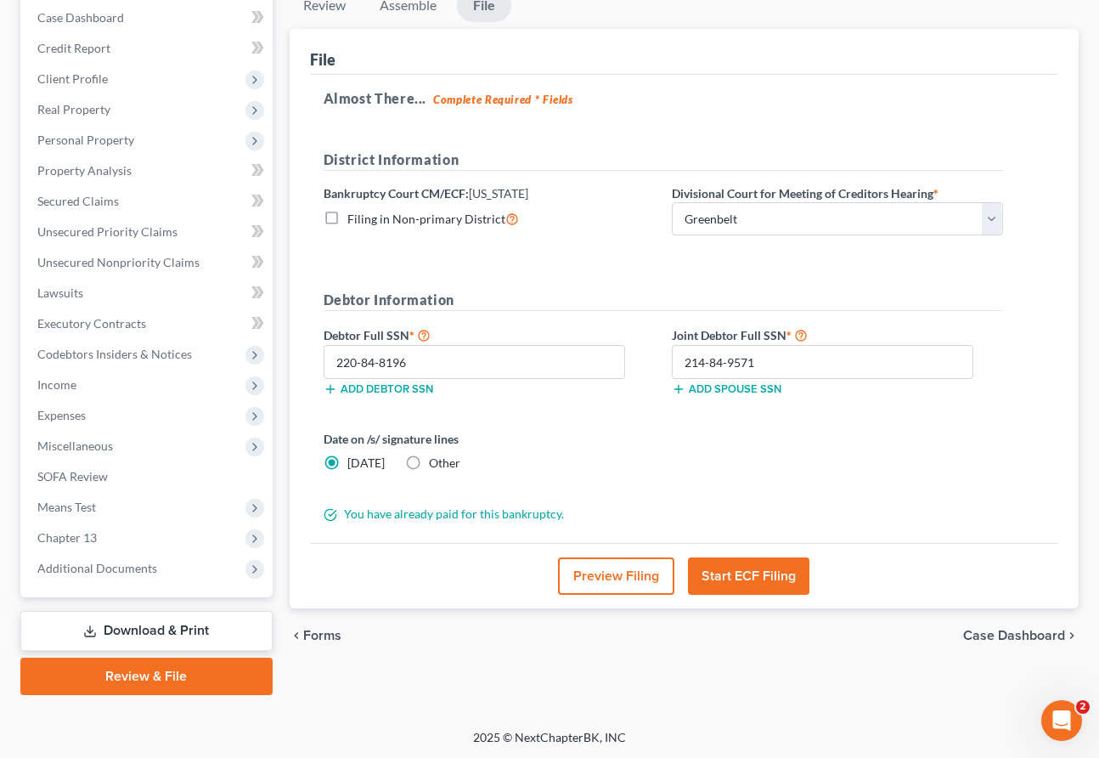
click at [738, 566] on button "Start ECF Filing" at bounding box center [748, 575] width 121 height 37
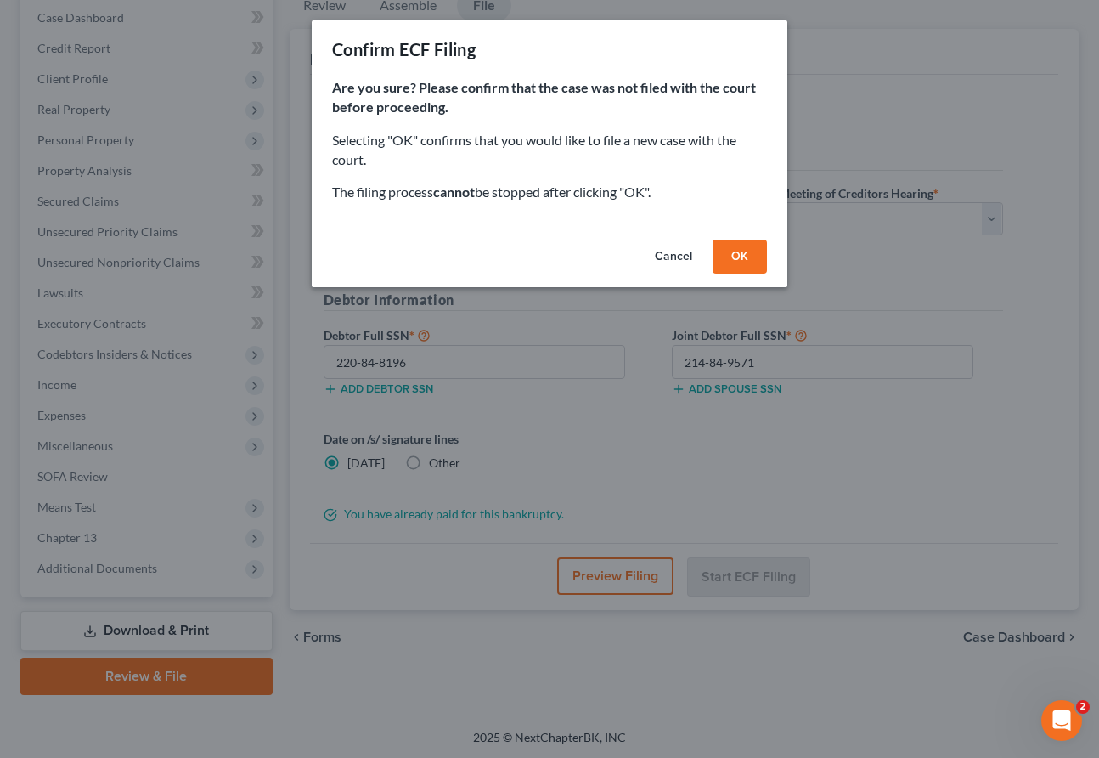
click at [729, 257] on button "OK" at bounding box center [740, 257] width 54 height 34
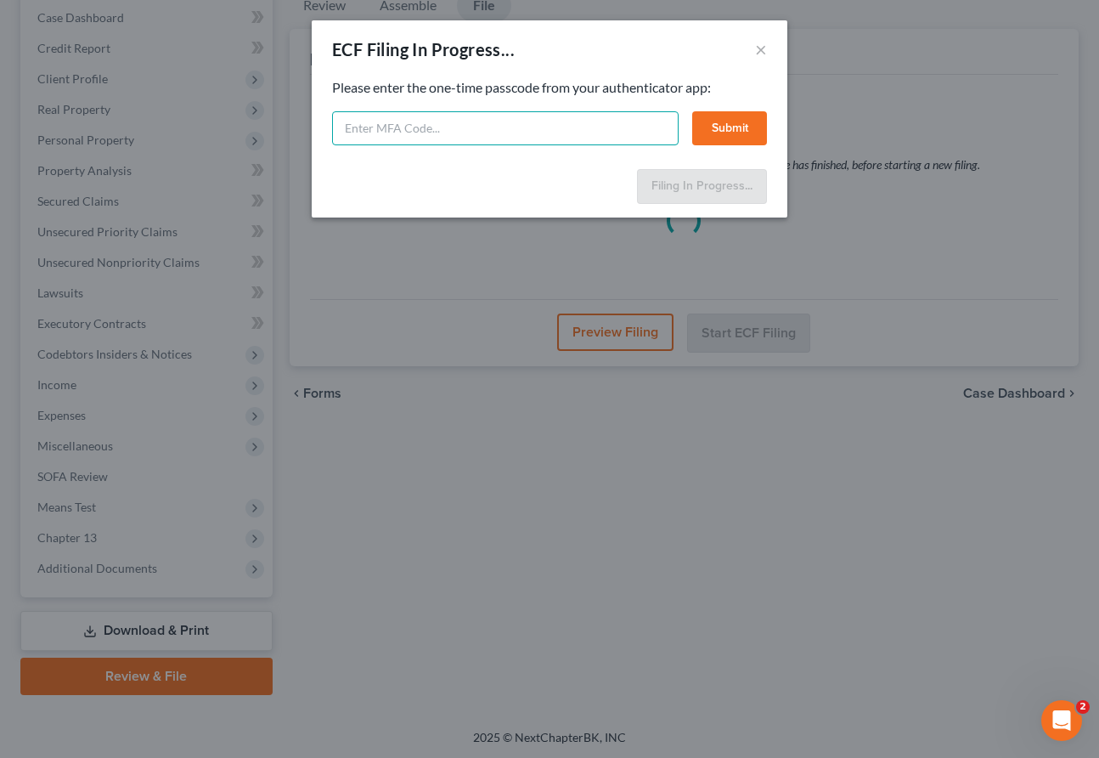
click at [381, 139] on input "text" at bounding box center [505, 128] width 347 height 34
type input "555979"
click at [714, 121] on button "Submit" at bounding box center [729, 128] width 75 height 34
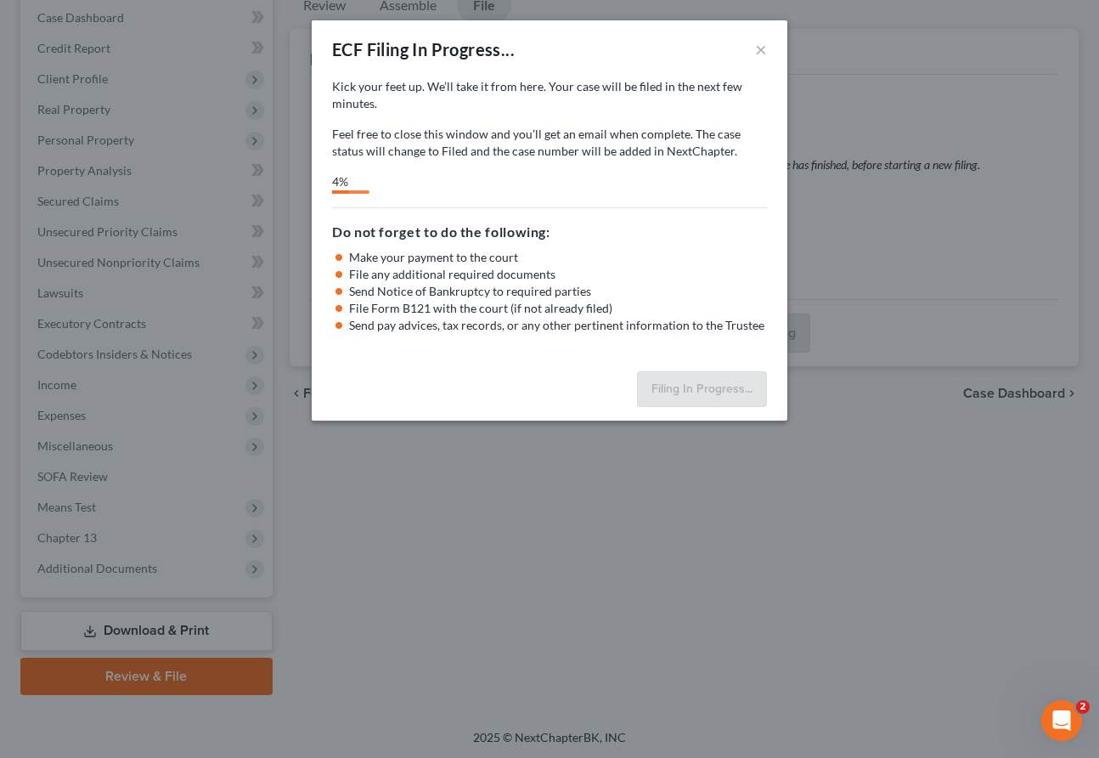
click at [714, 121] on div "Kick your feet up. We’ll take it from here. Your case will be filed in the next…" at bounding box center [549, 119] width 435 height 82
select select "1"
